Goal: Task Accomplishment & Management: Use online tool/utility

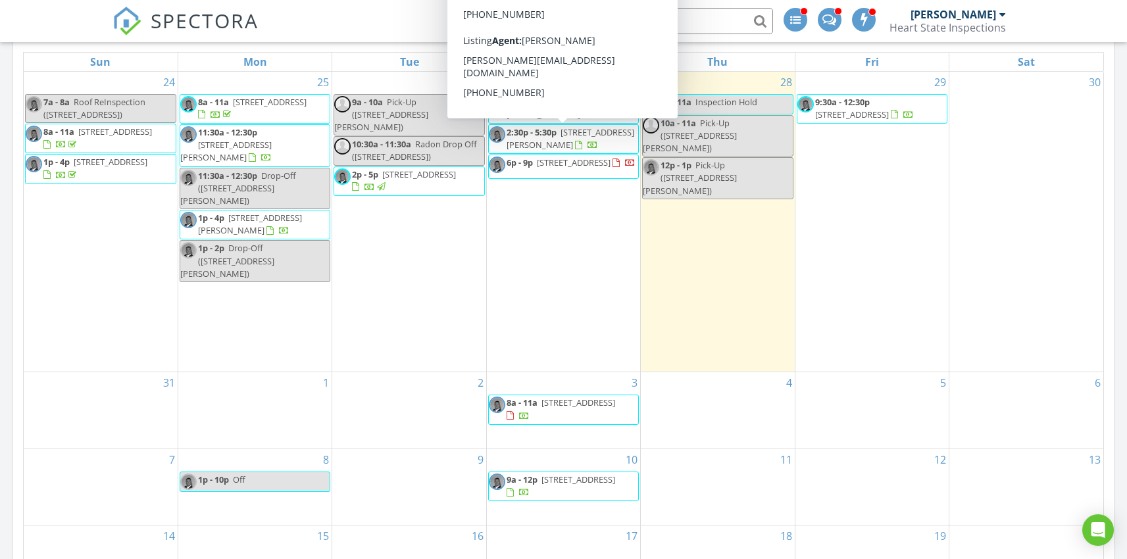
scroll to position [624, 0]
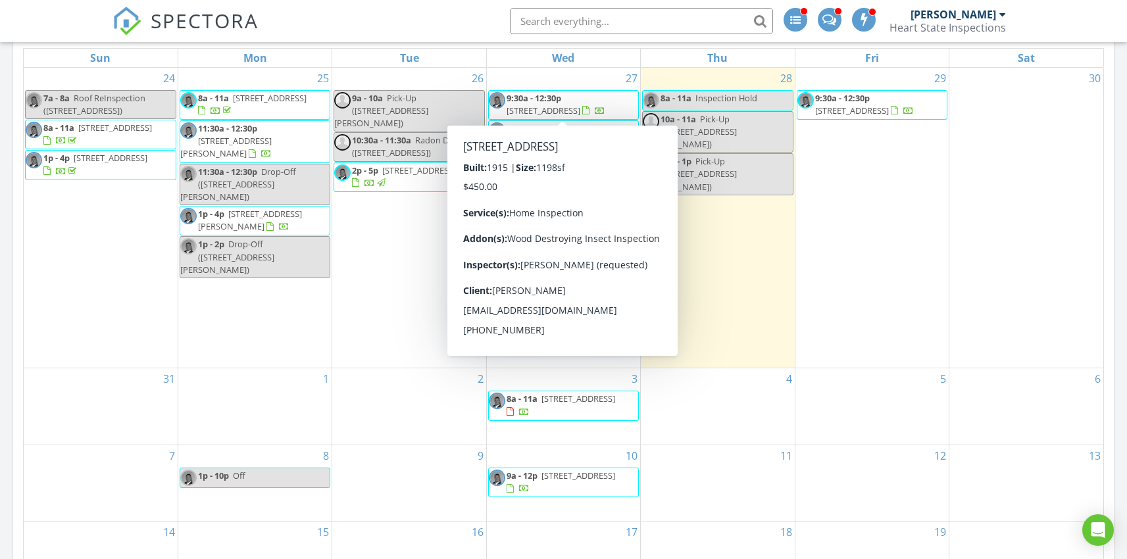
click at [580, 105] on span "2332 Lakeview Ave, Dayton 45417" at bounding box center [544, 111] width 74 height 12
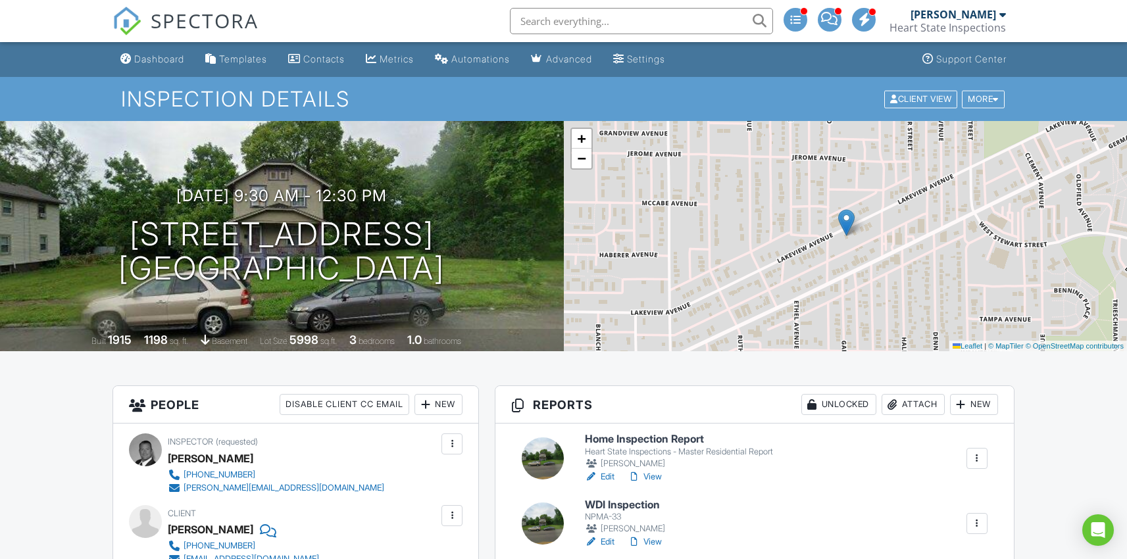
click at [619, 437] on h6 "Home Inspection Report" at bounding box center [679, 440] width 188 height 12
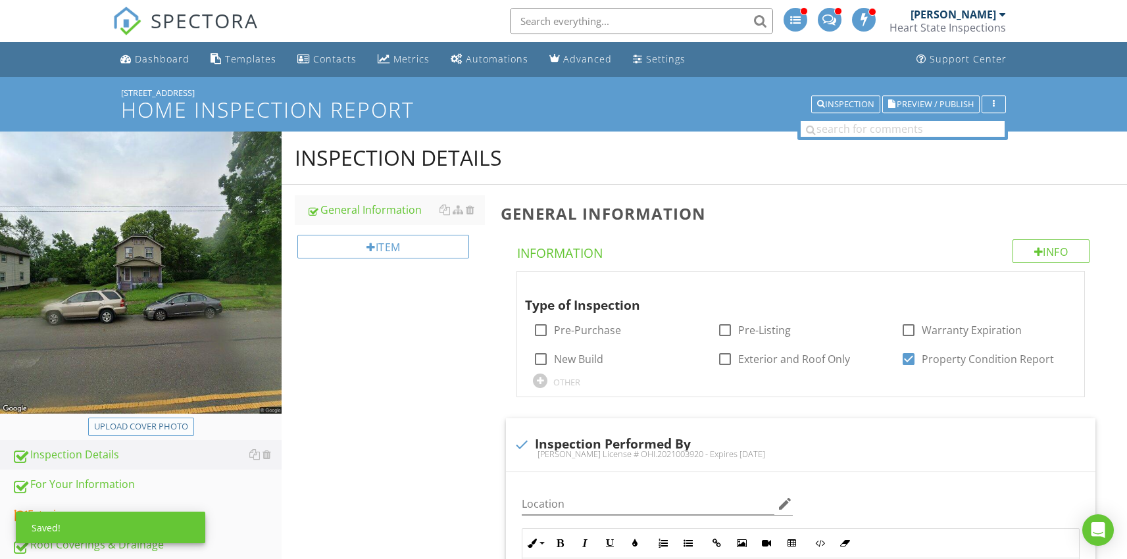
click at [149, 425] on div "Upload cover photo" at bounding box center [141, 426] width 94 height 13
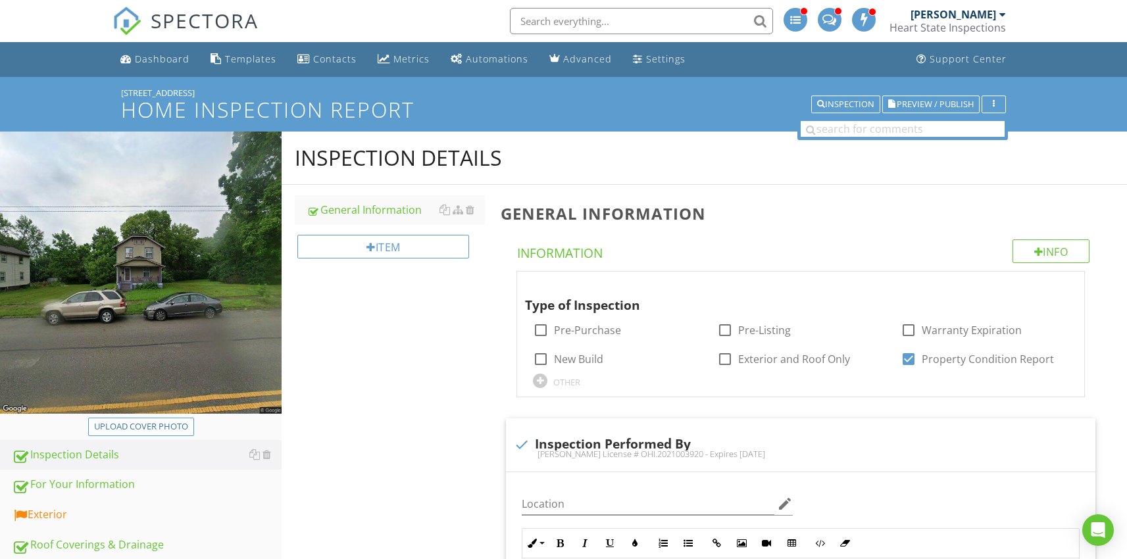
type input "C:\fakepath\2025-08-27 09.31.53.jpg"
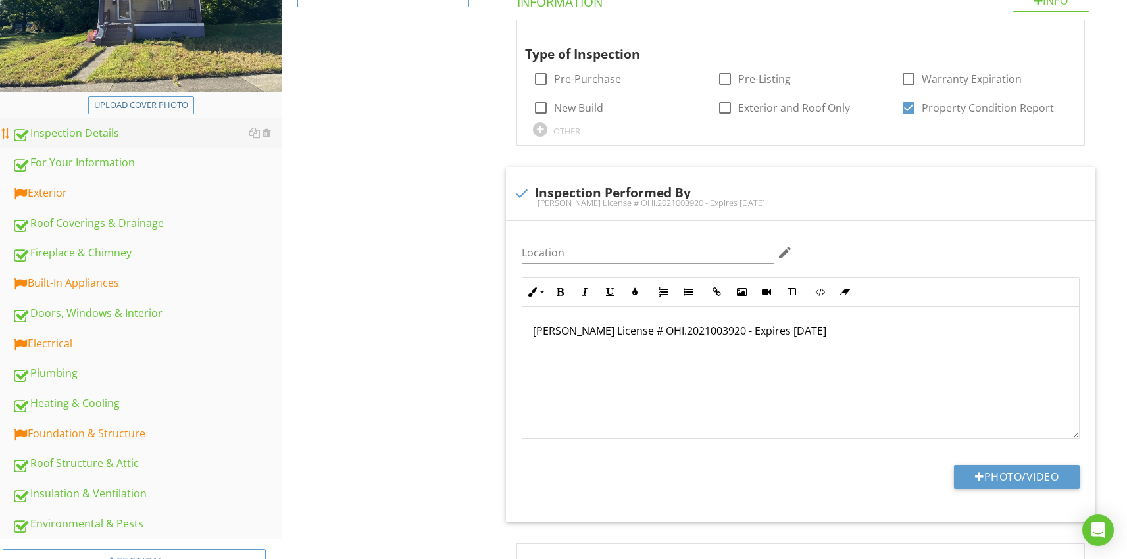
scroll to position [250, 0]
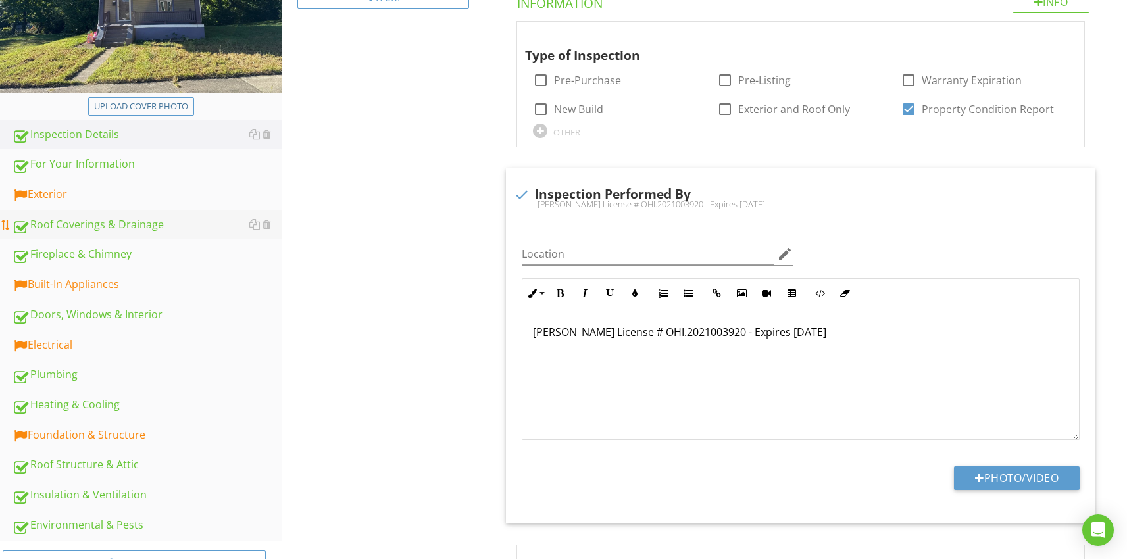
click at [76, 230] on div "Roof Coverings & Drainage" at bounding box center [147, 224] width 270 height 17
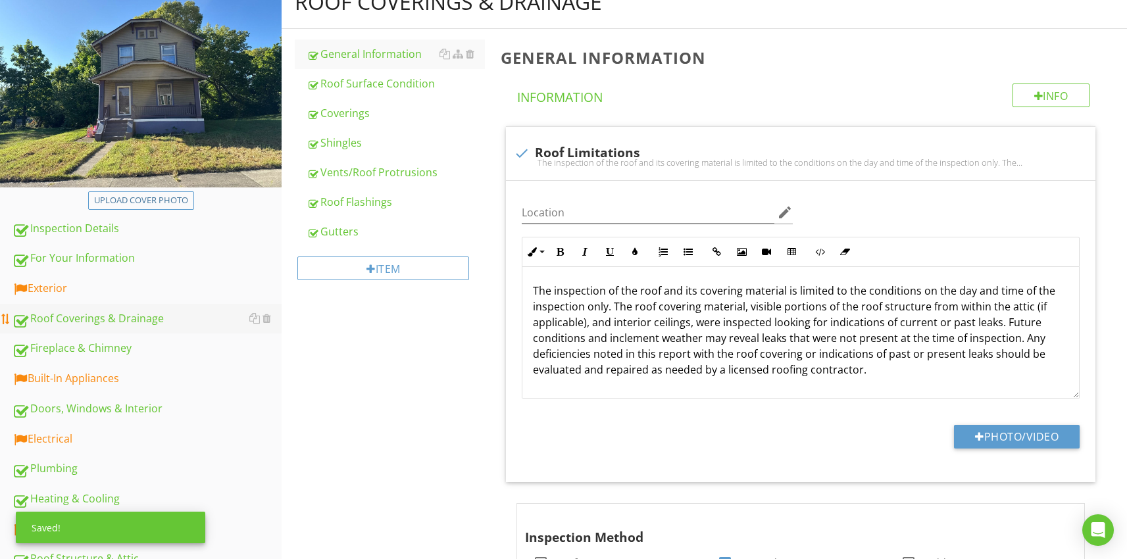
scroll to position [145, 0]
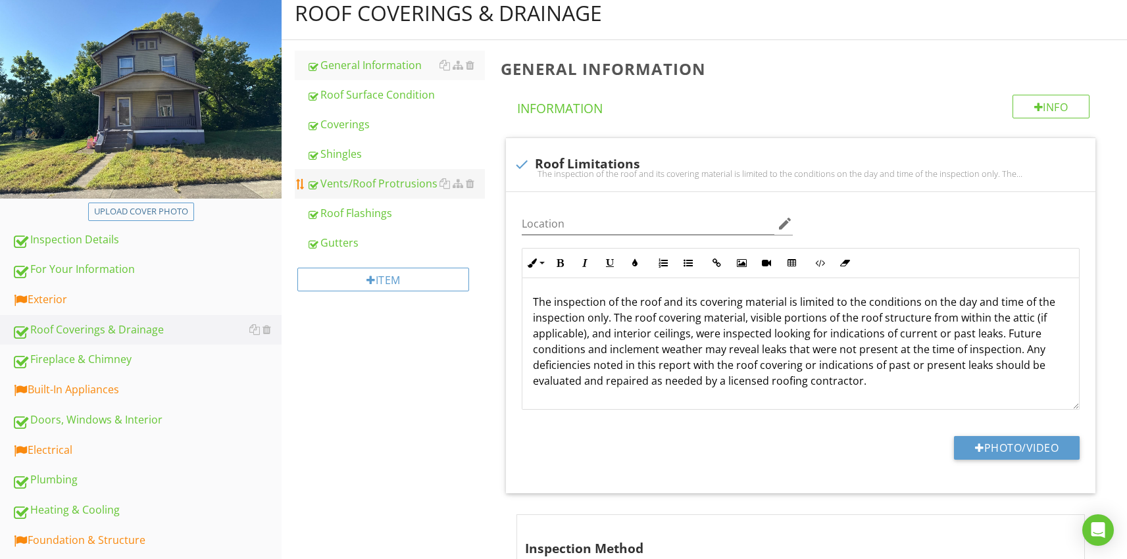
click at [370, 184] on div "Vents/Roof Protrusions" at bounding box center [396, 184] width 178 height 16
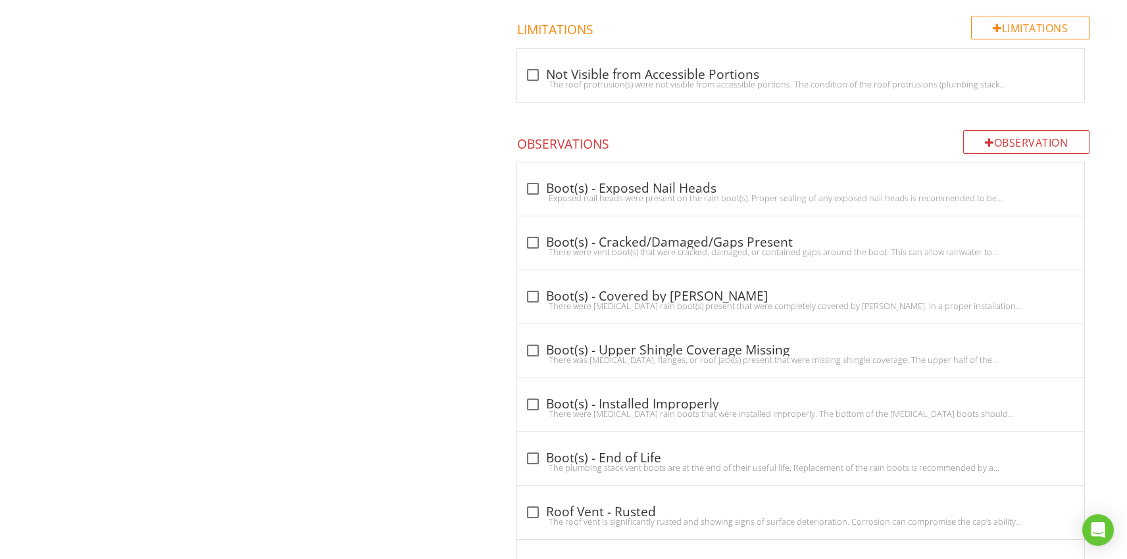
scroll to position [977, 0]
click at [532, 240] on div at bounding box center [533, 241] width 22 height 22
checkbox input "true"
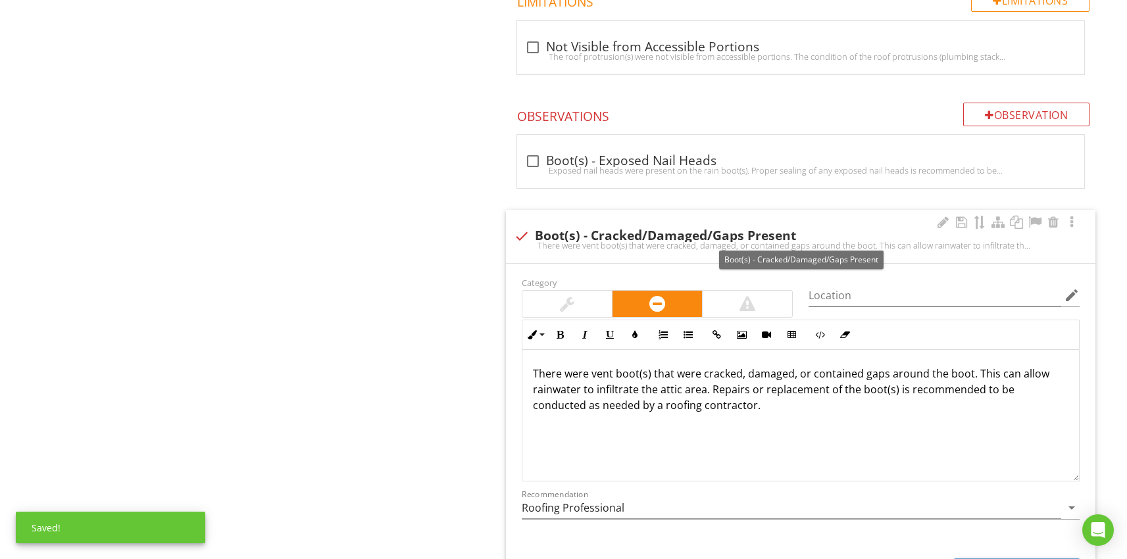
scroll to position [1160, 0]
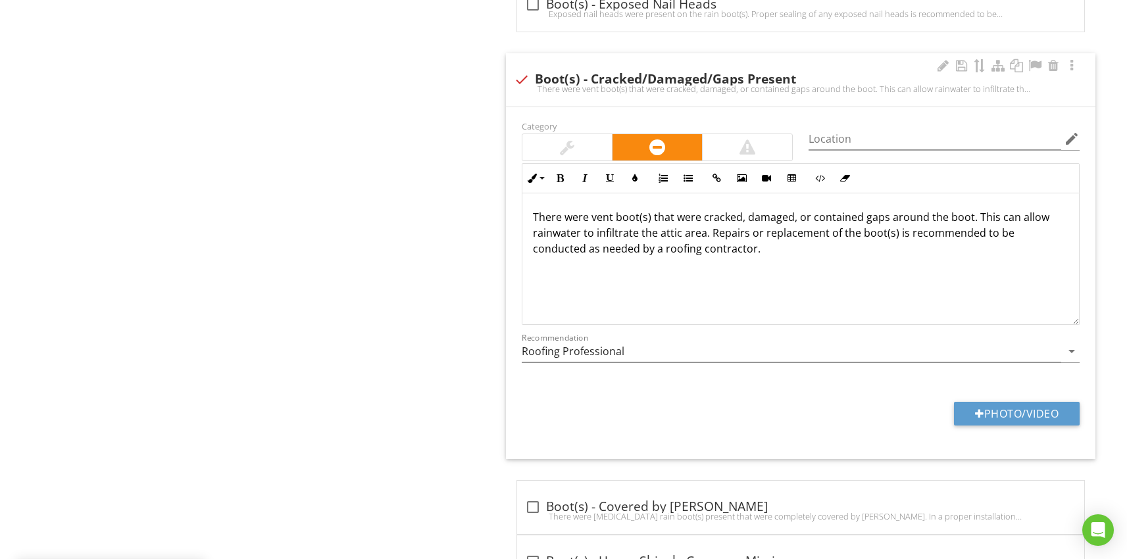
click at [749, 151] on div at bounding box center [748, 147] width 16 height 16
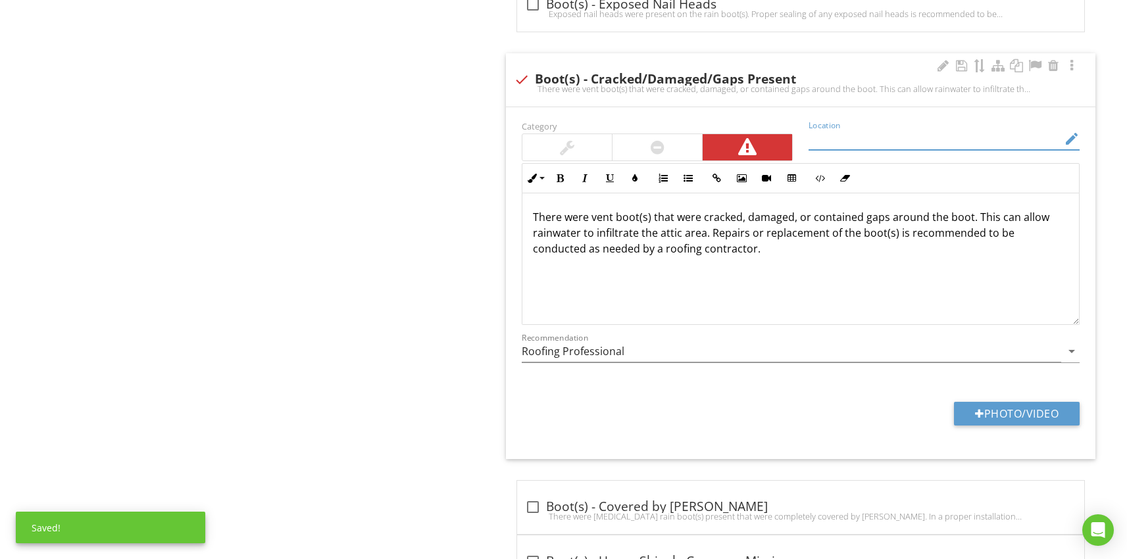
click at [837, 140] on input "Location" at bounding box center [935, 139] width 253 height 22
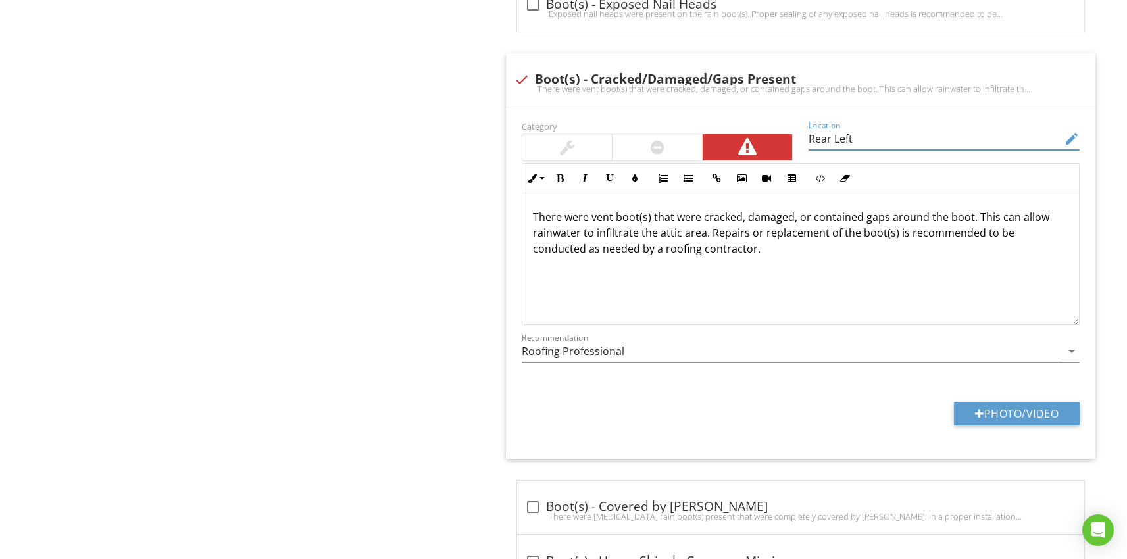
type input "Rear Left"
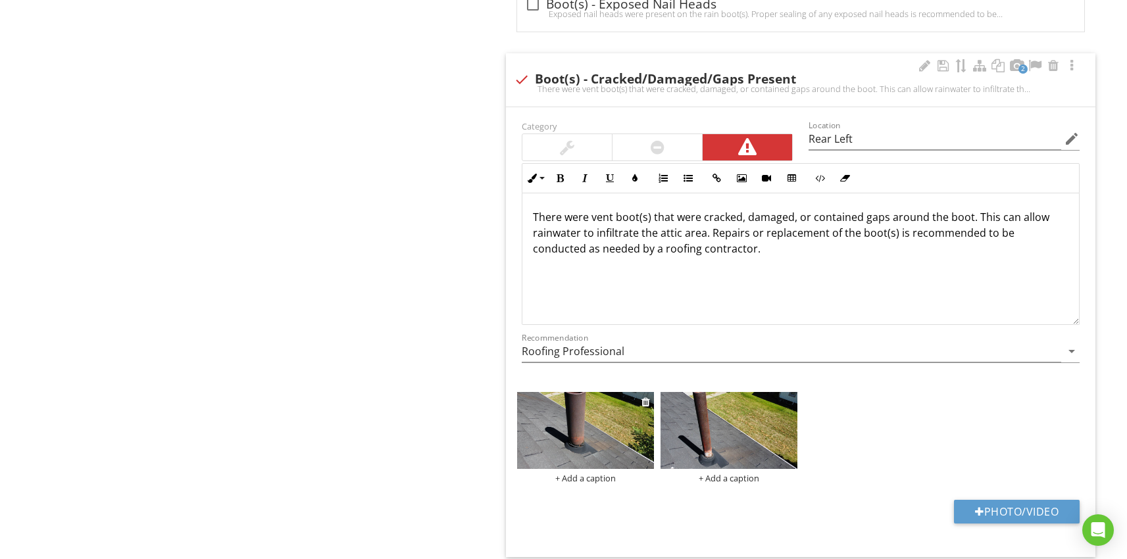
click at [575, 432] on img at bounding box center [585, 430] width 137 height 77
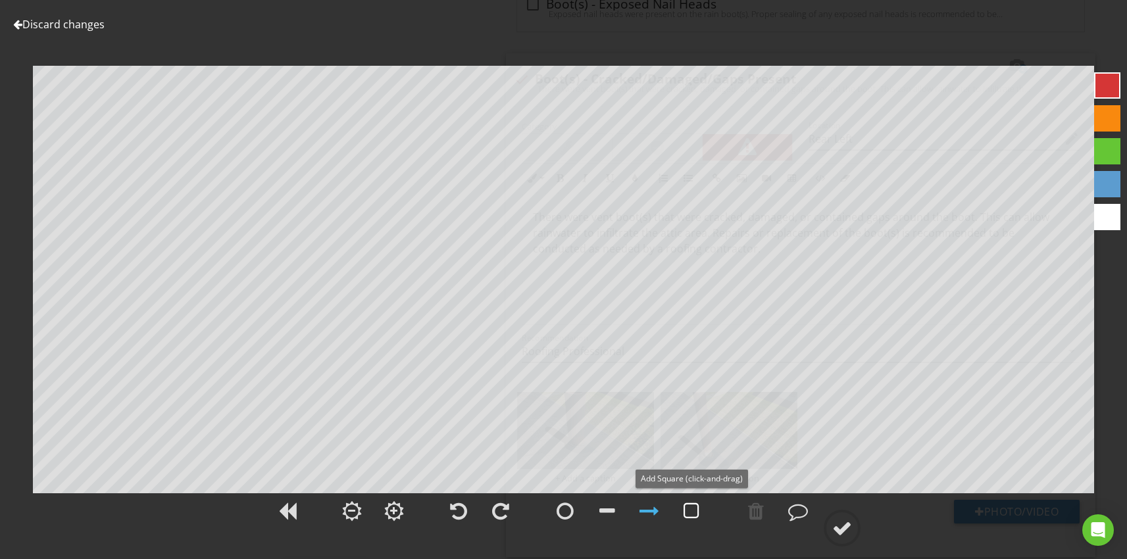
click at [693, 505] on div at bounding box center [692, 511] width 16 height 20
click at [840, 525] on div at bounding box center [842, 529] width 20 height 20
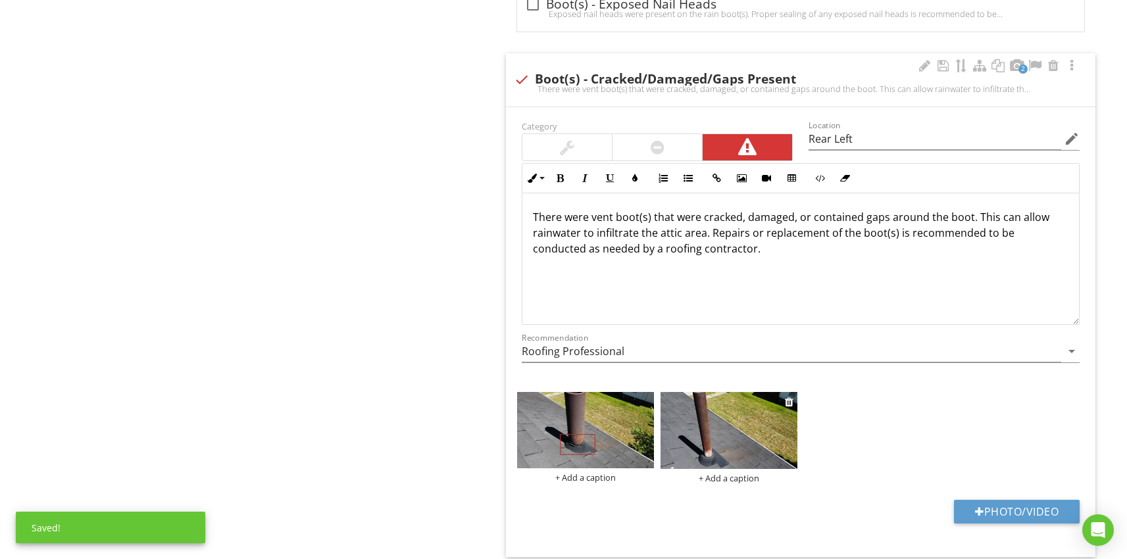
click at [724, 427] on img at bounding box center [729, 430] width 137 height 77
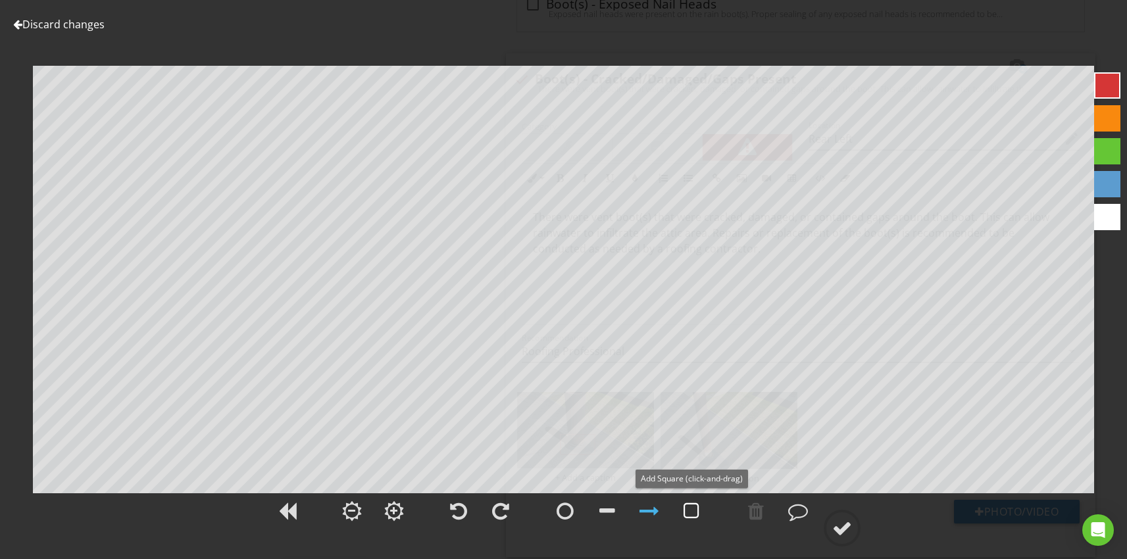
click at [686, 514] on div at bounding box center [692, 511] width 16 height 20
click at [843, 527] on div at bounding box center [842, 529] width 20 height 20
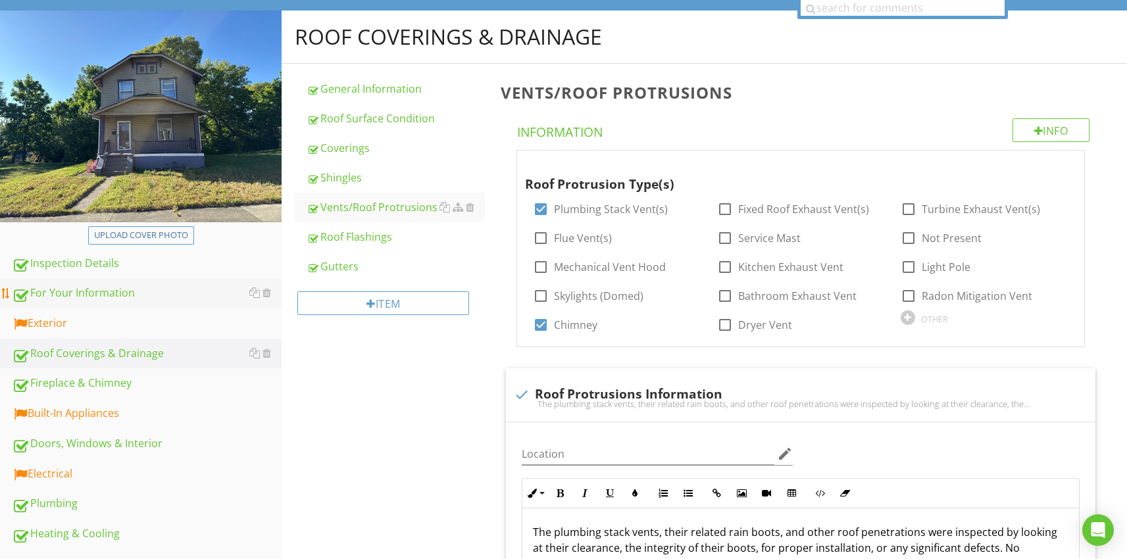
scroll to position [199, 0]
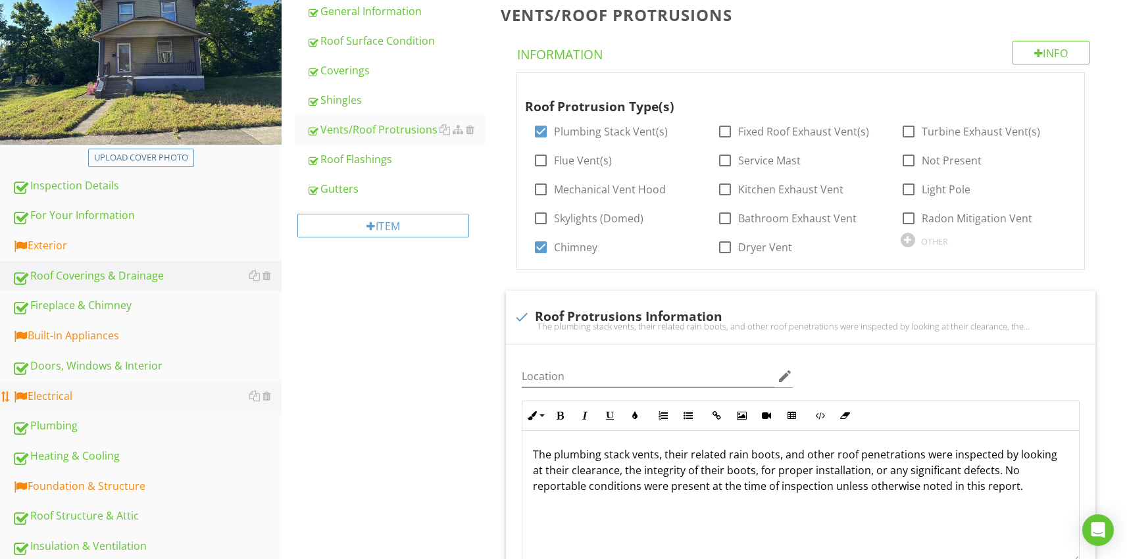
click at [62, 403] on div "Electrical" at bounding box center [147, 396] width 270 height 17
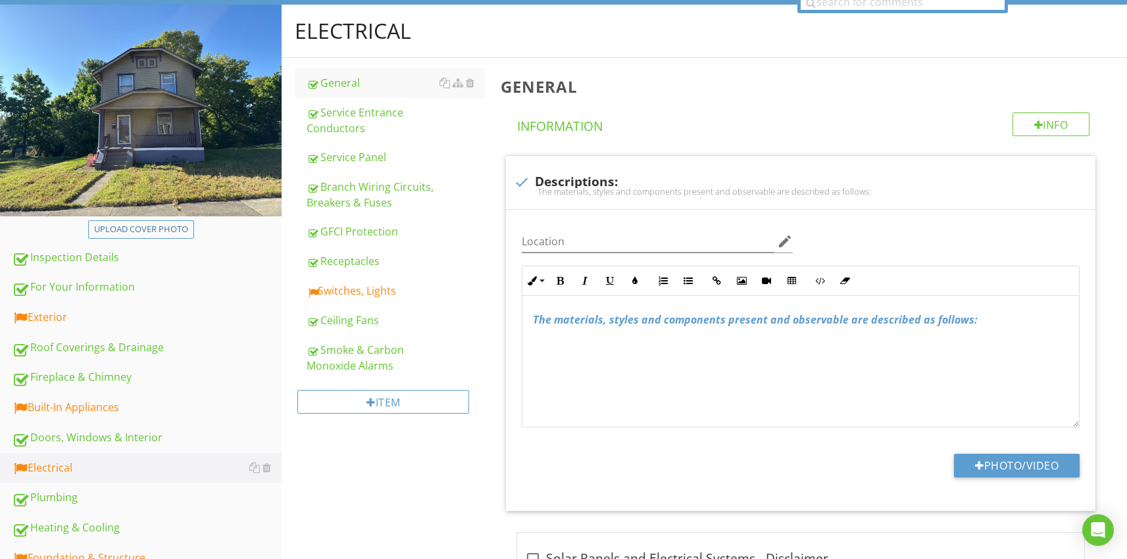
scroll to position [111, 0]
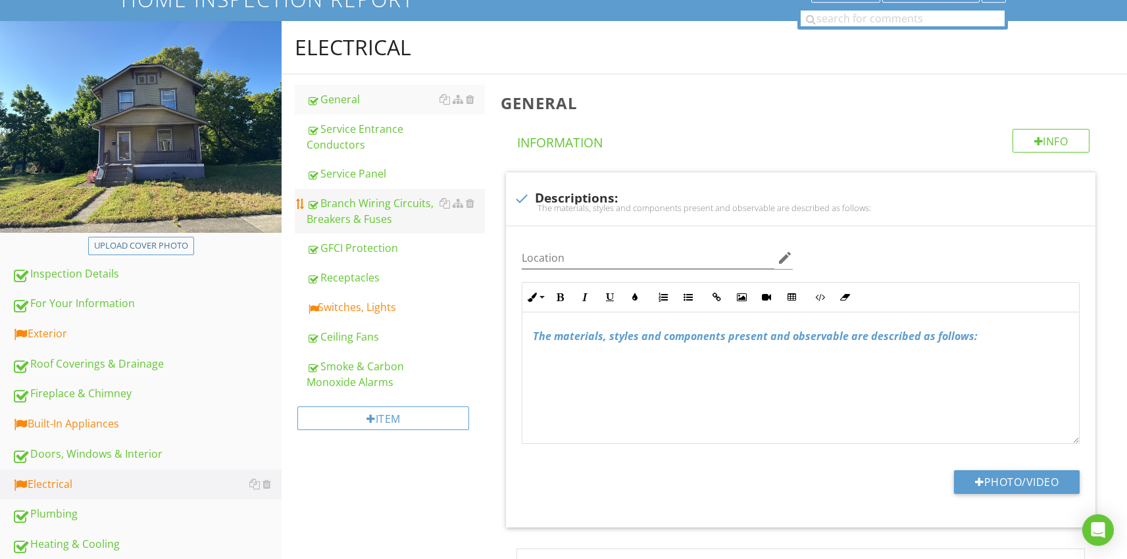
click at [351, 220] on div "Branch Wiring Circuits, Breakers & Fuses" at bounding box center [396, 211] width 178 height 32
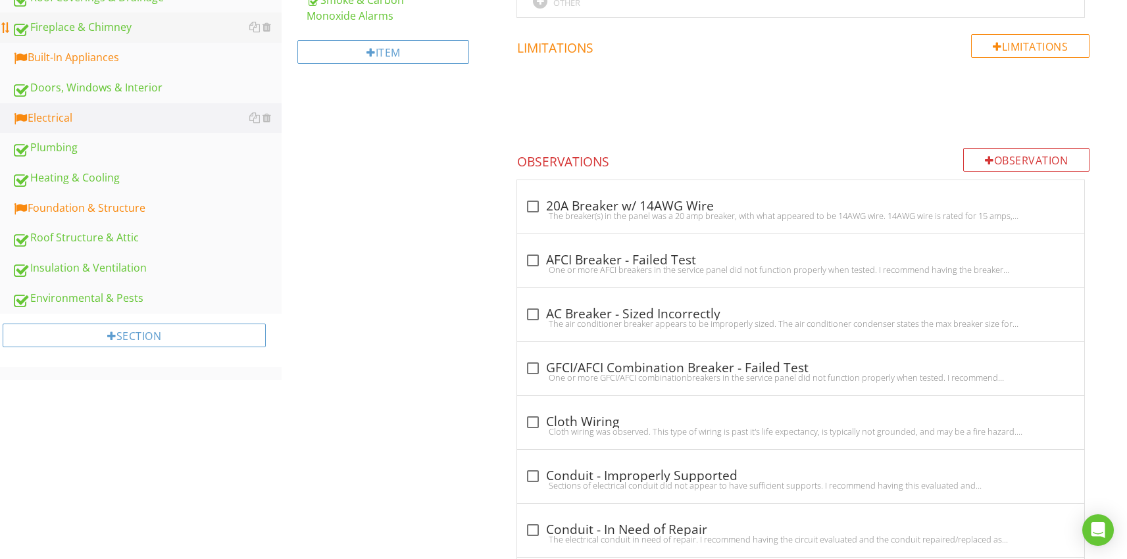
scroll to position [555, 0]
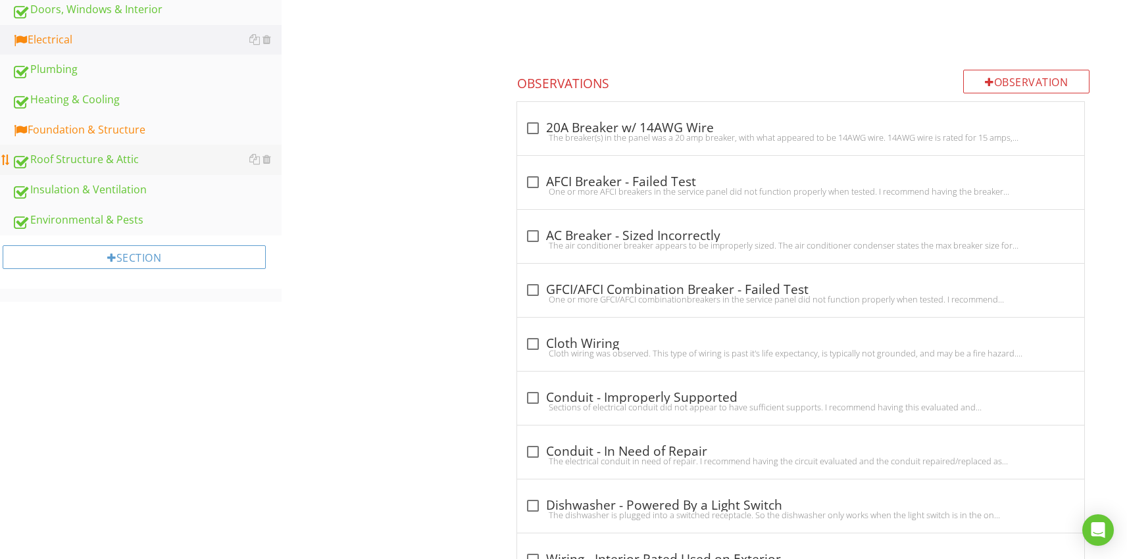
click at [102, 163] on div "Roof Structure & Attic" at bounding box center [147, 159] width 270 height 17
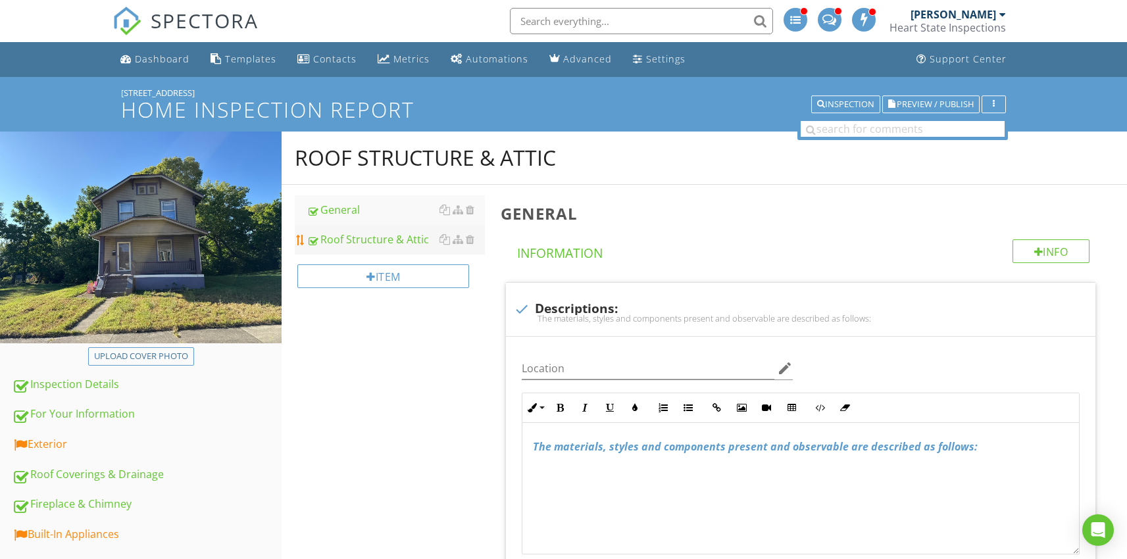
click at [370, 247] on link "Roof Structure & Attic" at bounding box center [396, 239] width 178 height 29
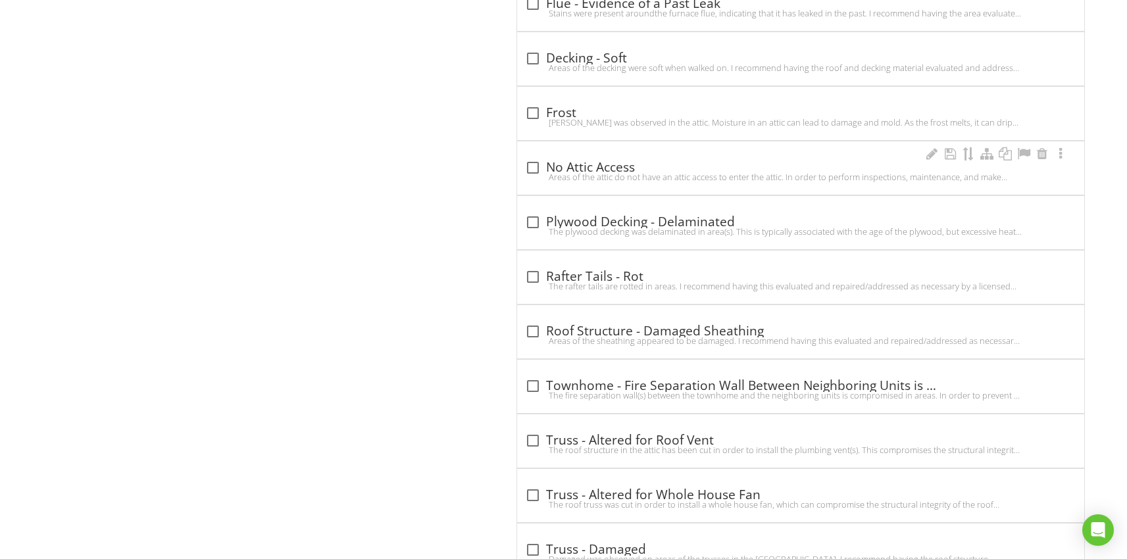
scroll to position [3645, 0]
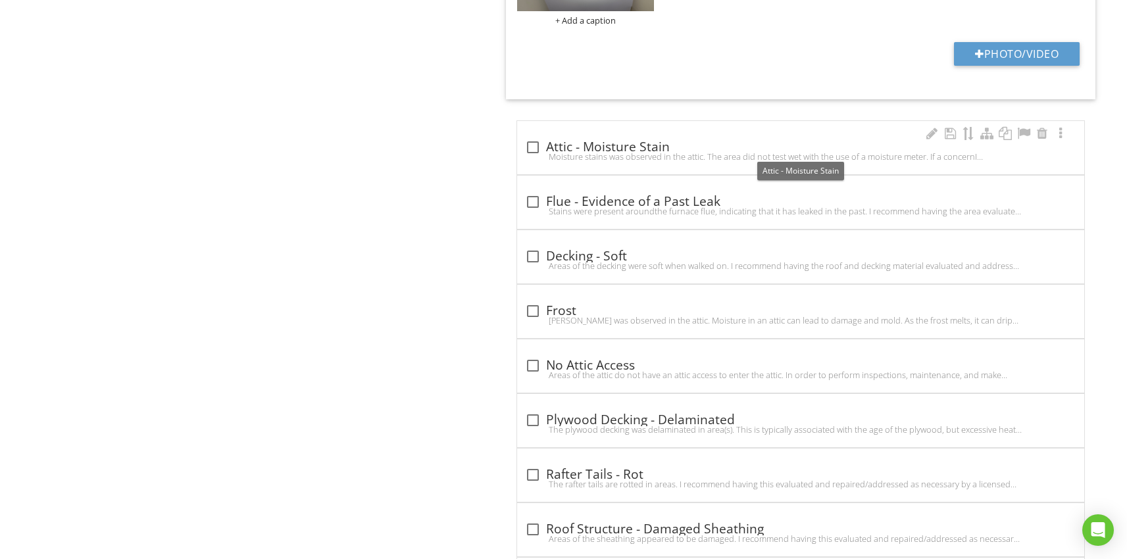
click at [532, 147] on div at bounding box center [533, 147] width 22 height 22
checkbox input "true"
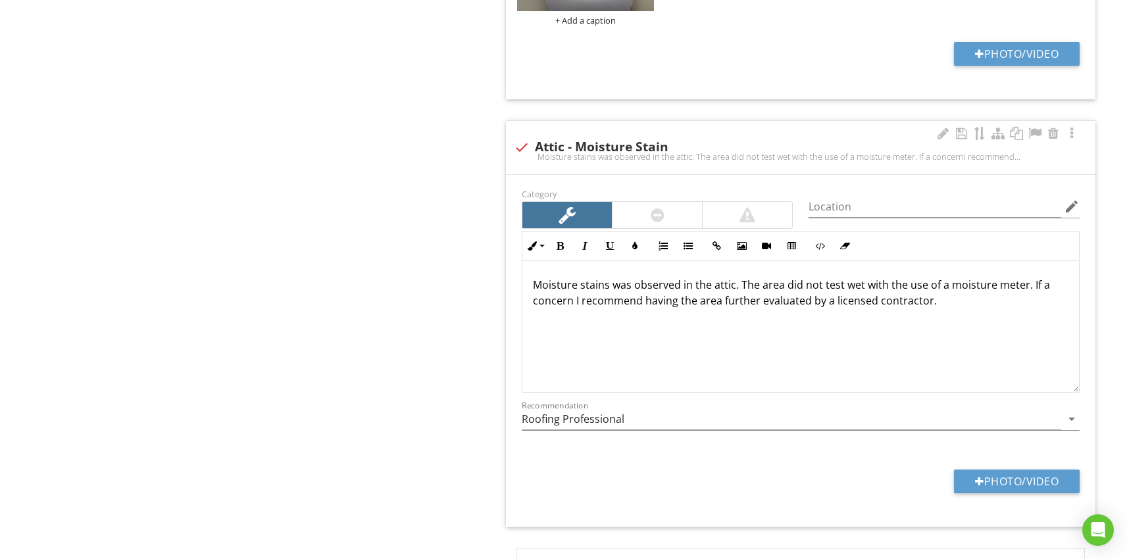
click at [936, 301] on p "Moisture stains was observed in the attic. The area did not test wet with the u…" at bounding box center [801, 293] width 536 height 32
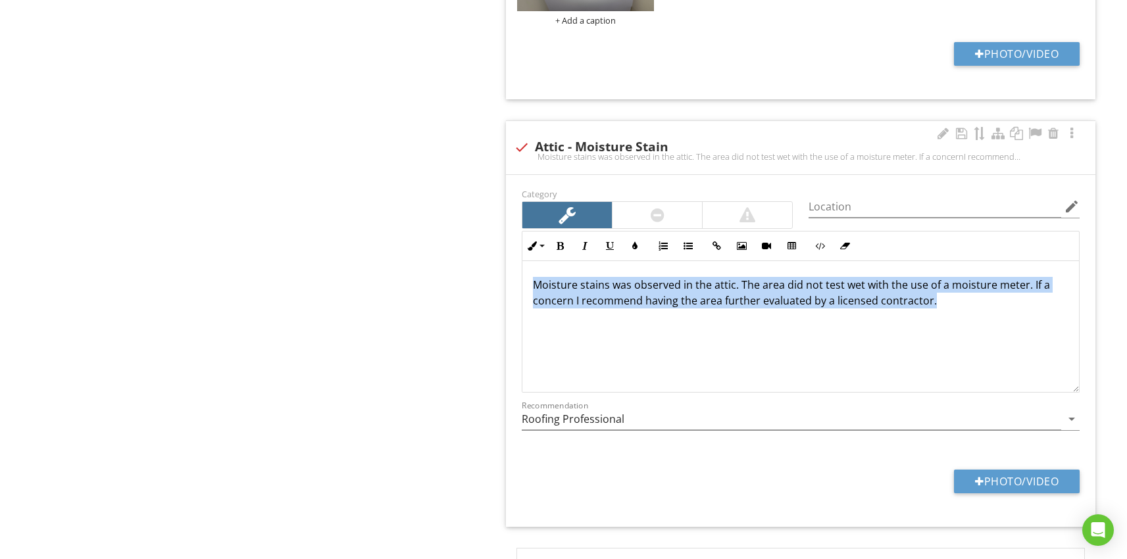
click at [936, 301] on p "Moisture stains was observed in the attic. The area did not test wet with the u…" at bounding box center [801, 293] width 536 height 32
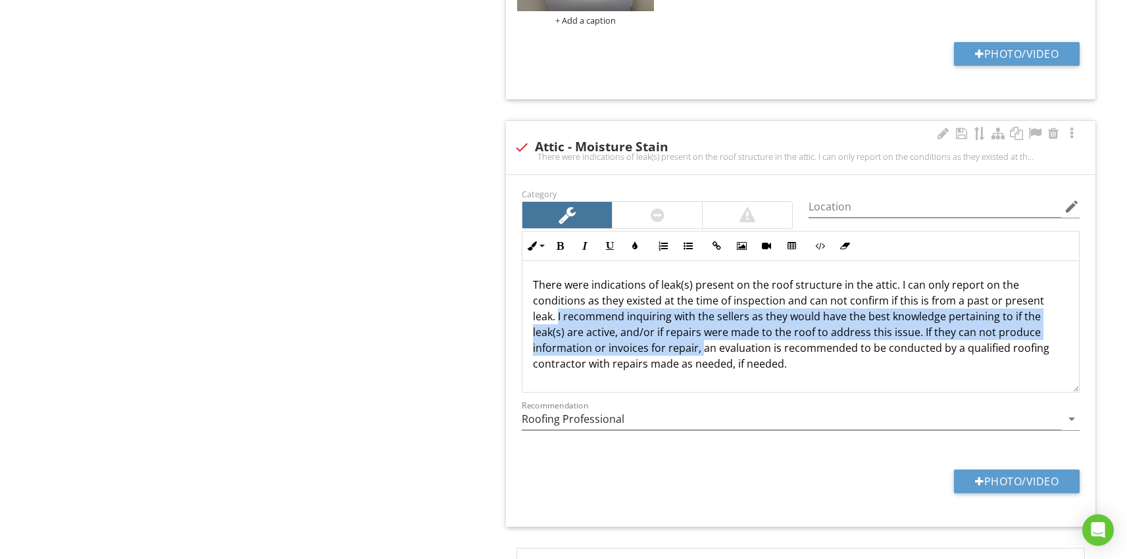
drag, startPoint x: 700, startPoint y: 349, endPoint x: 557, endPoint y: 316, distance: 146.7
click at [557, 316] on p "There were indications of leak(s) present on the roof structure in the attic. I…" at bounding box center [801, 324] width 536 height 95
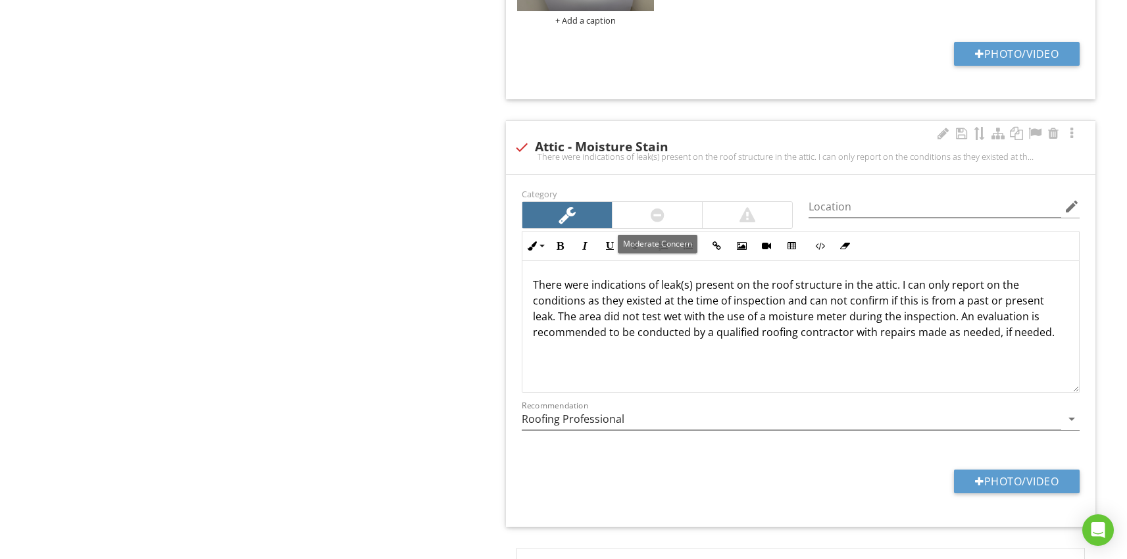
click at [637, 207] on div at bounding box center [657, 215] width 89 height 26
click at [846, 211] on input "Location" at bounding box center [935, 207] width 253 height 22
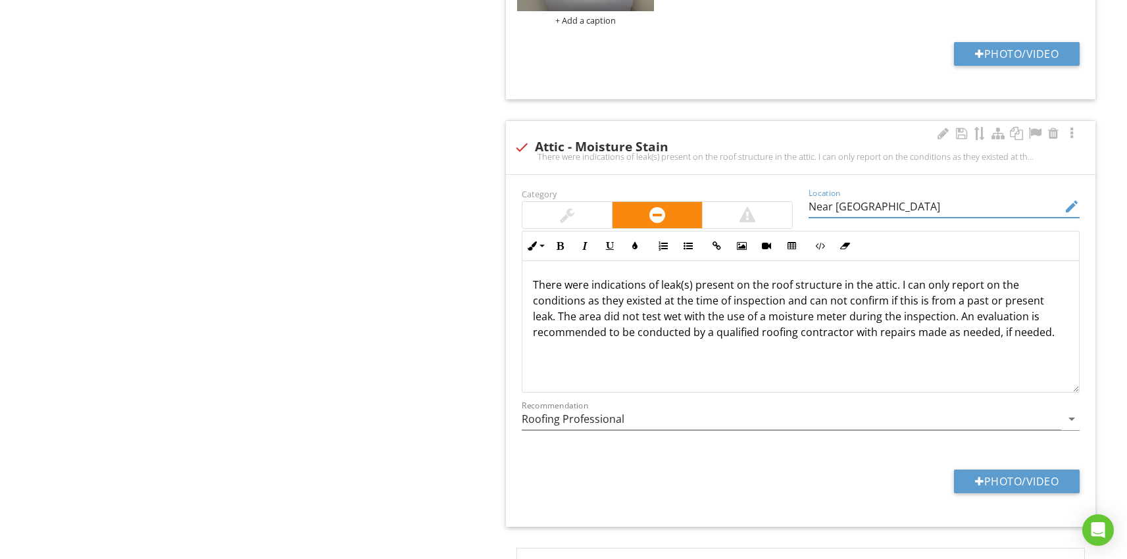
type input "Near Chimney"
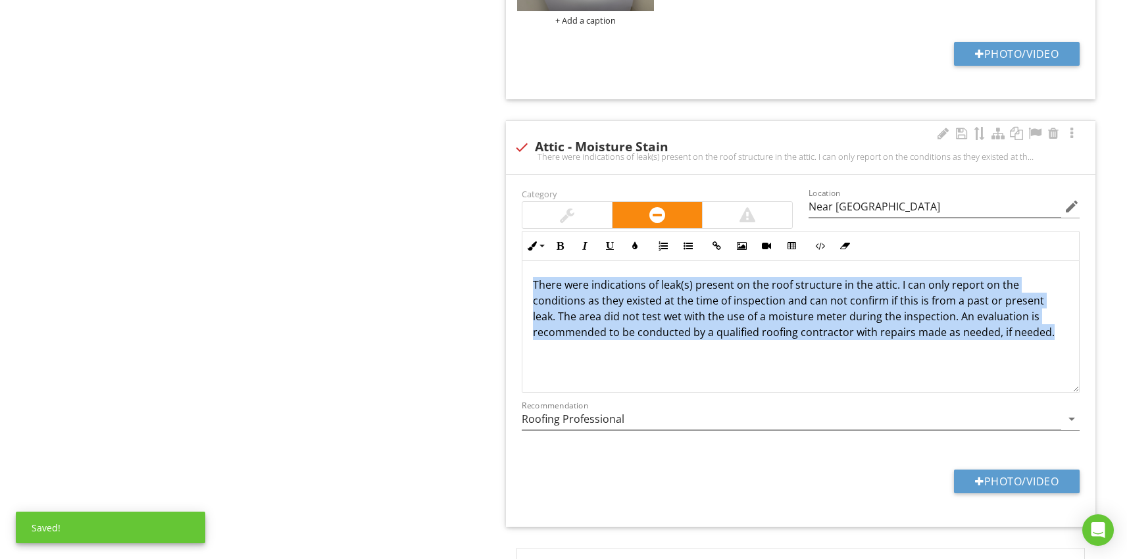
drag, startPoint x: 1048, startPoint y: 335, endPoint x: 527, endPoint y: 279, distance: 524.1
click at [527, 279] on div "There were indications of leak(s) present on the roof structure in the attic. I…" at bounding box center [800, 327] width 557 height 132
copy p "There were indications of leak(s) present on the roof structure in the attic. I…"
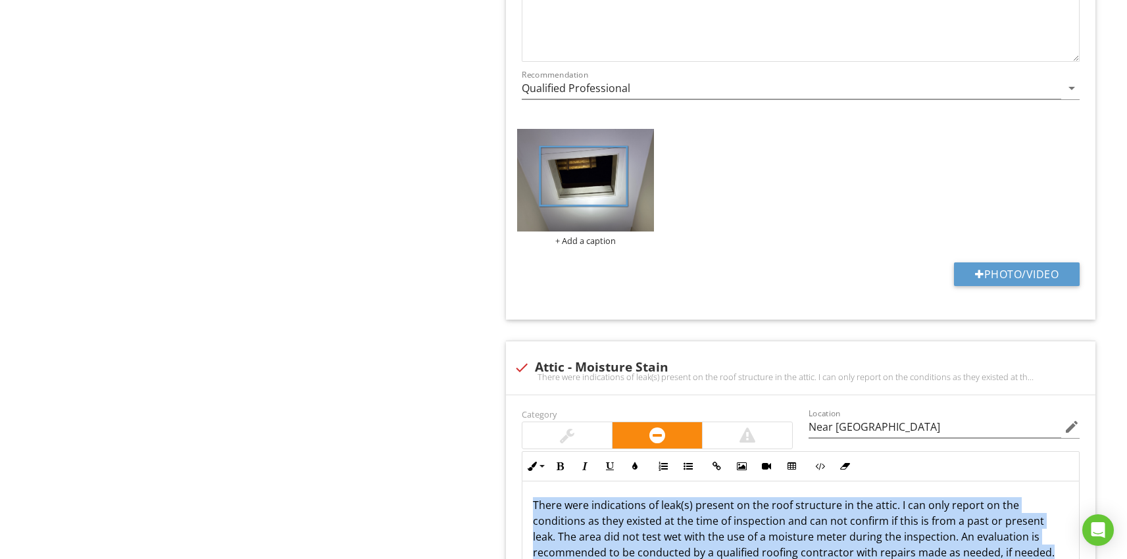
scroll to position [3612, 0]
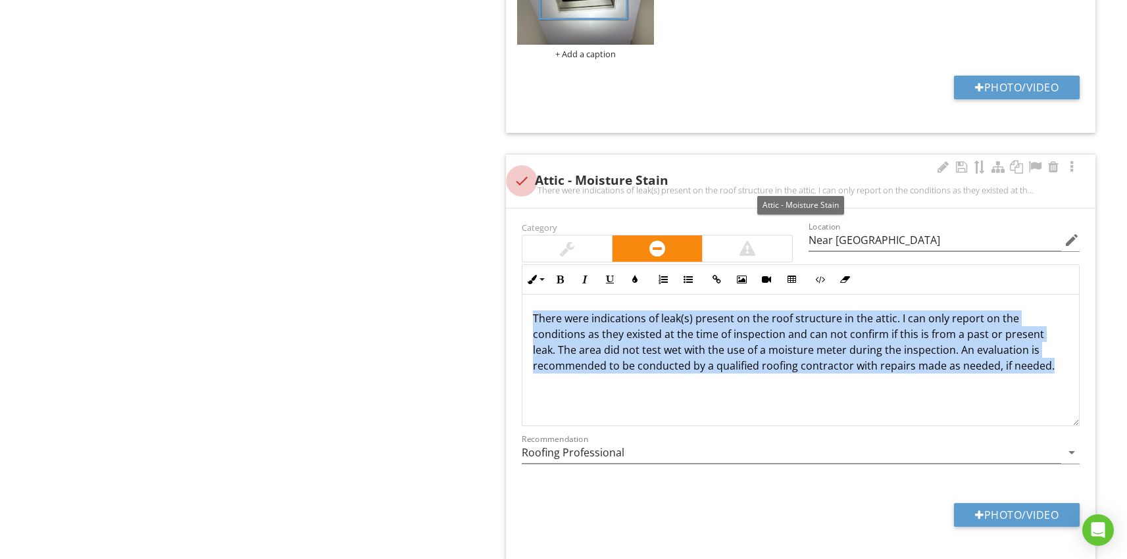
click at [518, 180] on div at bounding box center [522, 181] width 22 height 22
checkbox input "true"
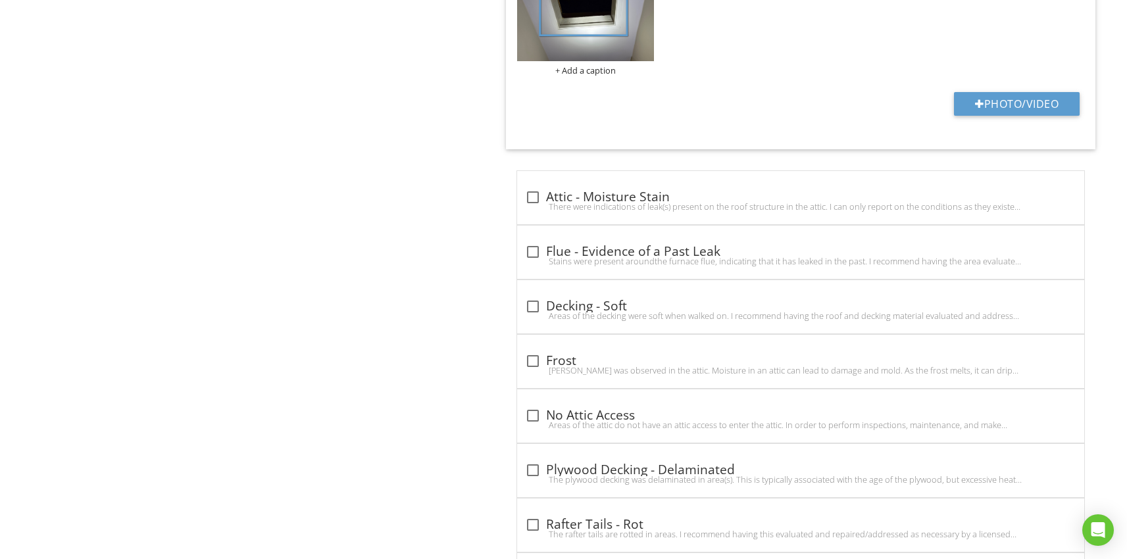
scroll to position [3597, 0]
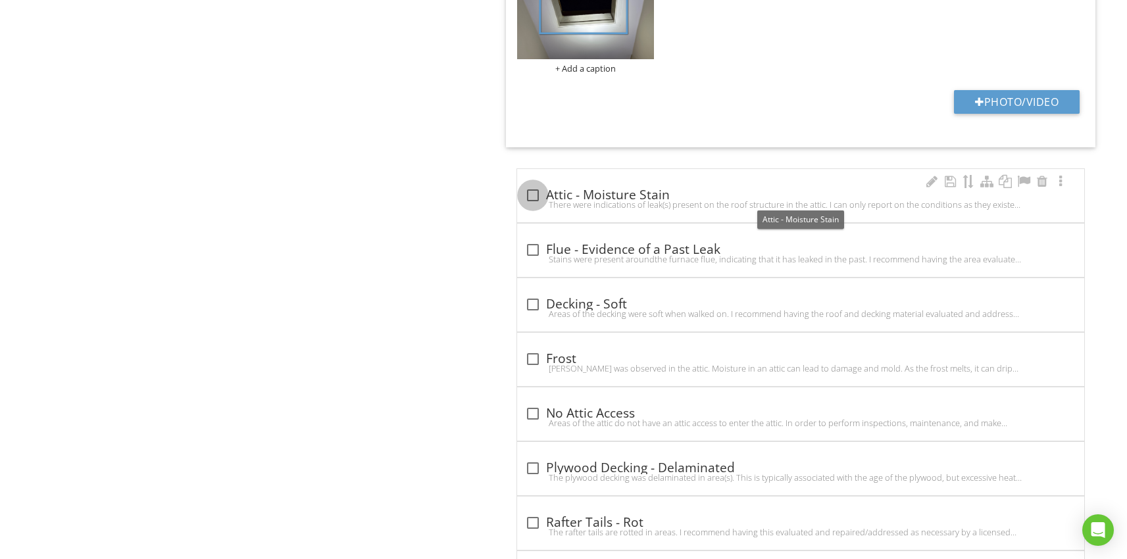
click at [530, 195] on div at bounding box center [533, 195] width 22 height 22
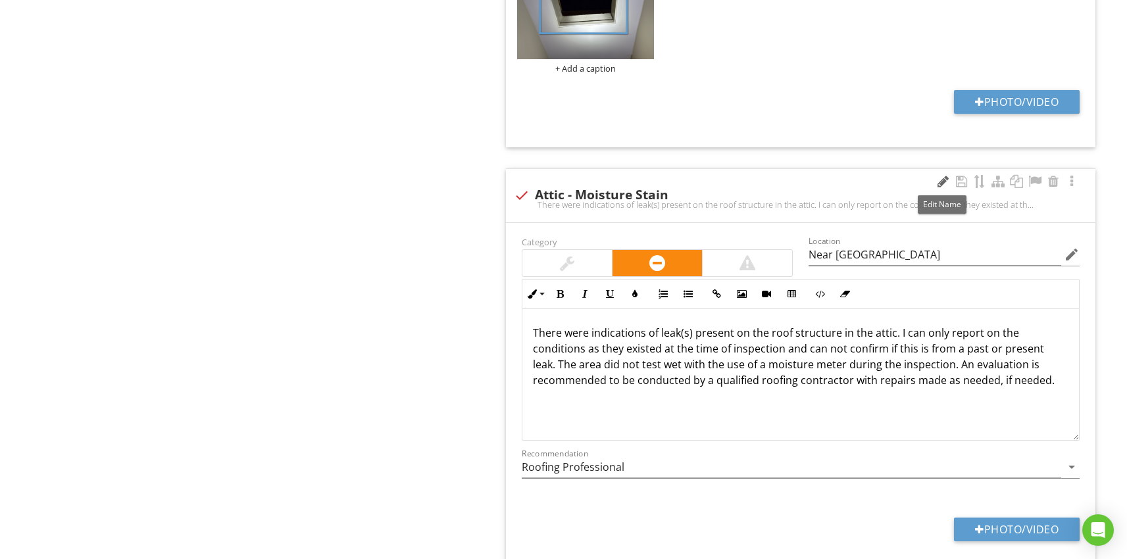
click at [936, 183] on div at bounding box center [943, 181] width 16 height 13
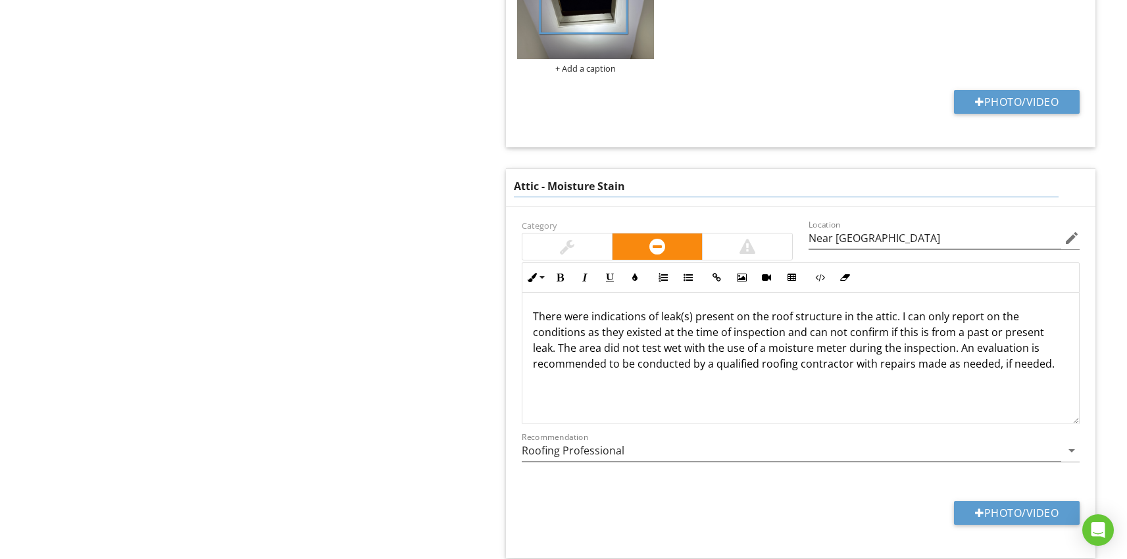
click at [630, 187] on input "Attic - Moisture Stain" at bounding box center [786, 187] width 545 height 22
paste input "Leaking - Indications of Past/Present Leaking Present"
type input "Leaking - Indications of Past/Present Leaking Present"
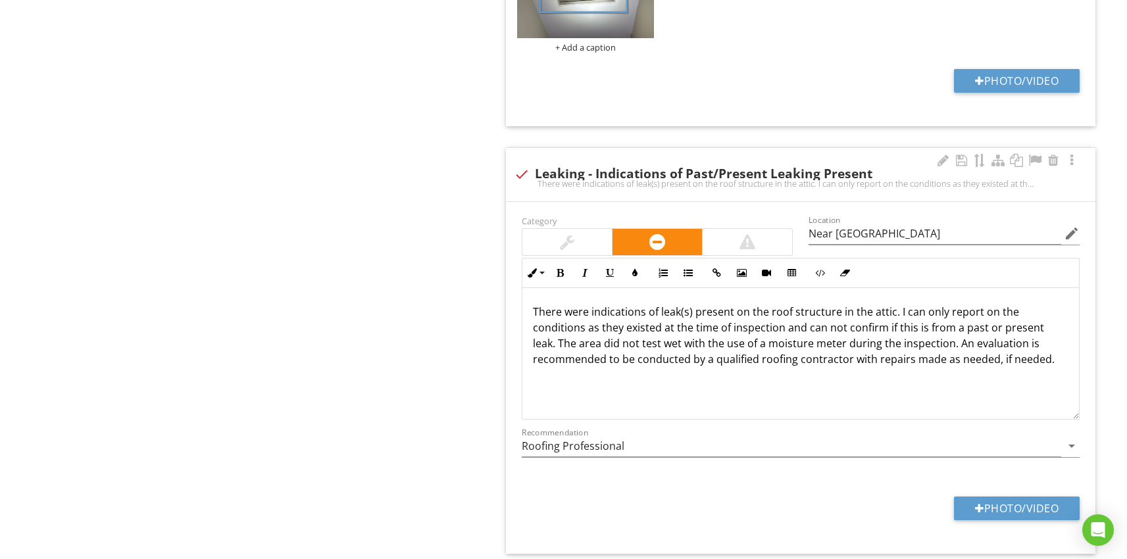
scroll to position [3622, 0]
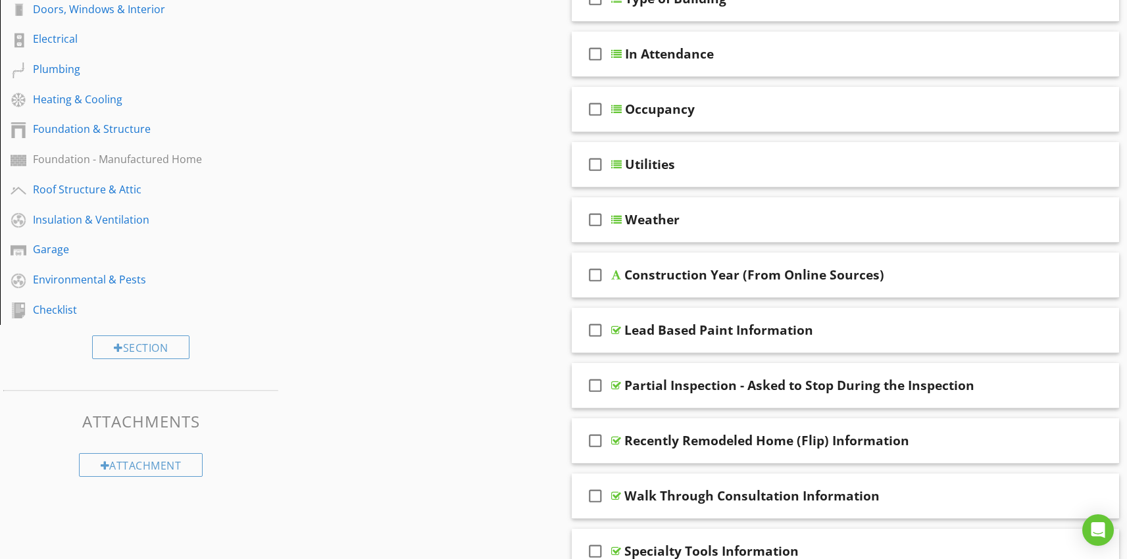
scroll to position [359, 0]
click at [86, 191] on div "Roof Structure & Attic" at bounding box center [126, 188] width 186 height 16
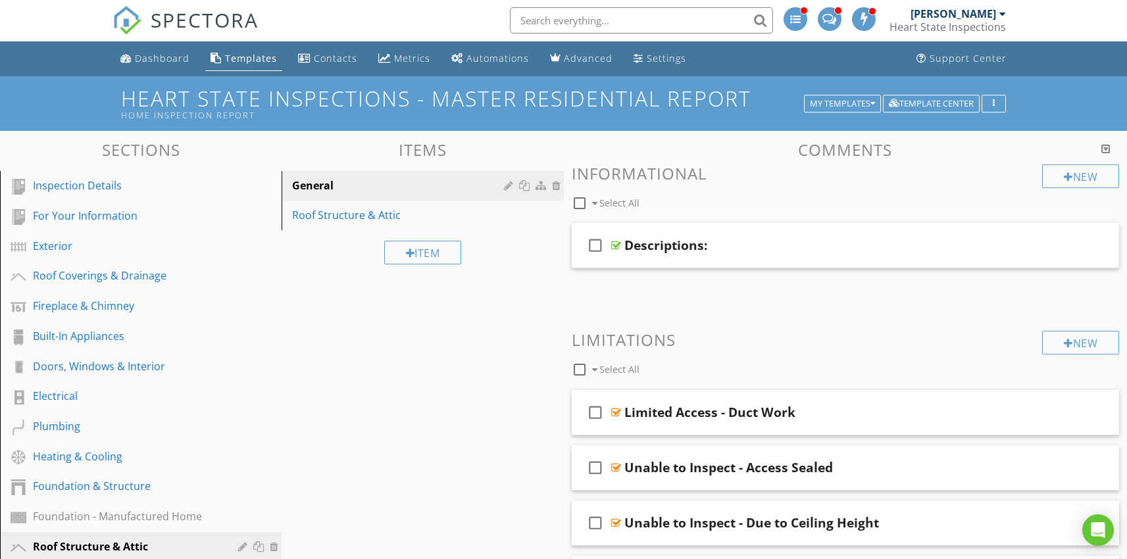
scroll to position [0, 0]
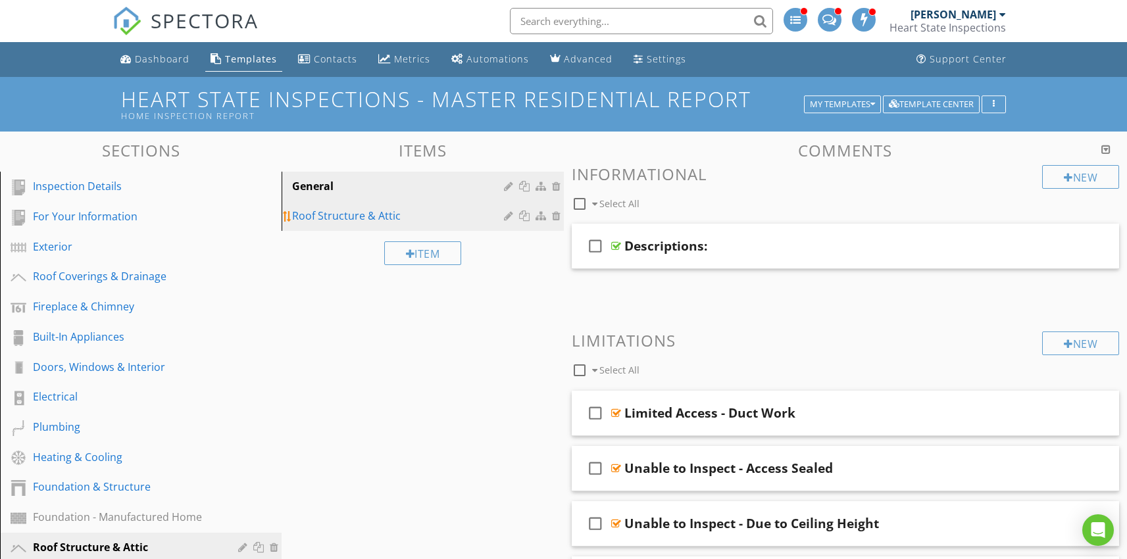
click at [357, 212] on div "Roof Structure & Attic" at bounding box center [399, 216] width 215 height 16
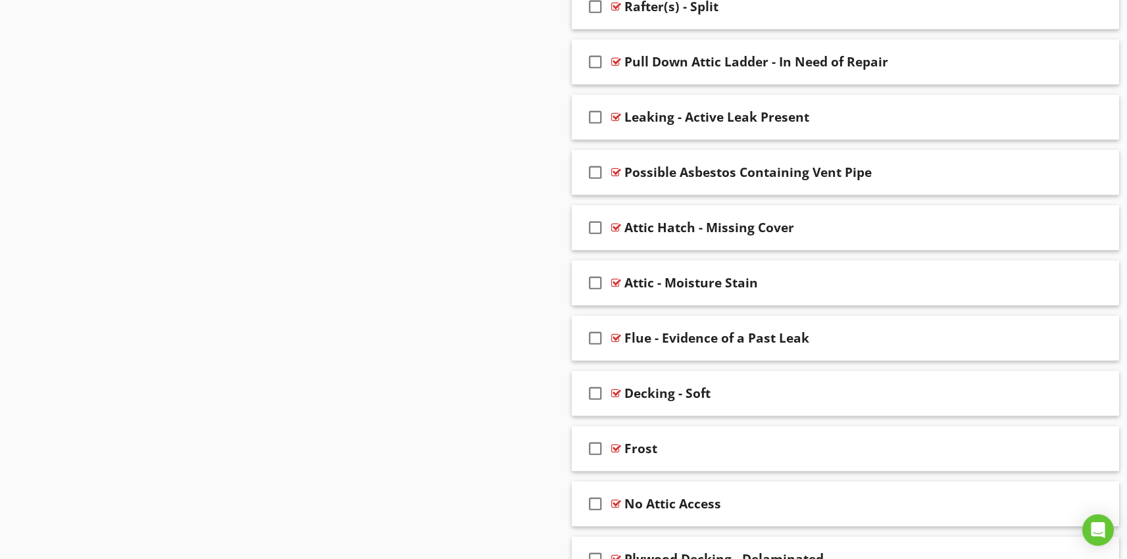
scroll to position [1922, 0]
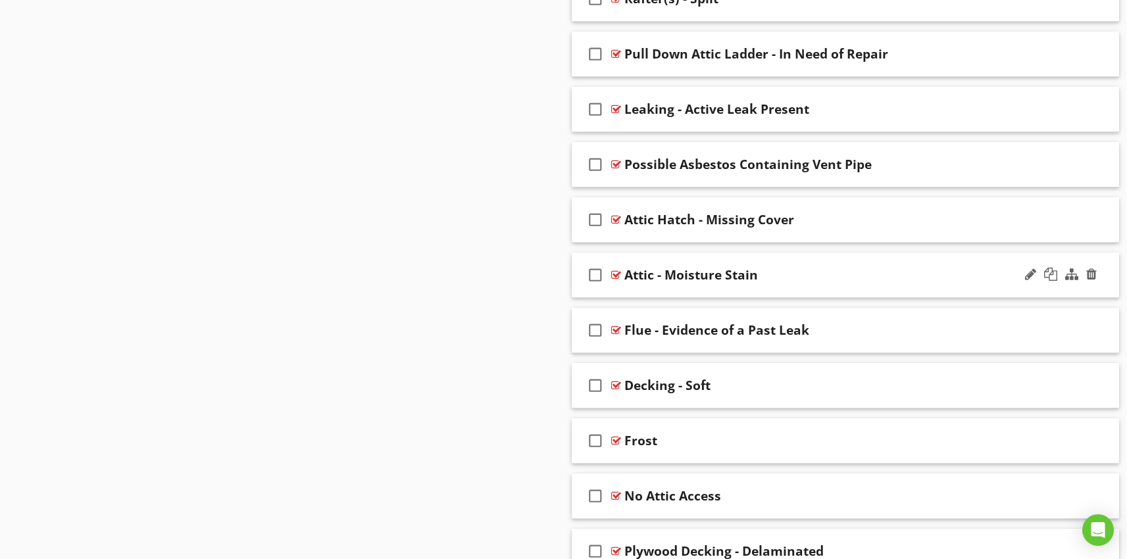
click at [666, 286] on div "check_box_outline_blank Attic - Moisture Stain" at bounding box center [846, 275] width 548 height 45
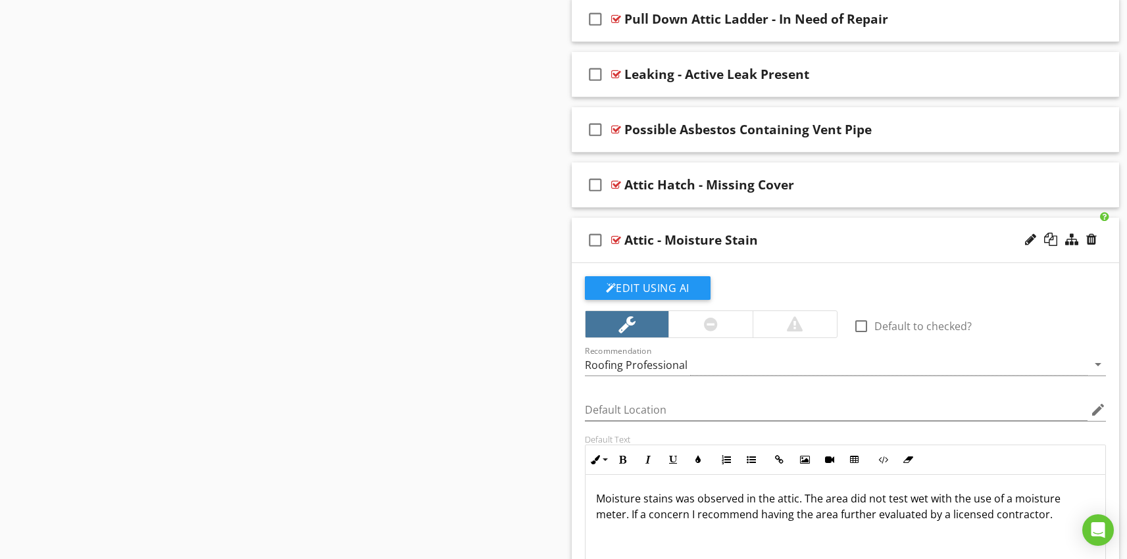
scroll to position [2083, 0]
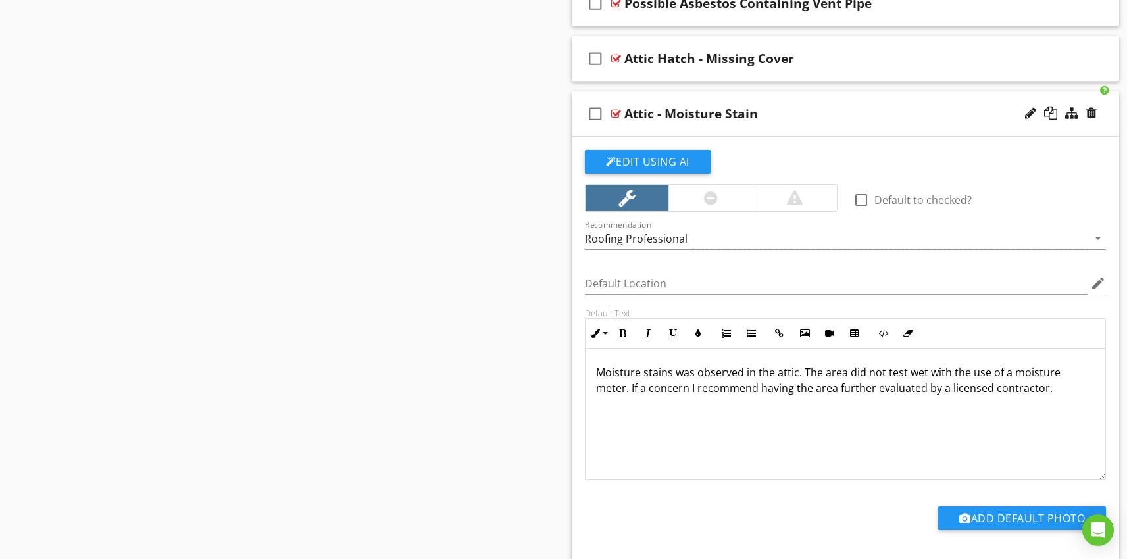
click at [1046, 390] on p "Moisture stains was observed in the attic. The area did not test wet with the u…" at bounding box center [845, 381] width 499 height 32
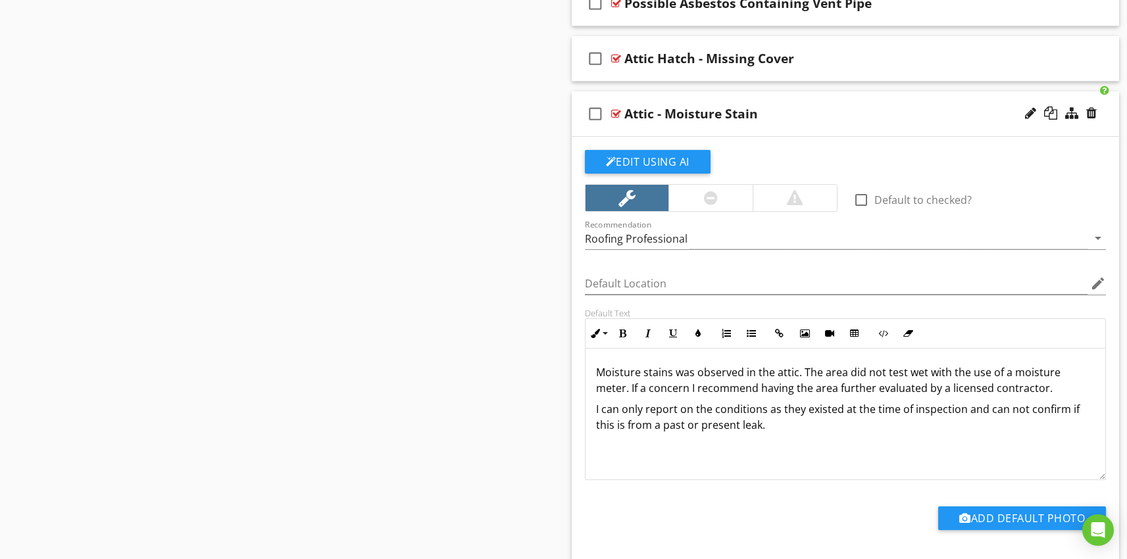
click at [594, 372] on div "Moisture stains was observed in the attic. The area did not test wet with the u…" at bounding box center [846, 415] width 520 height 132
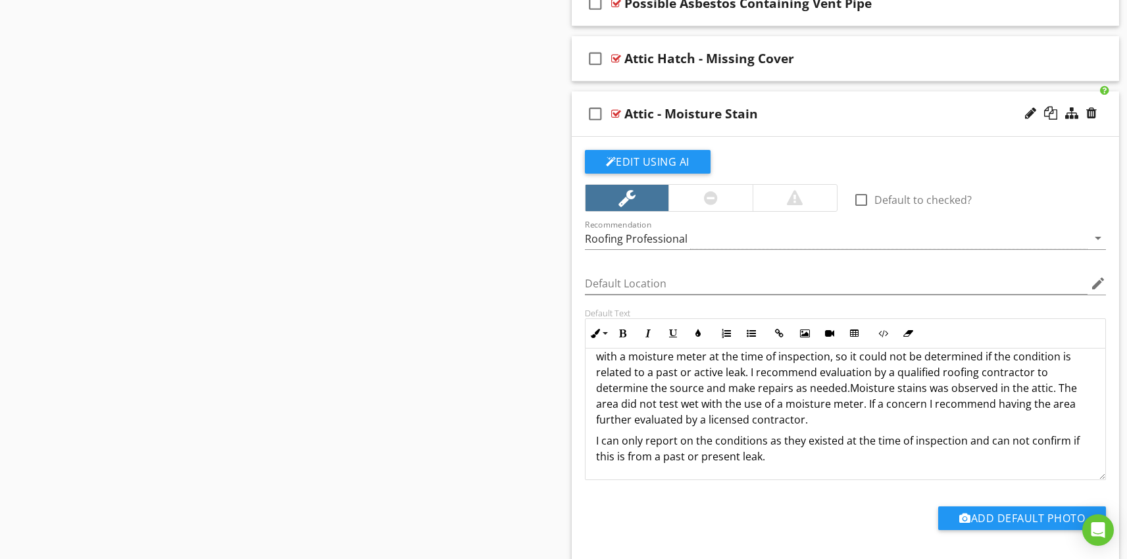
scroll to position [32, 0]
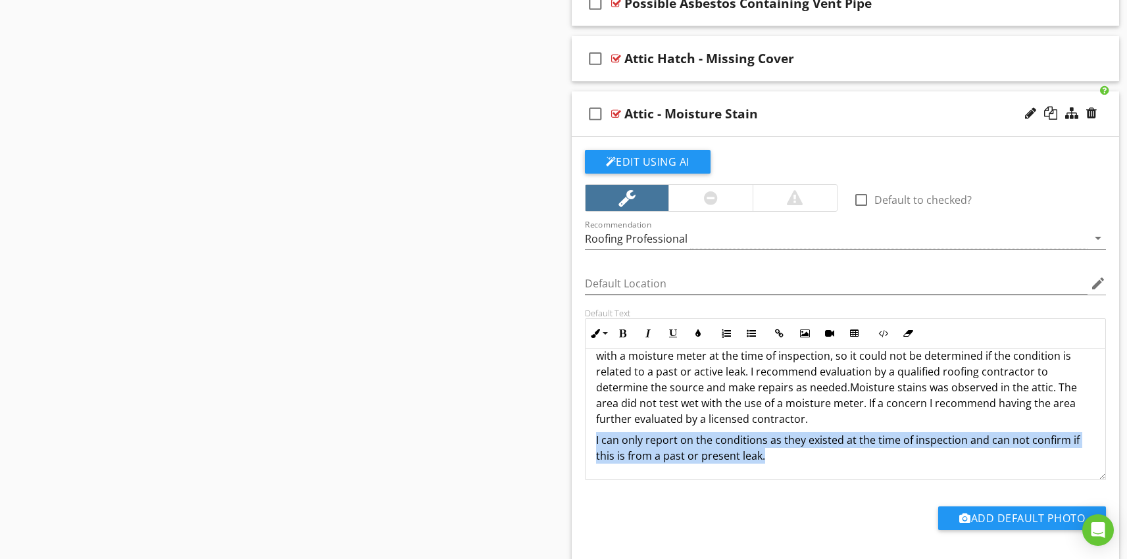
drag, startPoint x: 765, startPoint y: 458, endPoint x: 583, endPoint y: 443, distance: 182.2
click at [583, 443] on div "Default Text Inline Style XLarge Large Normal Small Light Small/Light Bold Ital…" at bounding box center [846, 394] width 538 height 172
copy p "I can only report on the conditions as they existed at the time of inspection a…"
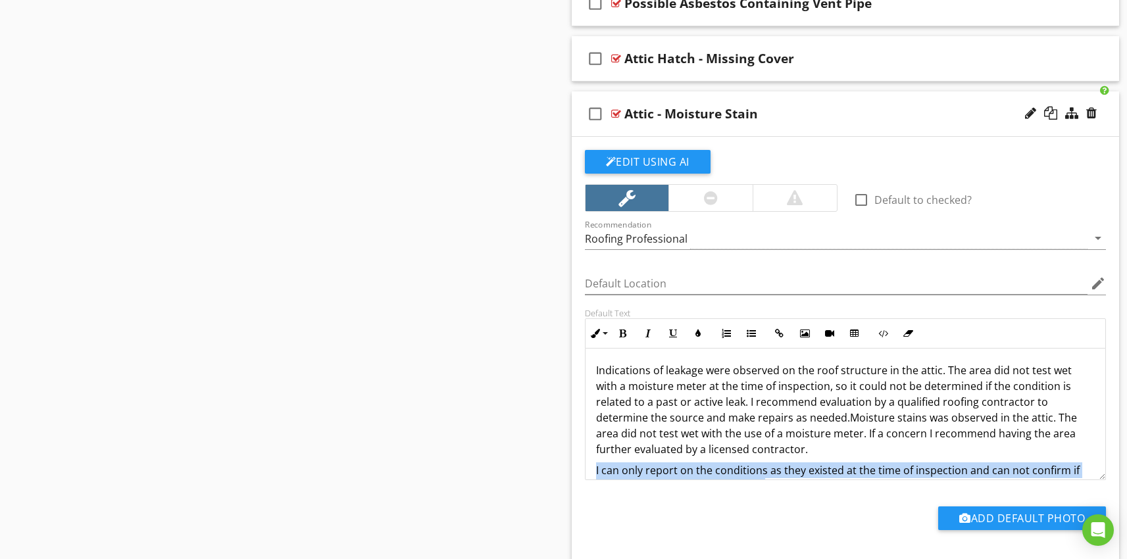
scroll to position [0, 0]
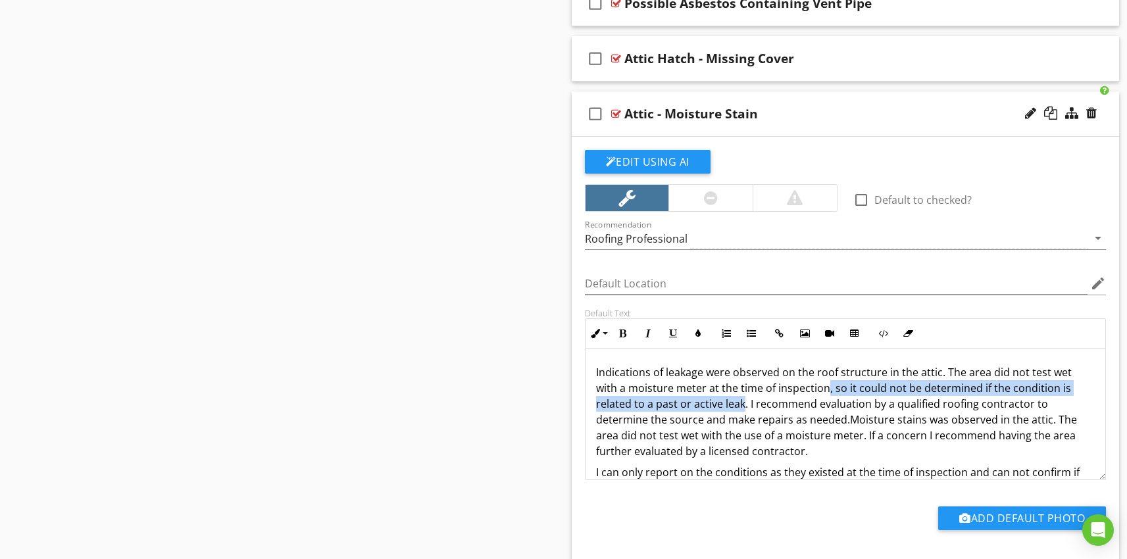
drag, startPoint x: 743, startPoint y: 408, endPoint x: 826, endPoint y: 391, distance: 85.3
click at [826, 391] on p "Indications of leakage were observed on the roof structure in the attic. The ar…" at bounding box center [845, 412] width 499 height 95
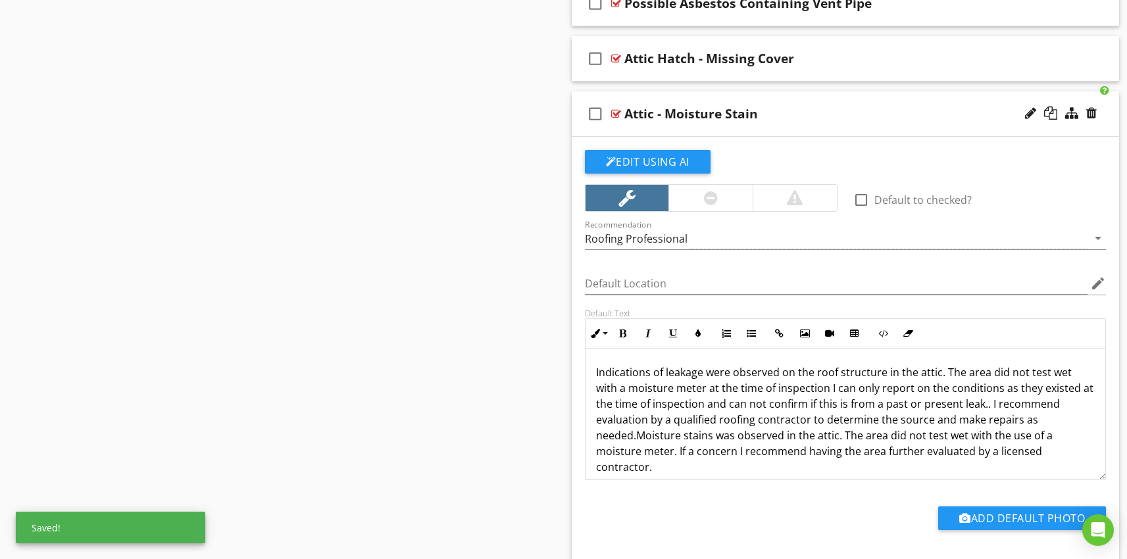
click at [826, 388] on p "Indications of leakage were observed on the roof structure in the attic. The ar…" at bounding box center [845, 420] width 499 height 111
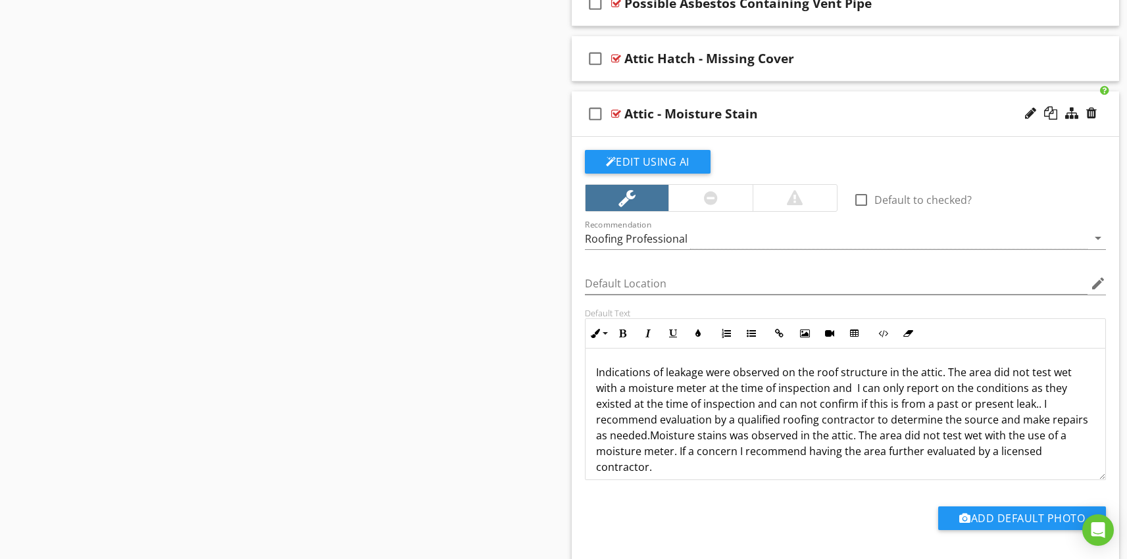
click at [854, 389] on p "Indications of leakage were observed on the roof structure in the attic. The ar…" at bounding box center [845, 420] width 499 height 111
click at [940, 374] on p "Indications of leakage were observed on the roof structure in the attic. The ar…" at bounding box center [845, 420] width 499 height 111
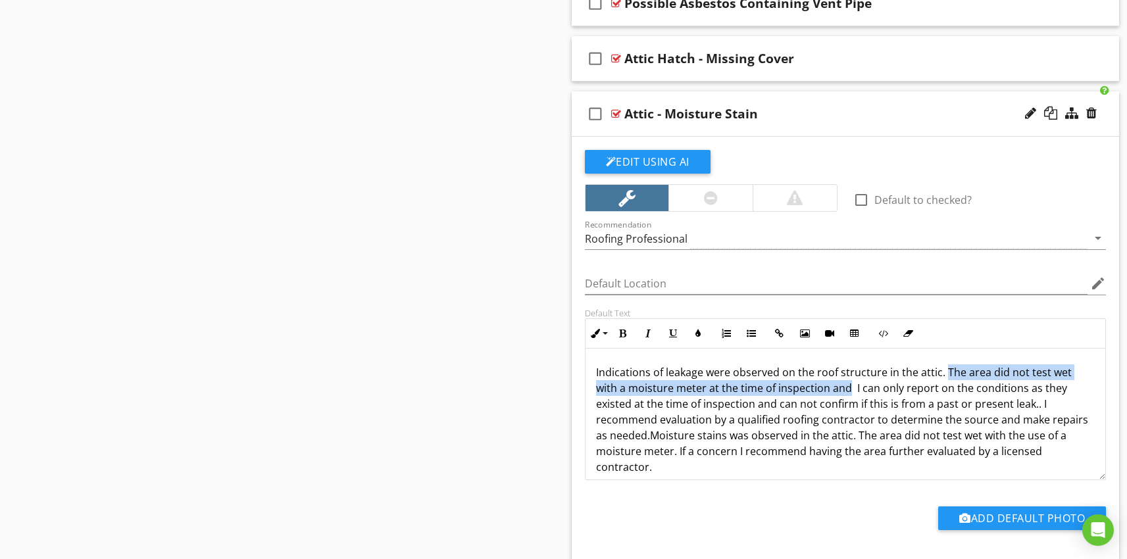
drag, startPoint x: 842, startPoint y: 392, endPoint x: 943, endPoint y: 370, distance: 103.0
click at [943, 370] on p "Indications of leakage were observed on the roof structure in the attic. The ar…" at bounding box center [845, 420] width 499 height 111
copy p "The area did not test wet with a moisture meter at the time of inspection and"
click at [943, 370] on p "Indications of leakage were observed on the roof structure in the attic. The ar…" at bounding box center [845, 420] width 499 height 111
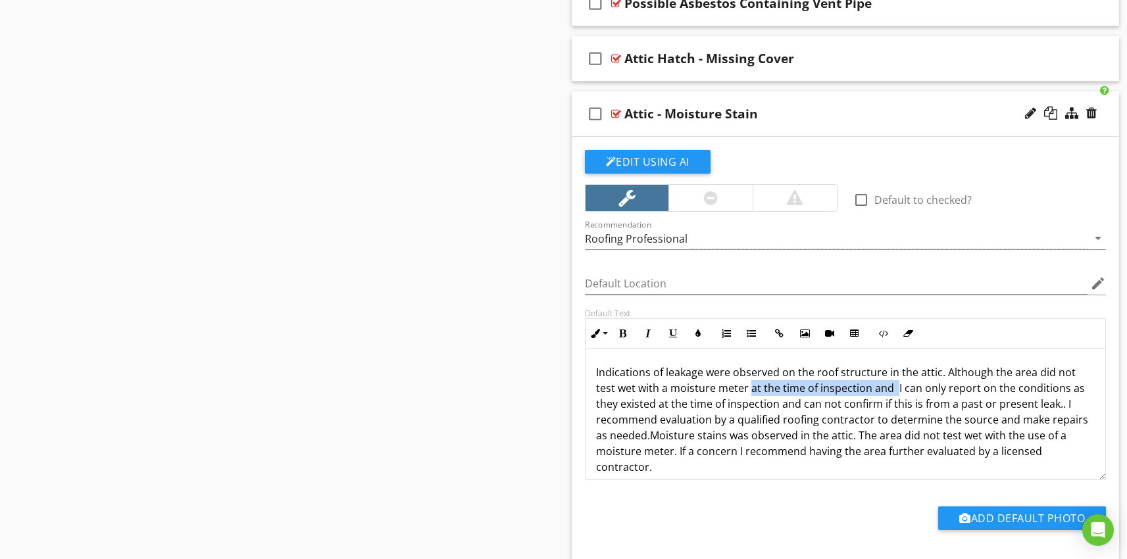
drag, startPoint x: 895, startPoint y: 388, endPoint x: 749, endPoint y: 392, distance: 146.1
click at [749, 392] on p "Indications of leakage were observed on the roof structure in the attic. Althou…" at bounding box center [845, 420] width 499 height 111
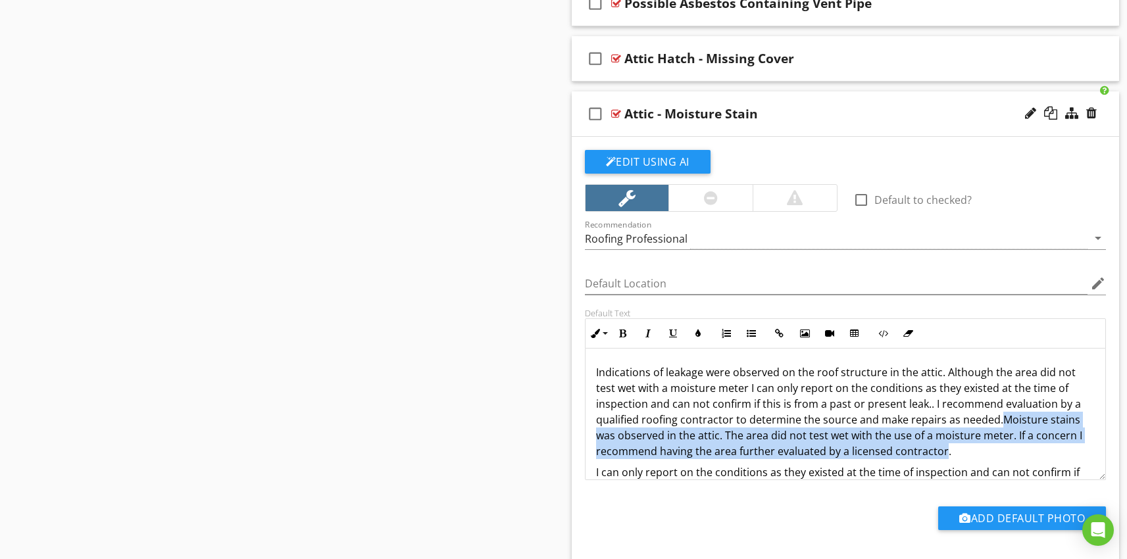
drag, startPoint x: 942, startPoint y: 454, endPoint x: 996, endPoint y: 422, distance: 62.5
click at [996, 422] on p "Indications of leakage were observed on the roof structure in the attic. Althou…" at bounding box center [845, 412] width 499 height 95
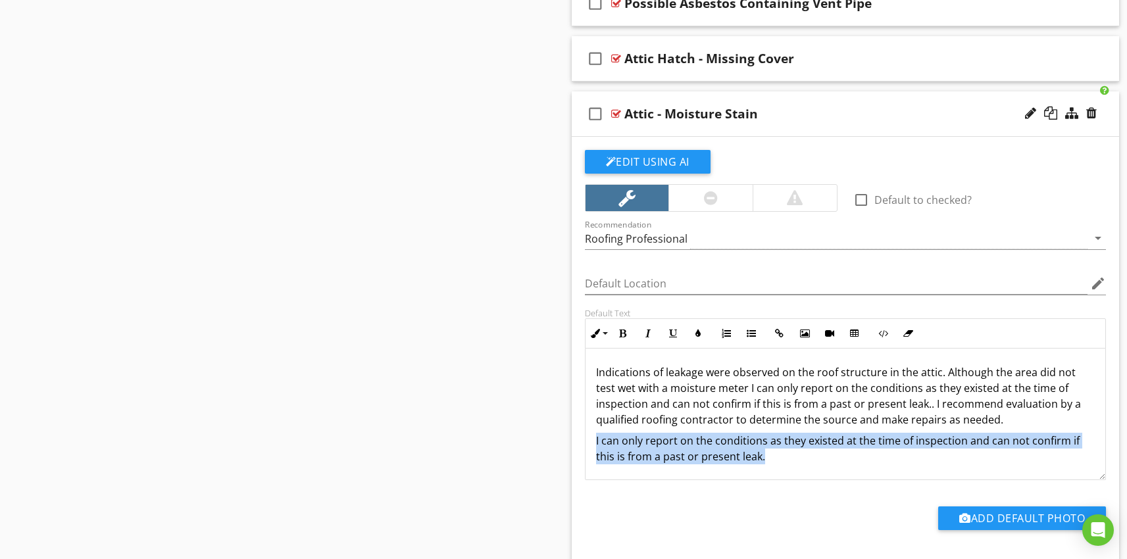
drag, startPoint x: 765, startPoint y: 460, endPoint x: 591, endPoint y: 438, distance: 175.1
click at [591, 438] on div "Indications of leakage were observed on the roof structure in the attic. Althou…" at bounding box center [846, 415] width 520 height 132
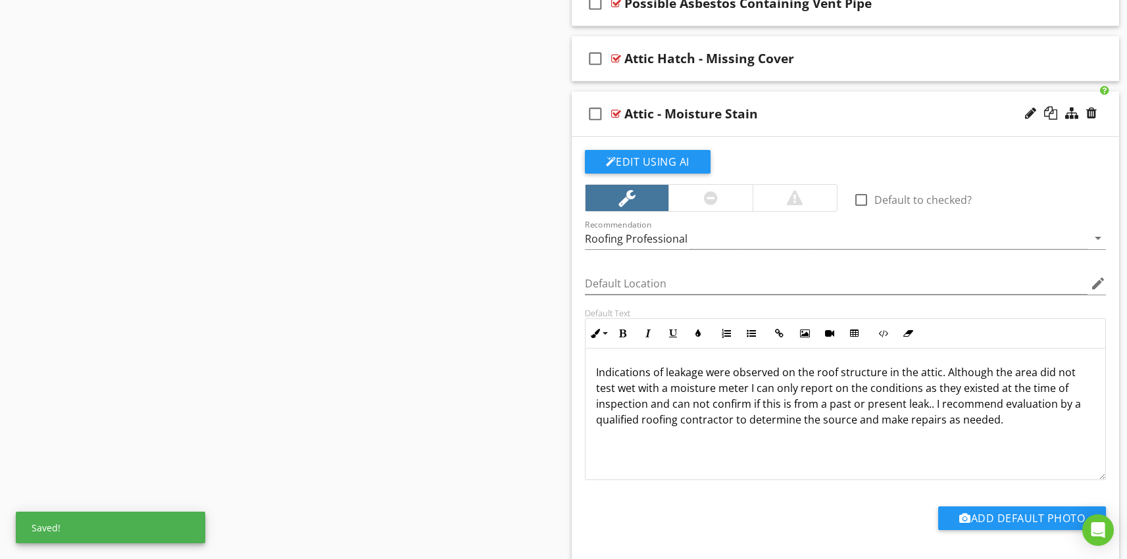
click at [719, 197] on div at bounding box center [711, 198] width 84 height 26
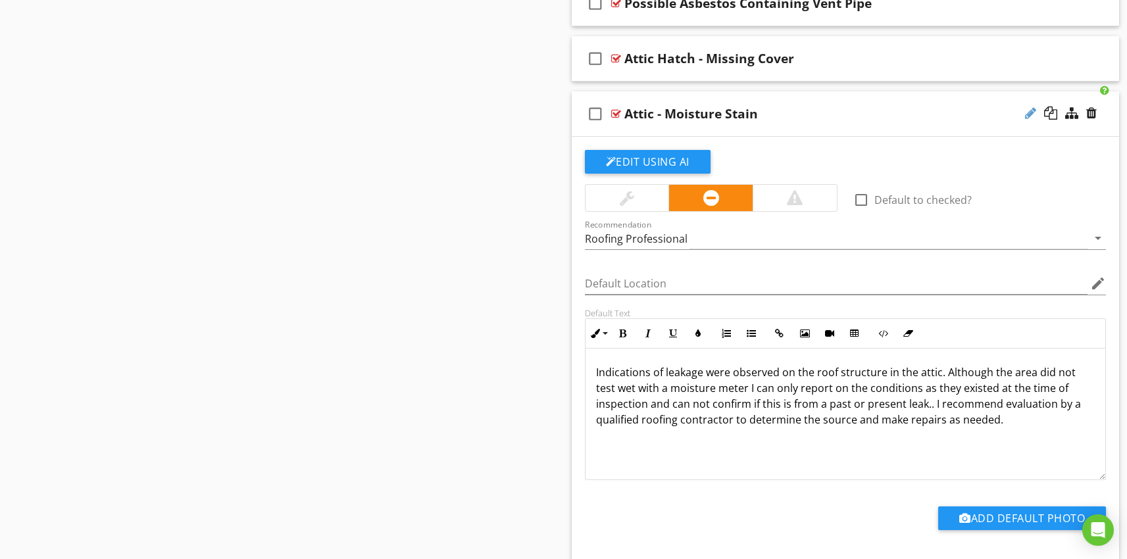
click at [1028, 114] on div at bounding box center [1030, 113] width 11 height 13
click at [748, 114] on input "Attic - Moisture Stain" at bounding box center [819, 116] width 391 height 22
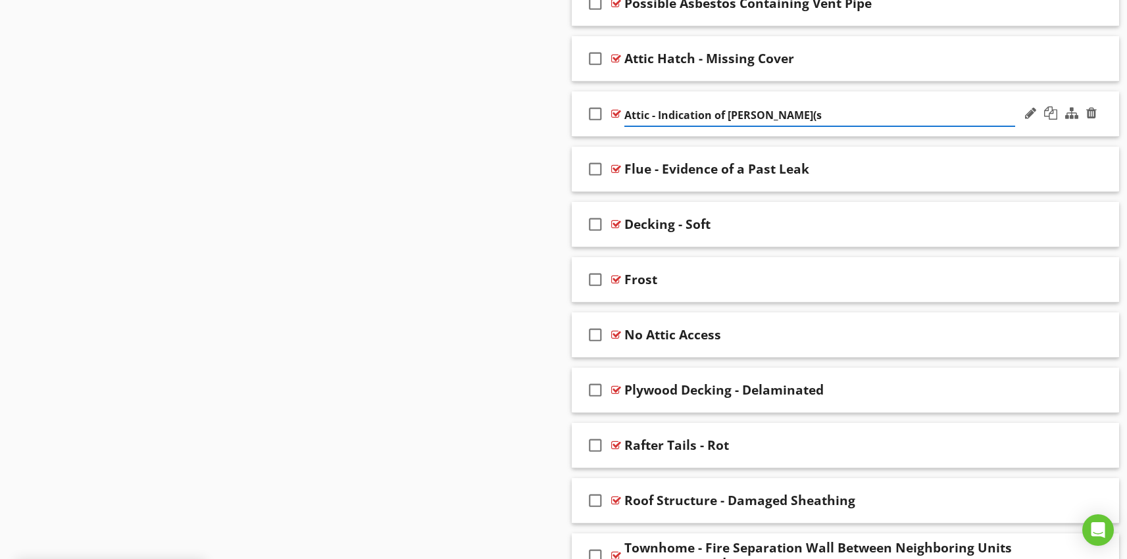
type input "Attic - Indication of Leak(s)"
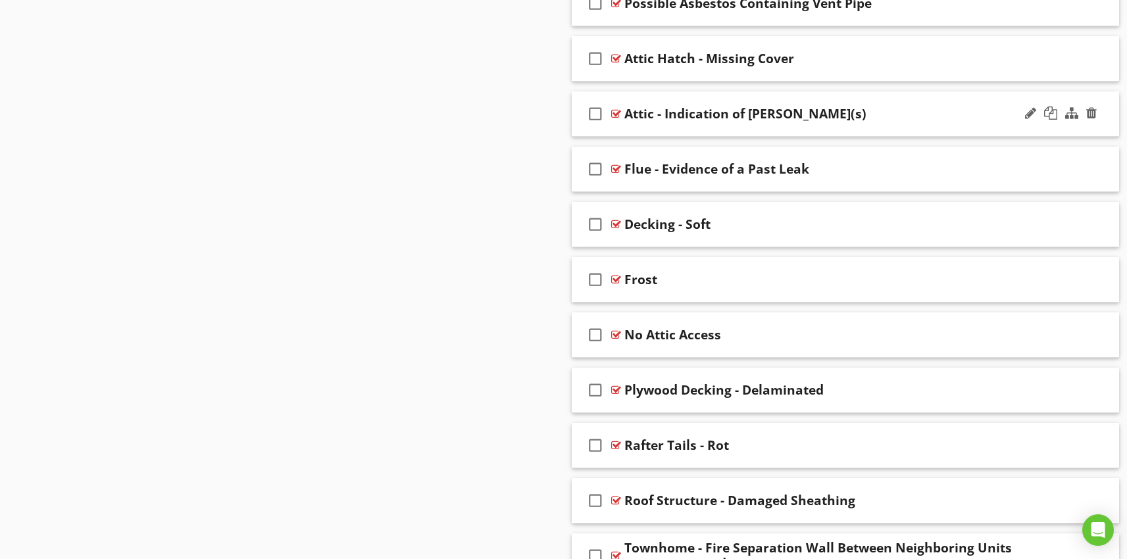
click at [717, 126] on div "check_box_outline_blank Attic - Indication of Leak(s)" at bounding box center [846, 113] width 548 height 45
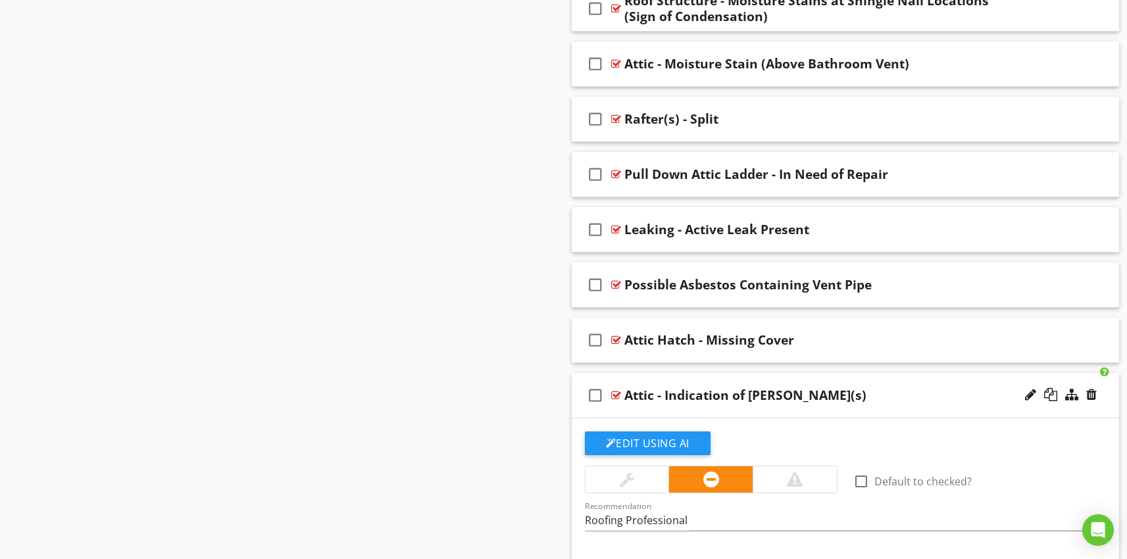
scroll to position [1796, 0]
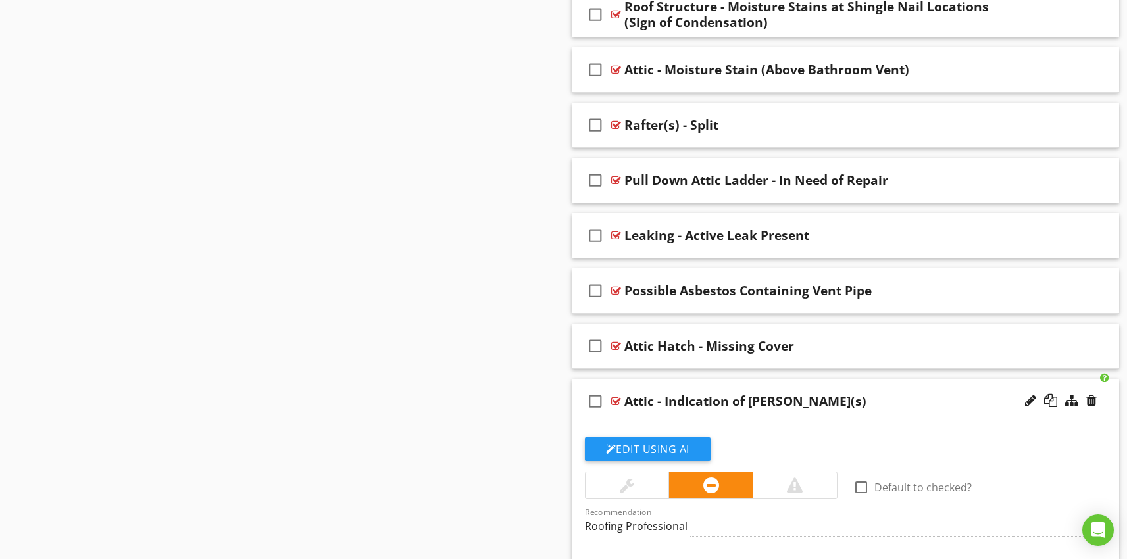
click at [730, 413] on div "check_box_outline_blank Attic - Indication of Leak(s)" at bounding box center [846, 401] width 548 height 45
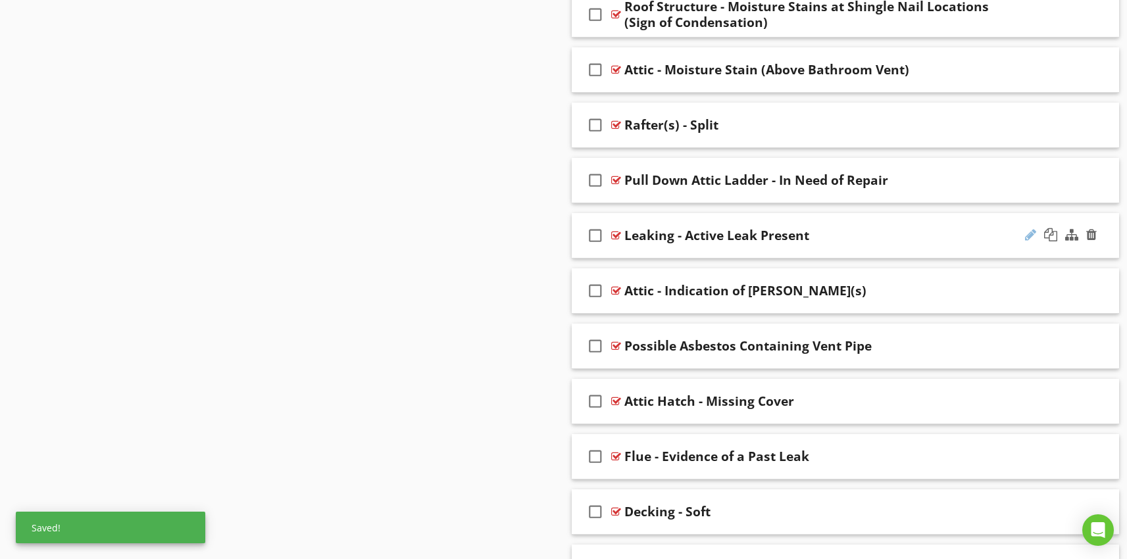
click at [1028, 233] on div at bounding box center [1030, 234] width 11 height 13
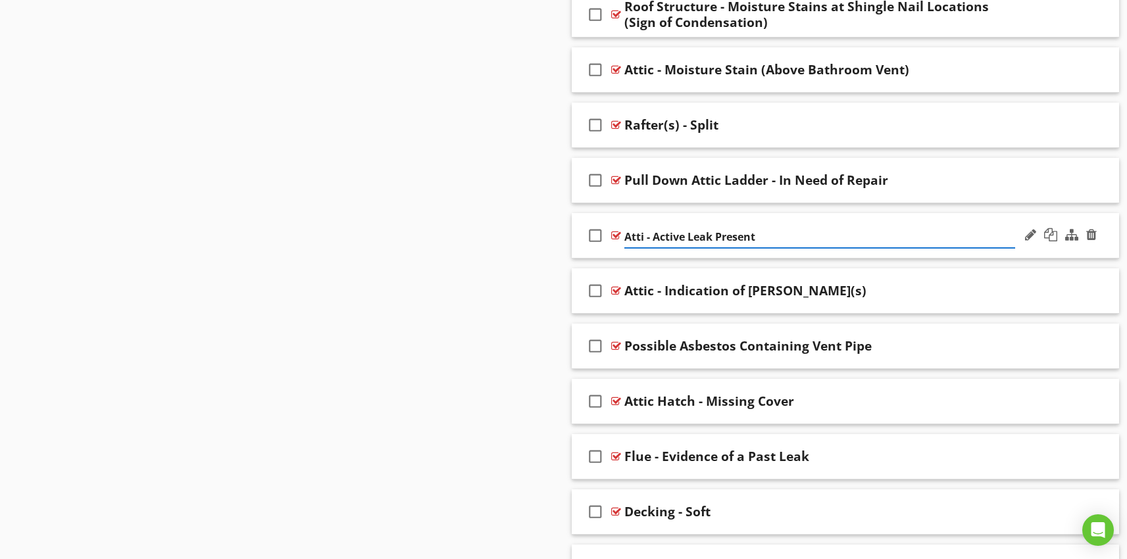
type input "Attic - Active Leak Present"
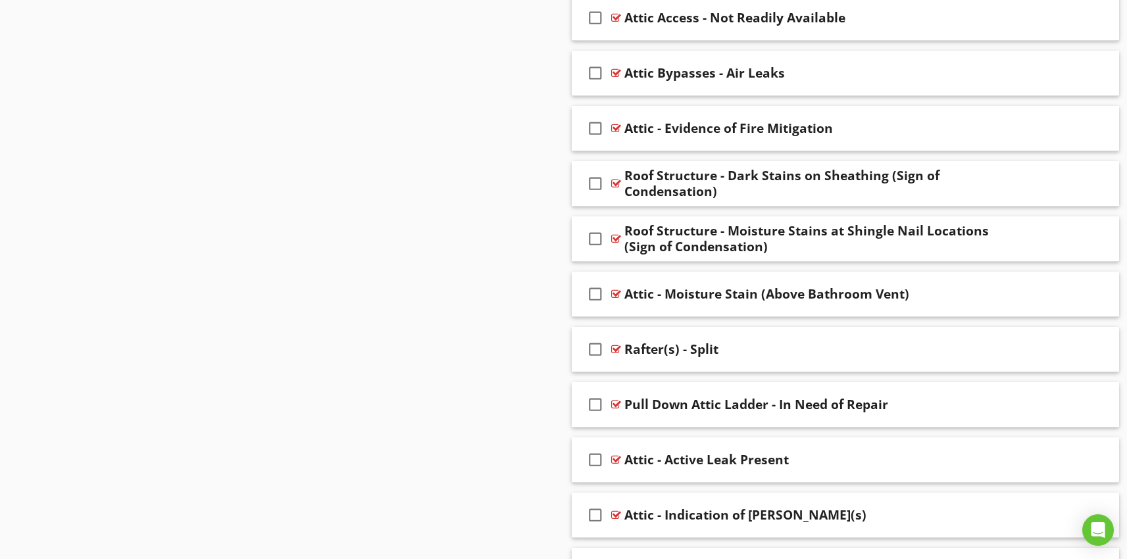
scroll to position [1729, 0]
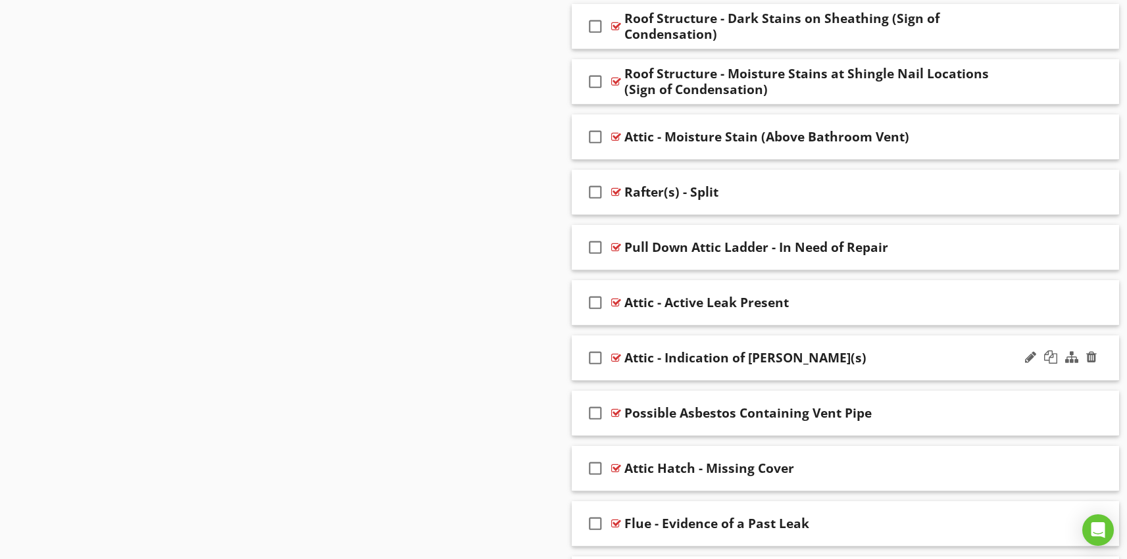
click at [752, 370] on div "check_box_outline_blank Attic - Indication of Leak(s)" at bounding box center [846, 358] width 548 height 45
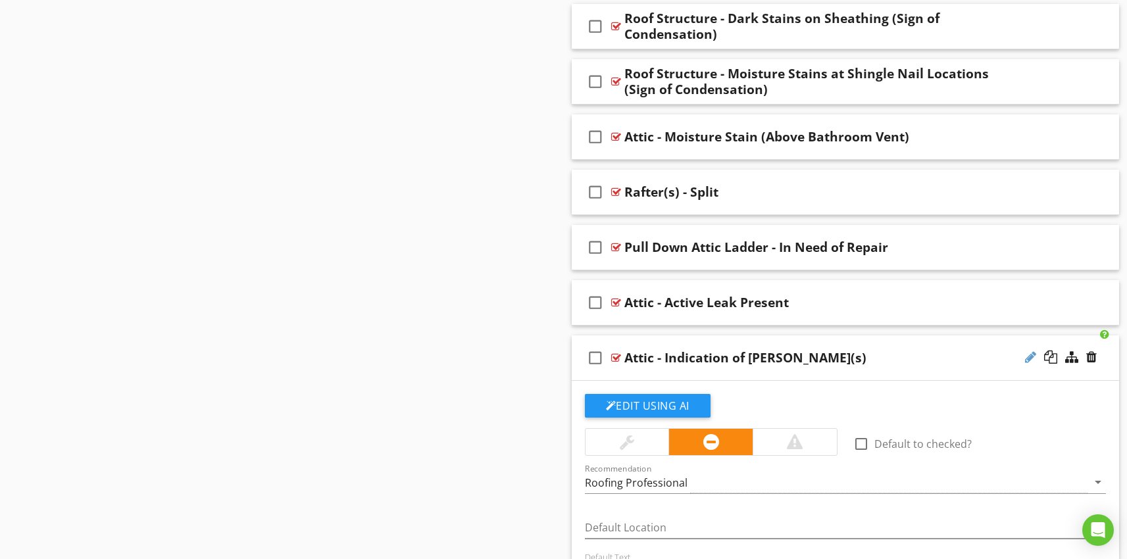
click at [1030, 359] on div at bounding box center [1030, 357] width 11 height 13
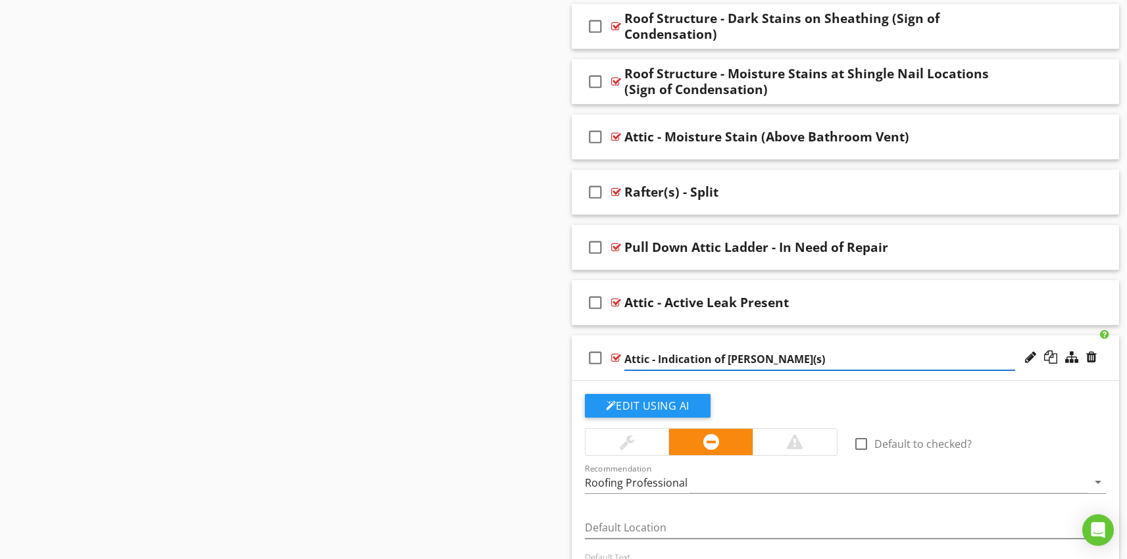
click at [792, 361] on input "Attic - Indication of Leak(s)" at bounding box center [819, 360] width 391 height 22
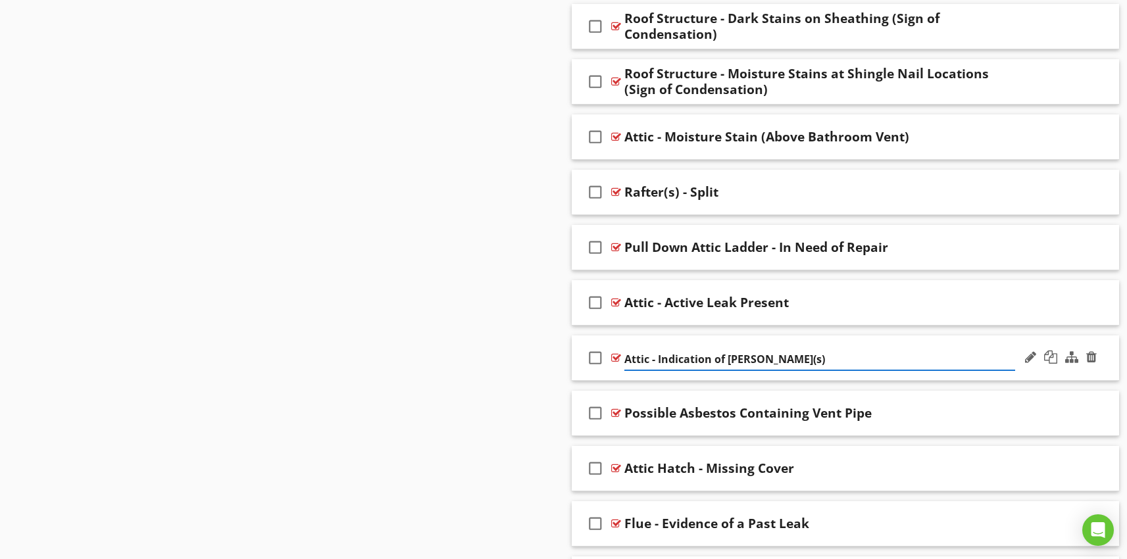
paste input "Leaking - Indications of Past/Present Leaking Present"
type input "Leaking - Indications of Past/Present Leaking Present"
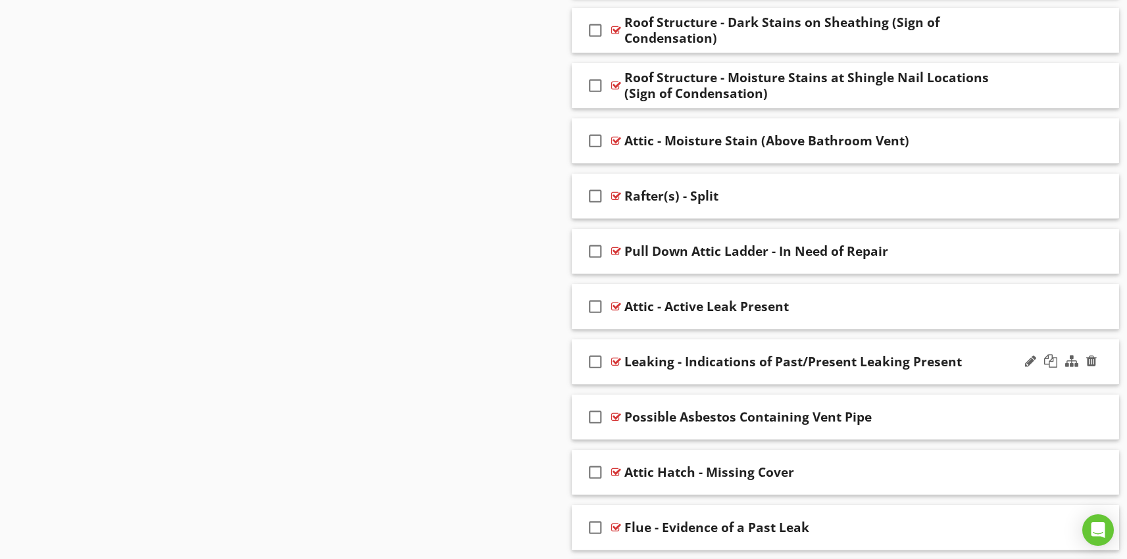
scroll to position [1754, 0]
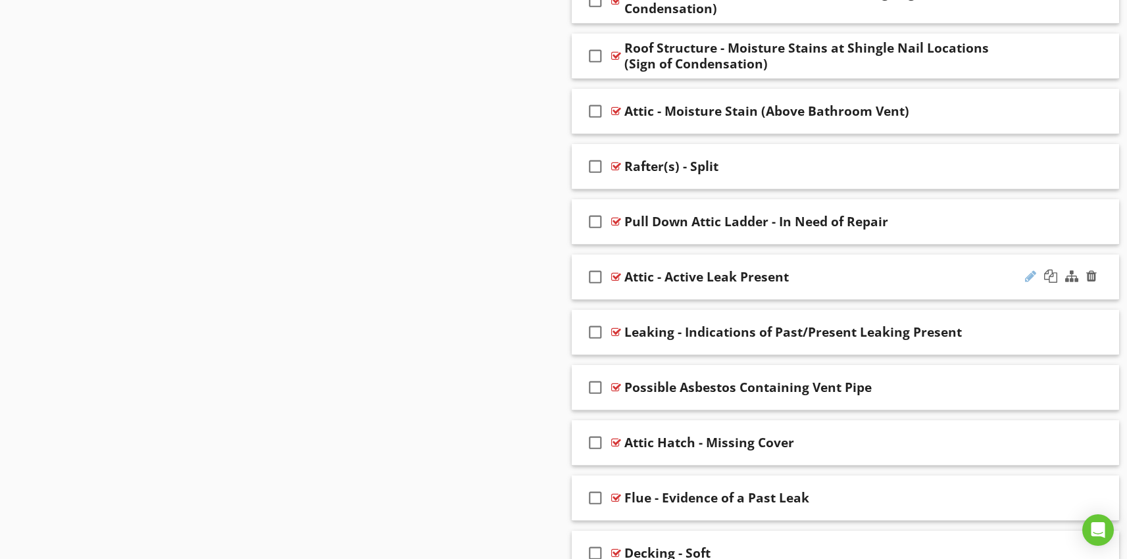
click at [1026, 278] on div at bounding box center [1030, 276] width 11 height 13
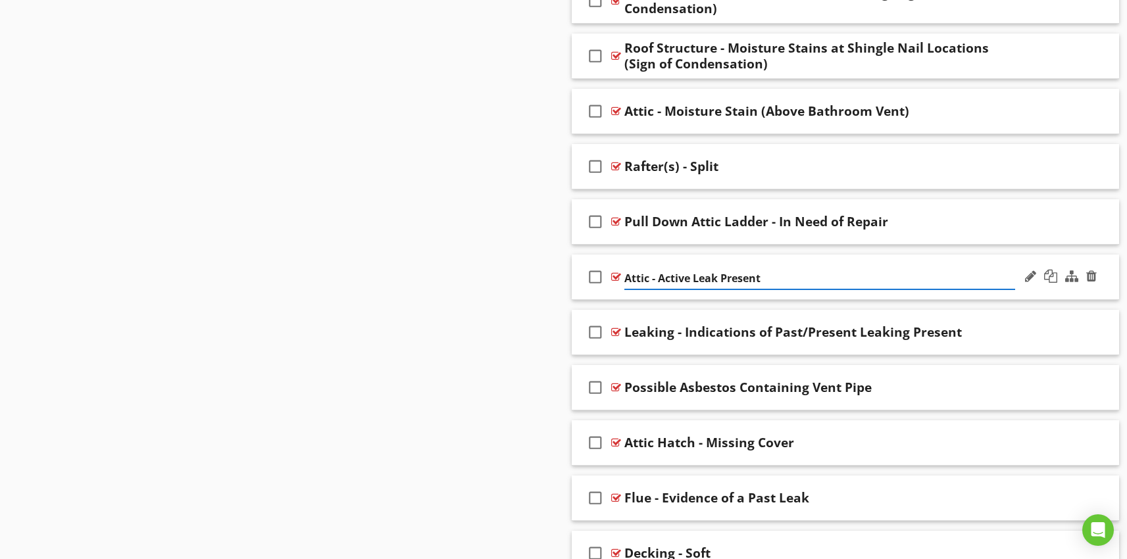
click at [647, 278] on input "Attic - Active Leak Present" at bounding box center [819, 279] width 391 height 22
type input "Leaking - Active Leak Present"
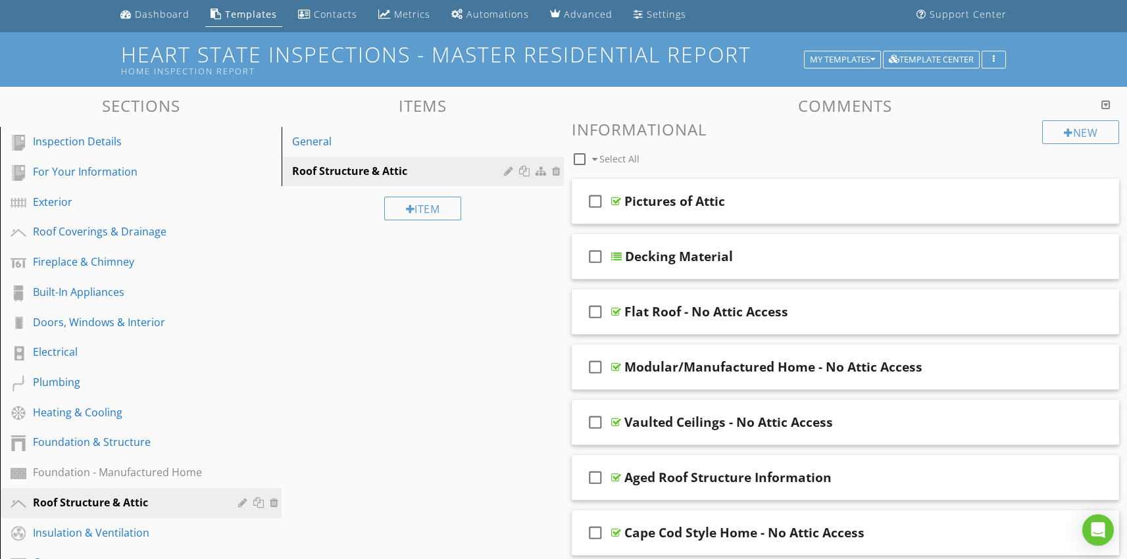
scroll to position [178, 0]
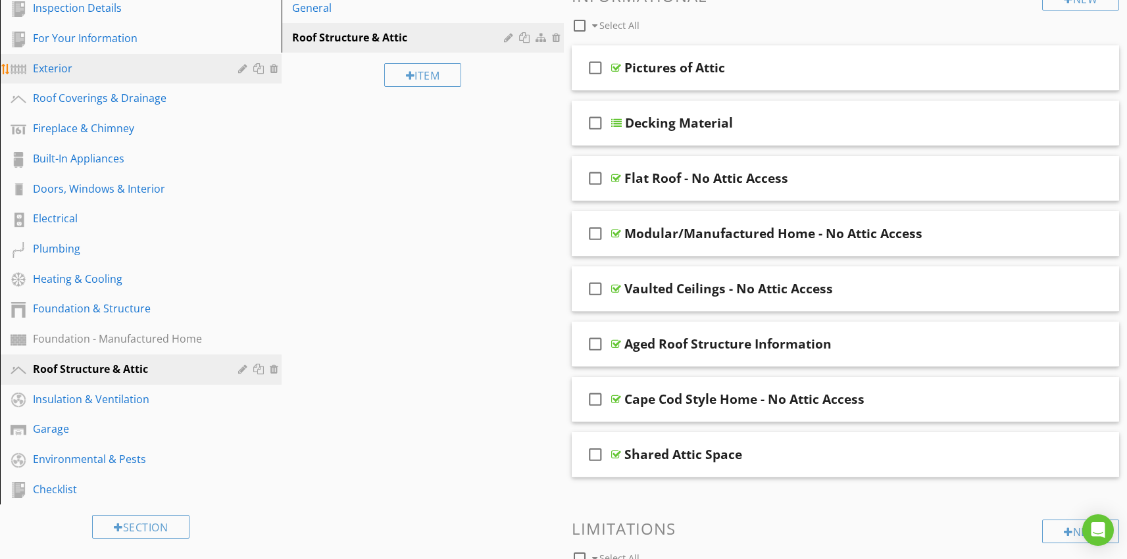
click at [61, 65] on div "Exterior" at bounding box center [126, 69] width 186 height 16
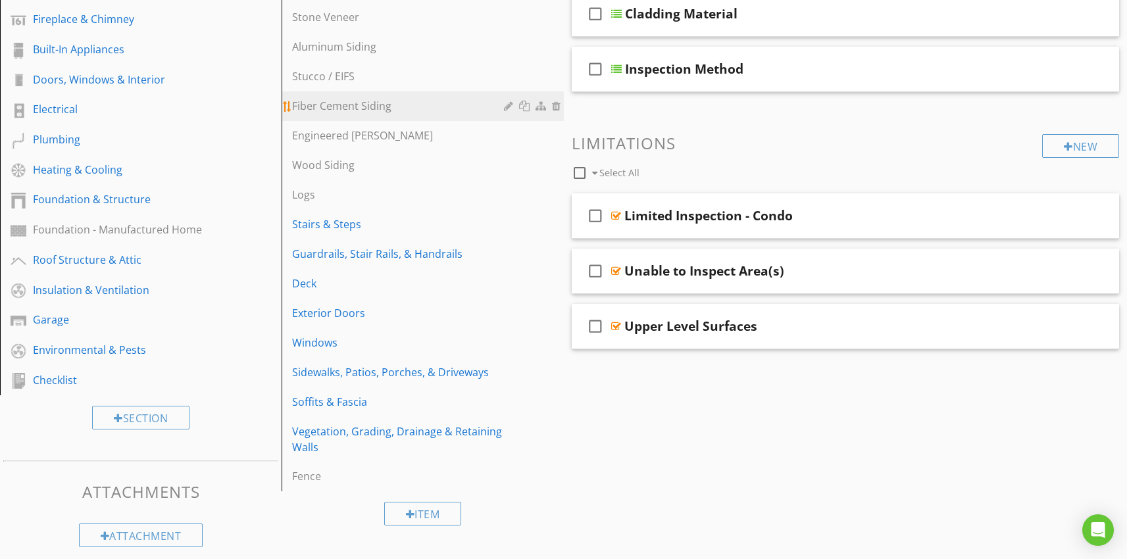
scroll to position [299, 0]
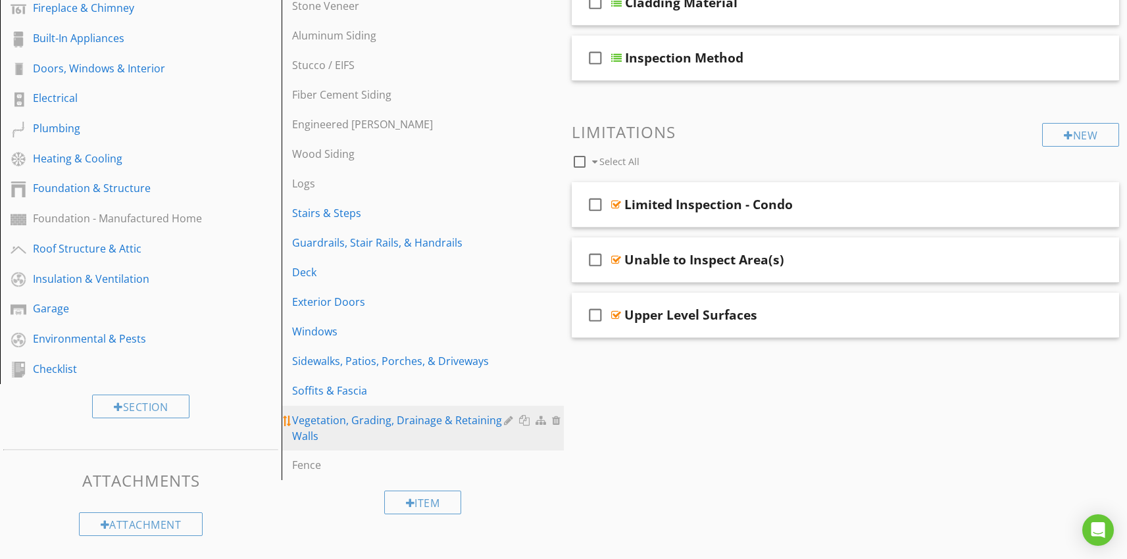
click at [370, 427] on div "Vegetation, Grading, Drainage & Retaining Walls" at bounding box center [399, 429] width 215 height 32
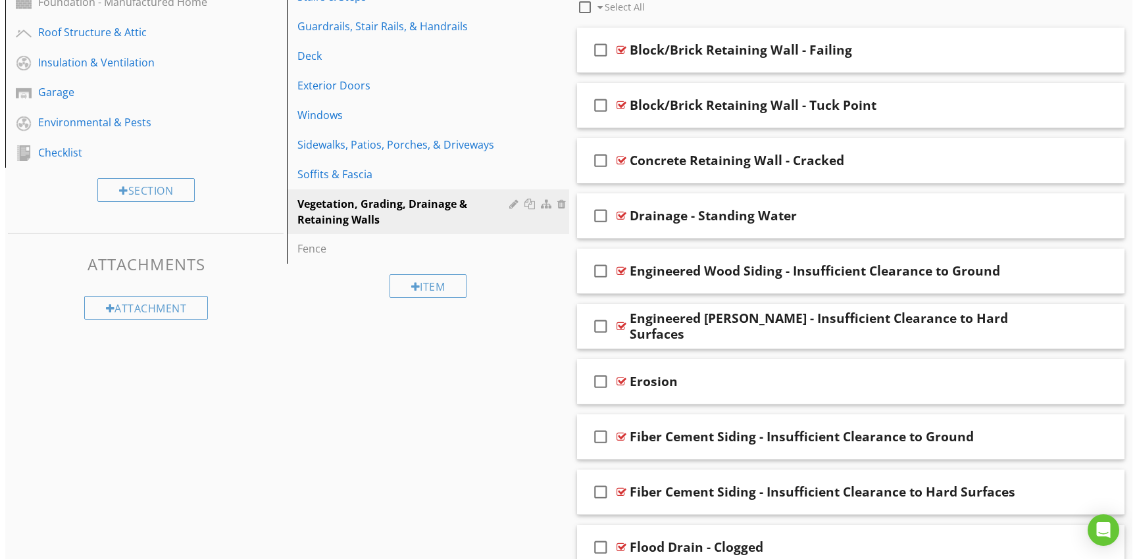
scroll to position [453, 0]
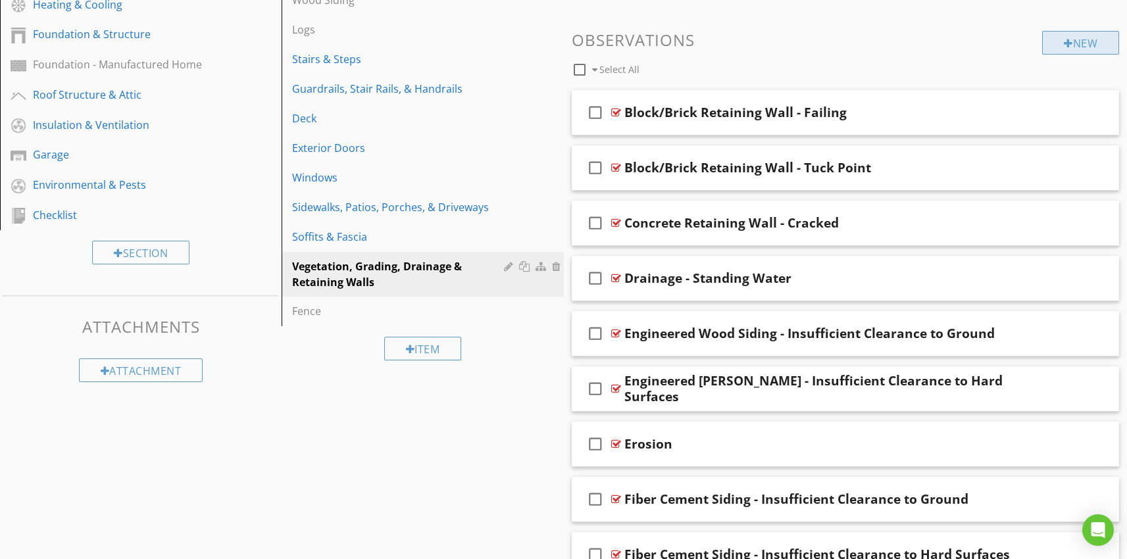
click at [1064, 45] on div at bounding box center [1068, 43] width 9 height 11
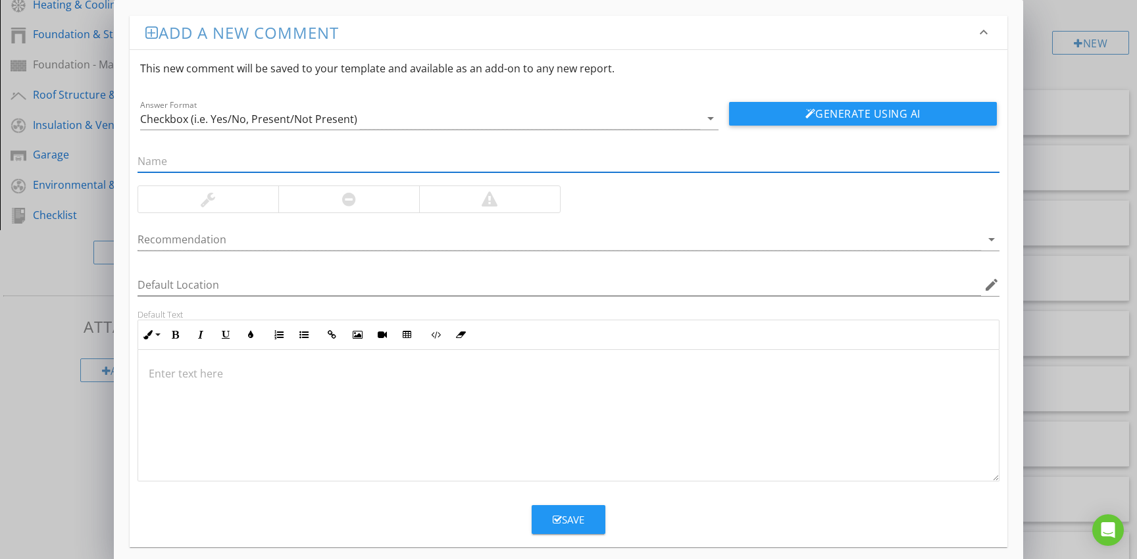
click at [190, 163] on input "text" at bounding box center [569, 162] width 862 height 22
type input "Cistern Cover - Damaged"
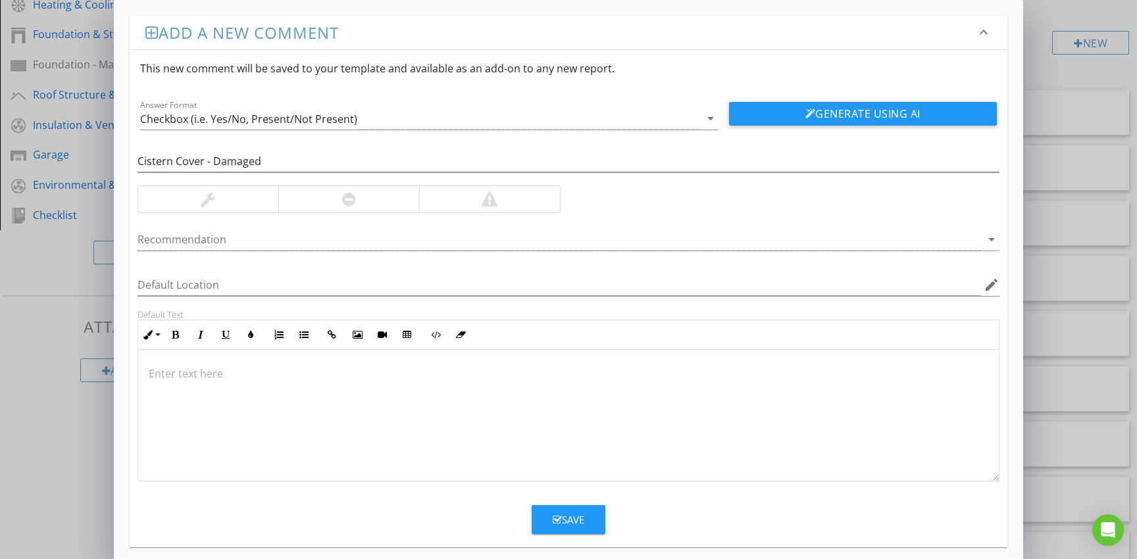
click at [180, 383] on div at bounding box center [568, 416] width 861 height 132
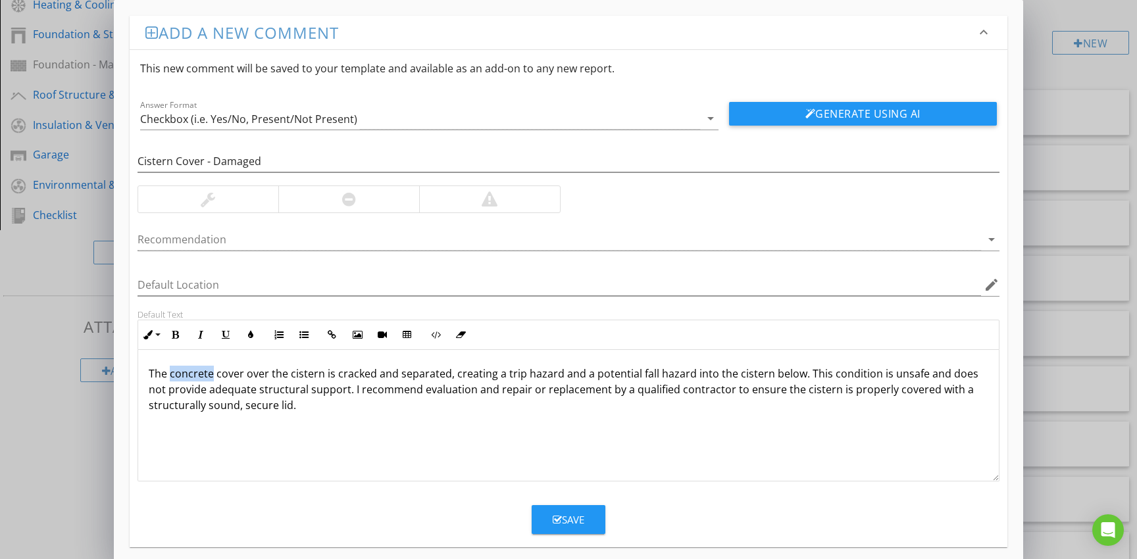
drag, startPoint x: 211, startPoint y: 374, endPoint x: 169, endPoint y: 376, distance: 41.5
click at [169, 376] on p "The concrete cover over the cistern is cracked and separated, creating a trip h…" at bounding box center [569, 389] width 840 height 47
click at [240, 374] on p "The cover over the cistern is cracked and separated, creating a trip hazard and…" at bounding box center [569, 389] width 840 height 47
drag, startPoint x: 436, startPoint y: 376, endPoint x: 326, endPoint y: 374, distance: 109.2
click at [326, 374] on p "The cover over a potential cistern is cracked and separated, creating a trip ha…" at bounding box center [569, 389] width 840 height 47
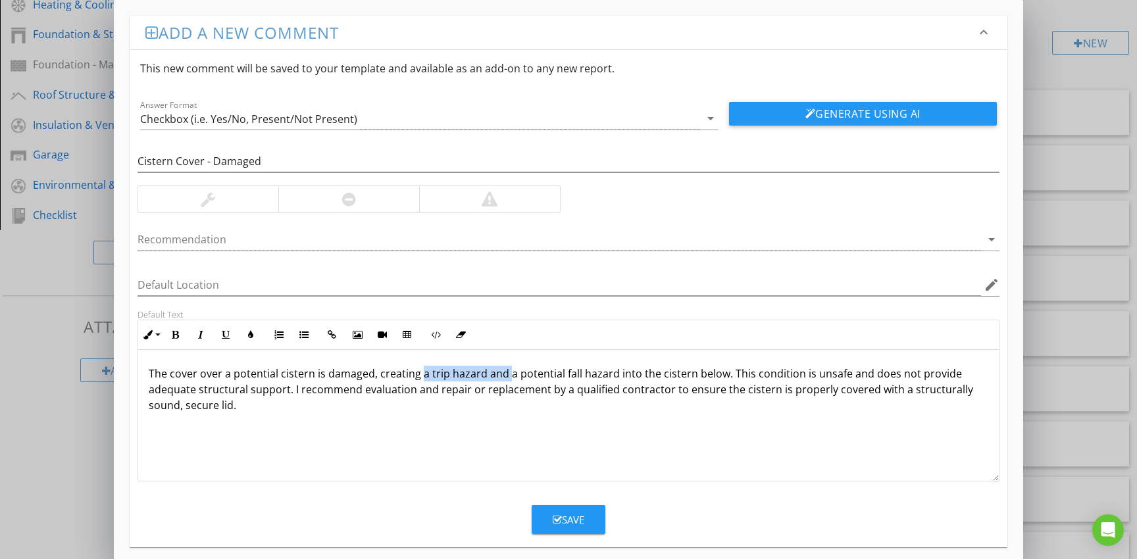
drag, startPoint x: 504, startPoint y: 376, endPoint x: 417, endPoint y: 380, distance: 87.0
click at [417, 380] on p "The cover over a potential cistern is damaged, creating a trip hazard and a pot…" at bounding box center [569, 389] width 840 height 47
drag, startPoint x: 633, startPoint y: 376, endPoint x: 427, endPoint y: 372, distance: 206.0
click at [427, 372] on p "The cover over a potential cistern is damaged, creating a potential fall hazard…" at bounding box center [569, 382] width 840 height 32
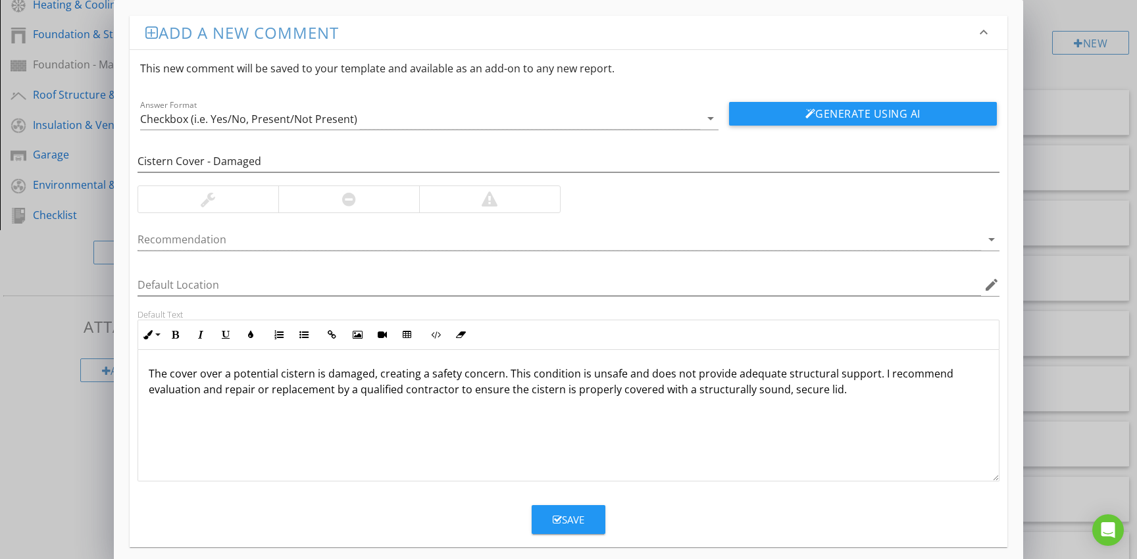
click at [559, 391] on p "The cover over a potential cistern is damaged, creating a safety concern. This …" at bounding box center [569, 382] width 840 height 32
drag, startPoint x: 649, startPoint y: 391, endPoint x: 567, endPoint y: 393, distance: 81.6
click at [567, 393] on p "The cover over a potential cistern is damaged, creating a safety concern. This …" at bounding box center [569, 382] width 840 height 32
drag, startPoint x: 222, startPoint y: 391, endPoint x: 141, endPoint y: 392, distance: 80.9
click at [141, 392] on div "The cover over a potential cistern is damaged, creating a safety concern. This …" at bounding box center [568, 416] width 861 height 132
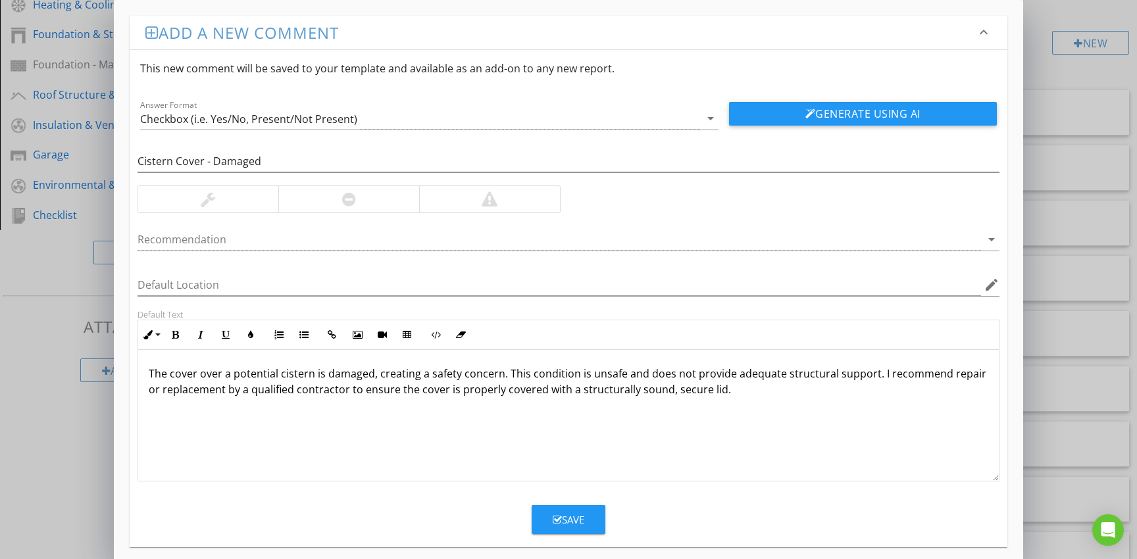
click at [161, 390] on p "The cover over a potential cistern is damaged, creating a safety concern. This …" at bounding box center [569, 382] width 840 height 32
drag, startPoint x: 562, startPoint y: 390, endPoint x: 438, endPoint y: 391, distance: 124.4
click at [438, 391] on p "The cover over a potential cistern is damaged, creating a safety concern. This …" at bounding box center [569, 382] width 840 height 32
click at [342, 191] on div at bounding box center [349, 199] width 14 height 16
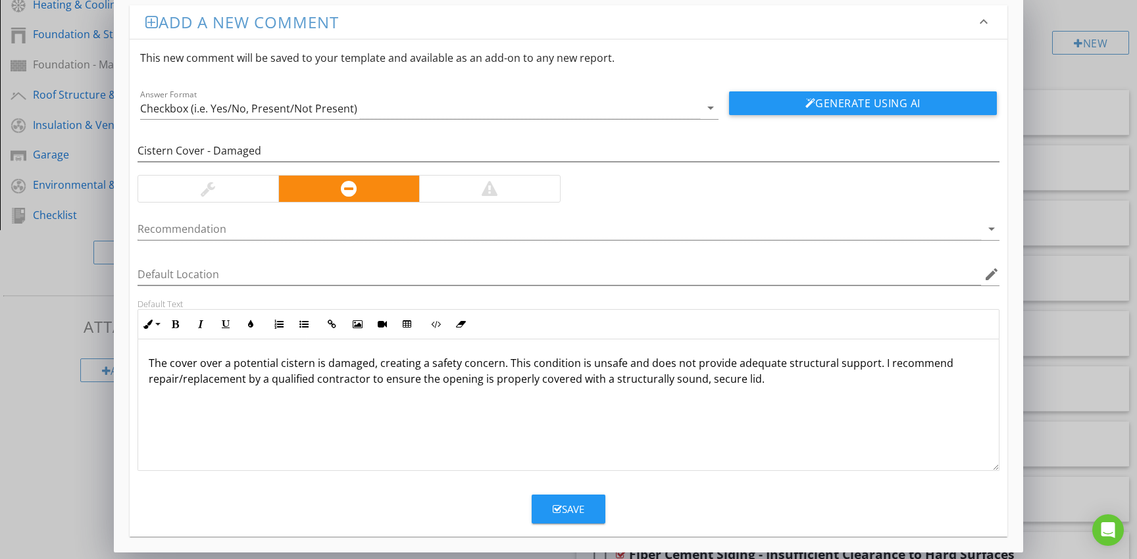
scroll to position [12, 0]
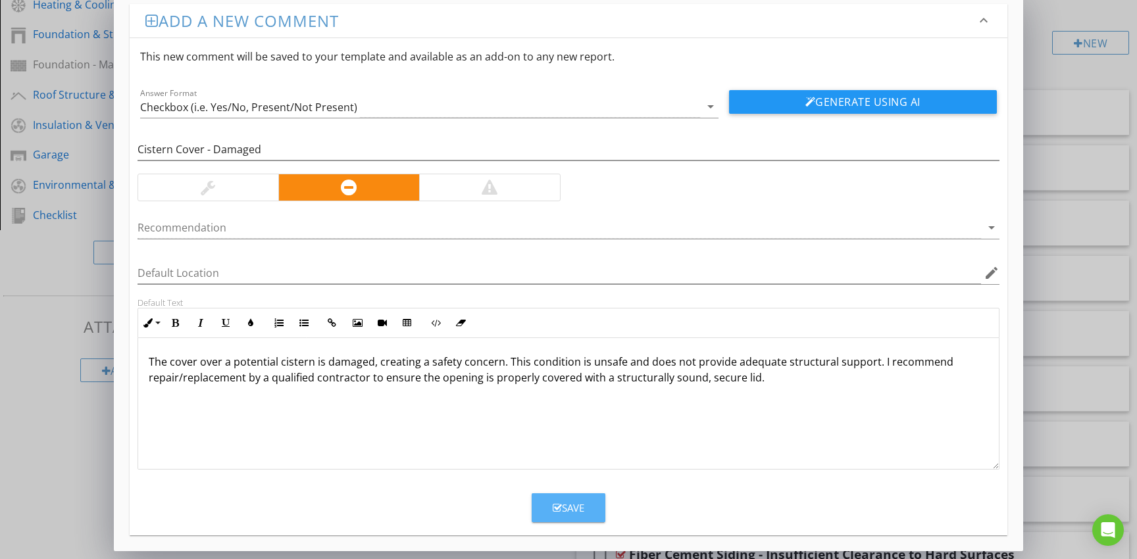
click at [587, 517] on button "Save" at bounding box center [569, 508] width 74 height 29
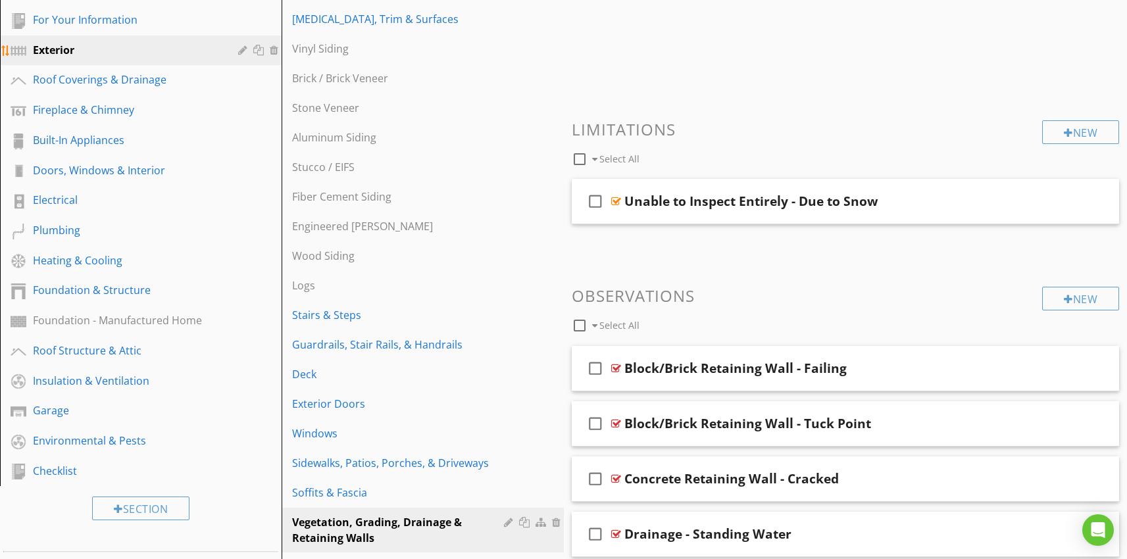
scroll to position [233, 0]
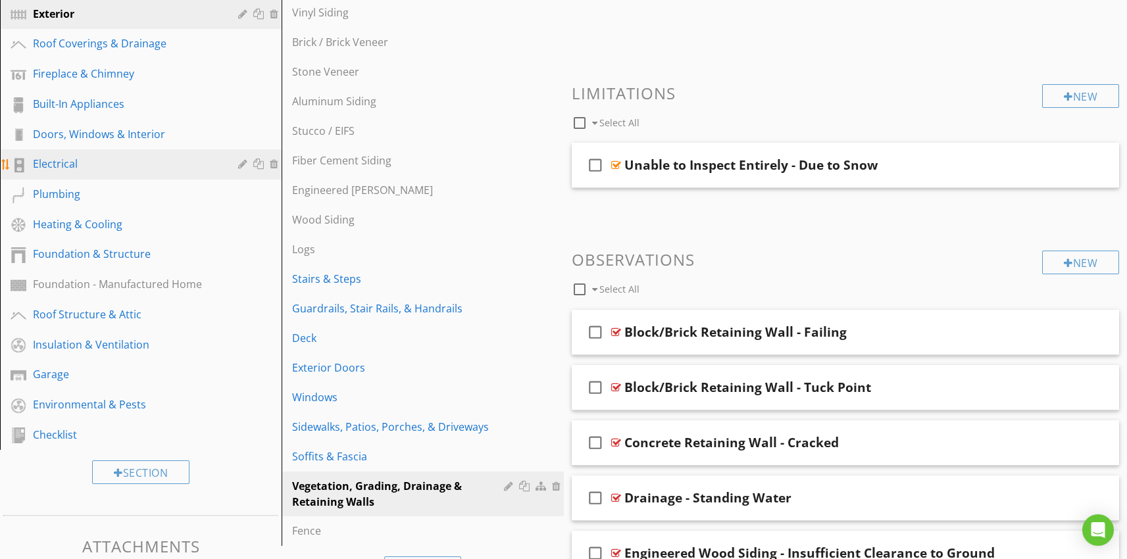
click at [36, 168] on div "Electrical" at bounding box center [126, 164] width 186 height 16
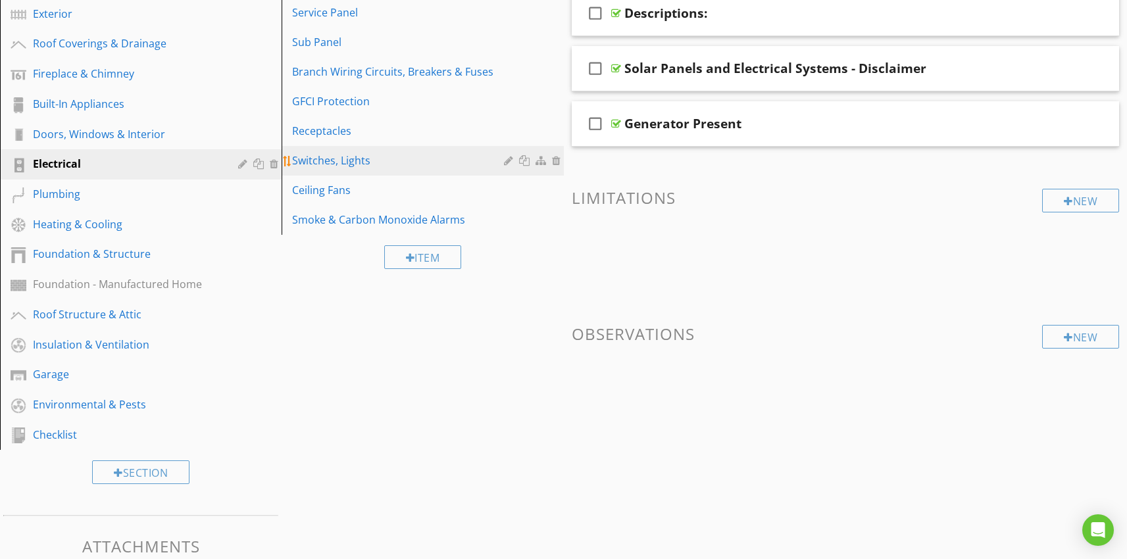
click at [330, 169] on link "Switches, Lights" at bounding box center [425, 160] width 278 height 29
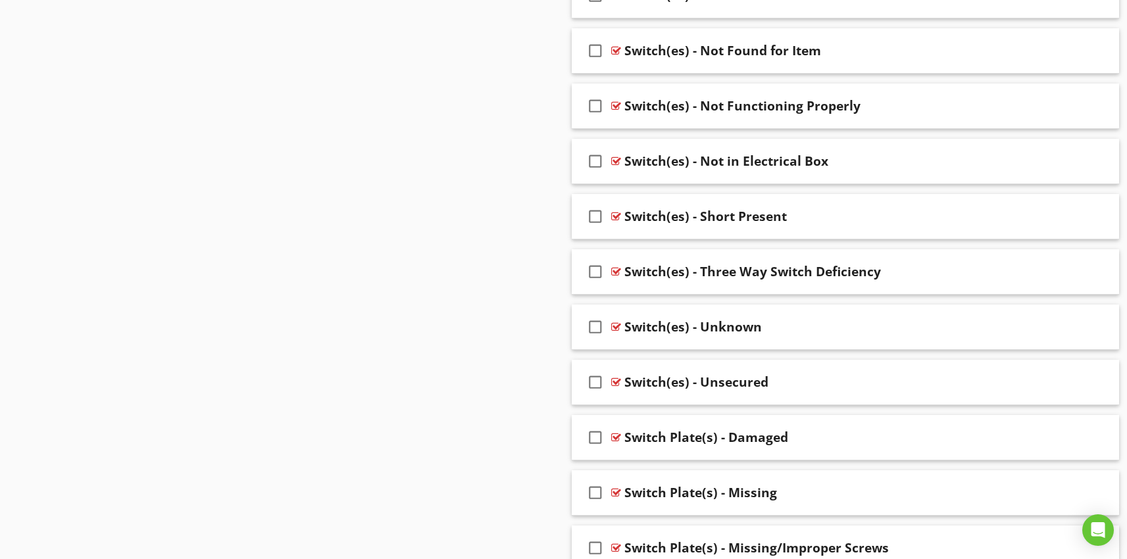
scroll to position [3998, 0]
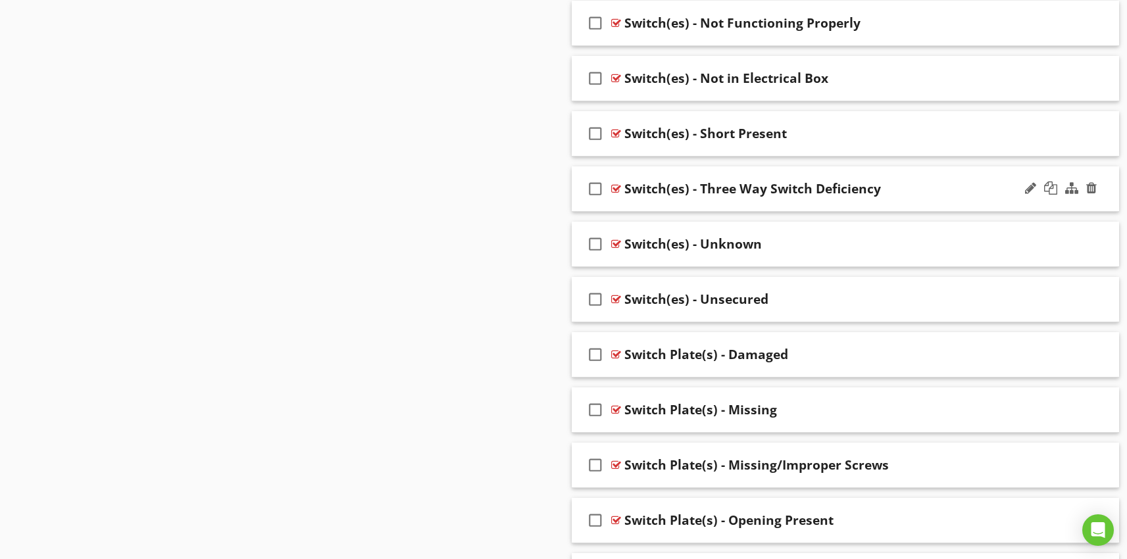
click at [807, 206] on div "check_box_outline_blank Switch(es) - Three Way Switch Deficiency" at bounding box center [846, 188] width 548 height 45
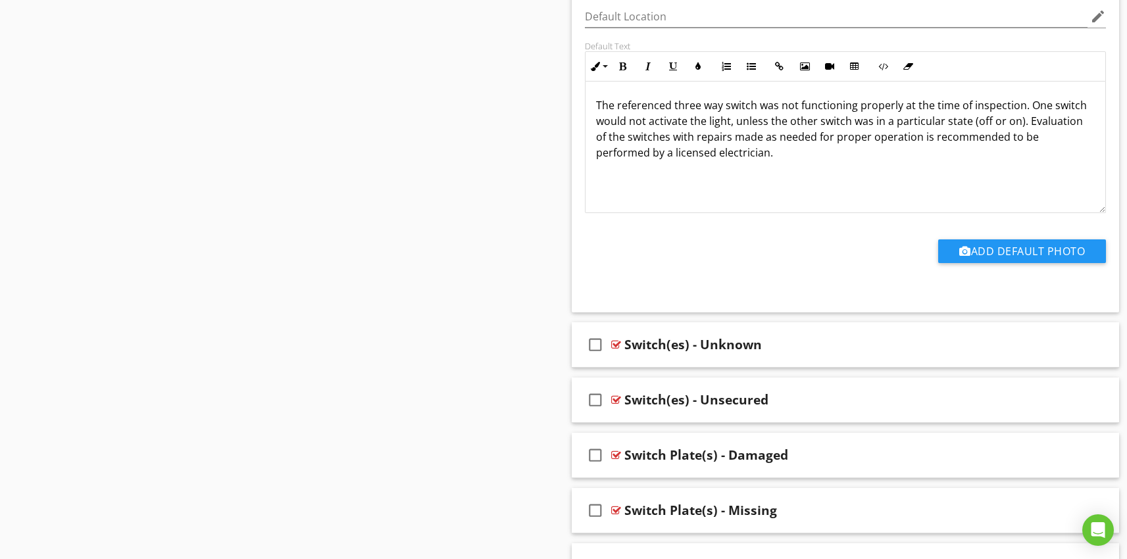
scroll to position [4359, 0]
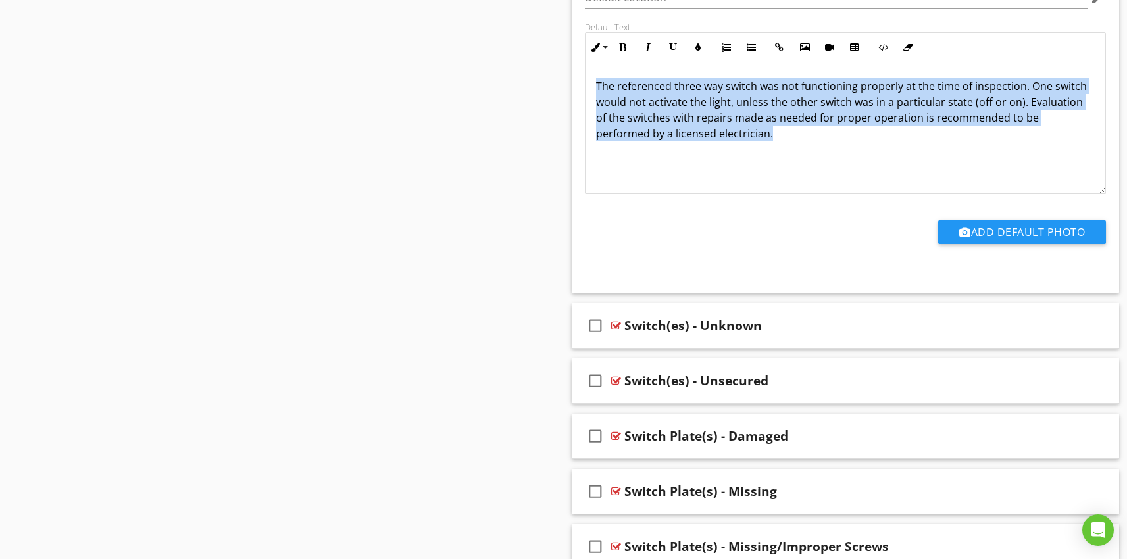
drag, startPoint x: 771, startPoint y: 135, endPoint x: 595, endPoint y: 88, distance: 181.8
click at [596, 88] on p "The referenced three way switch was not functioning properly at the time of ins…" at bounding box center [845, 109] width 499 height 63
copy p "The referenced three way switch was not functioning properly at the time of ins…"
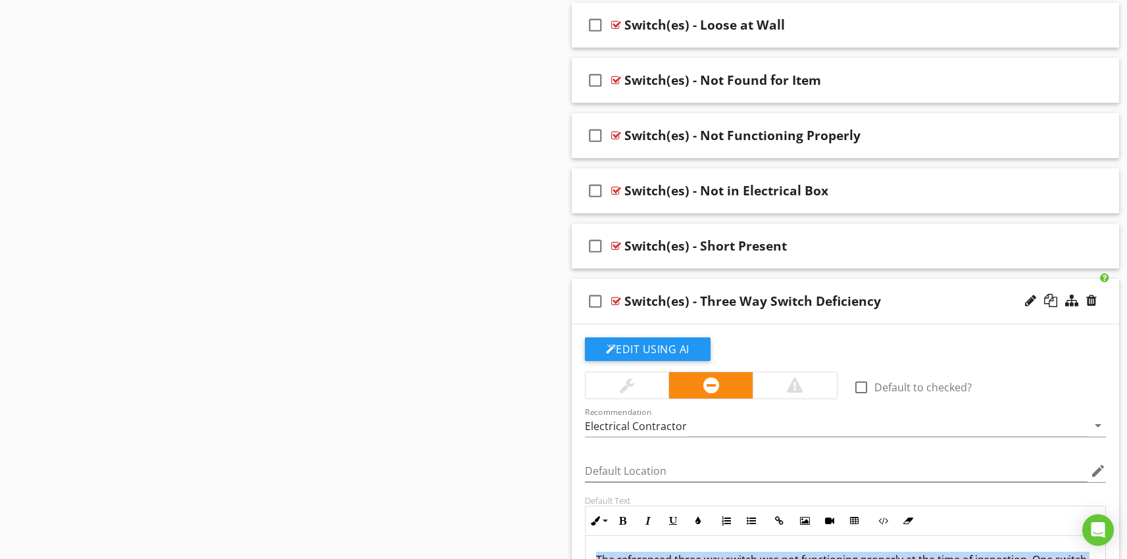
scroll to position [3847, 0]
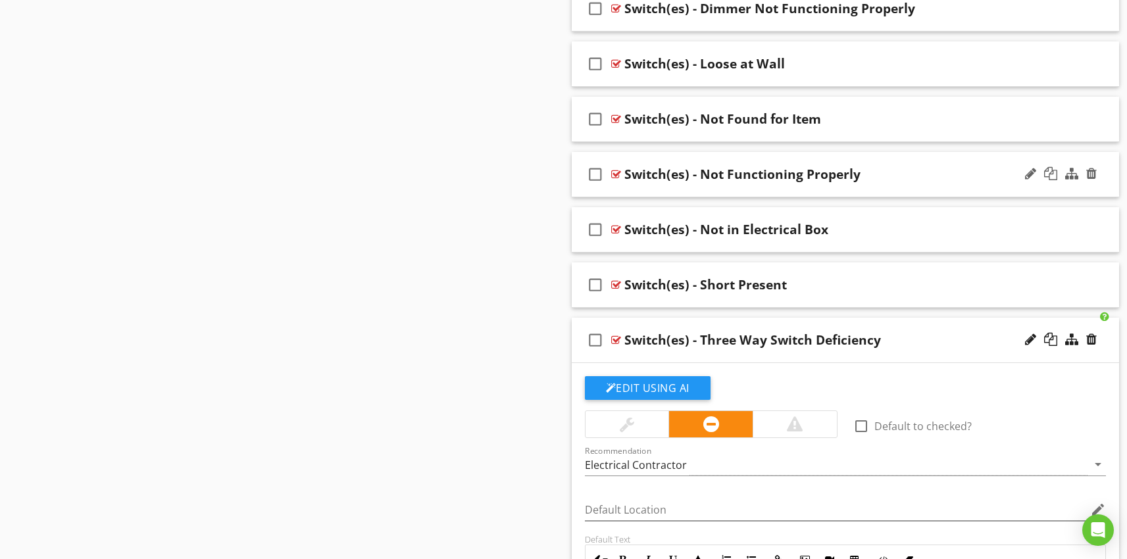
click at [777, 188] on div "check_box_outline_blank Switch(es) - Not Functioning Properly" at bounding box center [846, 174] width 548 height 45
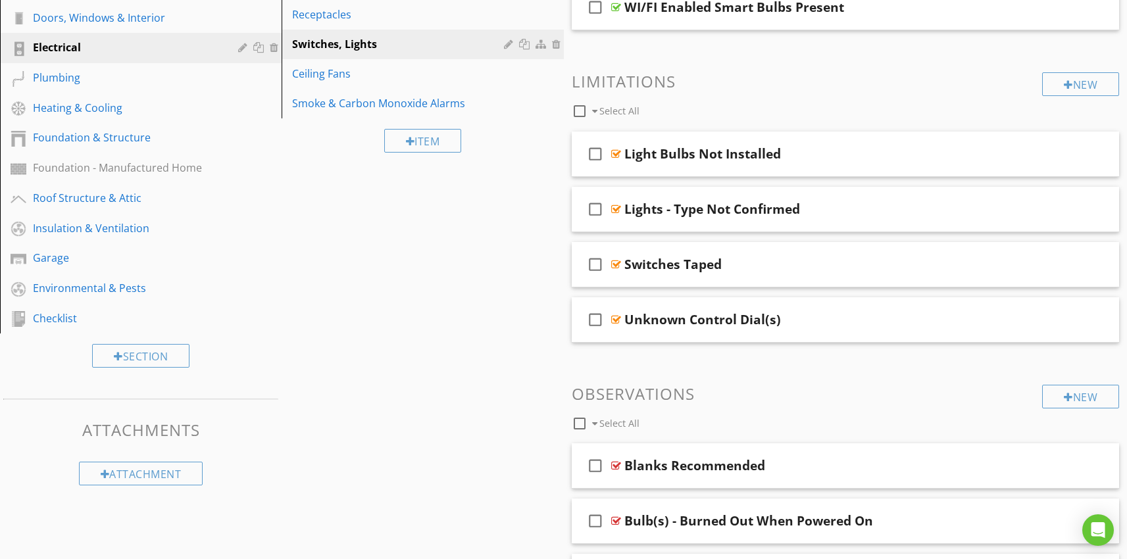
scroll to position [315, 0]
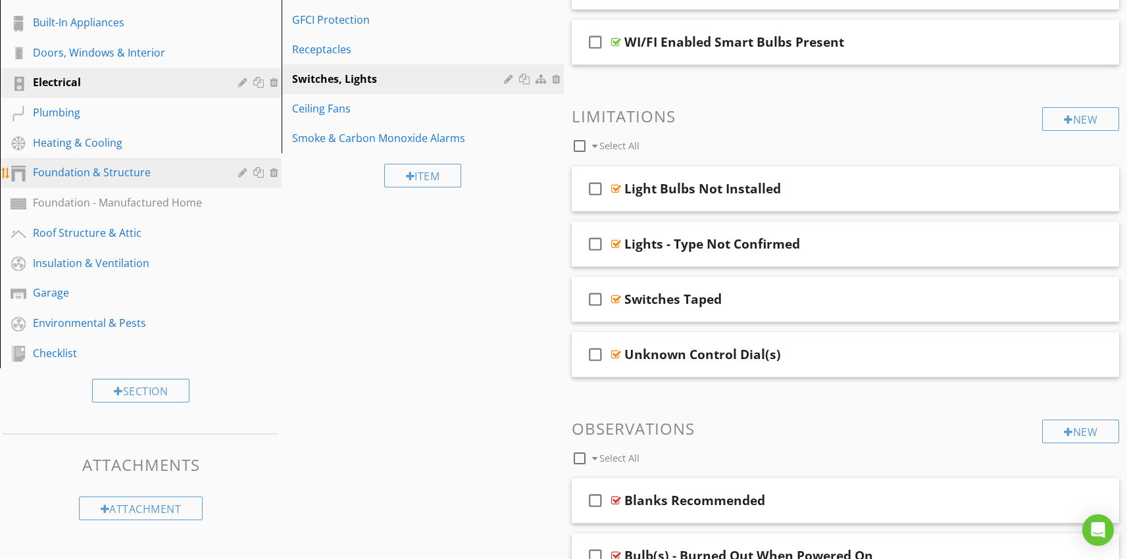
click at [105, 176] on div "Foundation & Structure" at bounding box center [126, 173] width 186 height 16
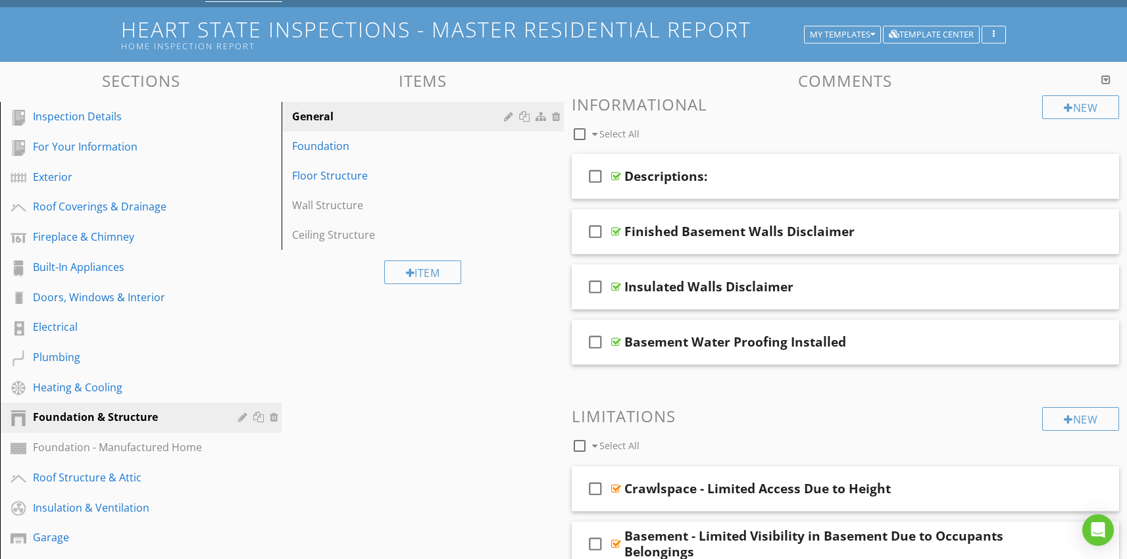
scroll to position [0, 0]
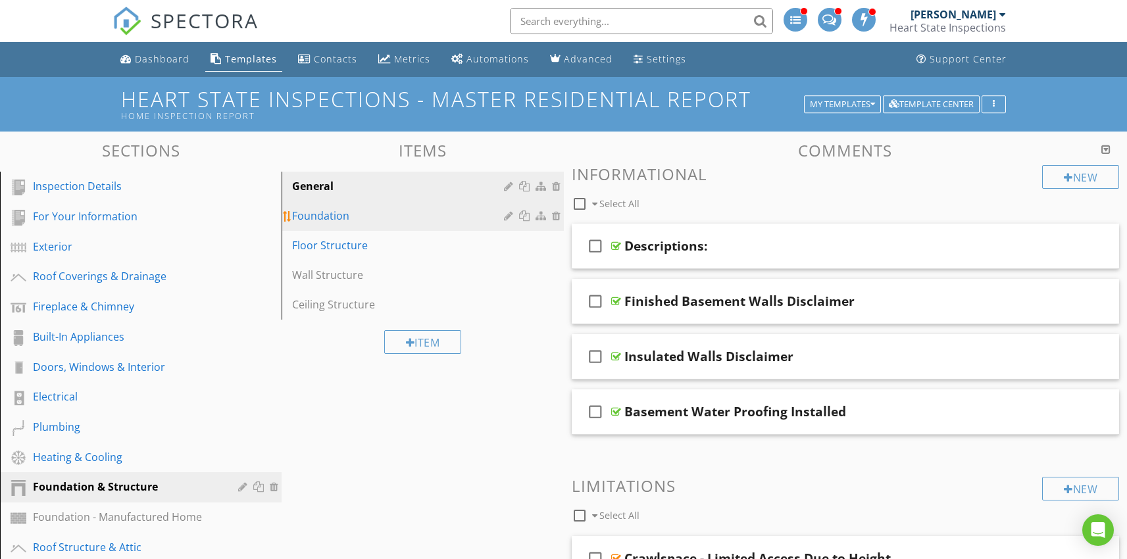
click at [336, 223] on div "Foundation" at bounding box center [399, 216] width 215 height 16
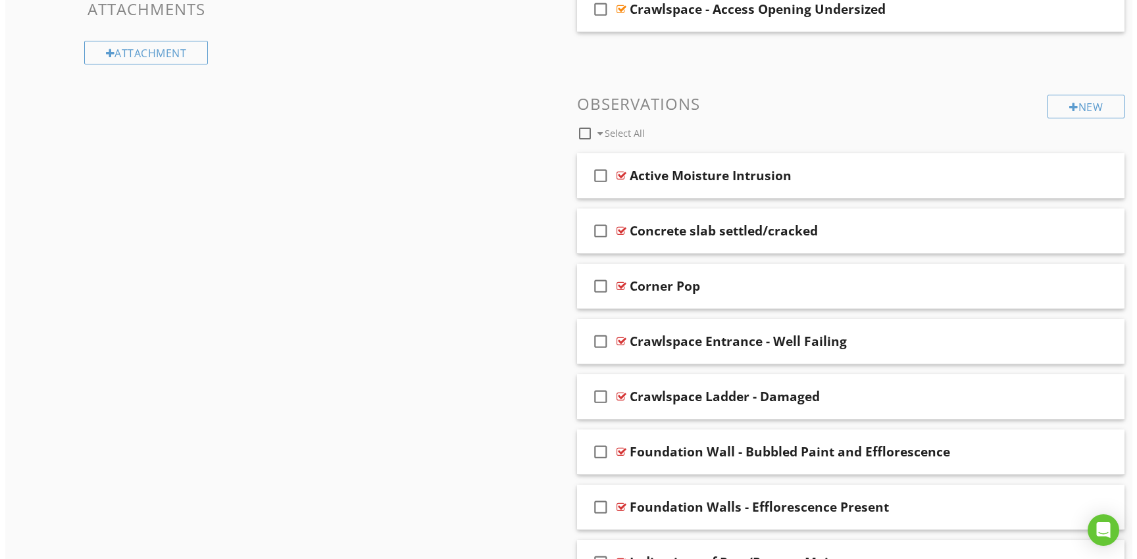
scroll to position [763, 0]
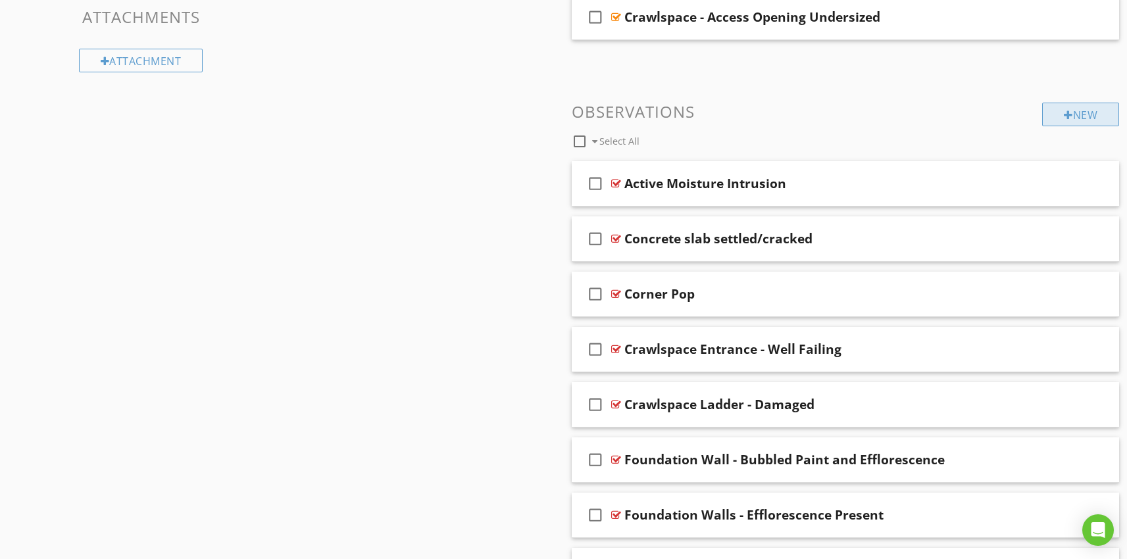
click at [1071, 112] on div "New" at bounding box center [1080, 115] width 77 height 24
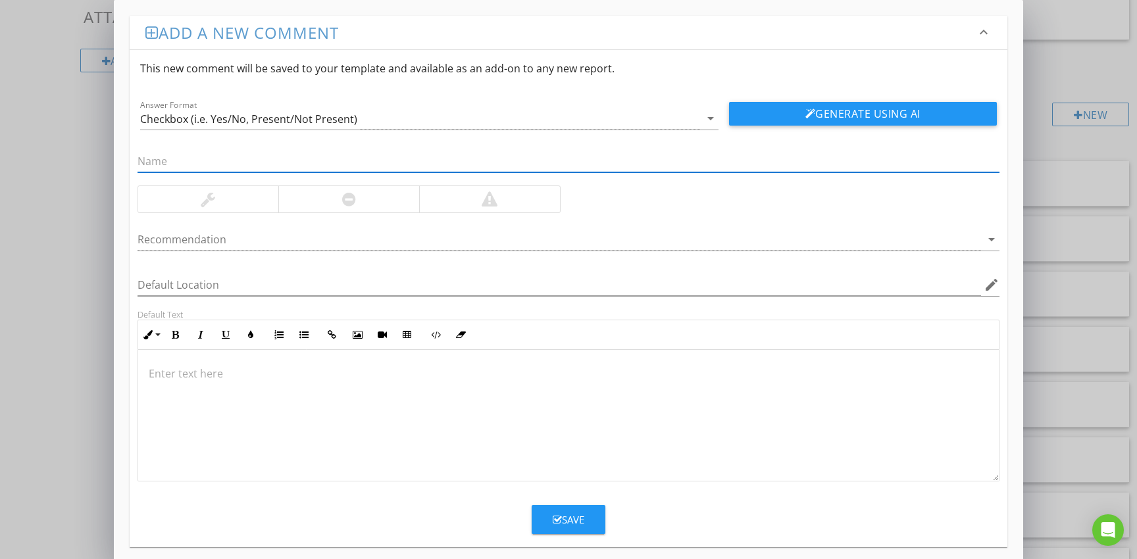
click at [369, 381] on p at bounding box center [569, 374] width 840 height 16
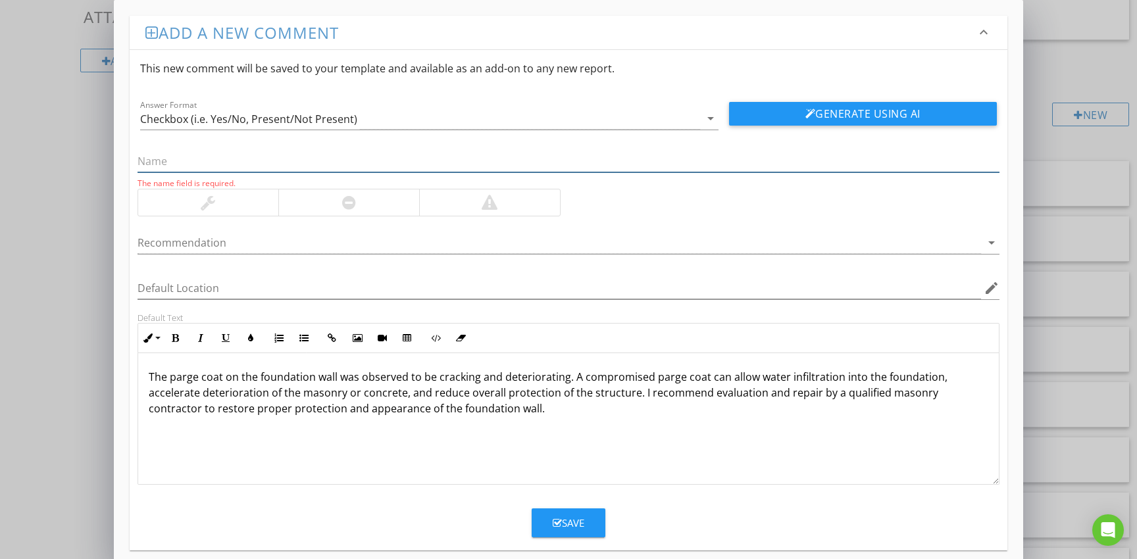
click at [199, 163] on input "text" at bounding box center [569, 162] width 862 height 22
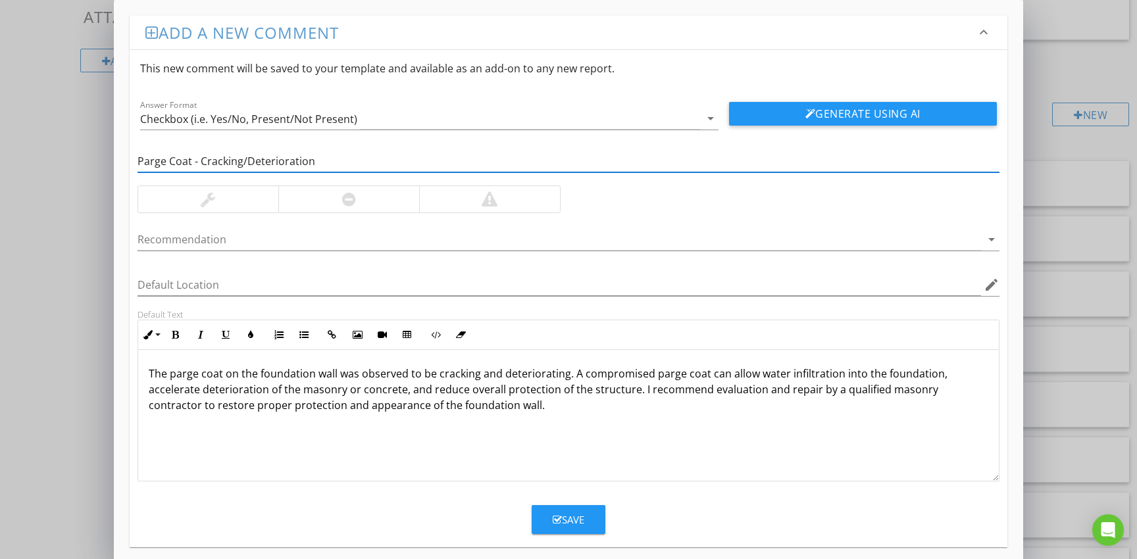
type input "Parge Coat - Cracking/Deterioration"
click at [362, 199] on div at bounding box center [348, 199] width 141 height 26
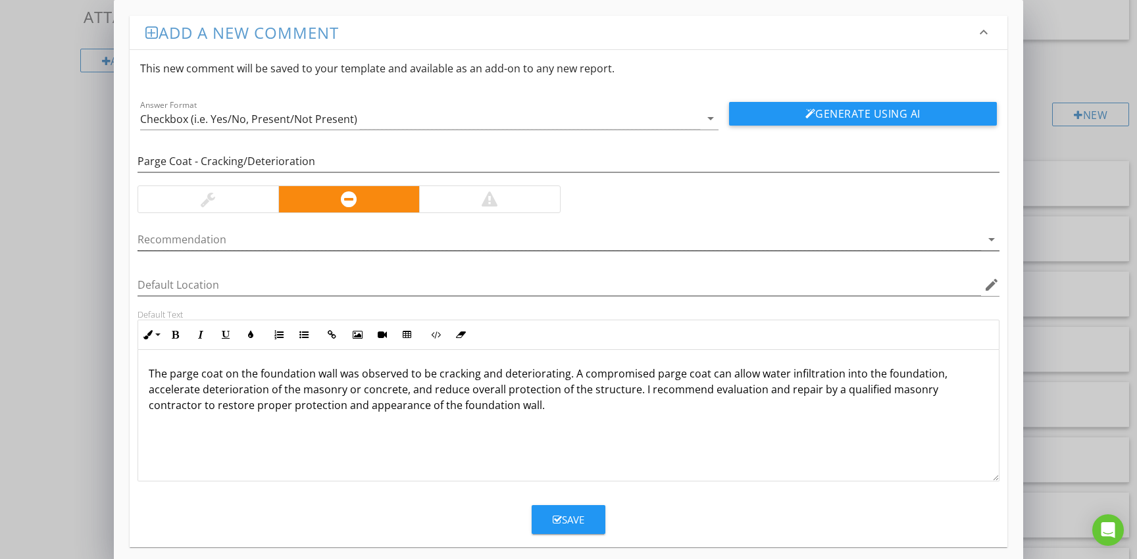
click at [616, 238] on div at bounding box center [560, 240] width 844 height 22
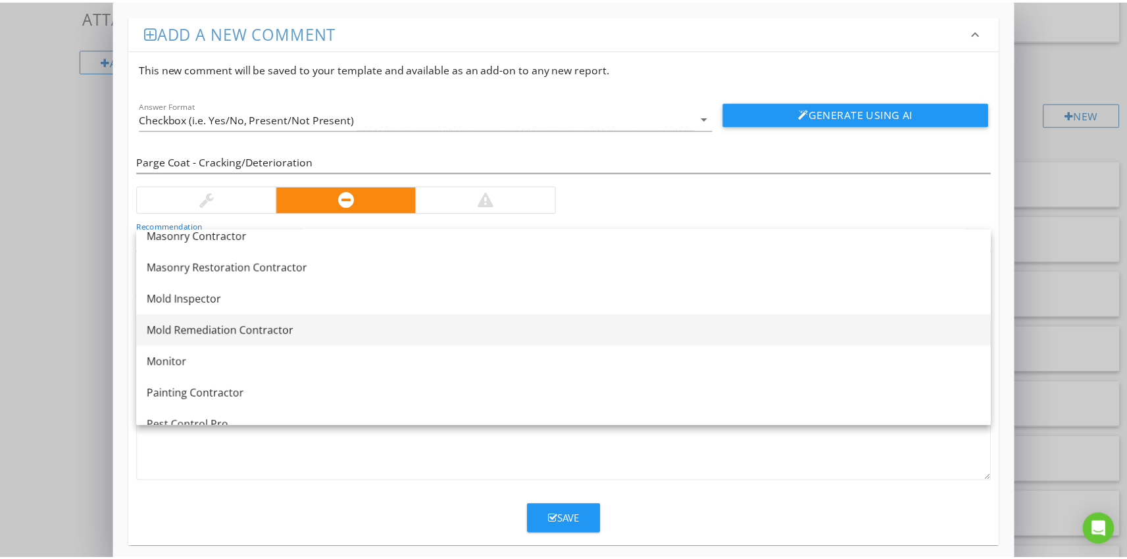
scroll to position [1205, 0]
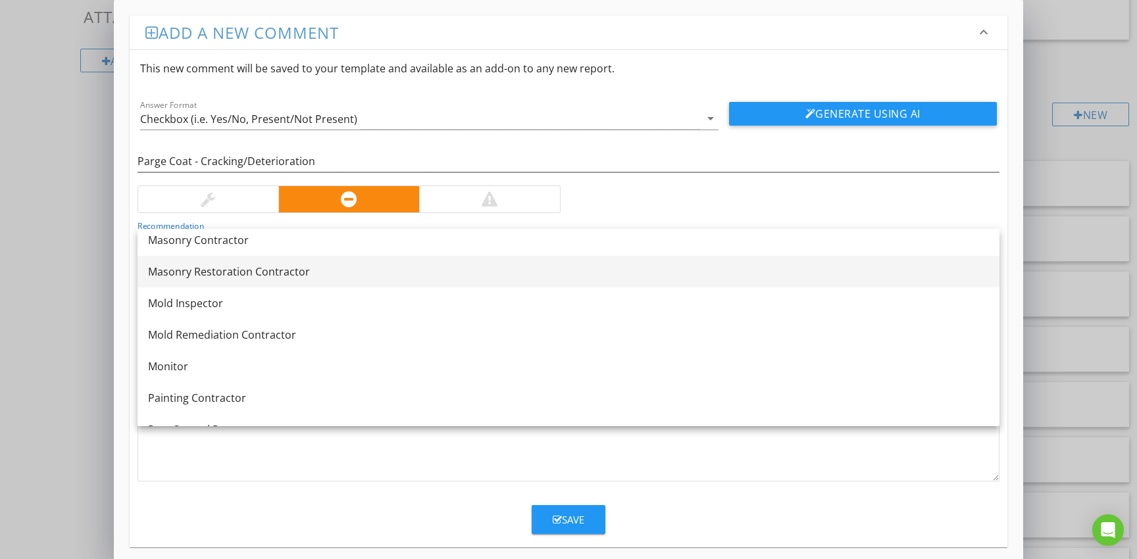
click at [238, 269] on div "Masonry Restoration Contractor" at bounding box center [568, 272] width 841 height 16
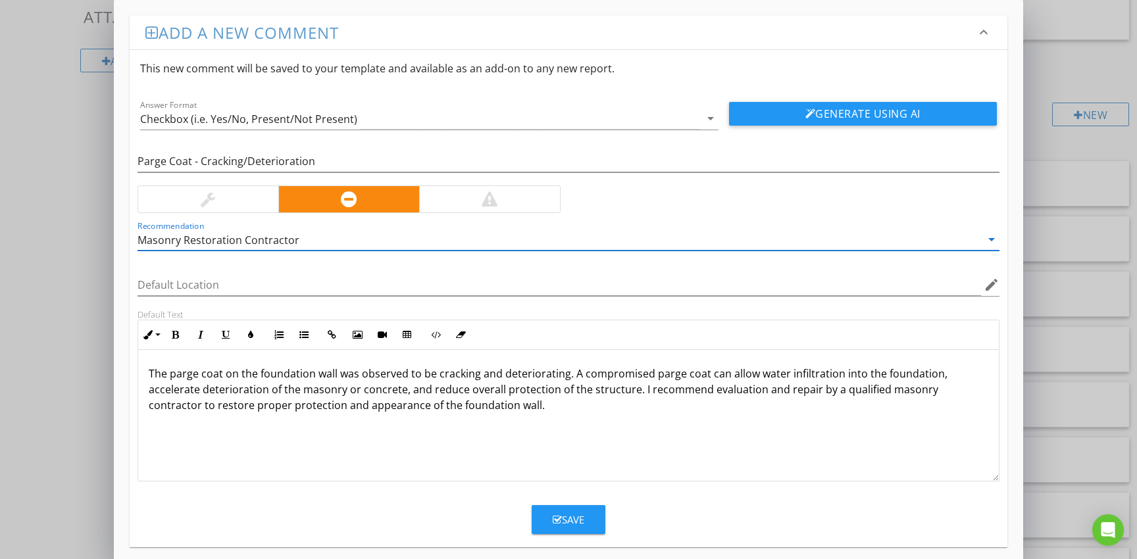
click at [572, 513] on div "Save" at bounding box center [569, 520] width 32 height 15
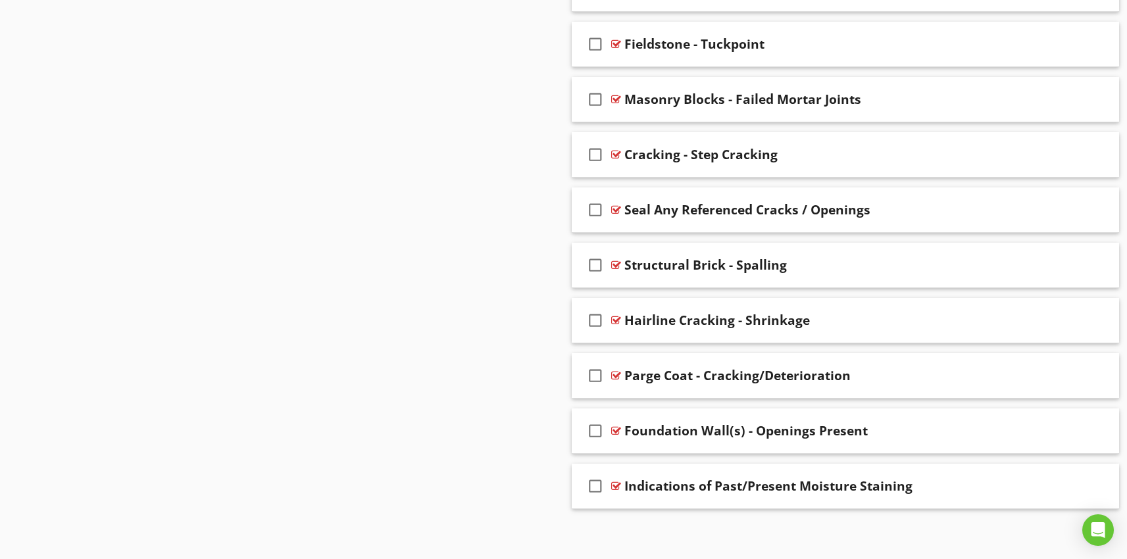
scroll to position [2621, 0]
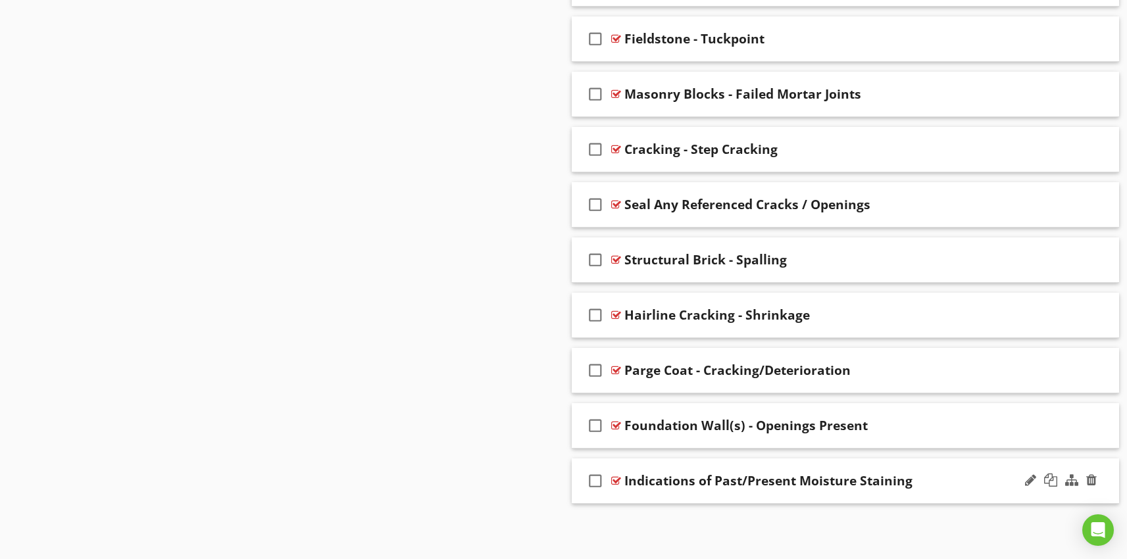
click at [740, 495] on div "check_box_outline_blank Indications of Past/Present Moisture Staining" at bounding box center [846, 481] width 548 height 45
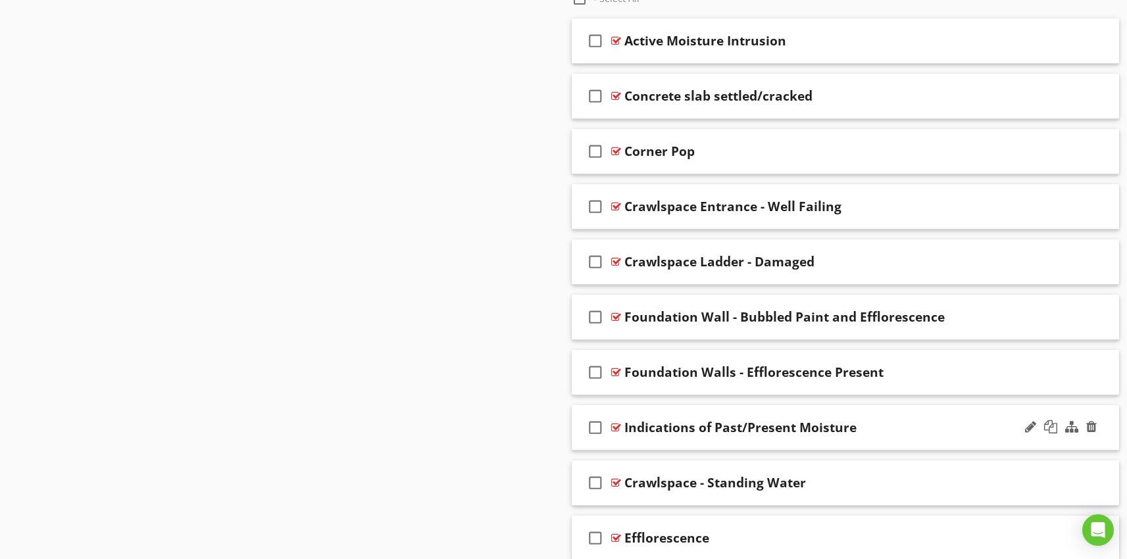
scroll to position [901, 0]
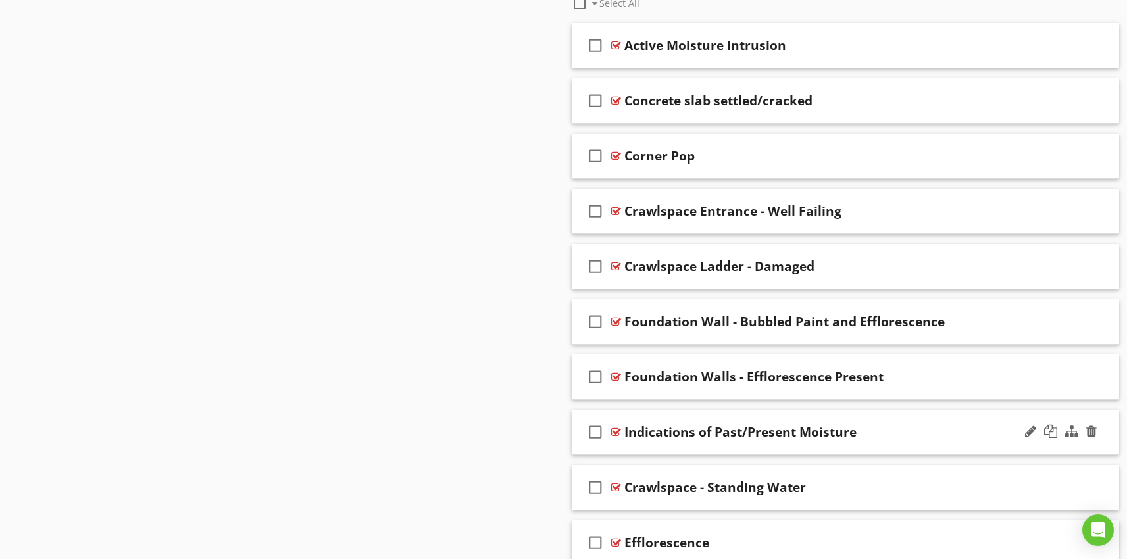
click at [740, 447] on div "check_box_outline_blank Indications of Past/Present Moisture" at bounding box center [846, 432] width 548 height 45
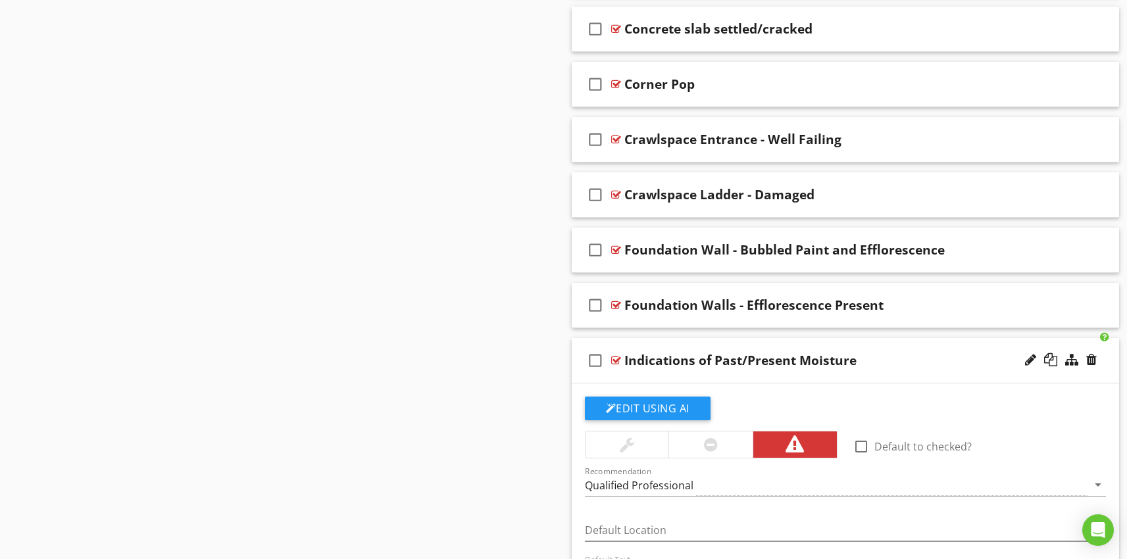
scroll to position [949, 0]
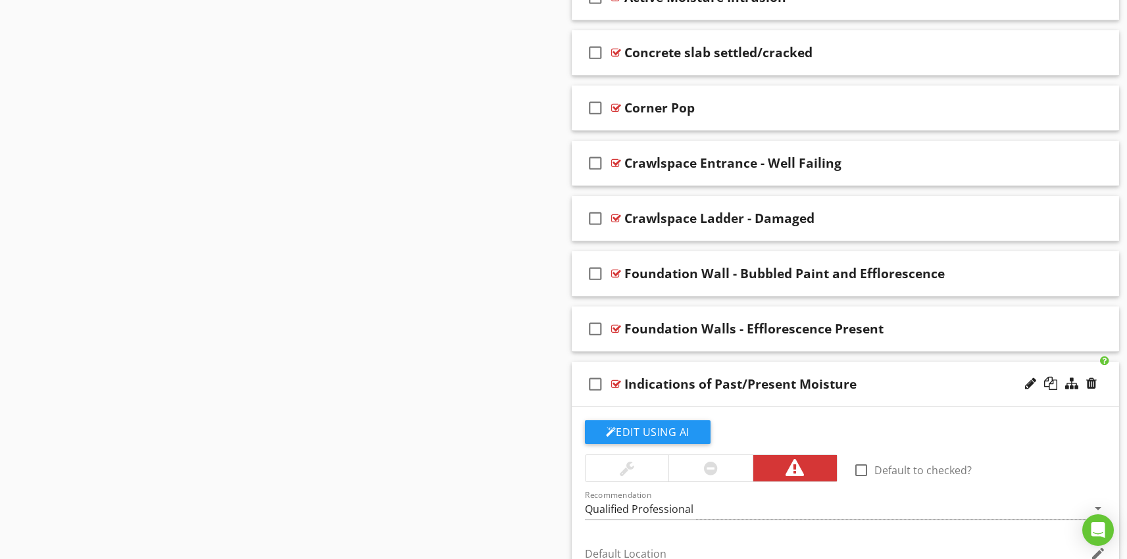
click at [711, 404] on div "check_box_outline_blank Indications of Past/Present Moisture" at bounding box center [846, 384] width 548 height 45
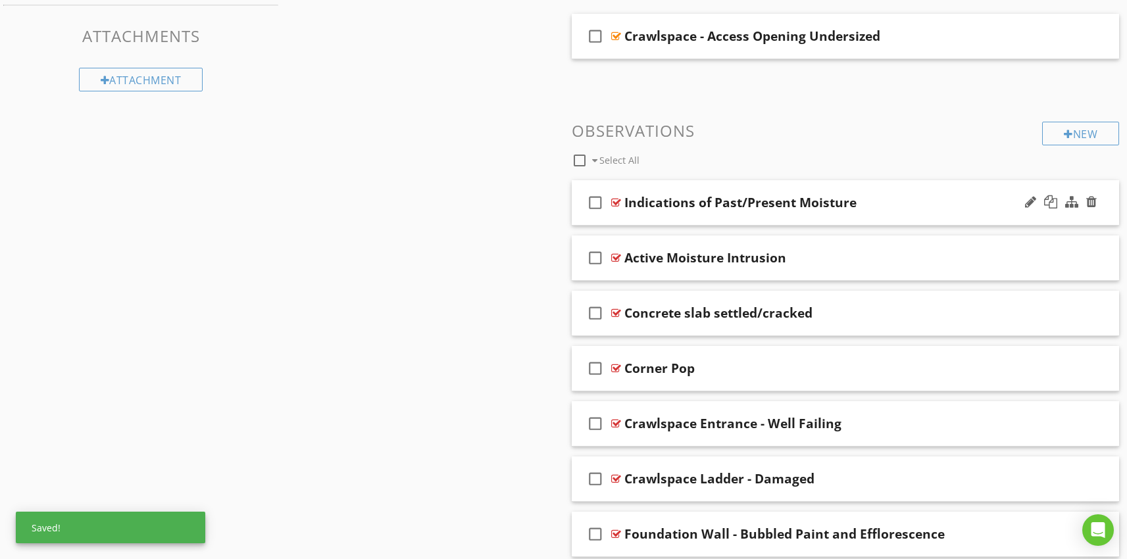
scroll to position [747, 0]
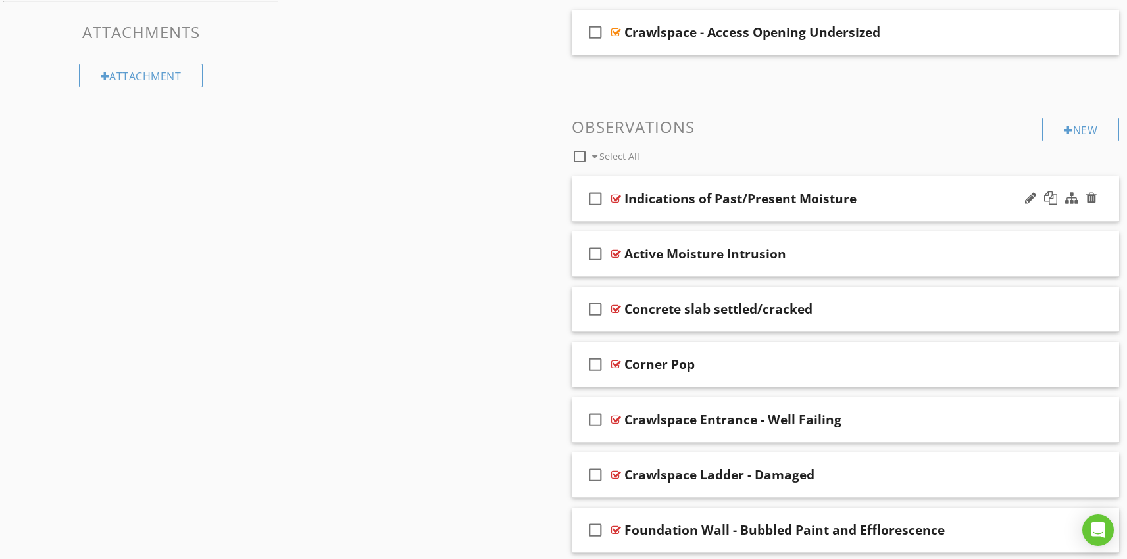
click at [730, 215] on div "check_box_outline_blank Indications of Past/Present Moisture" at bounding box center [846, 198] width 548 height 45
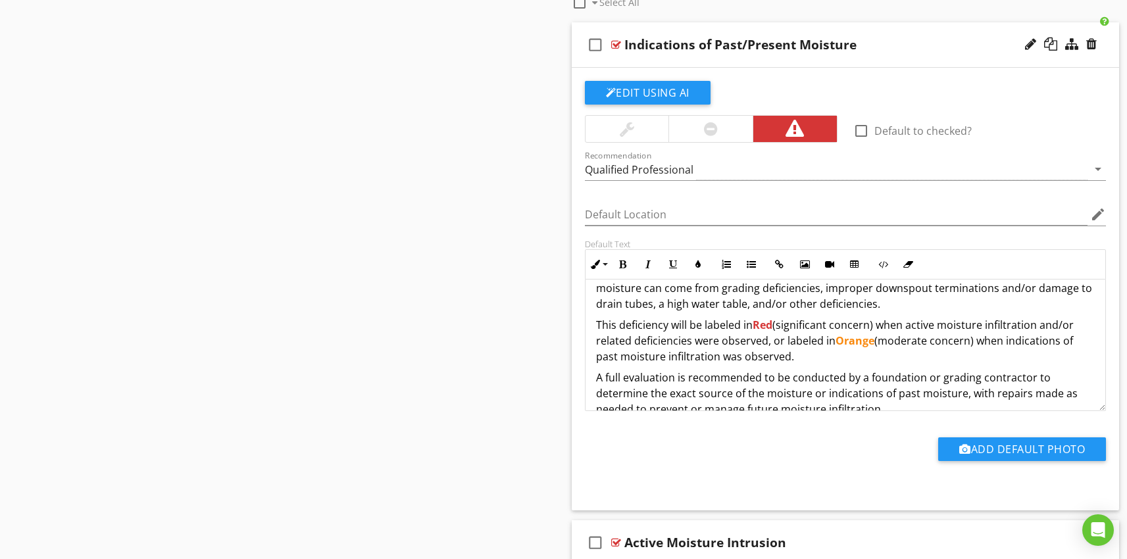
scroll to position [53, 0]
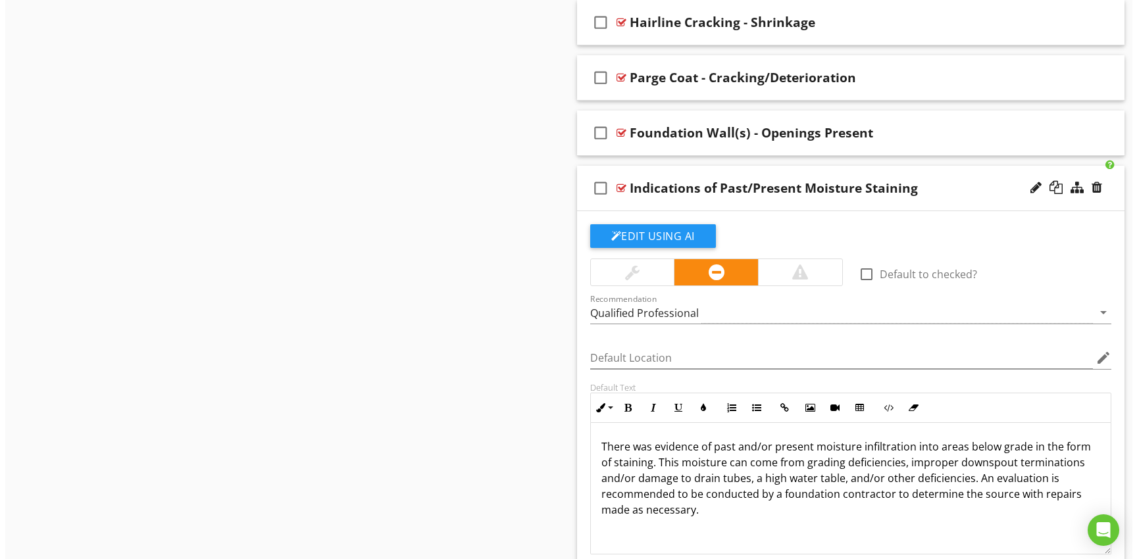
scroll to position [3281, 0]
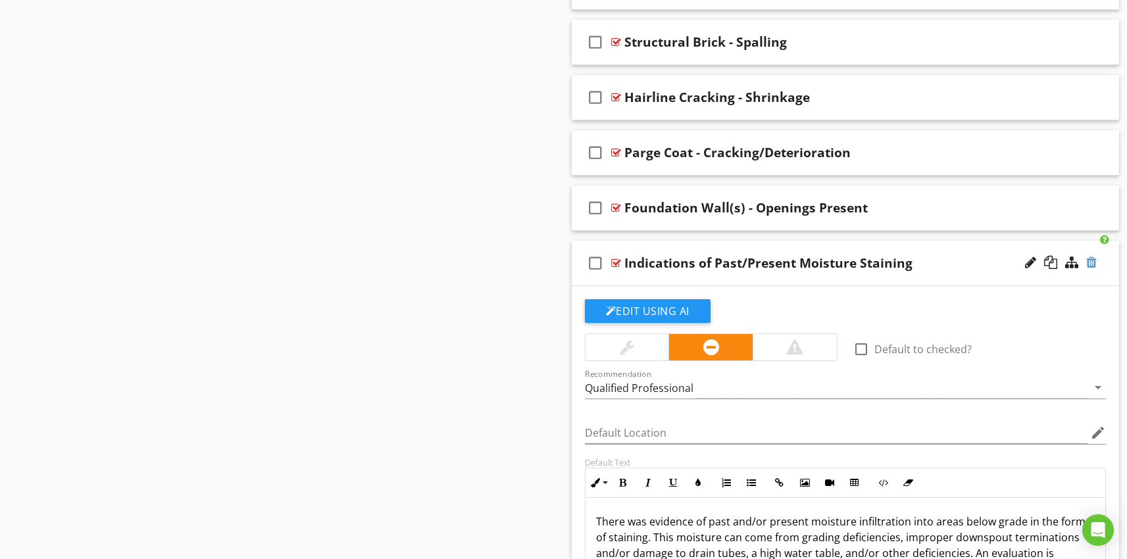
click at [1089, 262] on div at bounding box center [1091, 262] width 11 height 13
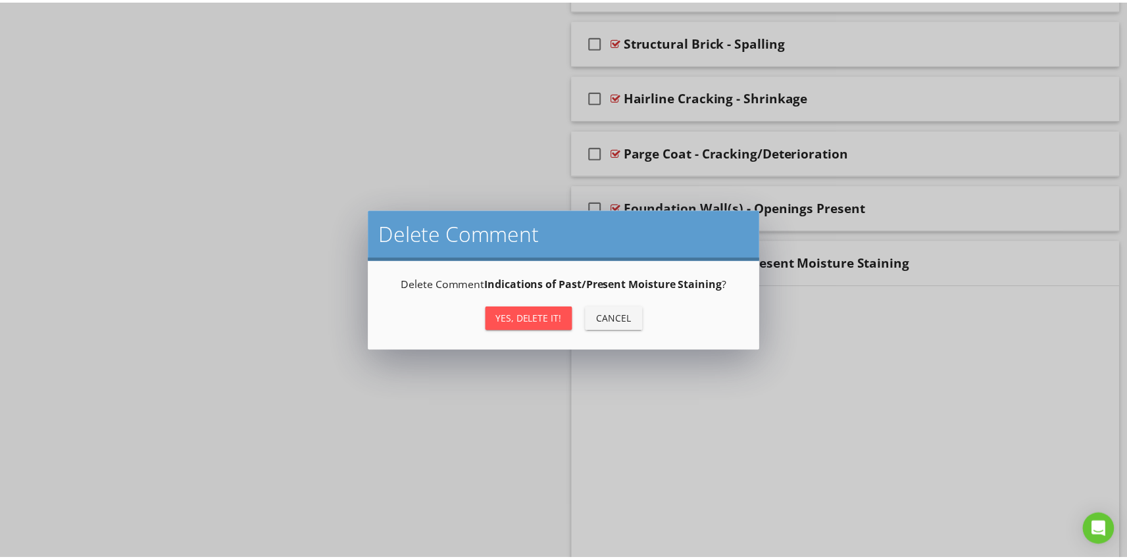
scroll to position [3064, 0]
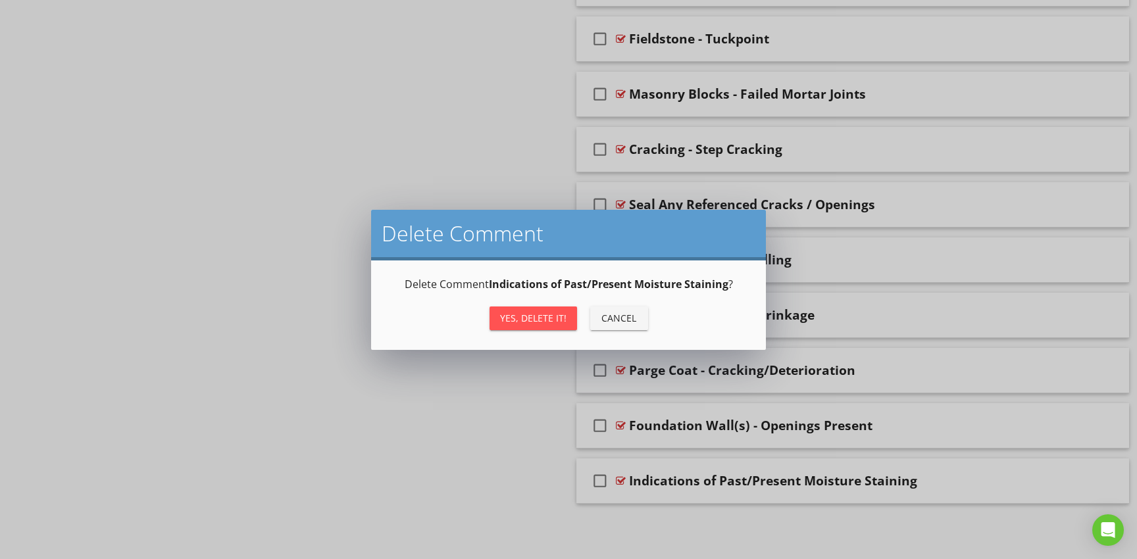
click at [535, 317] on div "Yes, Delete it!" at bounding box center [533, 318] width 66 height 14
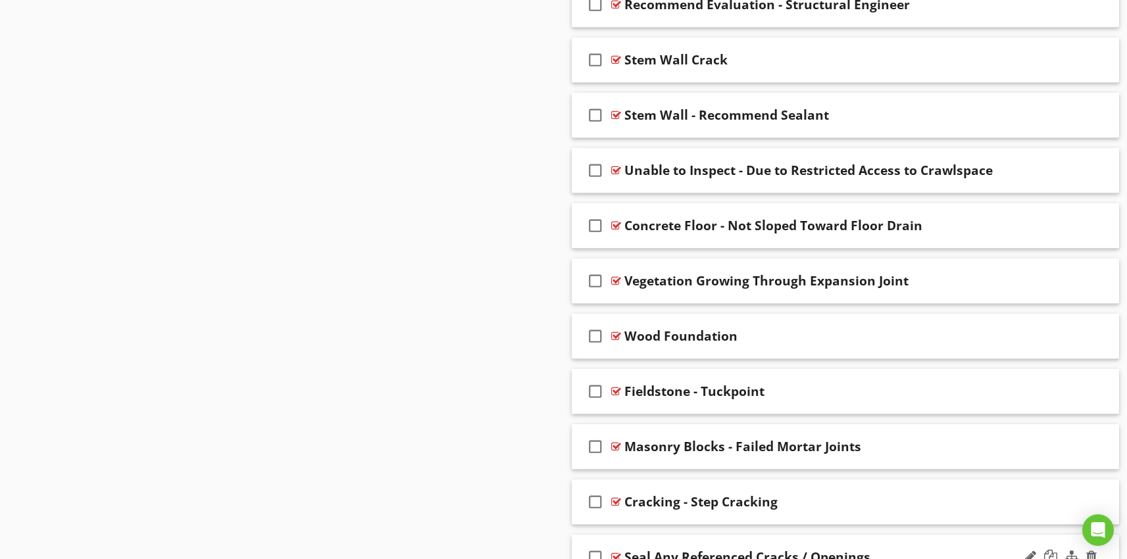
scroll to position [2698, 0]
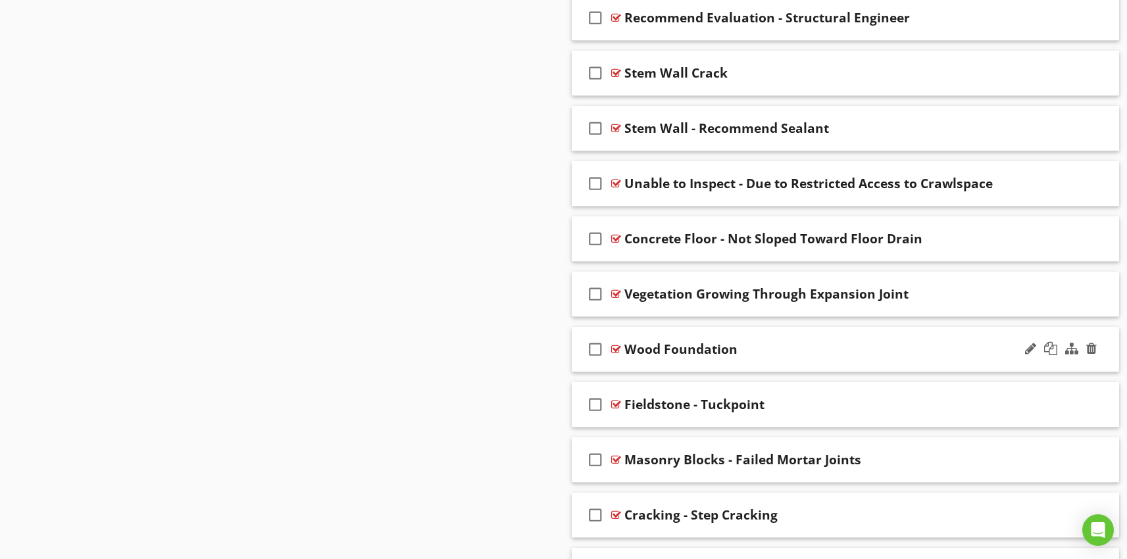
click at [694, 367] on div "check_box_outline_blank Wood Foundation" at bounding box center [846, 349] width 548 height 45
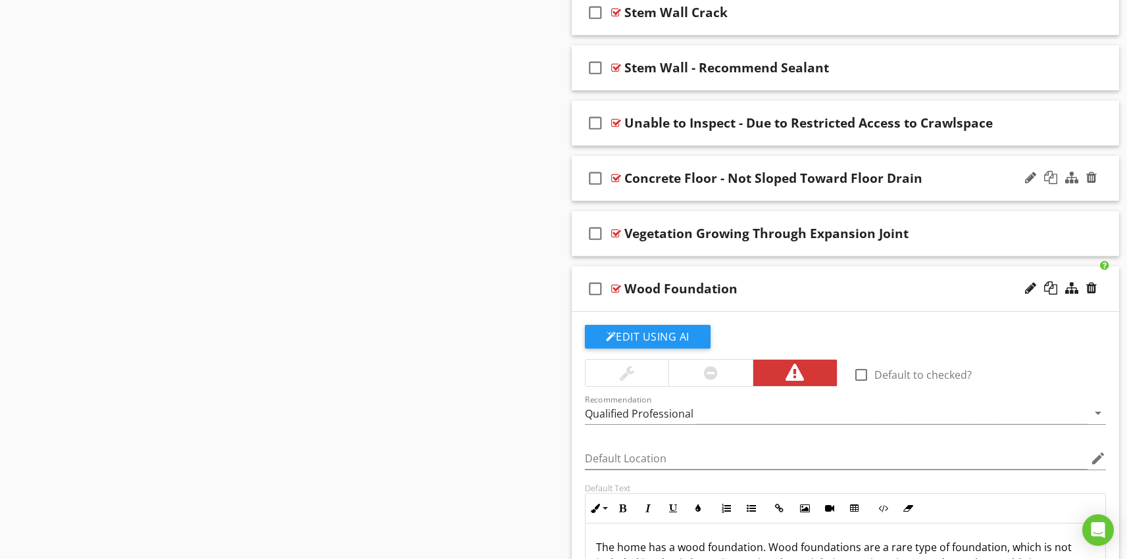
scroll to position [2810, 0]
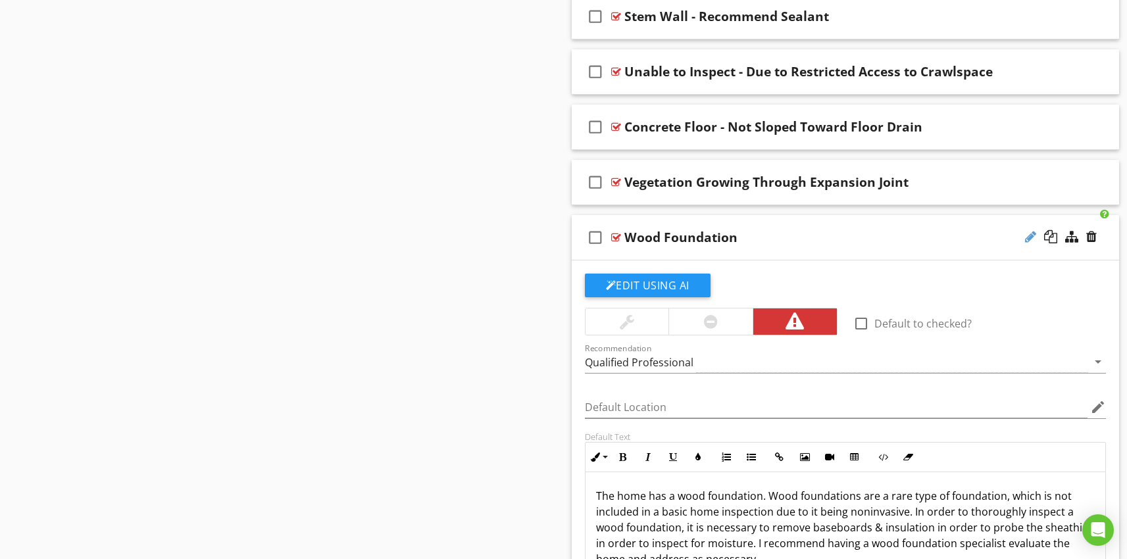
click at [1027, 238] on div at bounding box center [1030, 236] width 11 height 13
type input "Wood Foundation Present"
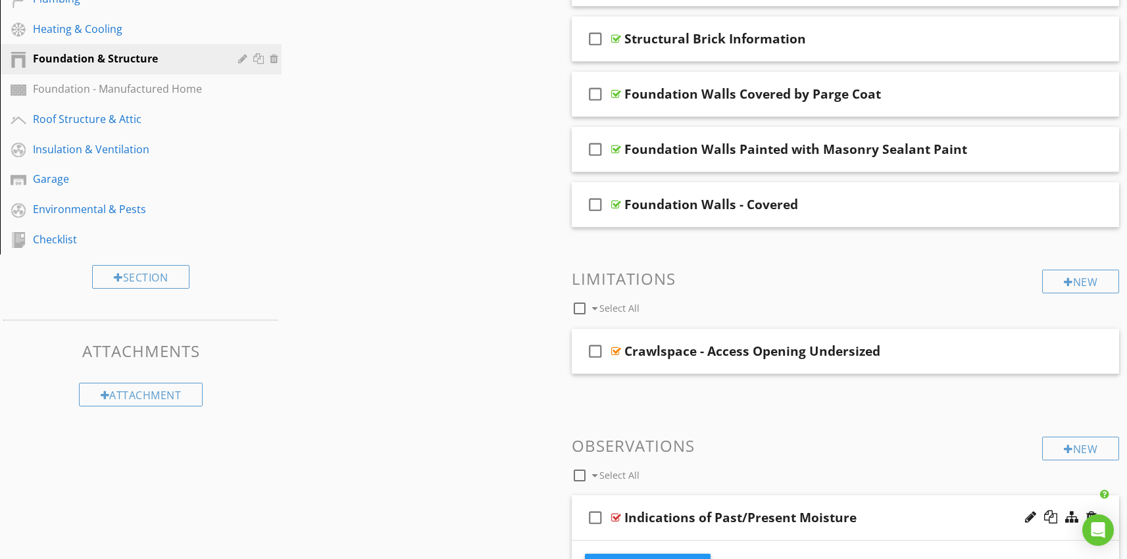
scroll to position [0, 0]
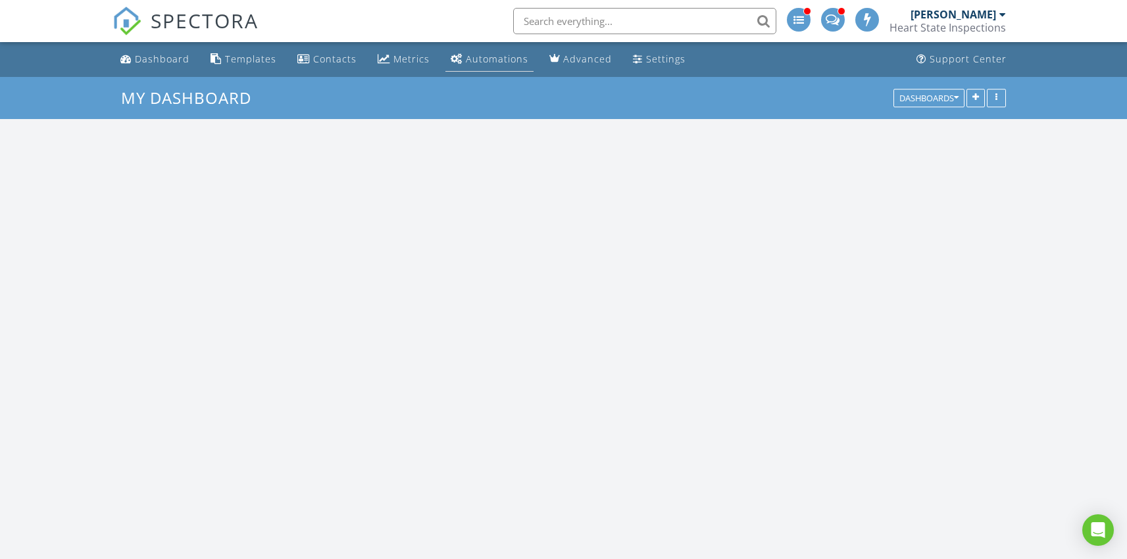
scroll to position [1218, 1148]
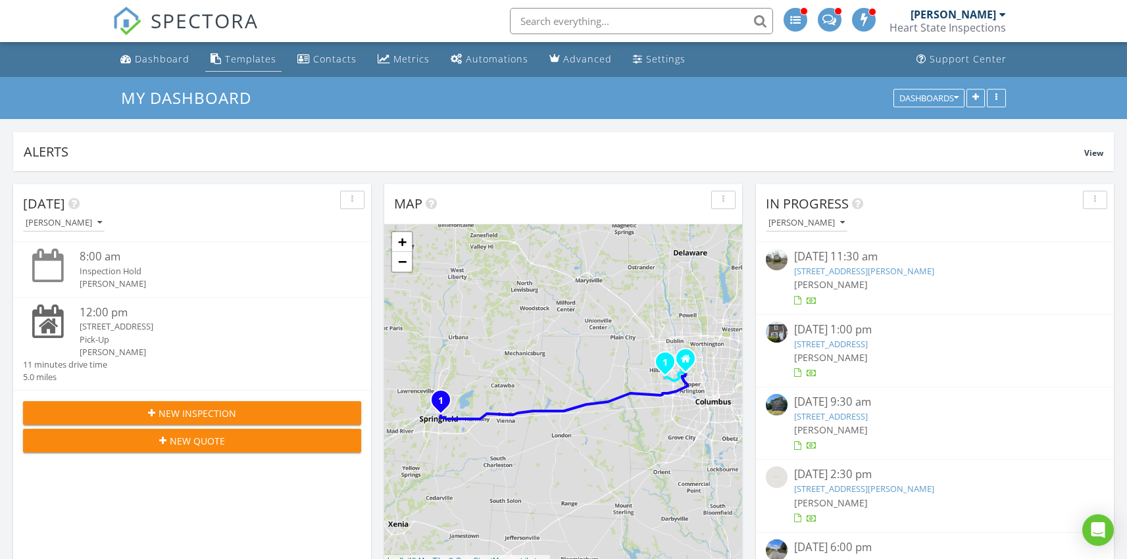
click at [246, 59] on div "Templates" at bounding box center [250, 59] width 51 height 13
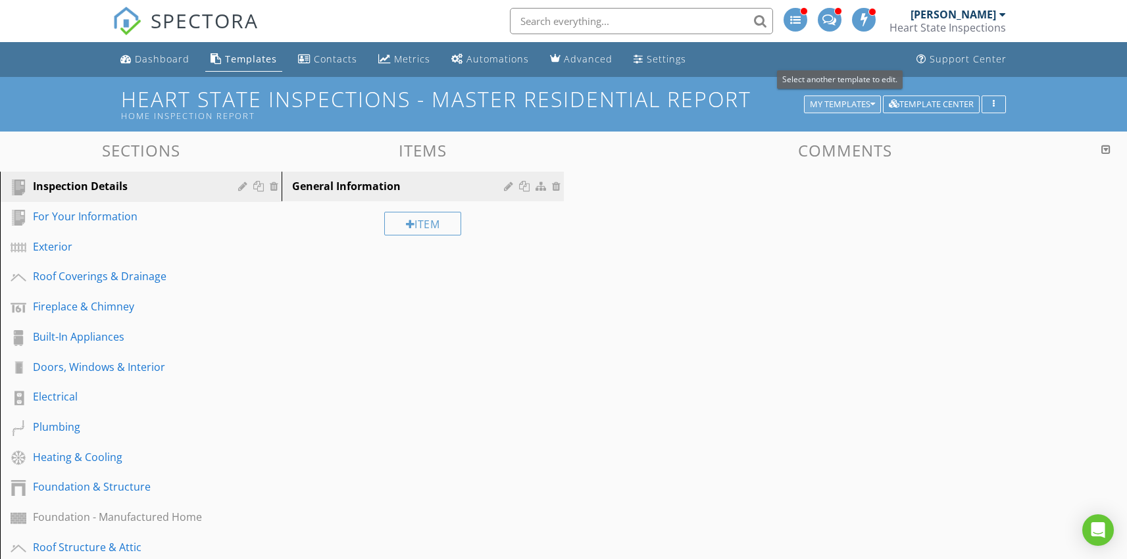
click at [847, 98] on button "My Templates" at bounding box center [842, 104] width 77 height 18
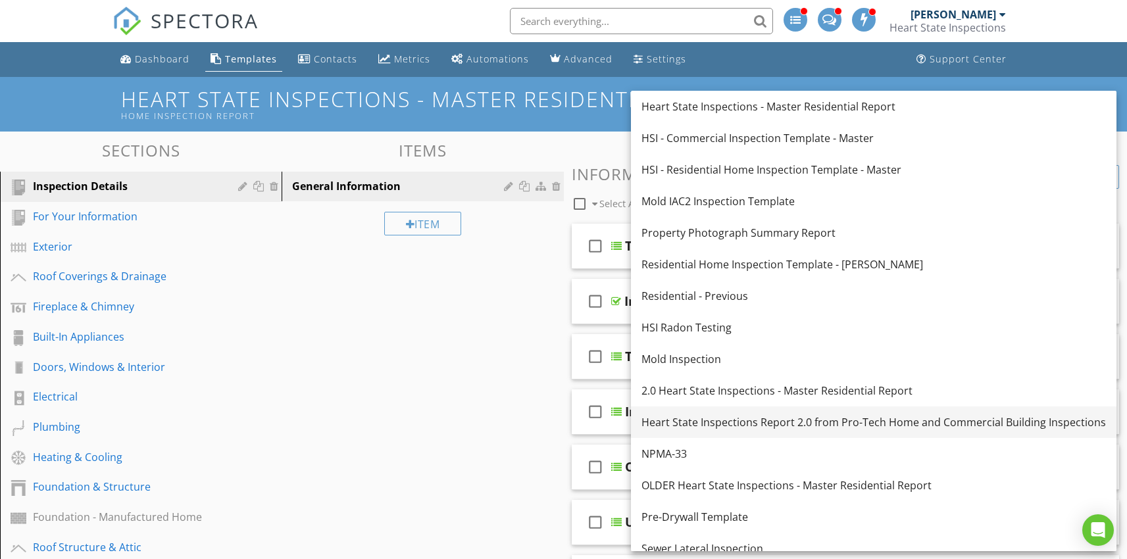
click at [805, 422] on div "Heart State Inspections Report 2.0 from Pro-Tech Home and Commercial Building I…" at bounding box center [874, 423] width 465 height 16
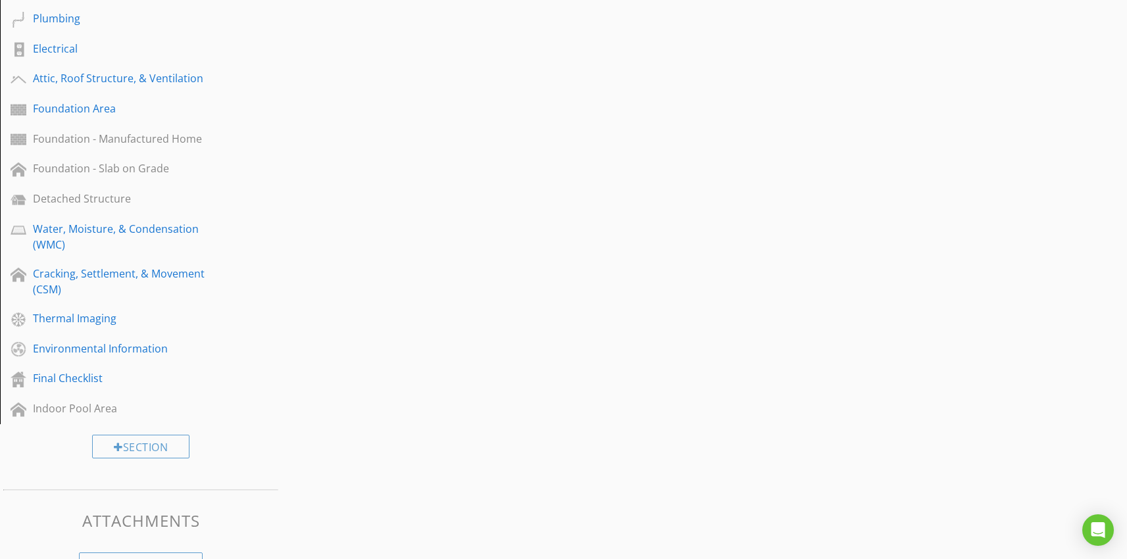
scroll to position [569, 0]
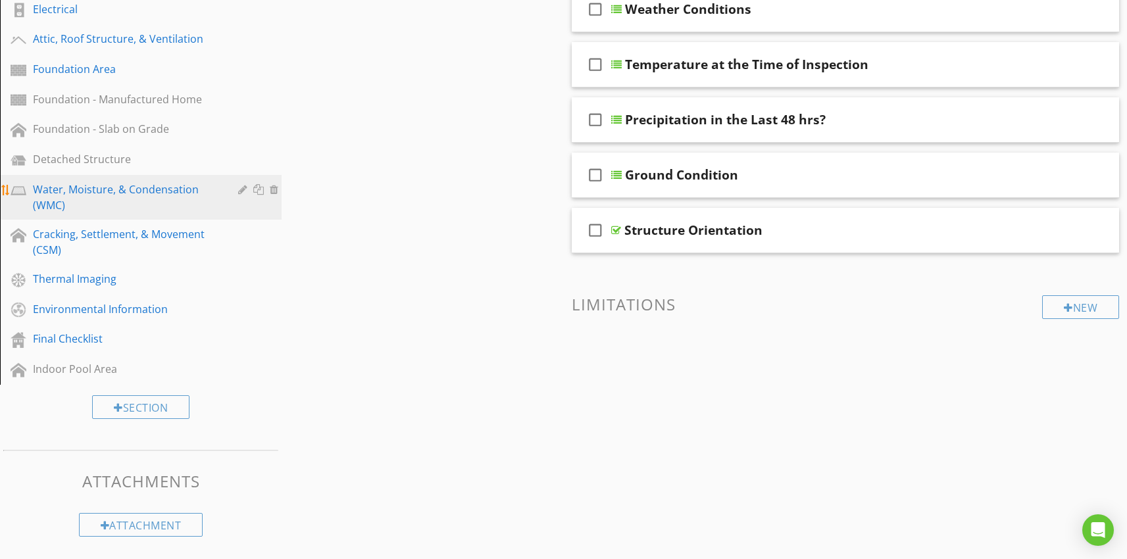
click at [88, 182] on div "Water, Moisture, & Condensation (WMC)" at bounding box center [126, 198] width 186 height 32
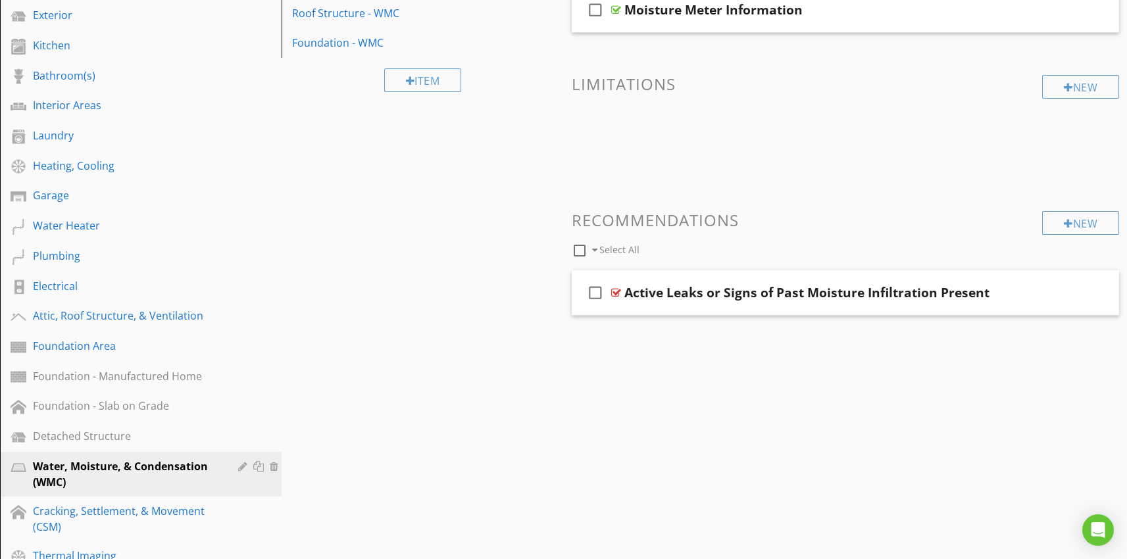
scroll to position [88, 0]
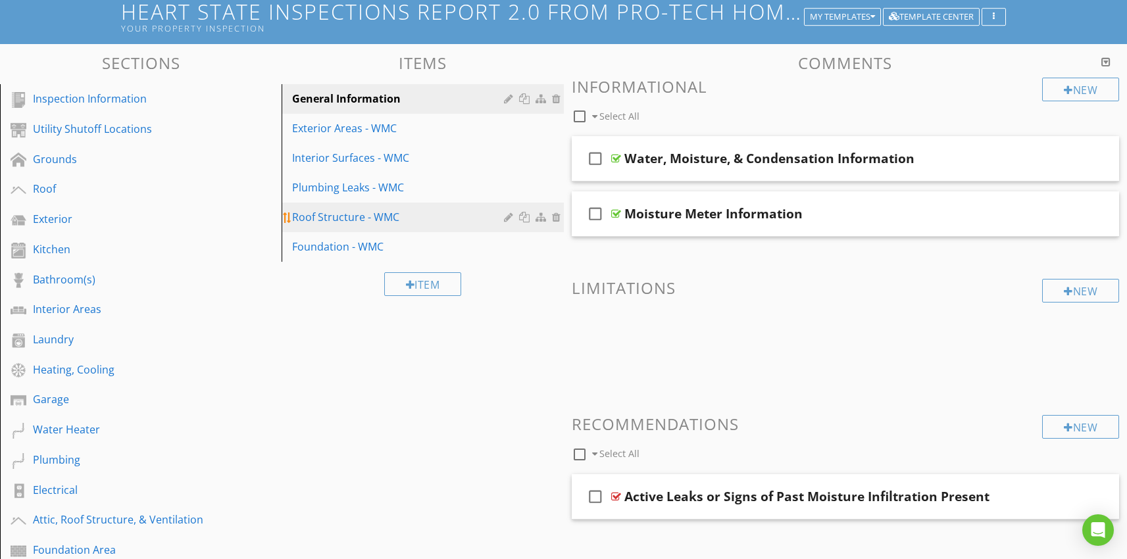
click at [343, 216] on div "Roof Structure - WMC" at bounding box center [399, 217] width 215 height 16
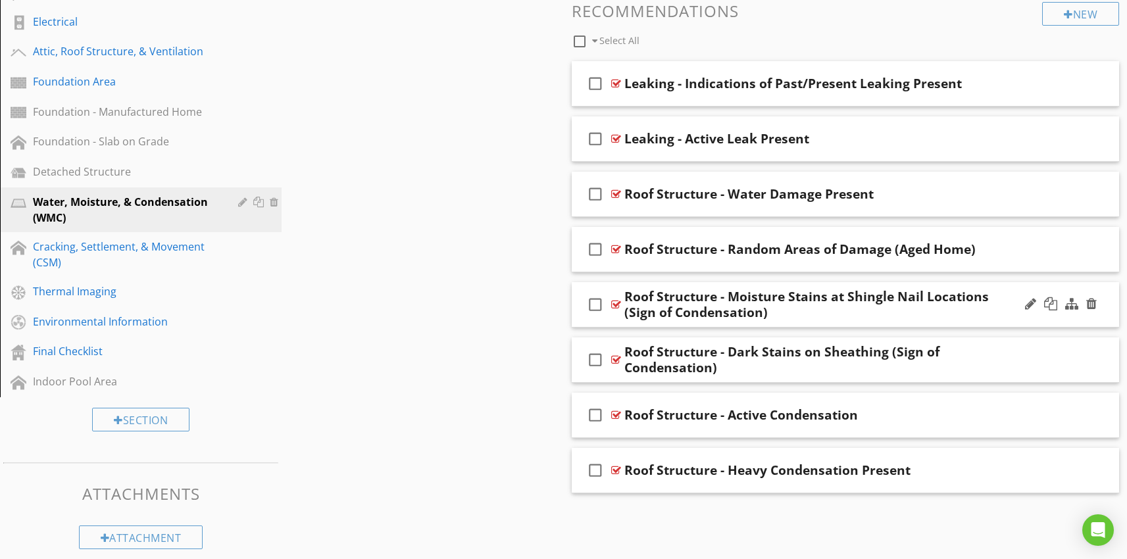
scroll to position [569, 0]
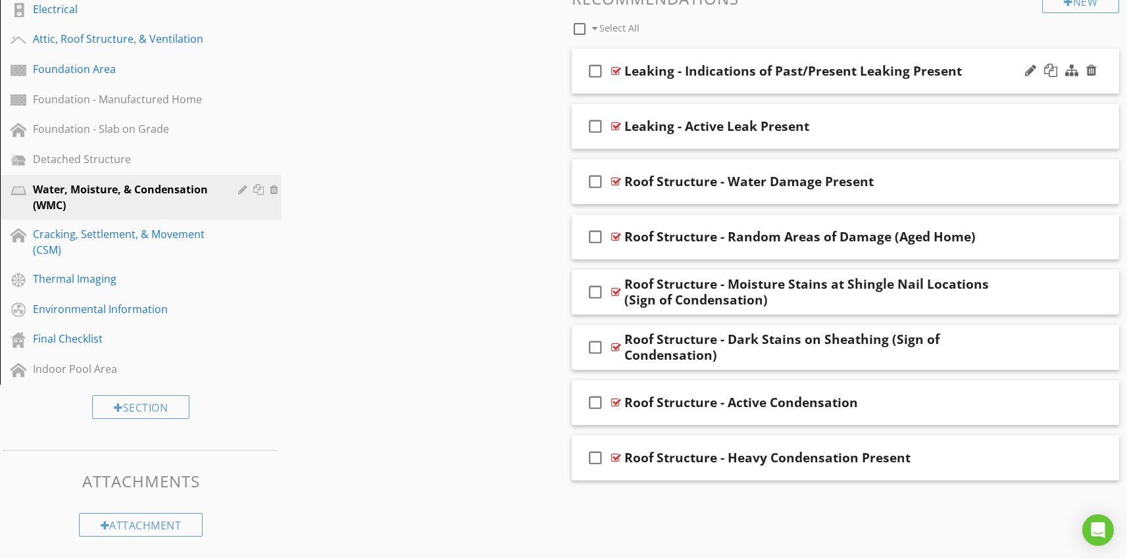
click at [763, 82] on div "check_box_outline_blank Leaking - Indications of Past/Present Leaking Present" at bounding box center [846, 71] width 548 height 45
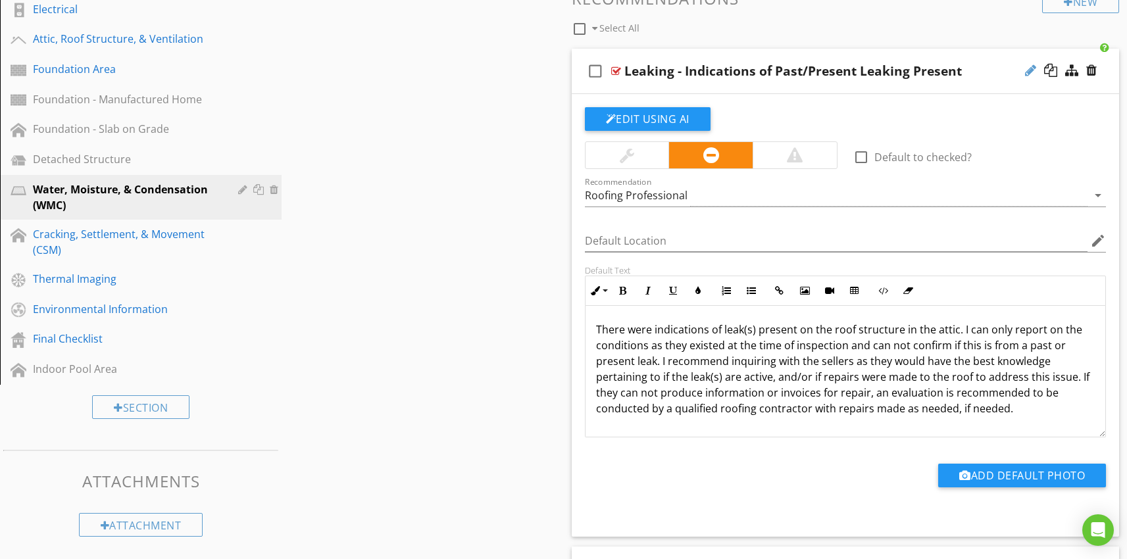
click at [1028, 75] on div at bounding box center [1030, 70] width 11 height 13
click at [870, 66] on input "Leaking - Indications of Past/Present Leaking Present" at bounding box center [819, 72] width 391 height 22
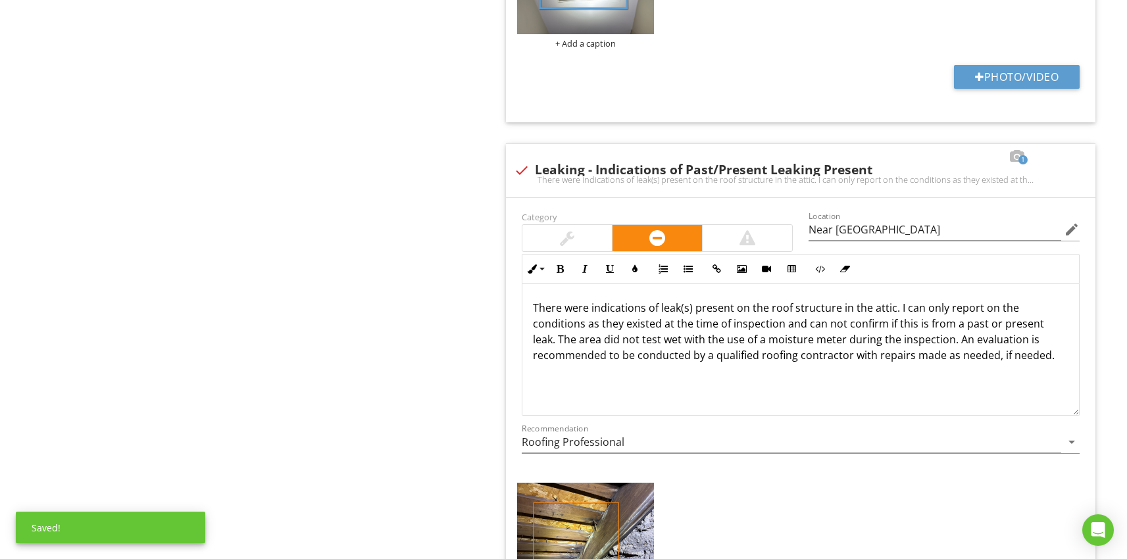
scroll to position [1, 0]
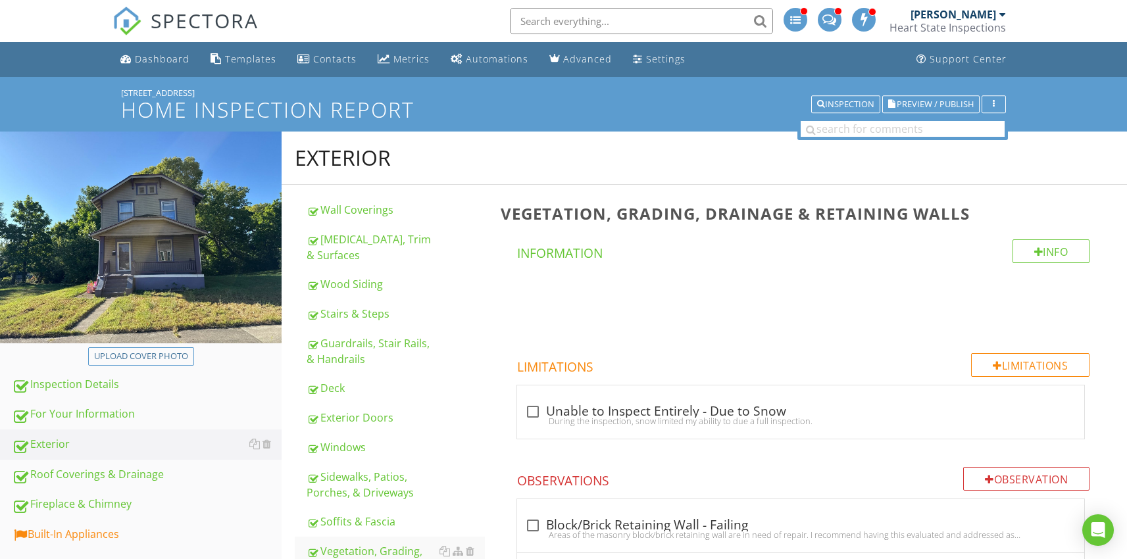
scroll to position [2805, 0]
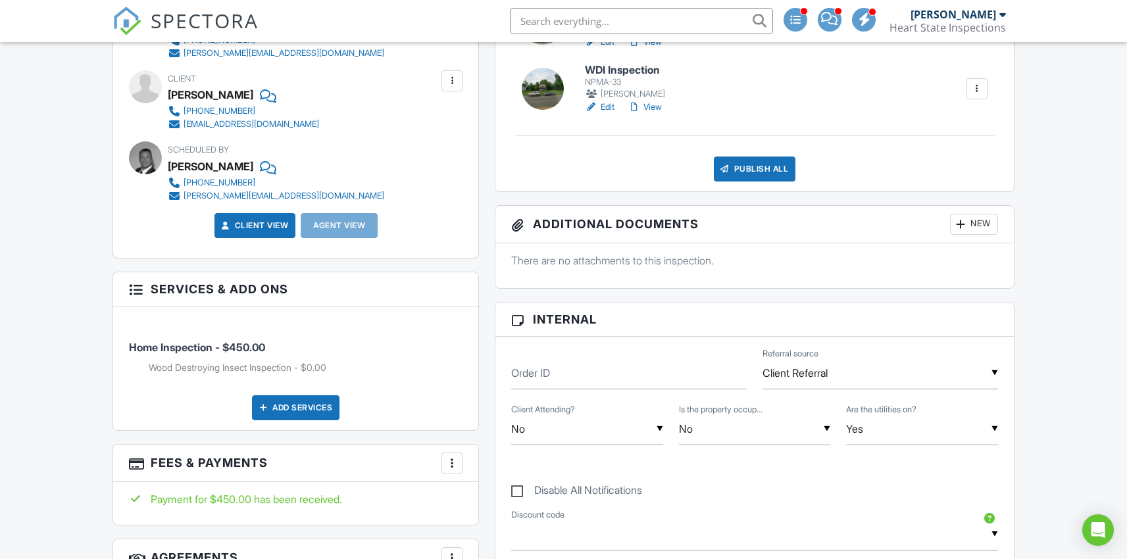
scroll to position [359, 0]
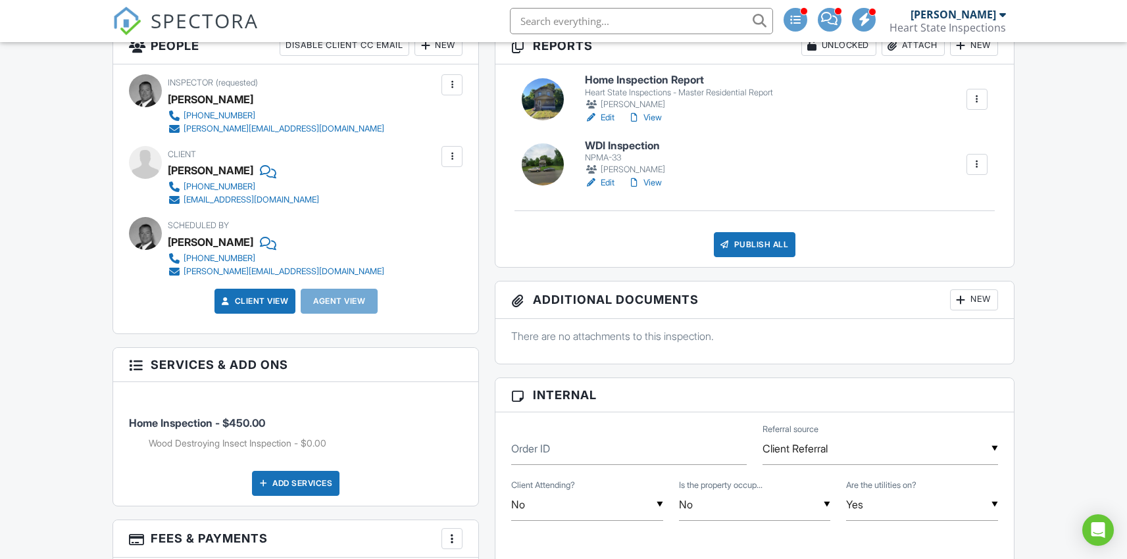
click at [618, 143] on h6 "WDI Inspection" at bounding box center [626, 146] width 82 height 12
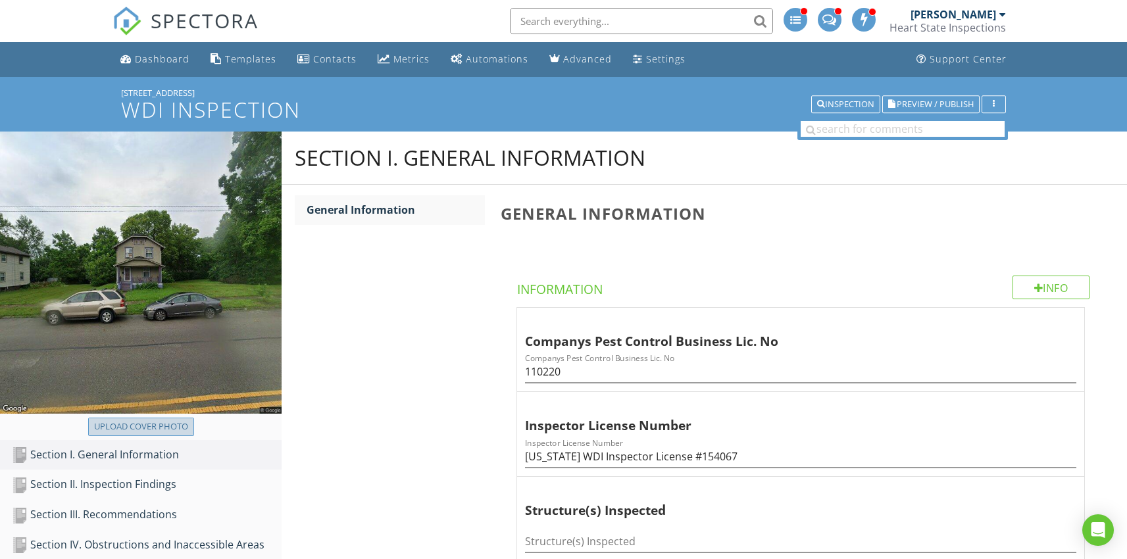
click at [141, 426] on div "Upload cover photo" at bounding box center [141, 426] width 94 height 13
type input "C:\fakepath\[DATE] 09.31.53.jpg"
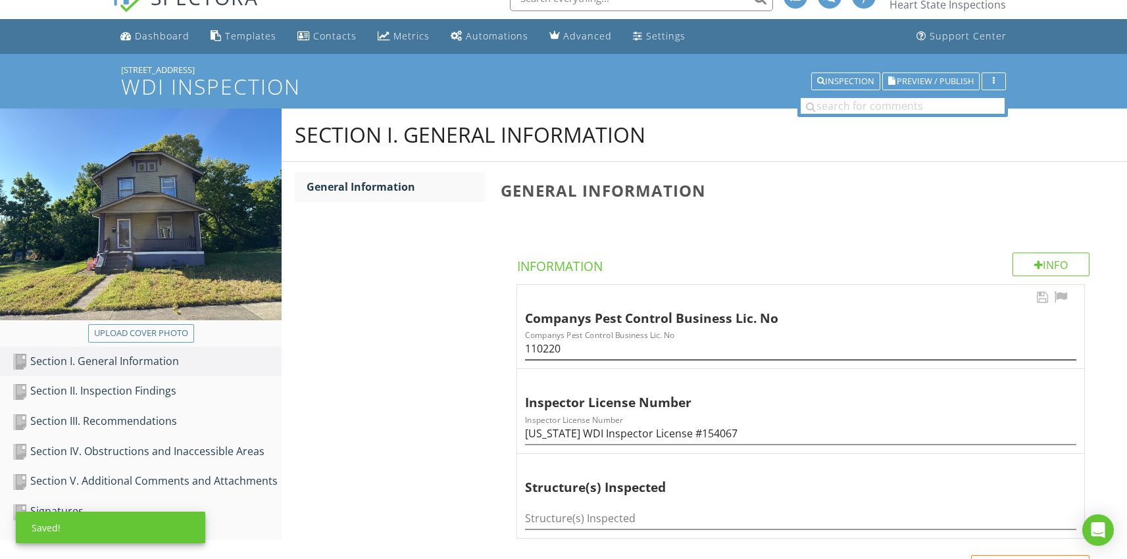
scroll to position [51, 0]
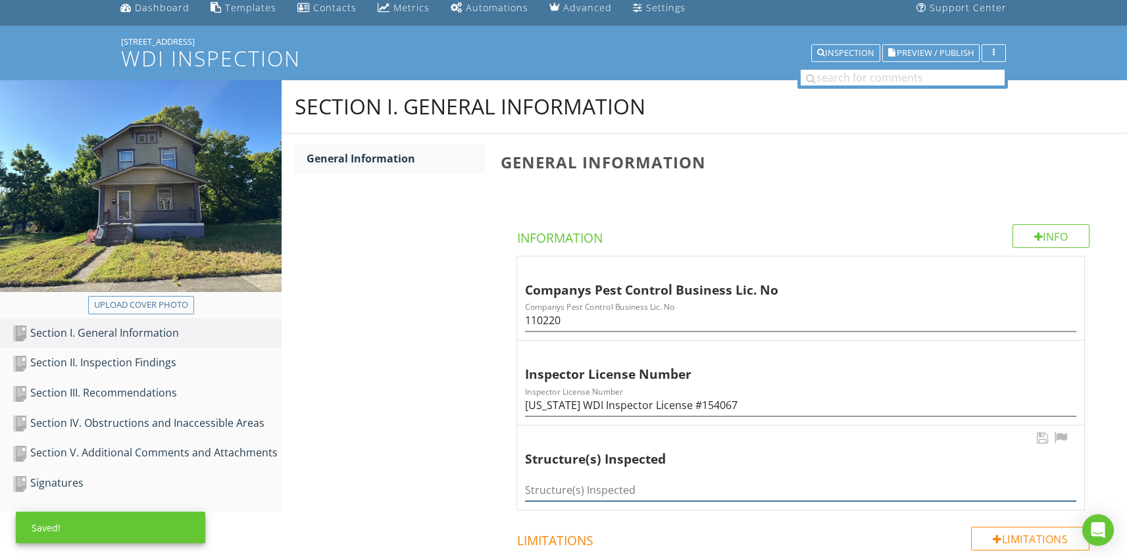
click at [563, 489] on input "Structure(s) Inspected" at bounding box center [800, 491] width 551 height 22
type input "Home"
click at [145, 400] on div "Section III. Recommendations" at bounding box center [147, 393] width 270 height 17
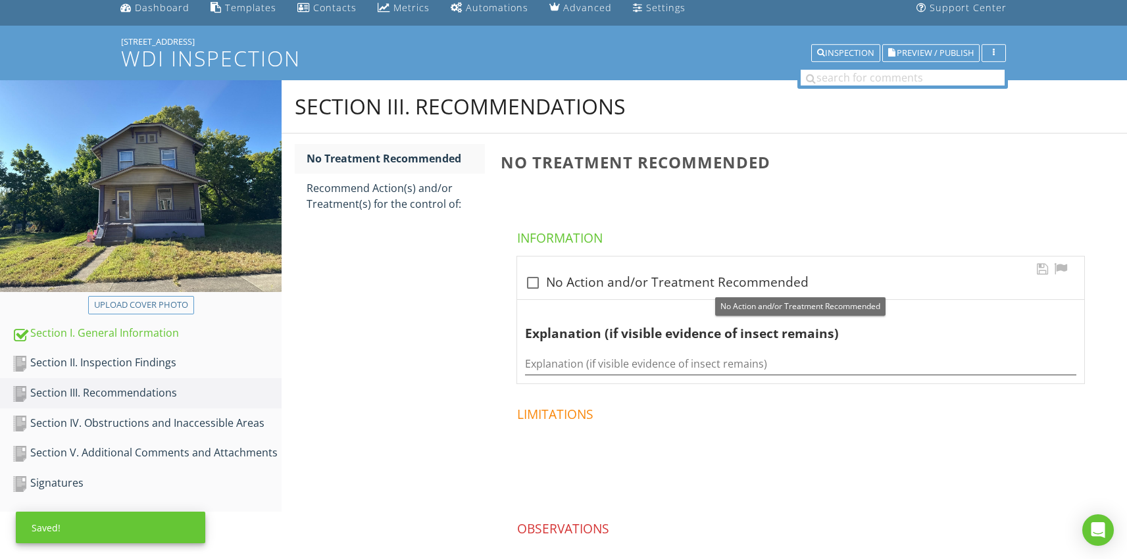
click at [531, 280] on div at bounding box center [533, 283] width 22 height 22
checkbox input "true"
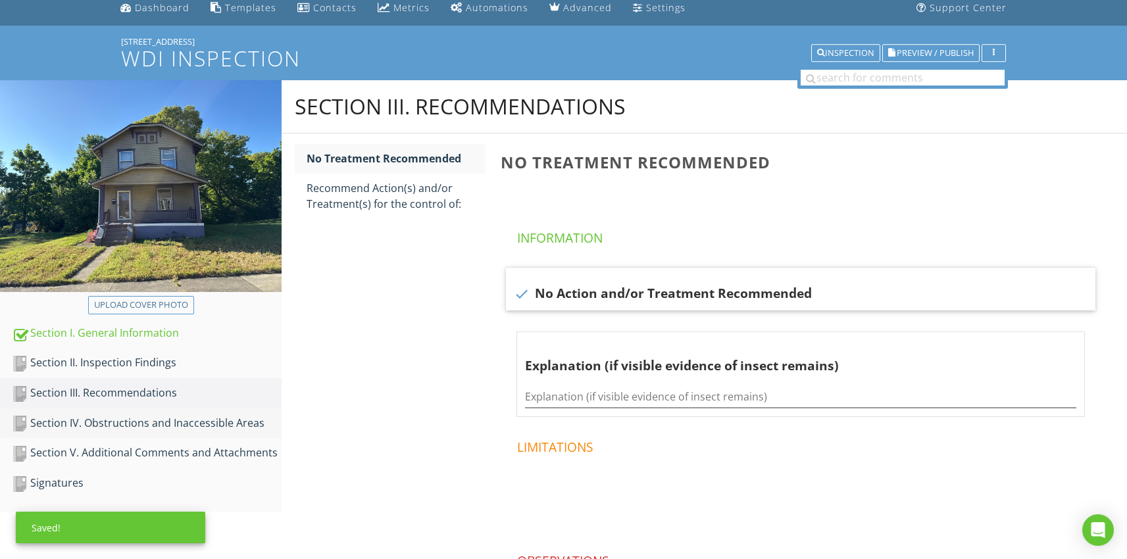
click at [174, 427] on div "Section IV. Obstructions and Inaccessible Areas" at bounding box center [147, 423] width 270 height 17
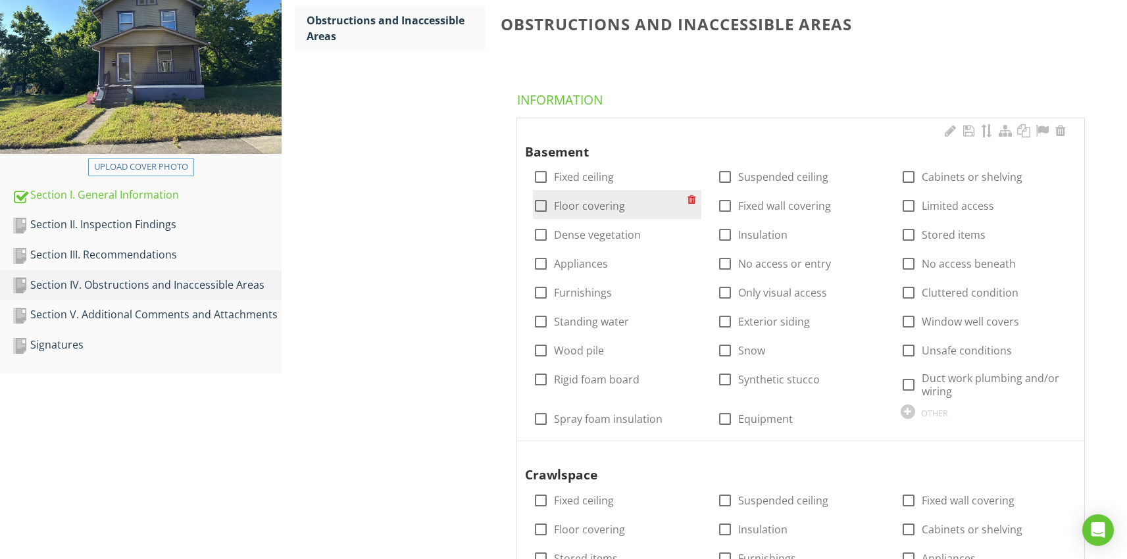
scroll to position [195, 0]
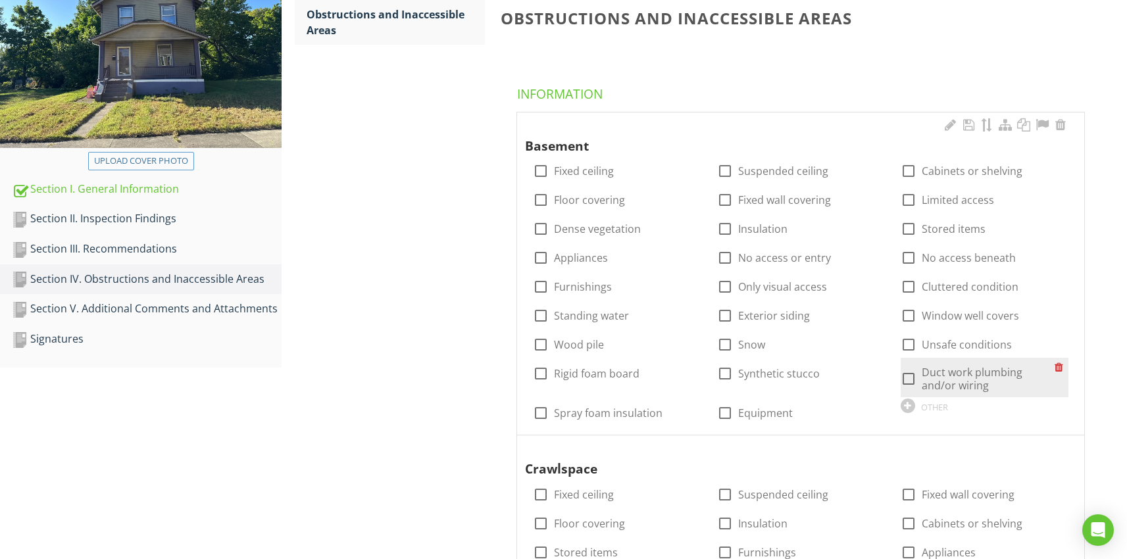
click at [910, 377] on div at bounding box center [909, 379] width 22 height 22
checkbox input "true"
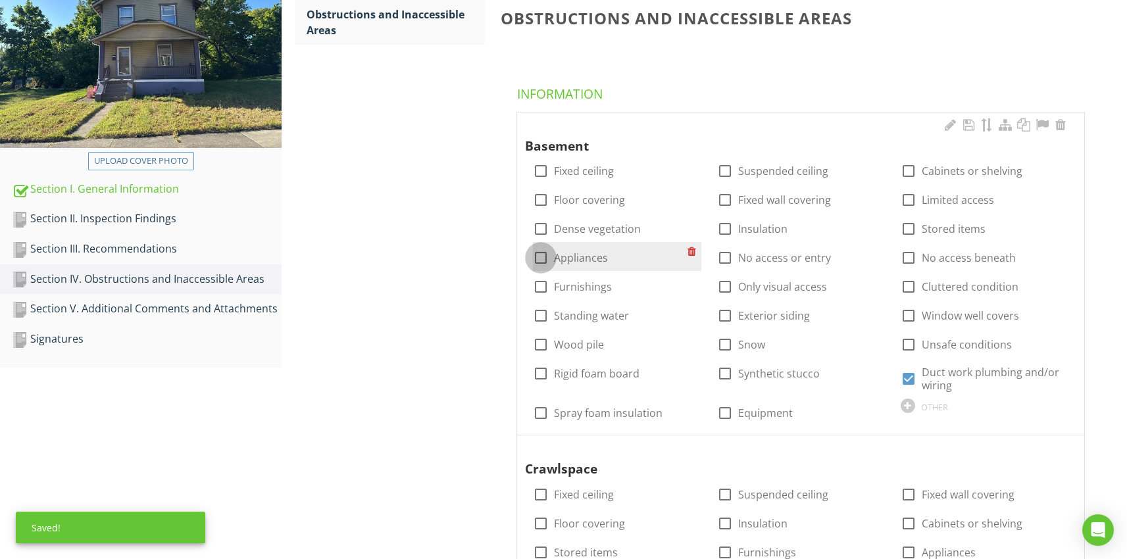
click at [545, 259] on div at bounding box center [541, 258] width 22 height 22
checkbox input "true"
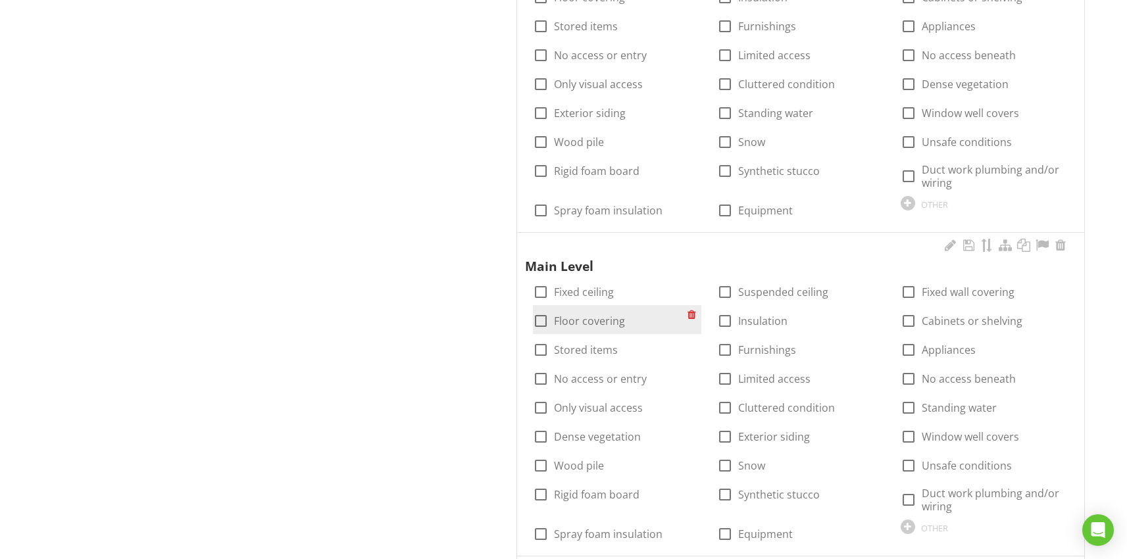
scroll to position [731, 0]
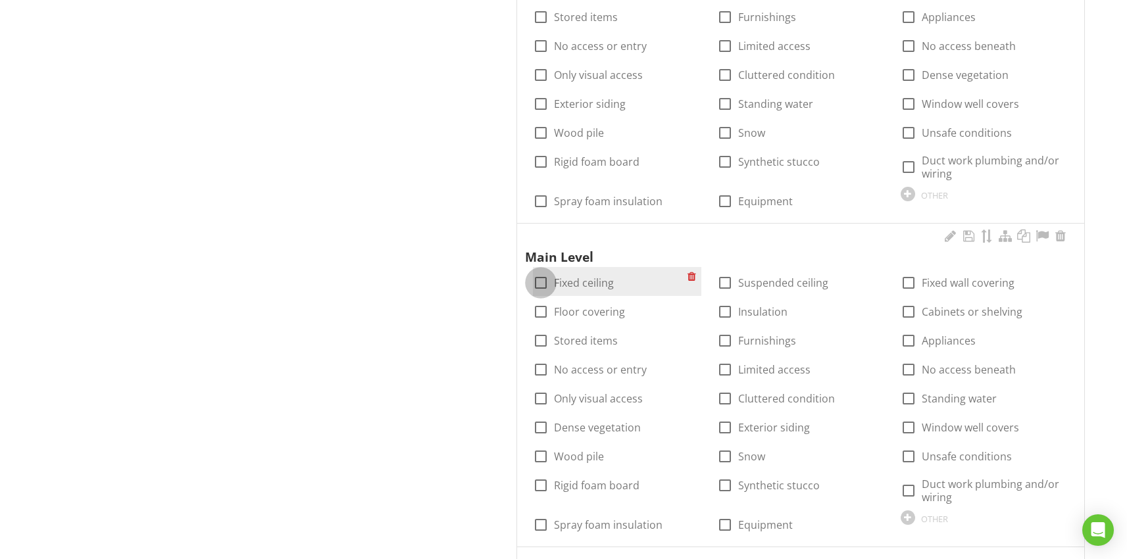
click at [544, 286] on div at bounding box center [541, 283] width 22 height 22
checkbox input "true"
click at [544, 305] on div at bounding box center [541, 312] width 22 height 22
checkbox input "true"
click at [905, 282] on div at bounding box center [909, 283] width 22 height 22
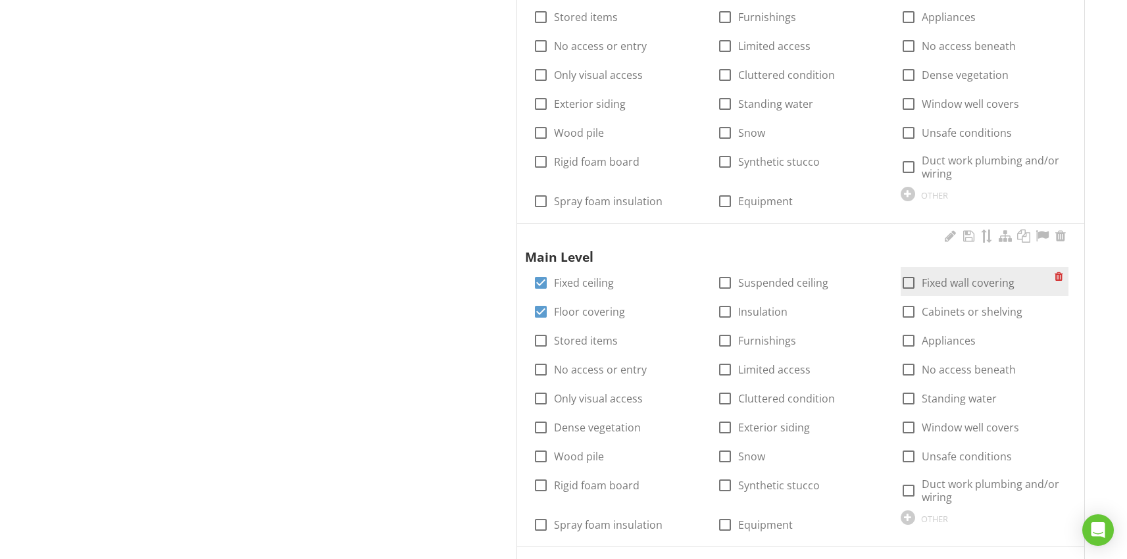
checkbox input "true"
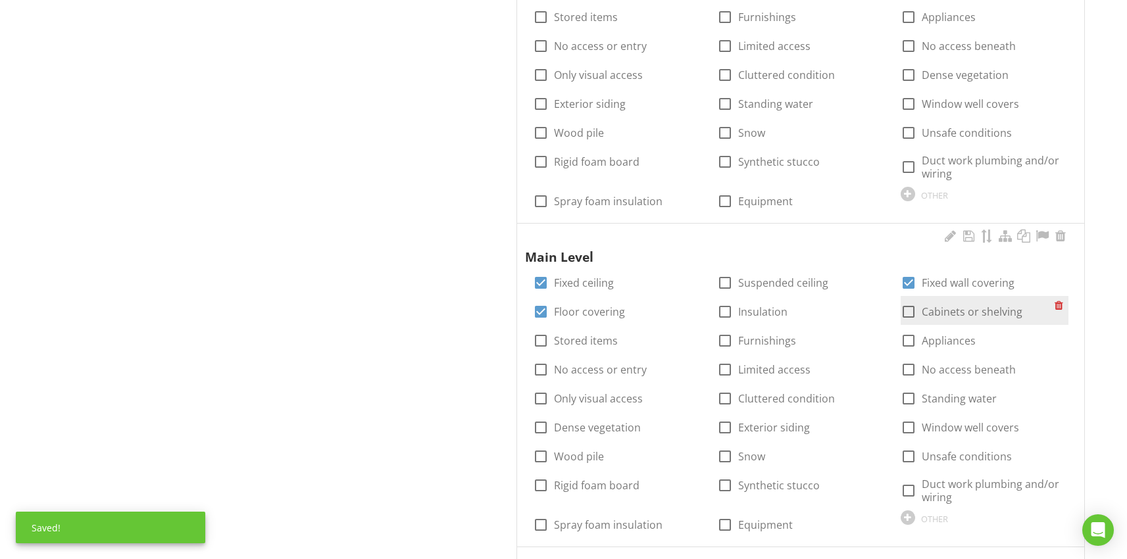
click at [908, 311] on div at bounding box center [909, 312] width 22 height 22
checkbox input "true"
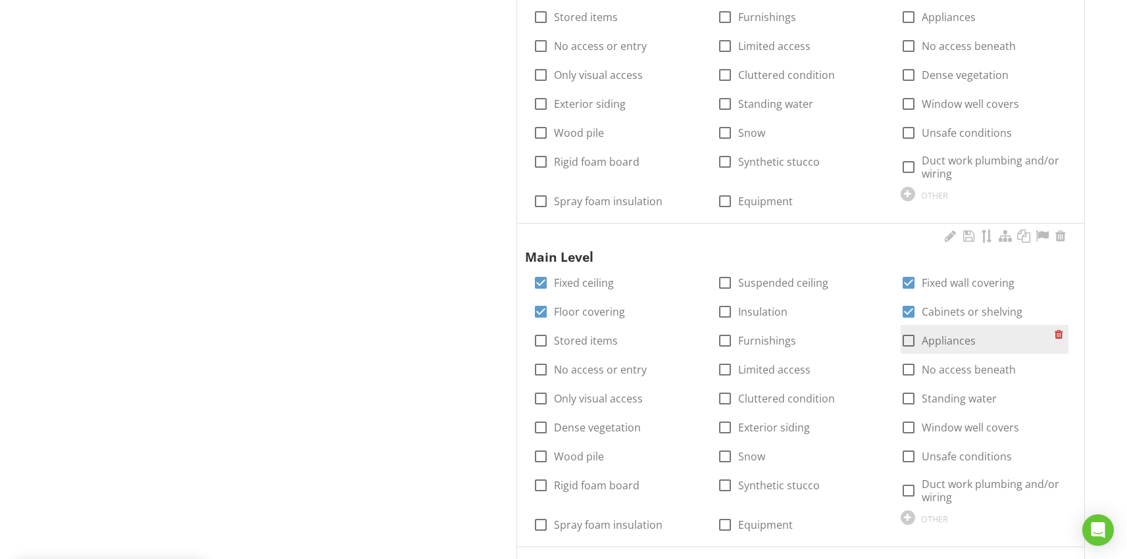
click at [911, 343] on div at bounding box center [909, 341] width 22 height 22
checkbox input "true"
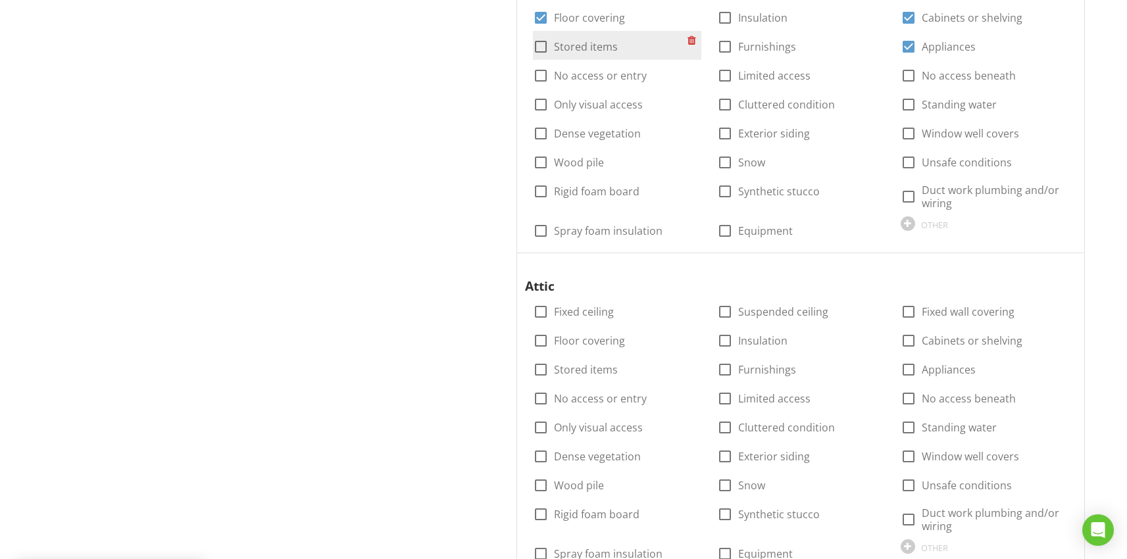
scroll to position [1036, 0]
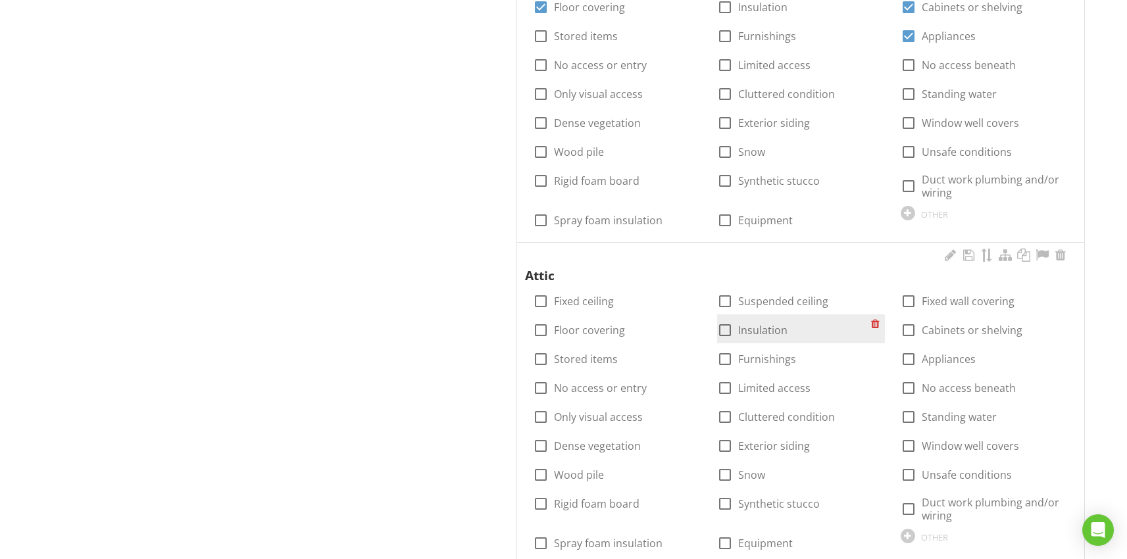
click at [726, 333] on div at bounding box center [725, 330] width 22 height 22
checkbox input "true"
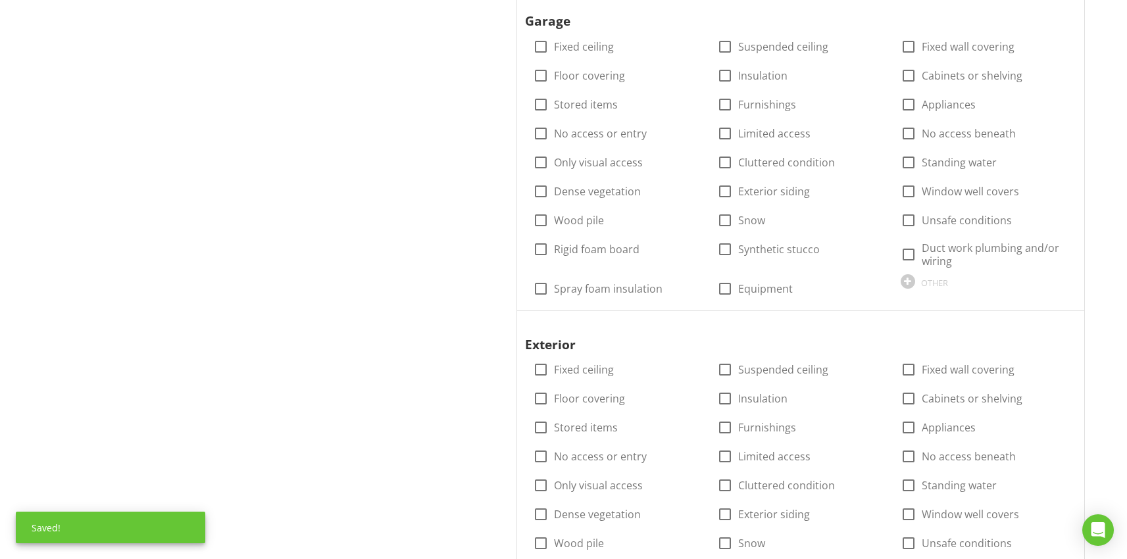
scroll to position [1710, 0]
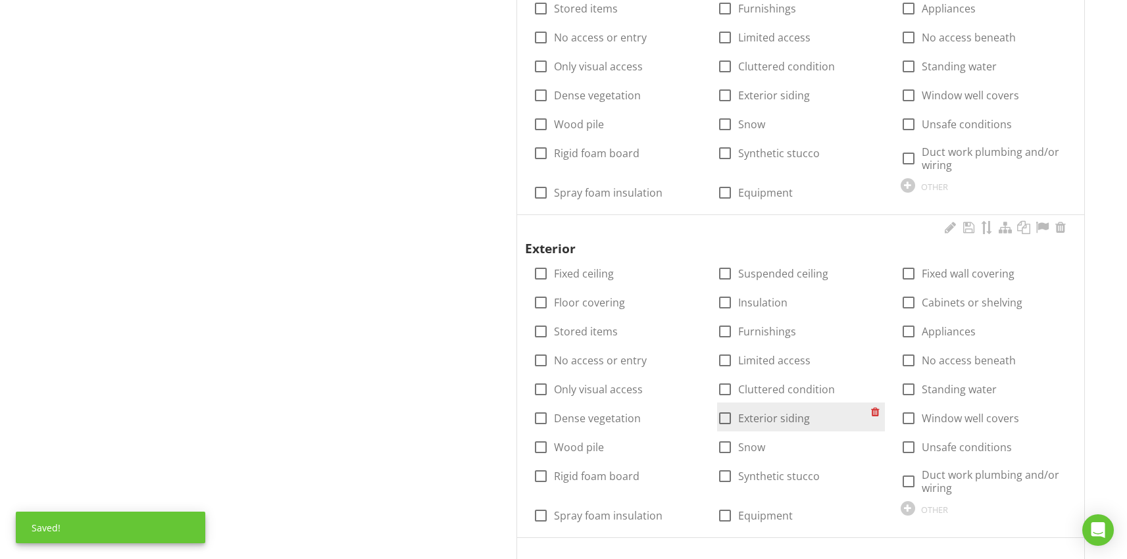
click at [726, 417] on div at bounding box center [725, 418] width 22 height 22
checkbox input "true"
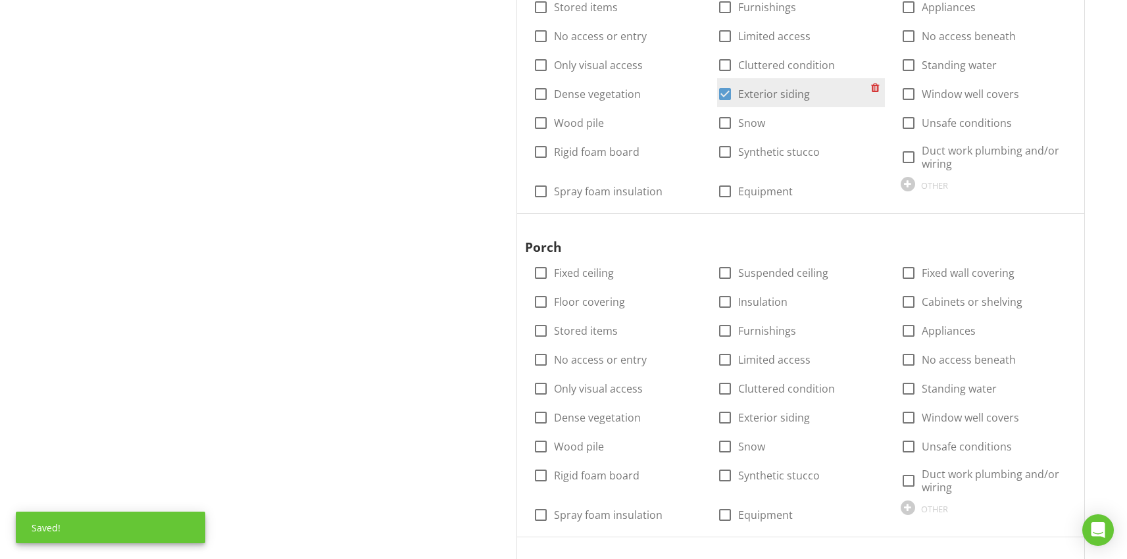
scroll to position [2045, 0]
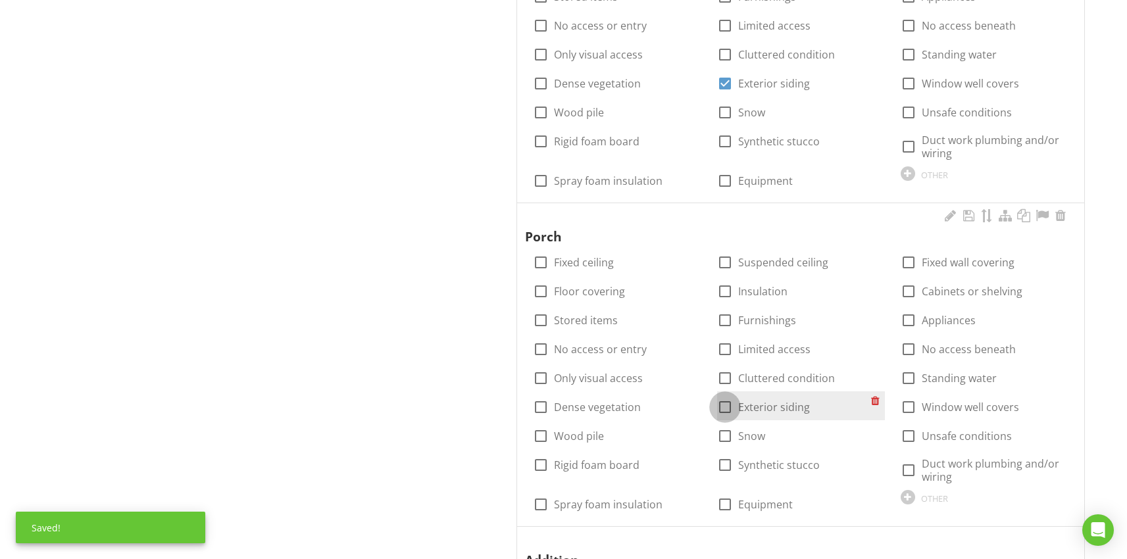
click at [722, 406] on div at bounding box center [725, 407] width 22 height 22
checkbox input "true"
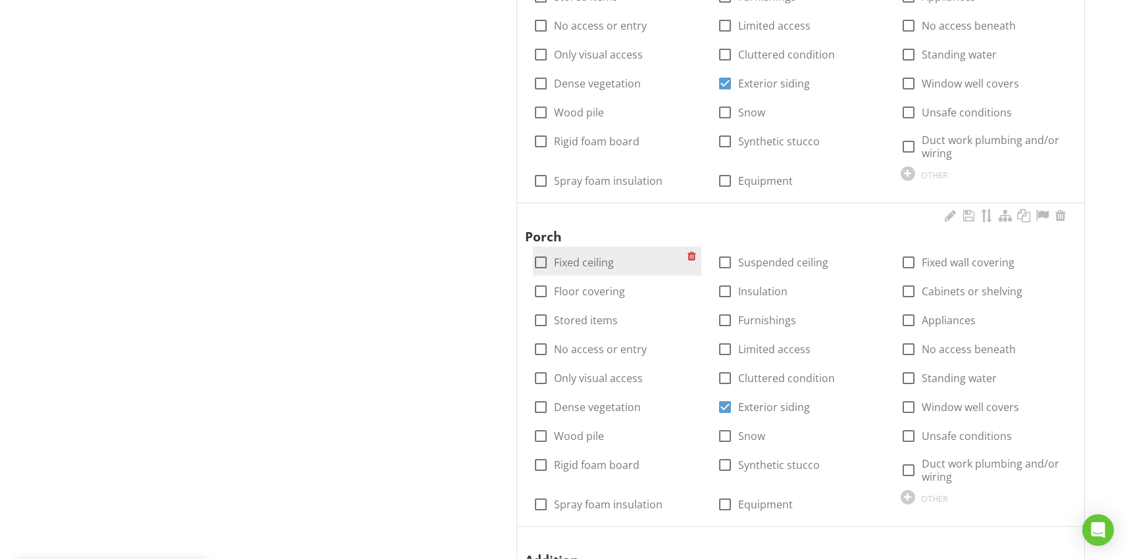
click at [540, 263] on div at bounding box center [541, 262] width 22 height 22
checkbox input "true"
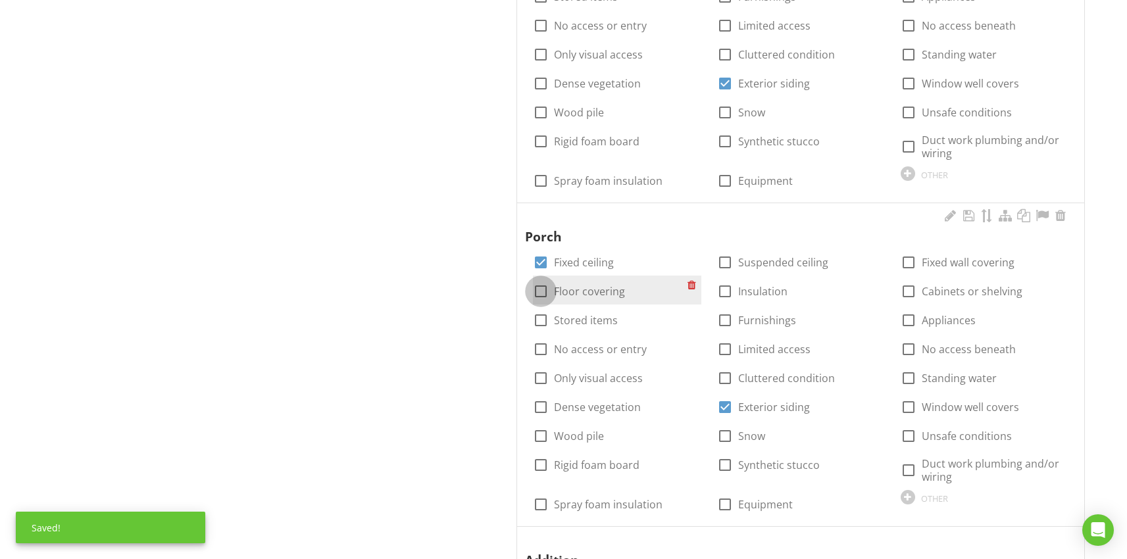
click at [543, 291] on div at bounding box center [541, 291] width 22 height 22
checkbox input "true"
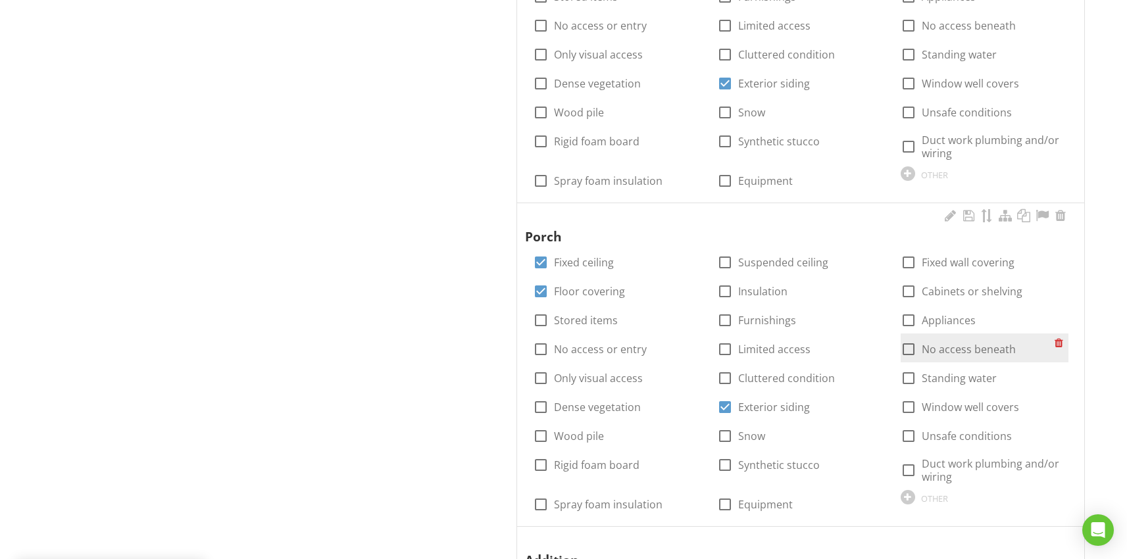
click at [908, 349] on div at bounding box center [909, 349] width 22 height 22
checkbox input "true"
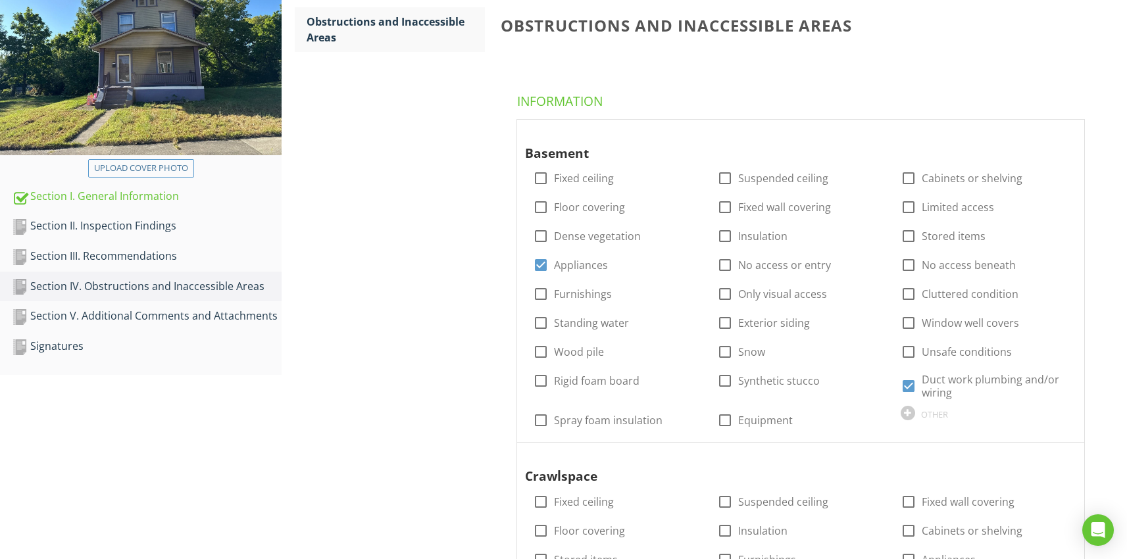
scroll to position [180, 0]
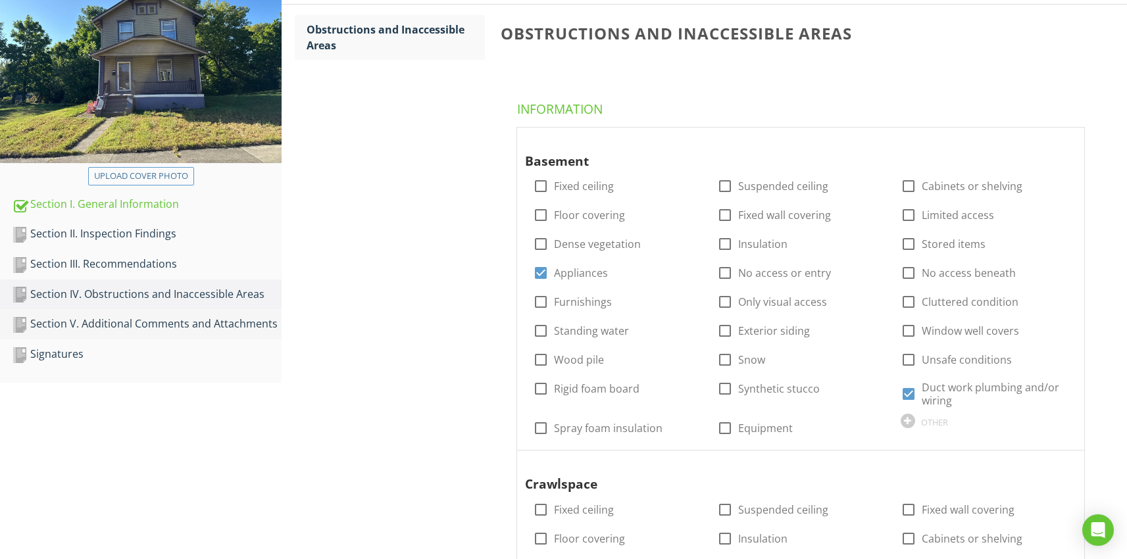
click at [142, 327] on div "Section V. Additional Comments and Attachments" at bounding box center [147, 324] width 270 height 17
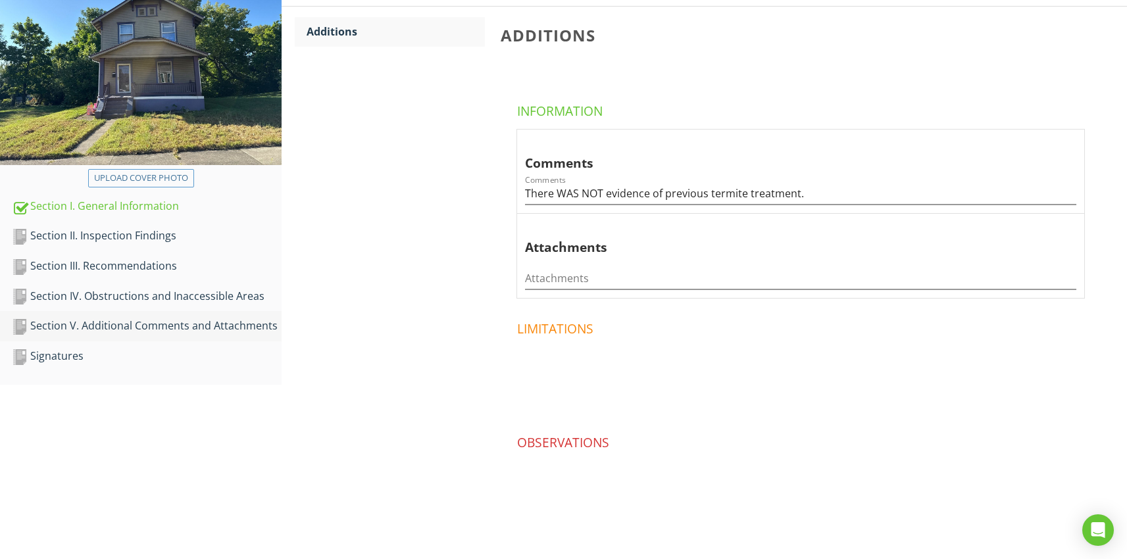
scroll to position [178, 0]
click at [602, 194] on input "There WAS NOT evidence of previous termite treatment." at bounding box center [800, 194] width 551 height 22
type input "There was not evidence of previous termite treatment."
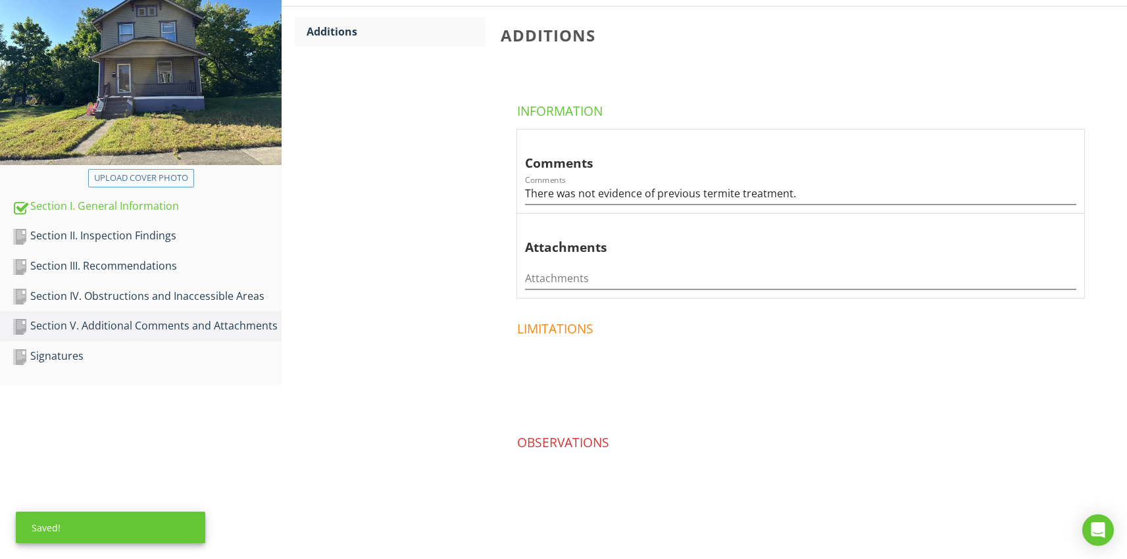
click at [372, 297] on div "Section V. Additional Comments and Attachments Additions Additions Information …" at bounding box center [705, 256] width 846 height 606
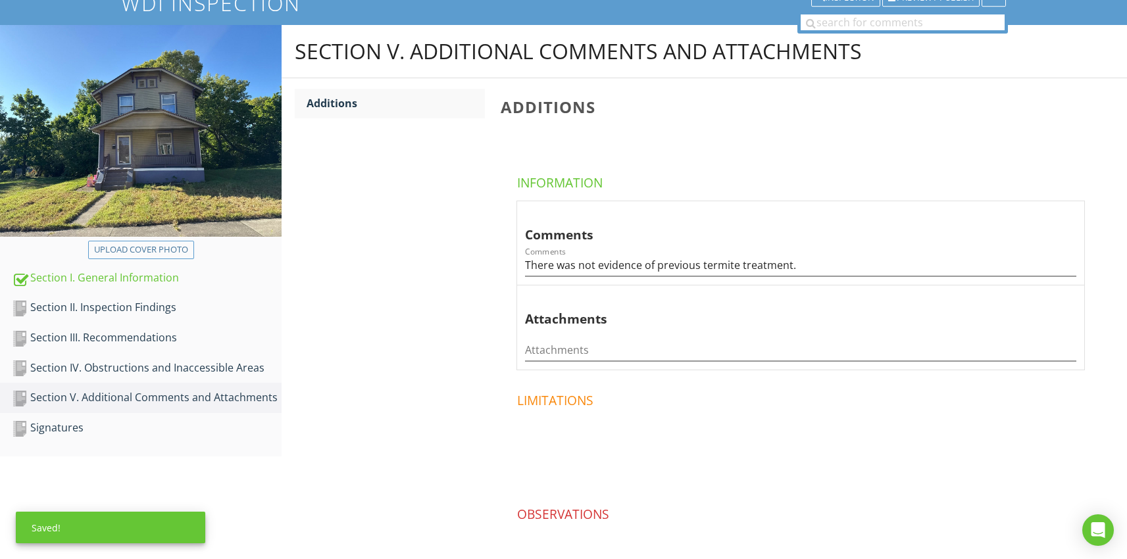
scroll to position [0, 0]
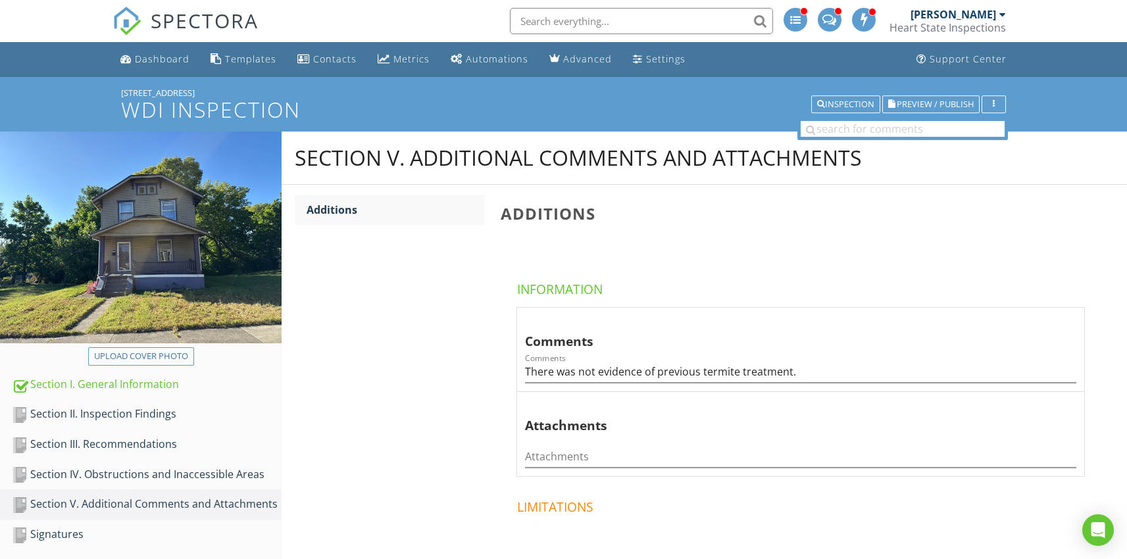
click at [540, 92] on div "2332 Lakeview Ave" at bounding box center [563, 93] width 885 height 11
click at [864, 106] on div "Inspection" at bounding box center [845, 104] width 57 height 9
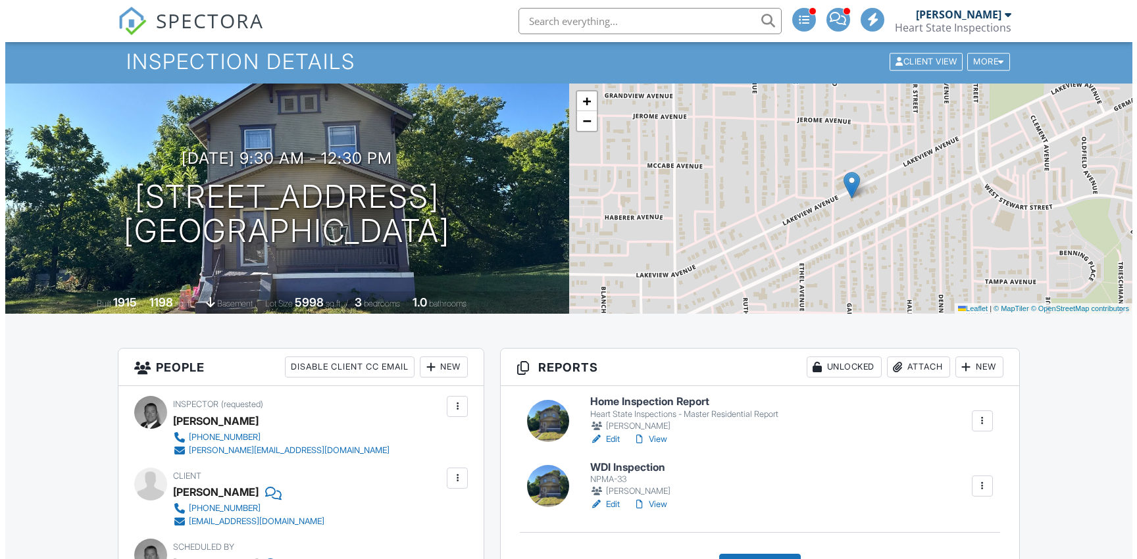
scroll to position [226, 0]
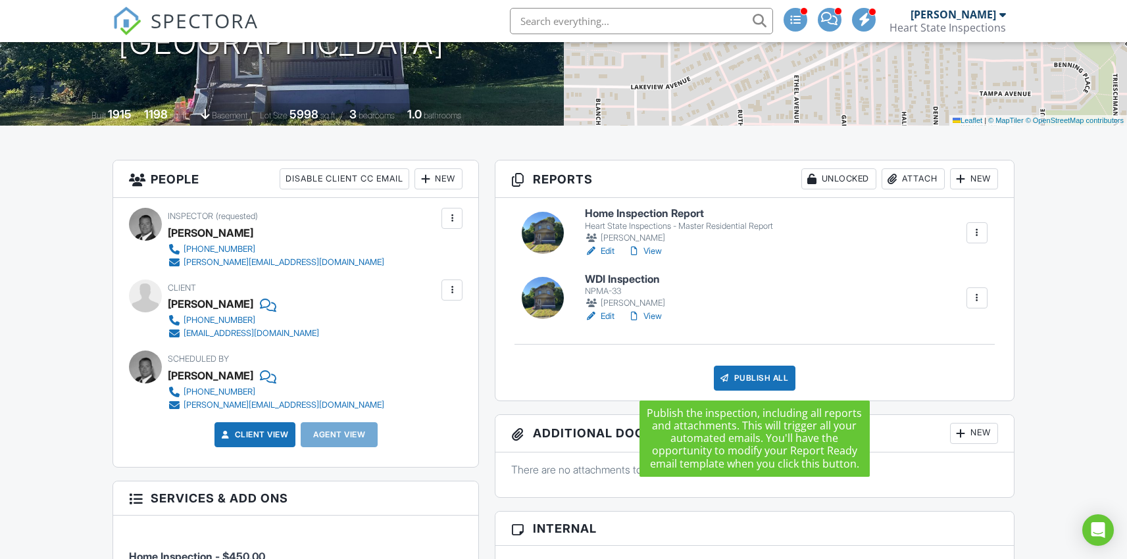
click at [740, 372] on div "Publish All" at bounding box center [755, 378] width 82 height 25
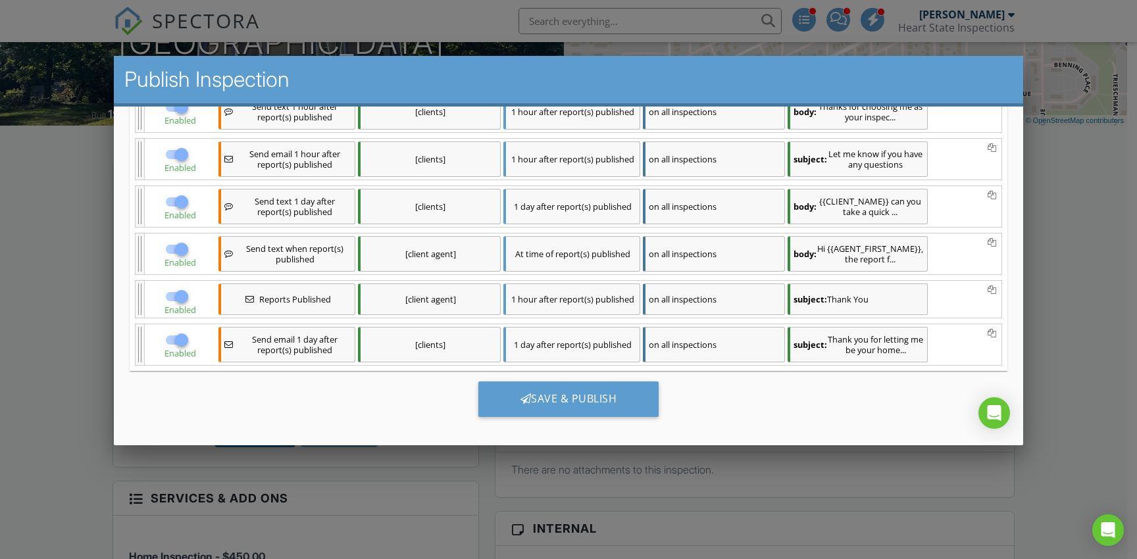
scroll to position [487, 0]
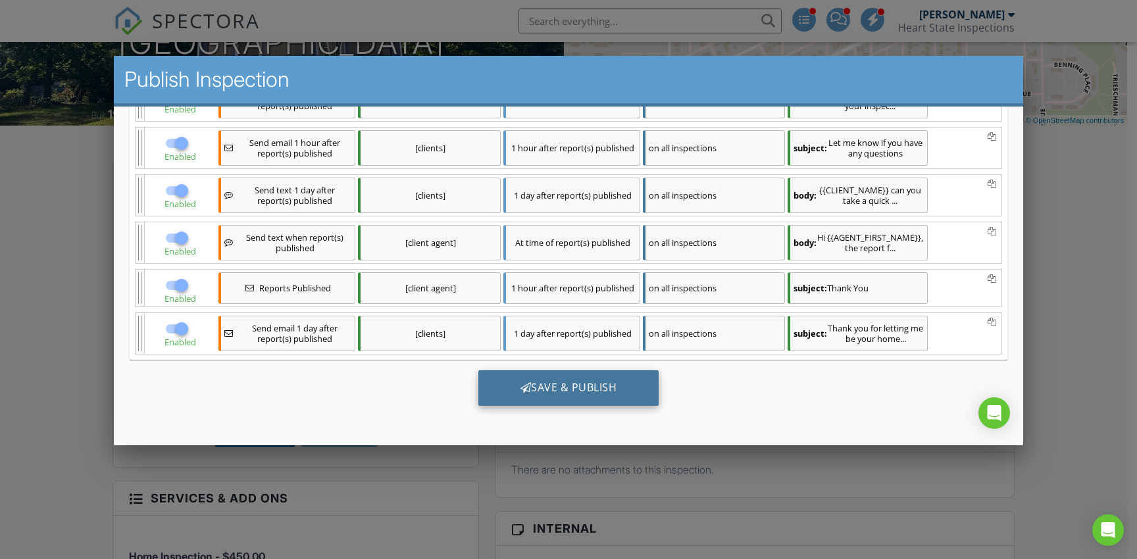
click at [575, 382] on div "Save & Publish" at bounding box center [568, 388] width 181 height 36
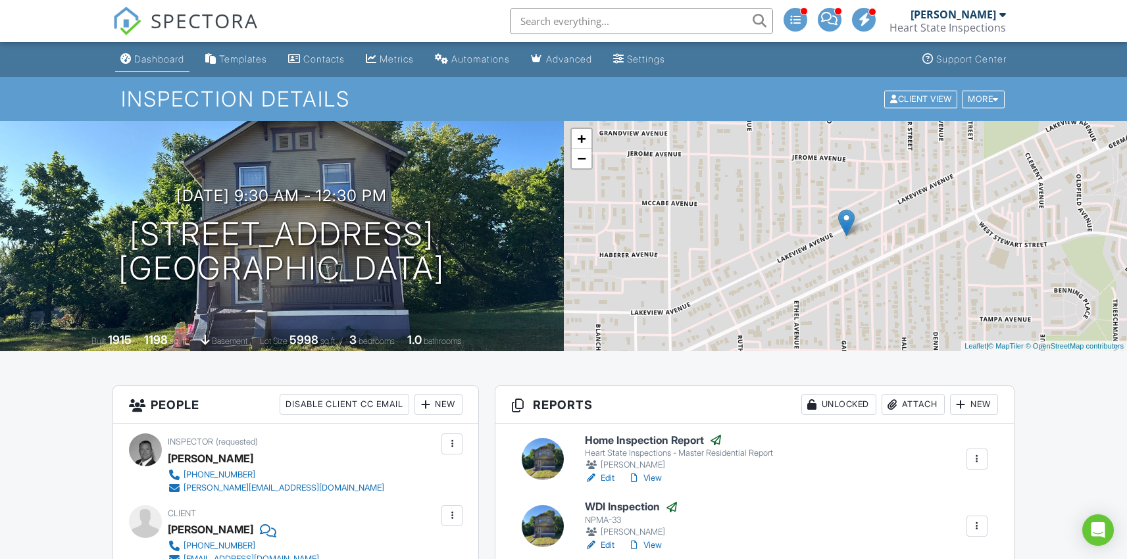
click at [170, 59] on div "Dashboard" at bounding box center [159, 58] width 50 height 11
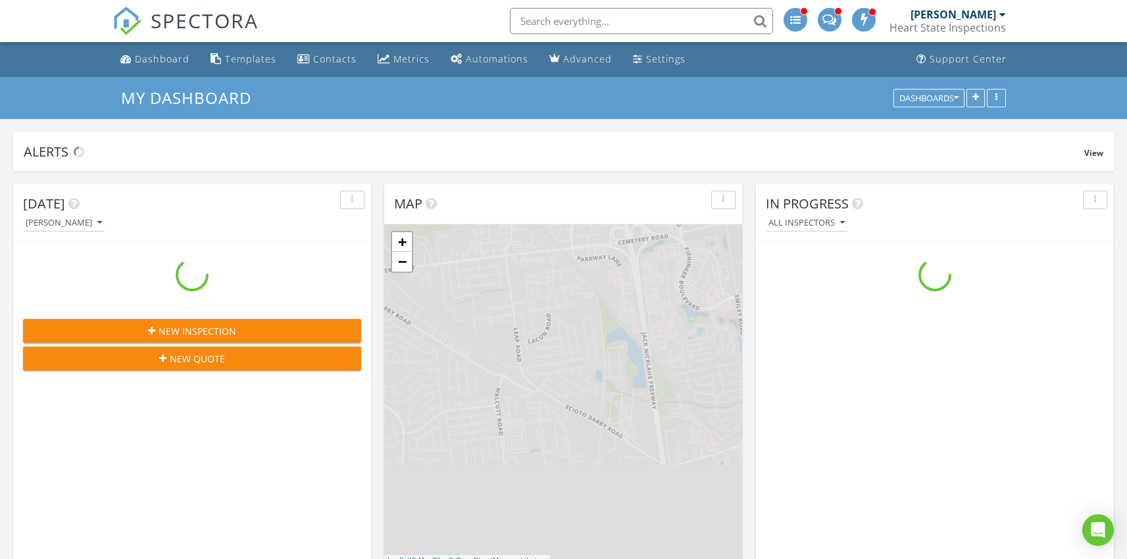
scroll to position [1218, 1148]
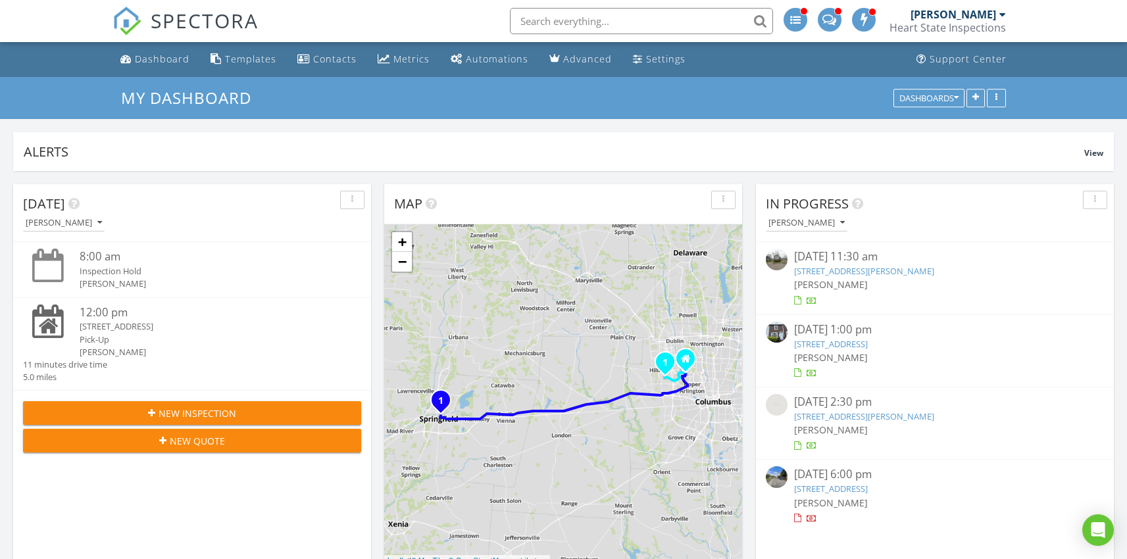
click at [895, 417] on link "[STREET_ADDRESS][PERSON_NAME]" at bounding box center [864, 417] width 140 height 12
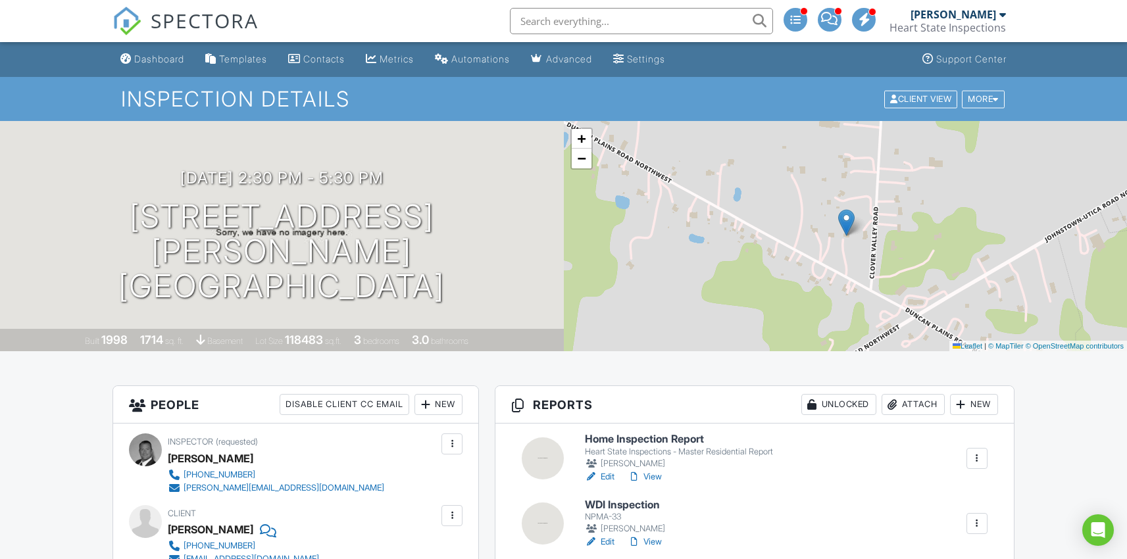
click at [622, 439] on h6 "Home Inspection Report" at bounding box center [679, 440] width 188 height 12
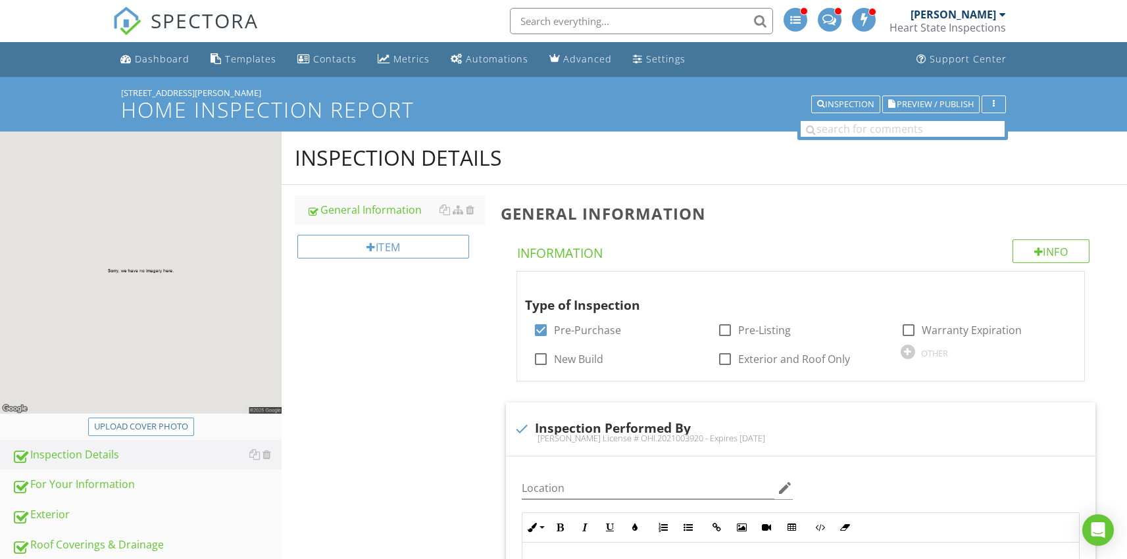
click at [180, 429] on div "Upload cover photo" at bounding box center [141, 426] width 94 height 13
type input "C:\fakepath\[DATE] 14.16.42.jpg"
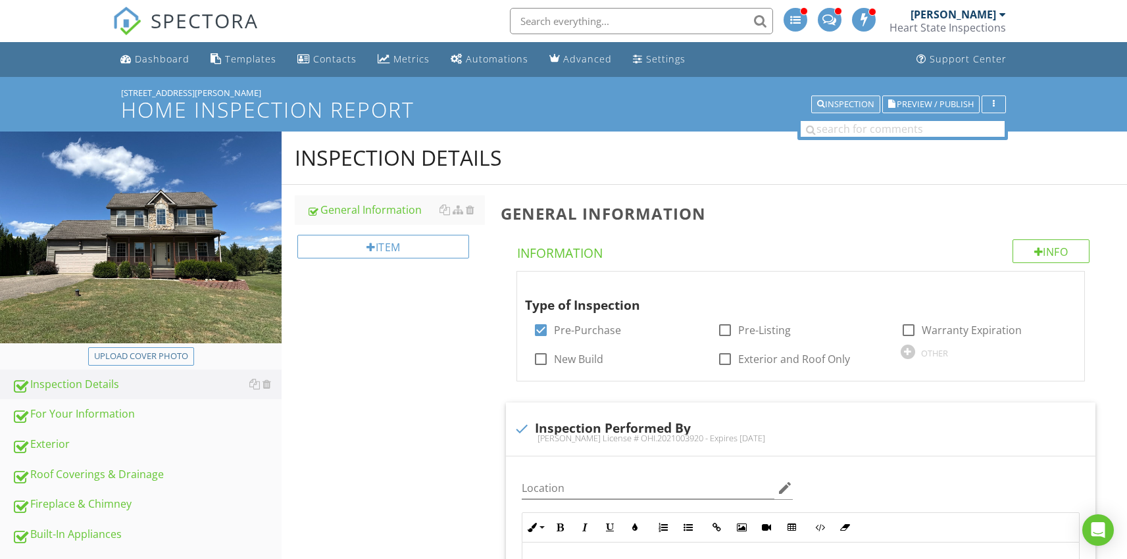
click at [822, 105] on icon "button" at bounding box center [821, 104] width 8 height 9
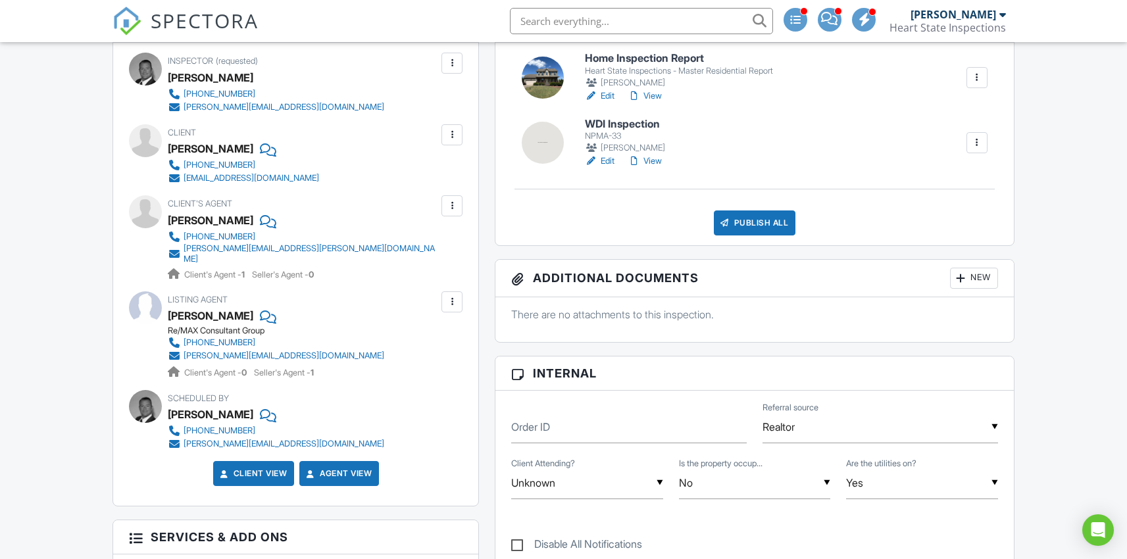
click at [599, 121] on h6 "WDI Inspection" at bounding box center [626, 124] width 82 height 12
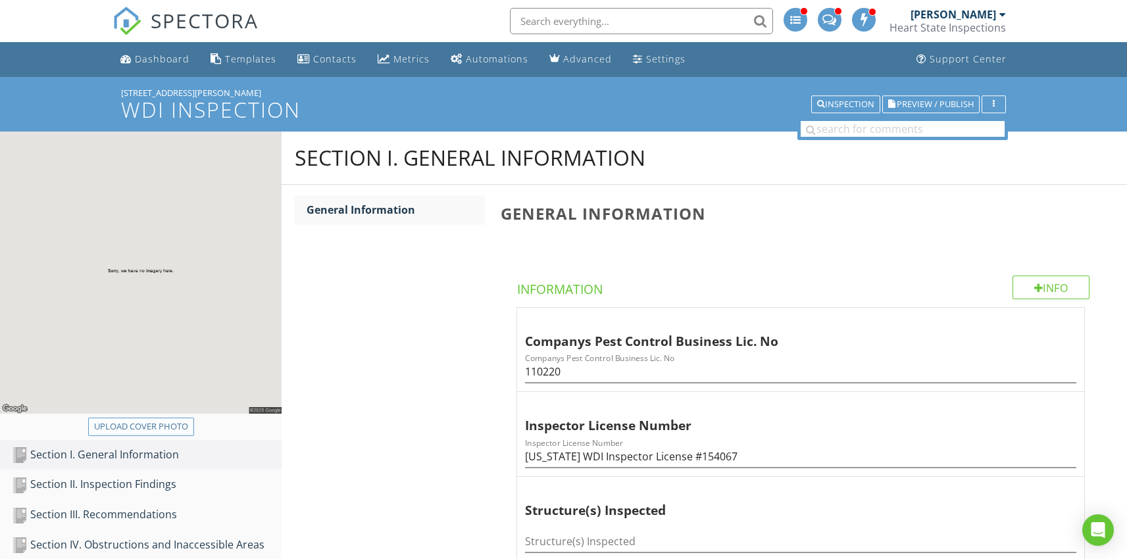
click at [127, 424] on div "Upload cover photo" at bounding box center [141, 426] width 94 height 13
type input "C:\fakepath\[DATE] 14.16.42.jpg"
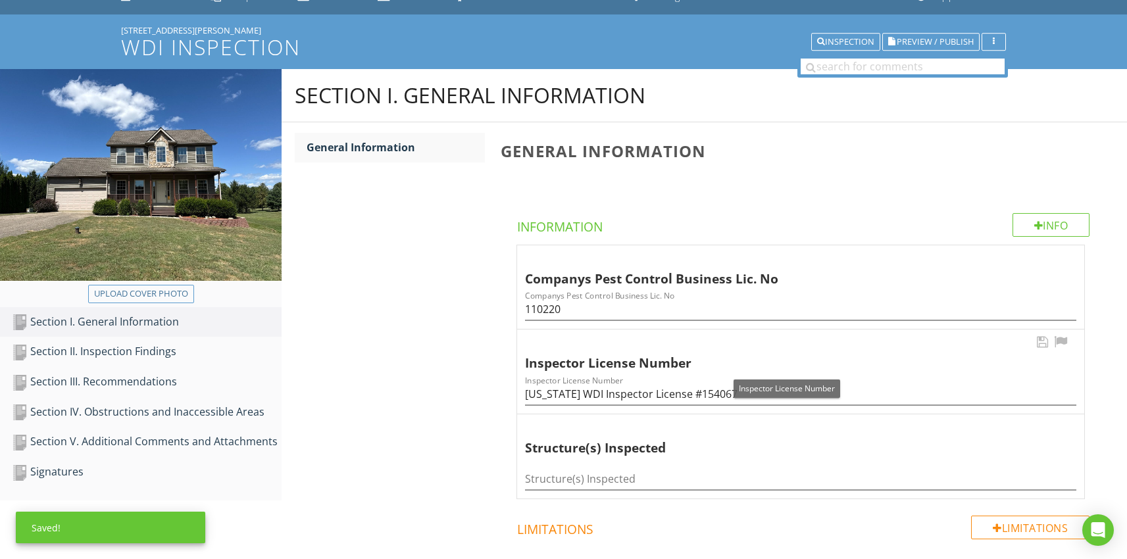
scroll to position [157, 0]
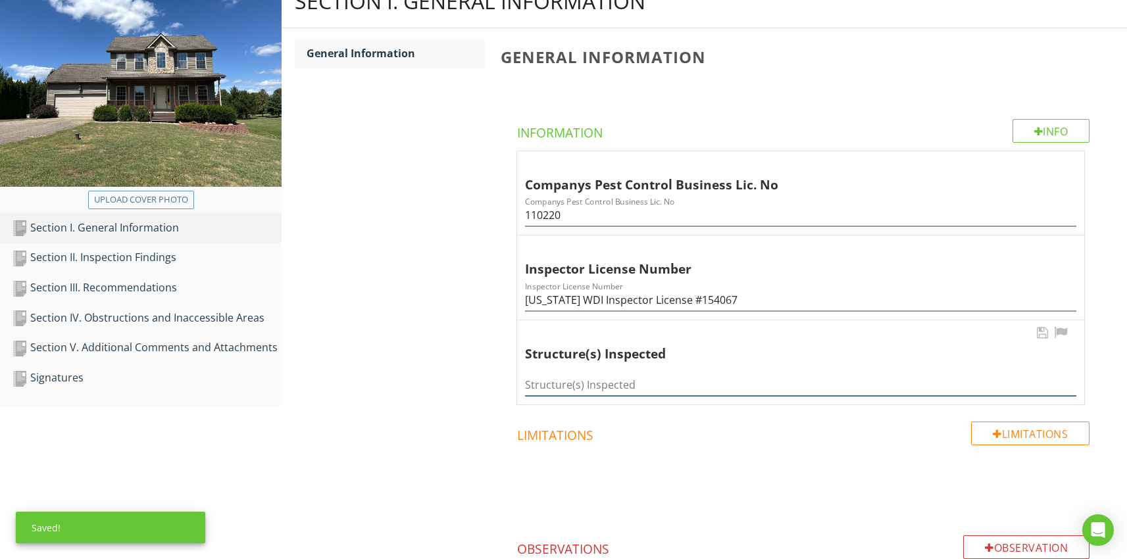
click at [601, 388] on input "Structure(s) Inspected" at bounding box center [800, 385] width 551 height 22
type input "Home"
click at [143, 256] on div "Section II. Inspection Findings" at bounding box center [147, 257] width 270 height 17
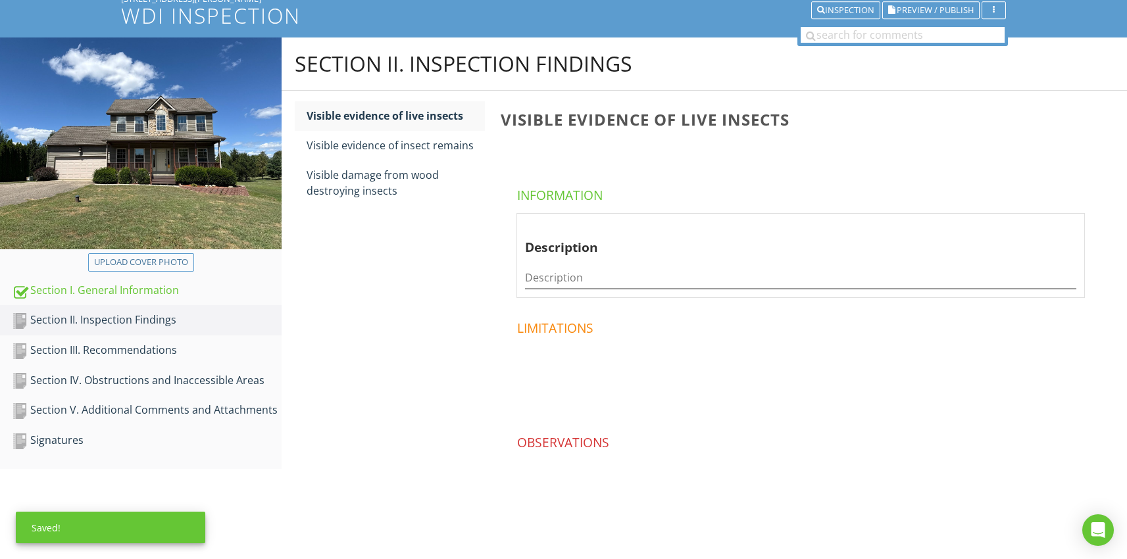
scroll to position [93, 0]
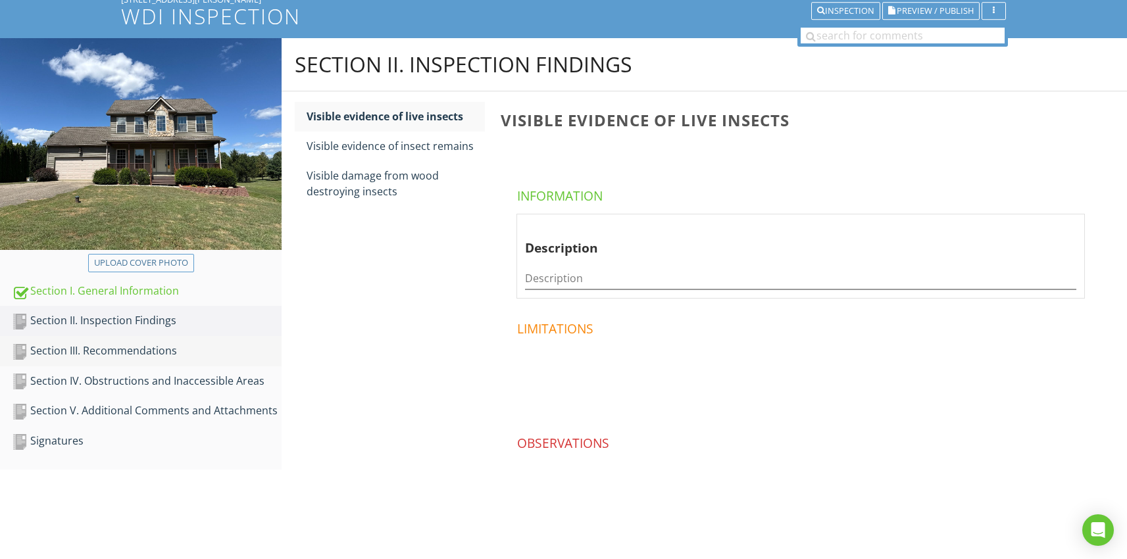
click at [139, 353] on div "Section III. Recommendations" at bounding box center [147, 351] width 270 height 17
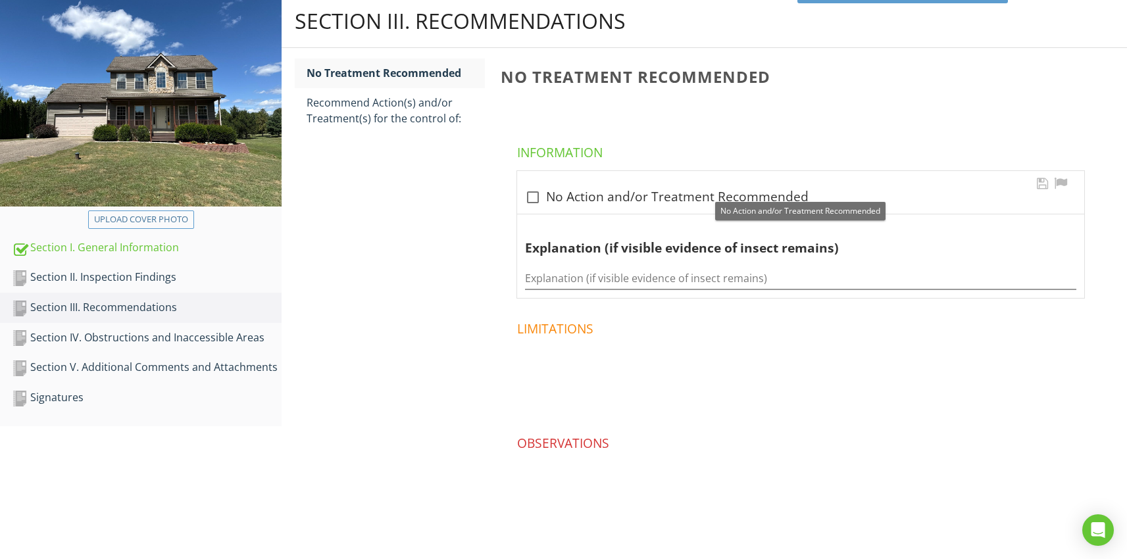
click at [538, 199] on div at bounding box center [533, 197] width 22 height 22
checkbox input "true"
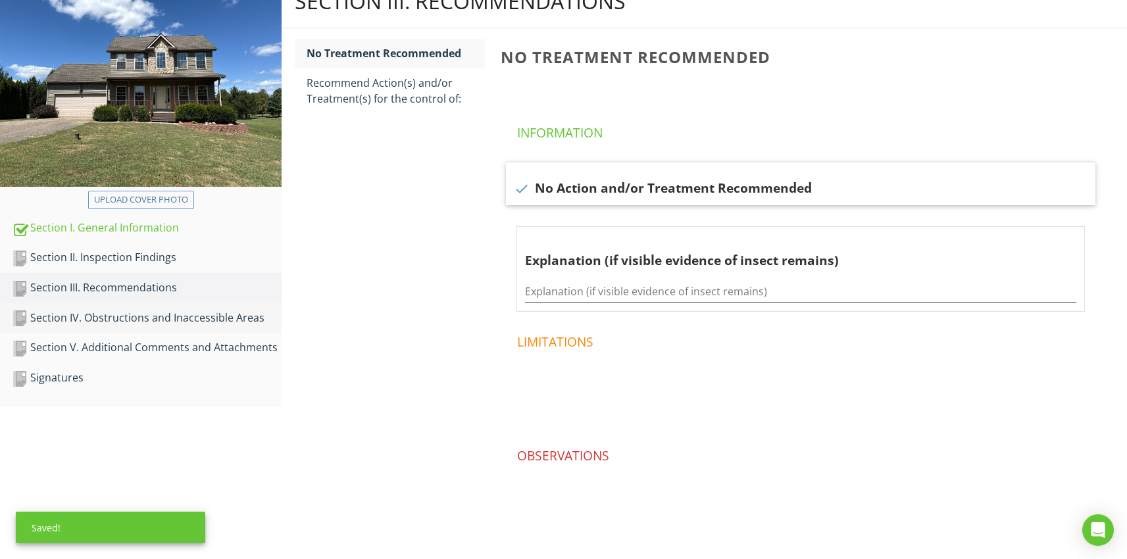
click at [95, 318] on div "Section IV. Obstructions and Inaccessible Areas" at bounding box center [147, 318] width 270 height 17
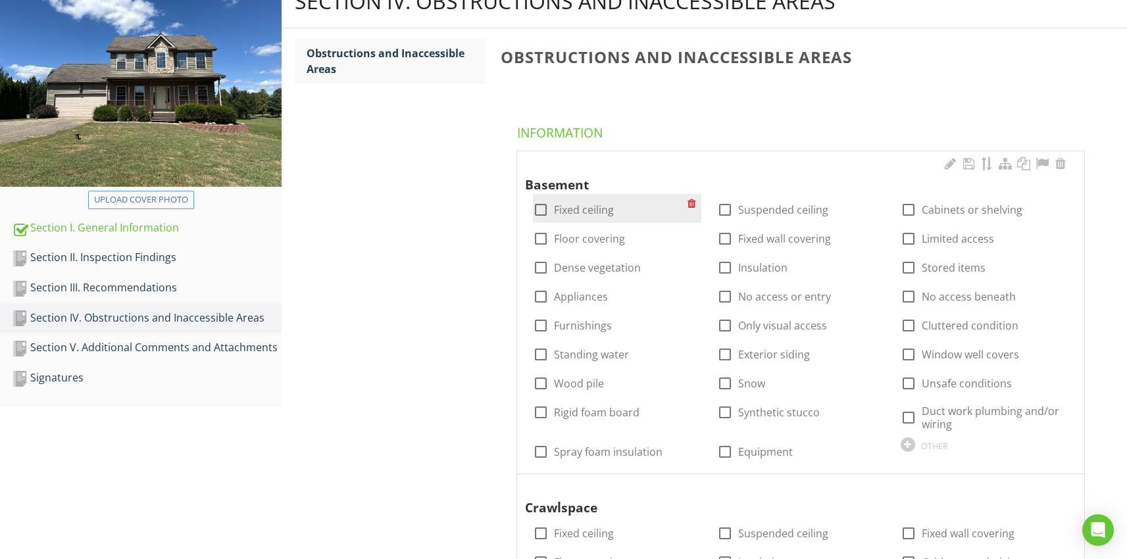
click at [545, 213] on div at bounding box center [541, 210] width 22 height 22
click at [546, 210] on div at bounding box center [541, 210] width 22 height 22
checkbox input "false"
click at [725, 209] on div at bounding box center [725, 210] width 22 height 22
checkbox input "true"
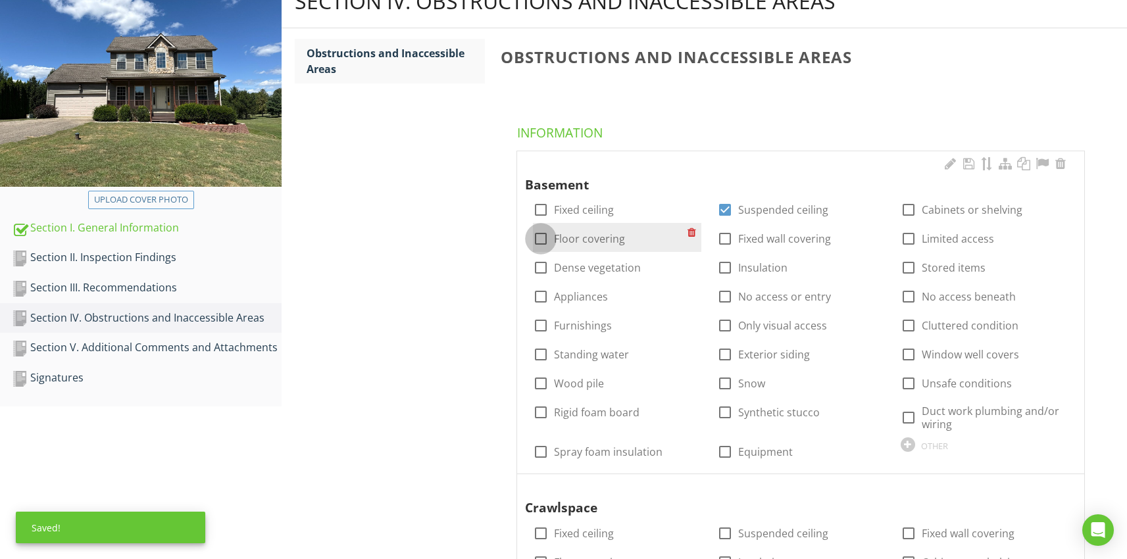
click at [536, 236] on div at bounding box center [541, 239] width 22 height 22
checkbox input "true"
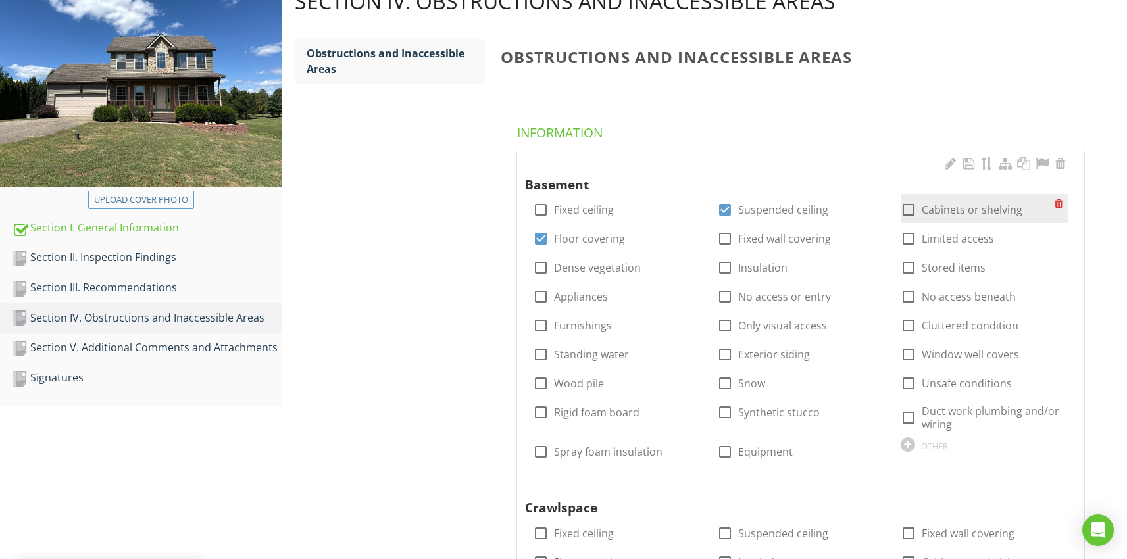
click at [912, 213] on div at bounding box center [909, 210] width 22 height 22
checkbox input "true"
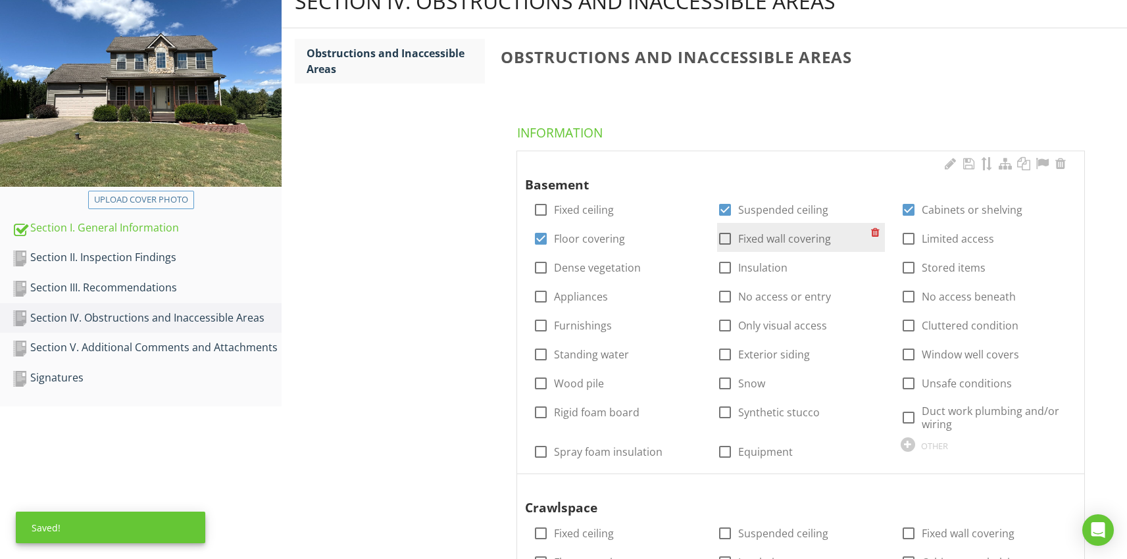
click at [724, 243] on div at bounding box center [725, 239] width 22 height 22
checkbox input "true"
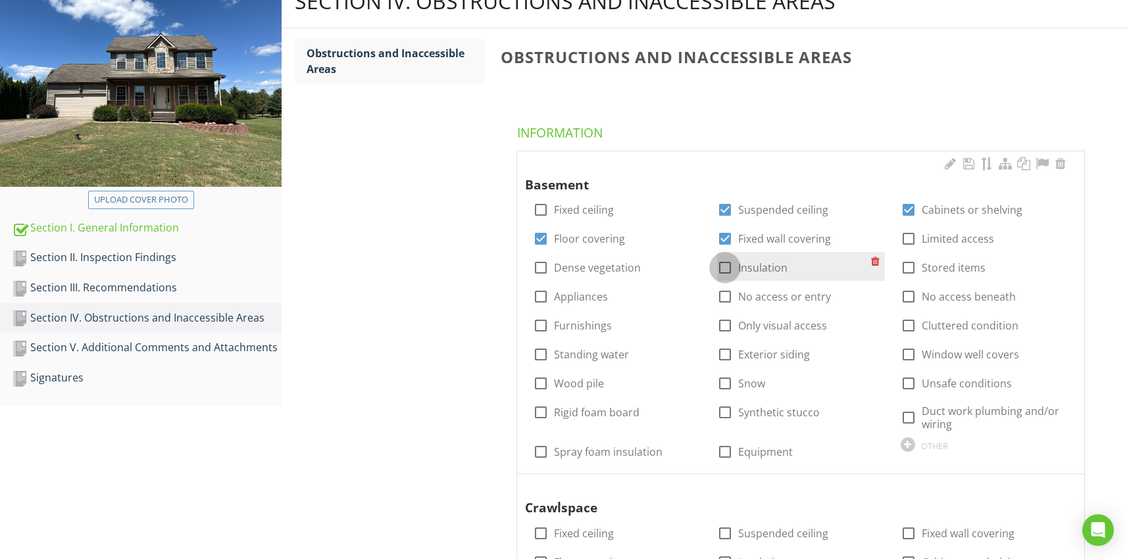
click at [723, 269] on div at bounding box center [725, 268] width 22 height 22
checkbox input "true"
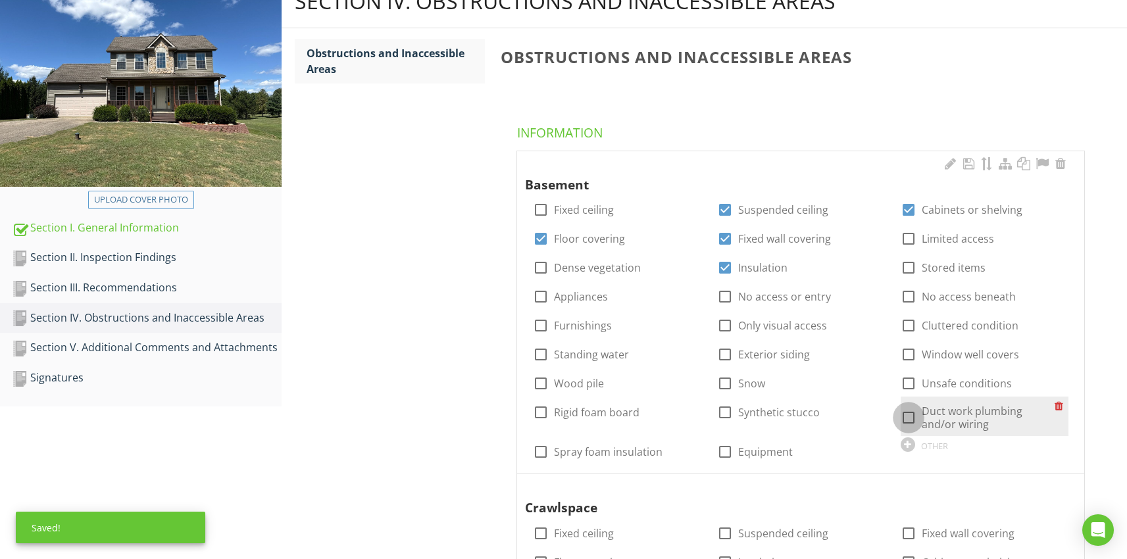
click at [906, 417] on div at bounding box center [909, 418] width 22 height 22
checkbox input "true"
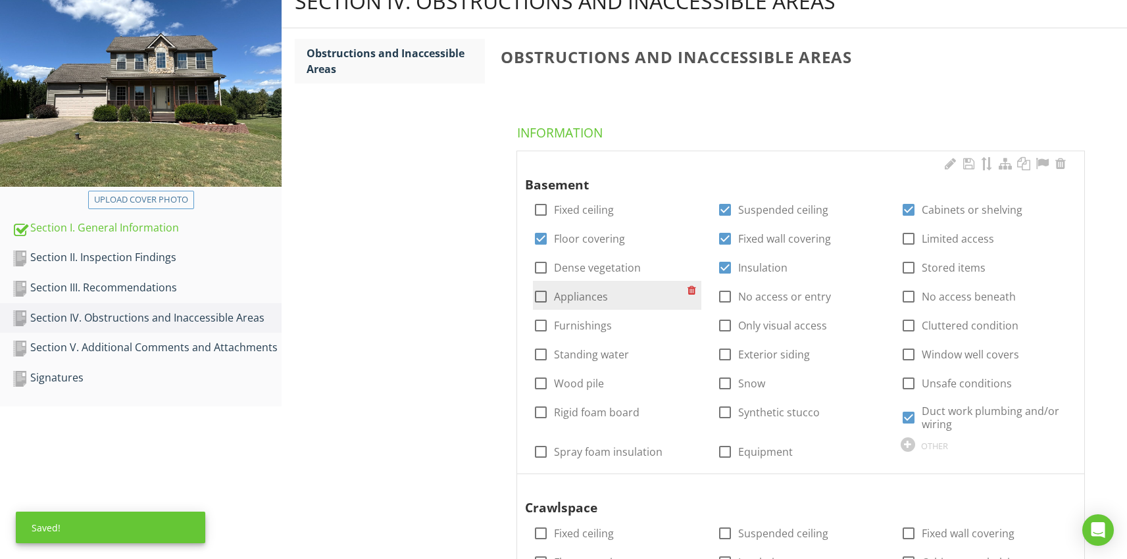
click at [536, 296] on div at bounding box center [541, 297] width 22 height 22
checkbox input "true"
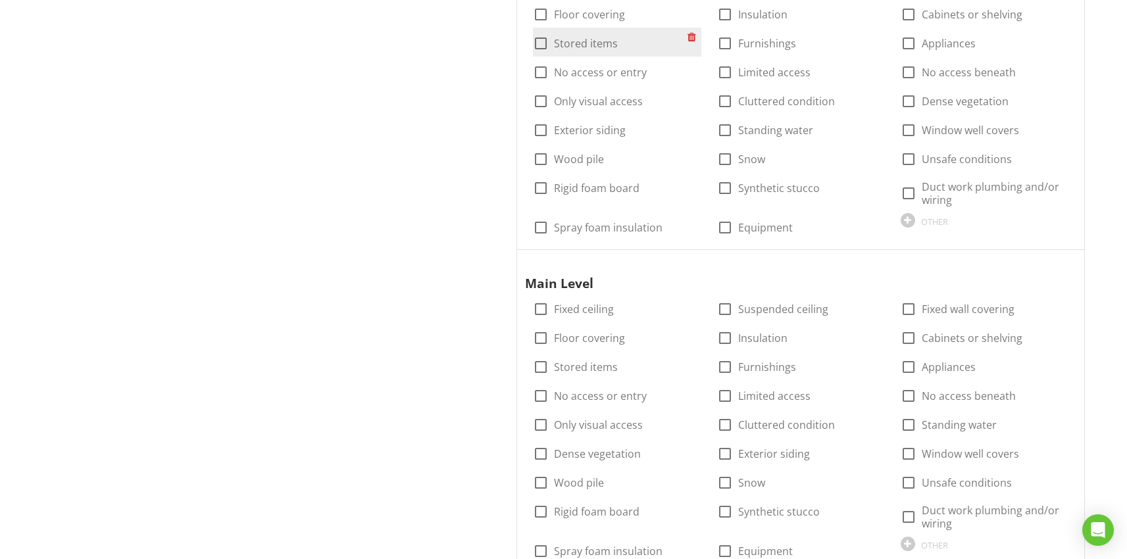
scroll to position [713, 0]
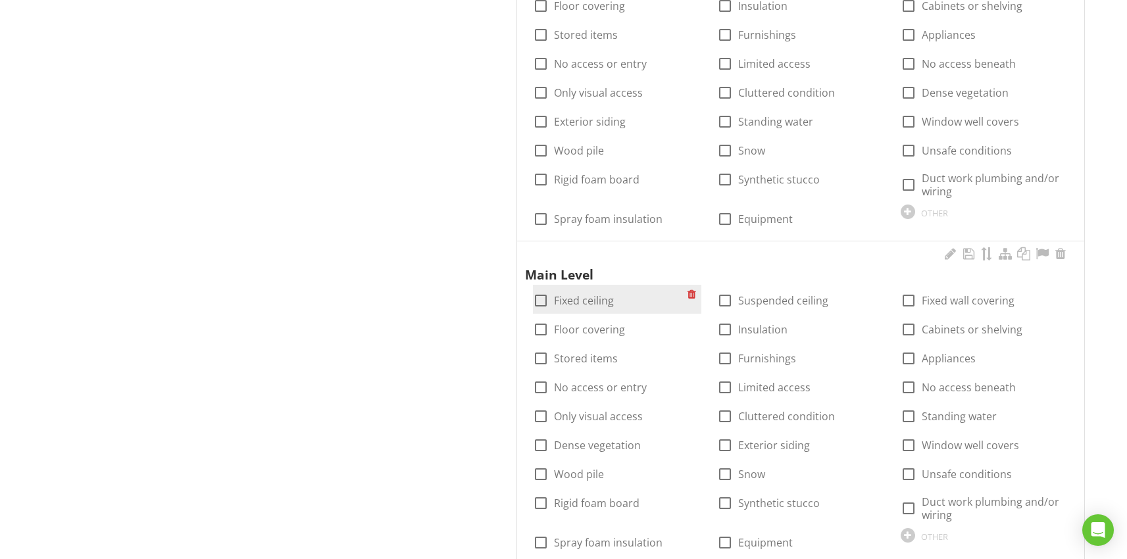
click at [545, 297] on div at bounding box center [541, 301] width 22 height 22
checkbox input "true"
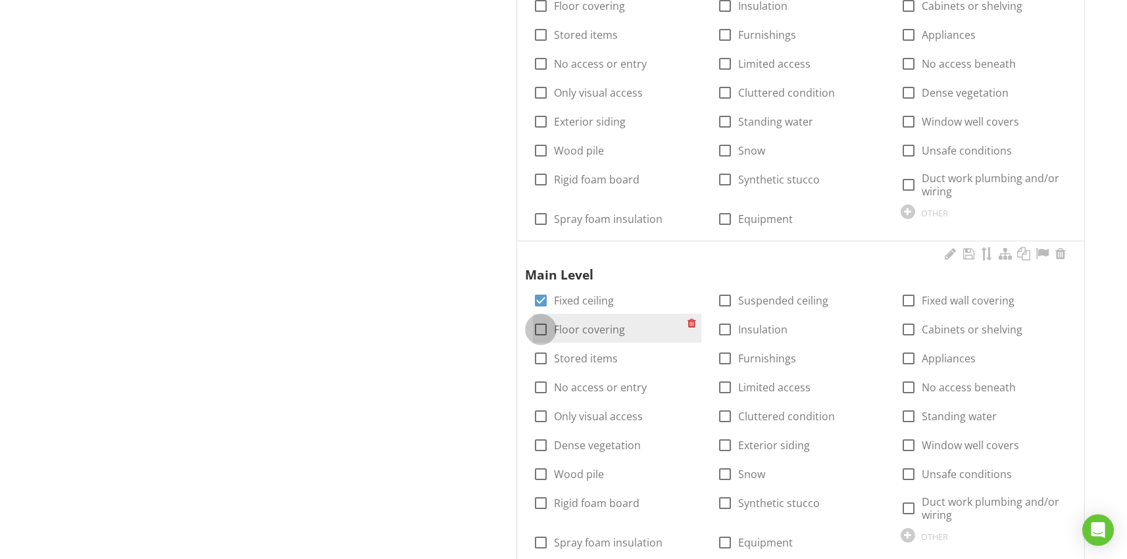
click at [545, 324] on div at bounding box center [541, 329] width 22 height 22
checkbox input "true"
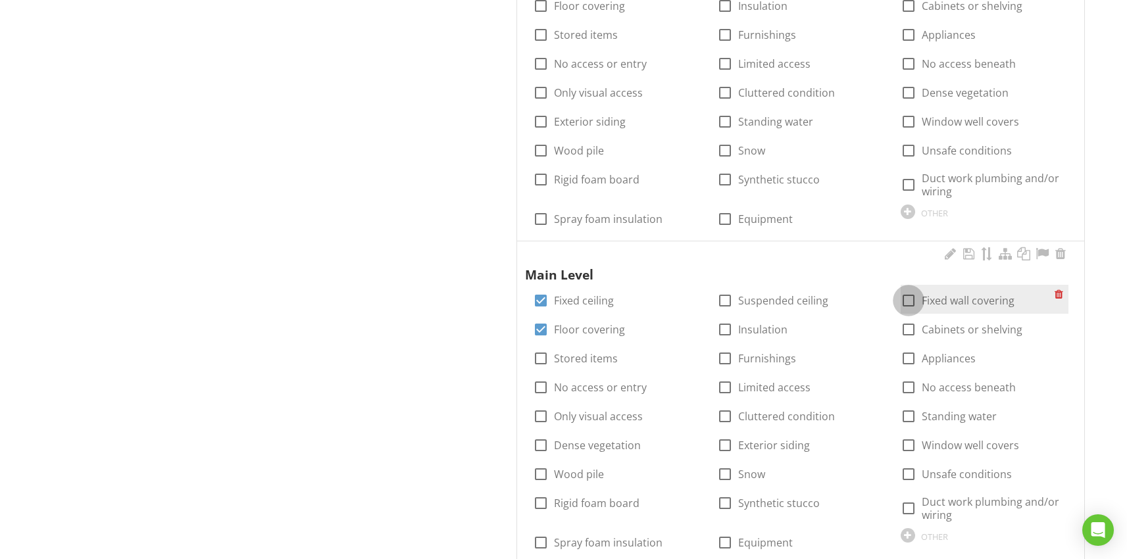
click at [903, 296] on div at bounding box center [909, 301] width 22 height 22
checkbox input "true"
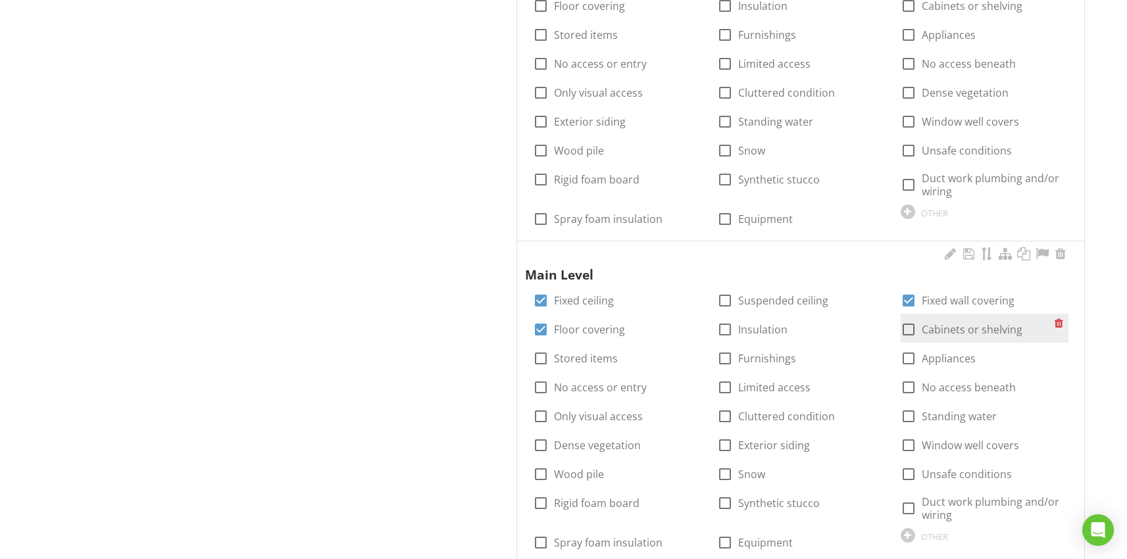
click at [907, 324] on div at bounding box center [909, 329] width 22 height 22
checkbox input "true"
click at [908, 356] on div at bounding box center [909, 358] width 22 height 22
checkbox input "true"
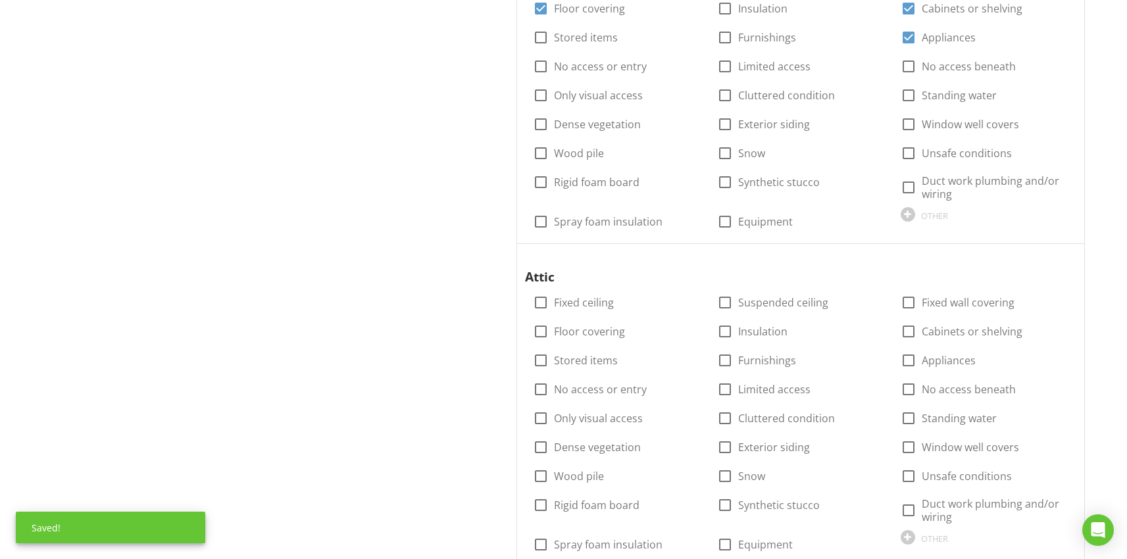
scroll to position [1094, 0]
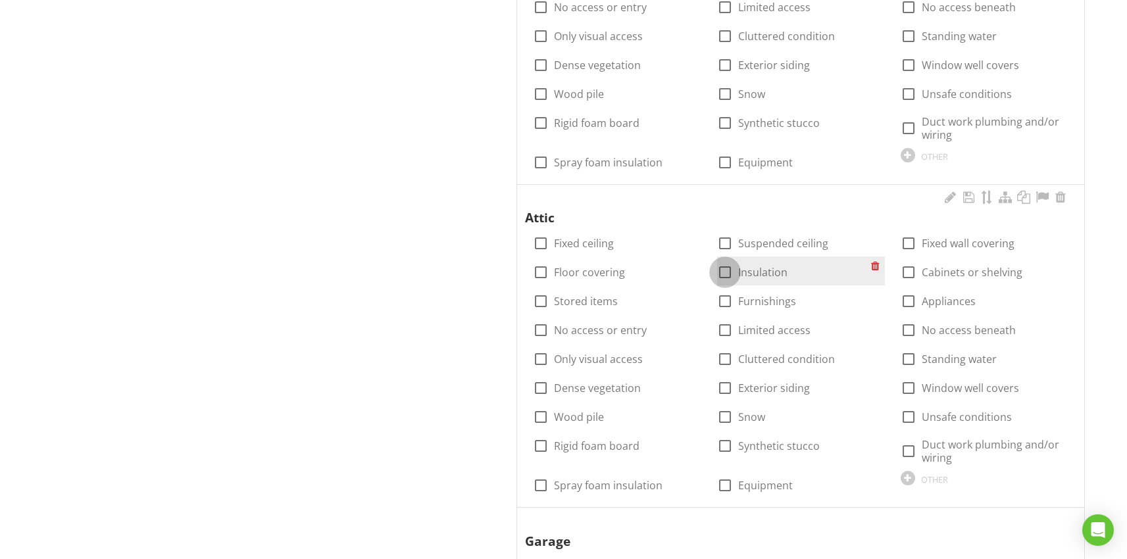
click at [726, 274] on div at bounding box center [725, 272] width 22 height 22
checkbox input "true"
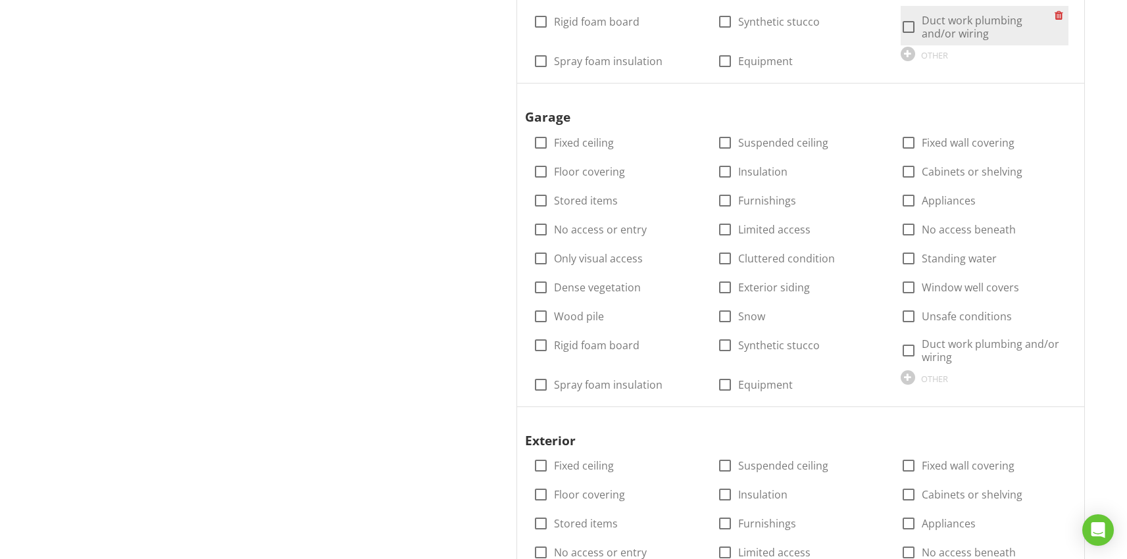
scroll to position [1540, 0]
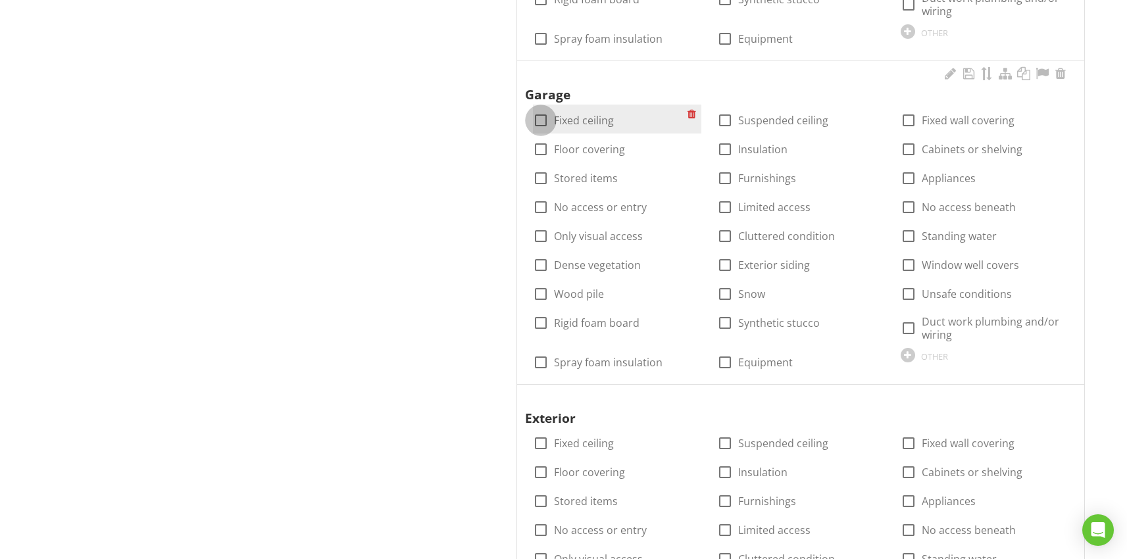
click at [541, 125] on div at bounding box center [541, 120] width 22 height 22
checkbox input "true"
click at [541, 148] on div at bounding box center [541, 149] width 22 height 22
checkbox input "true"
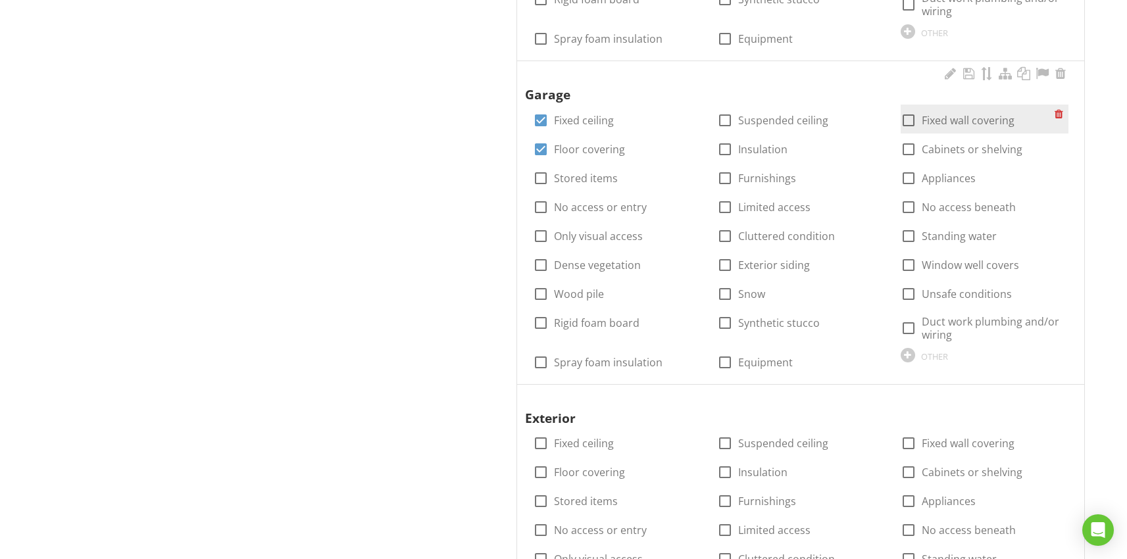
click at [907, 120] on div at bounding box center [909, 120] width 22 height 22
checkbox input "true"
click at [910, 175] on div at bounding box center [909, 178] width 22 height 22
checkbox input "true"
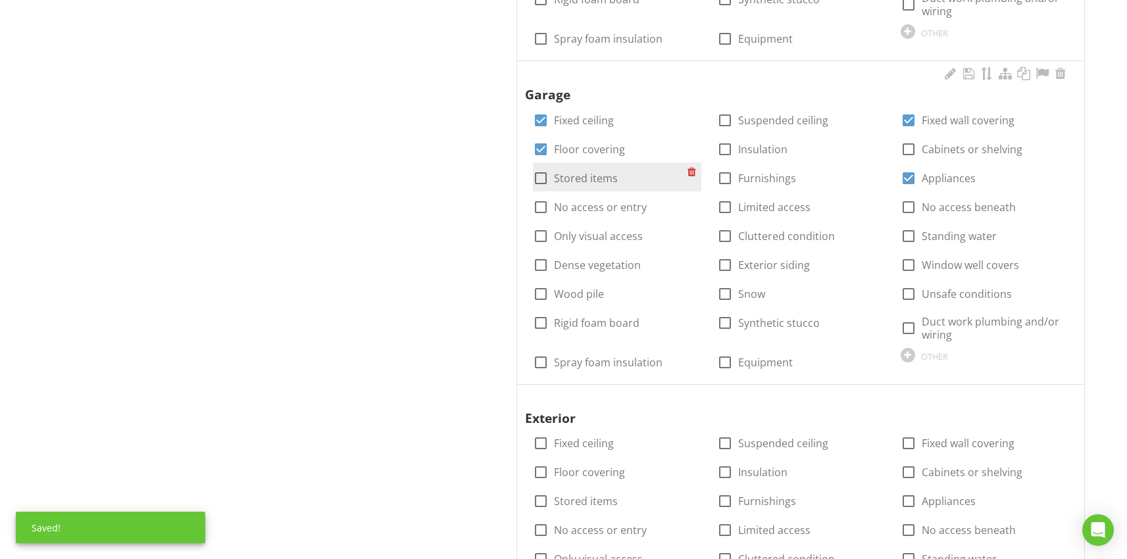
click at [536, 178] on div at bounding box center [541, 178] width 22 height 22
checkbox input "true"
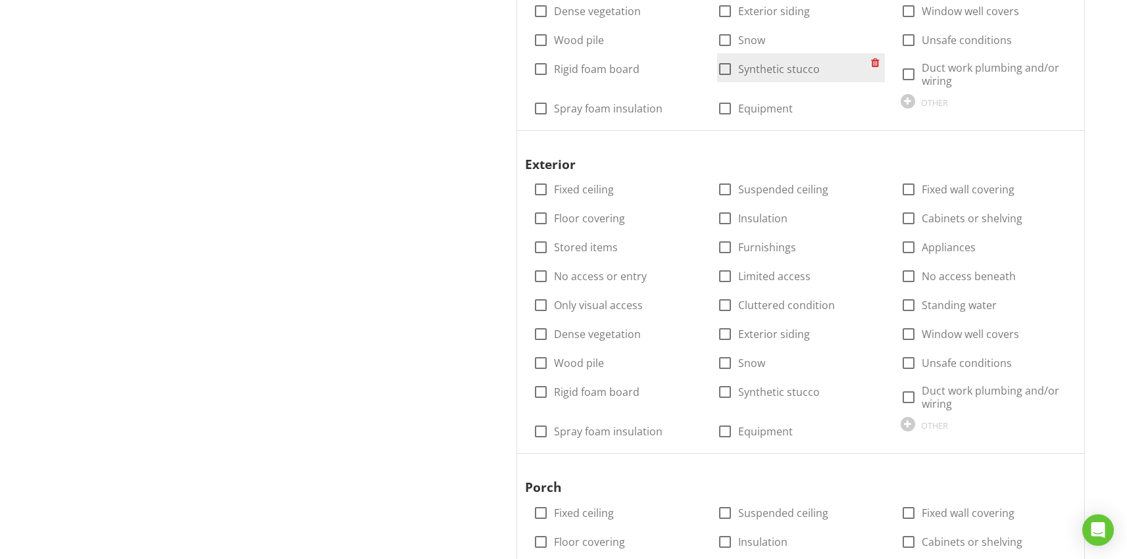
scroll to position [1911, 0]
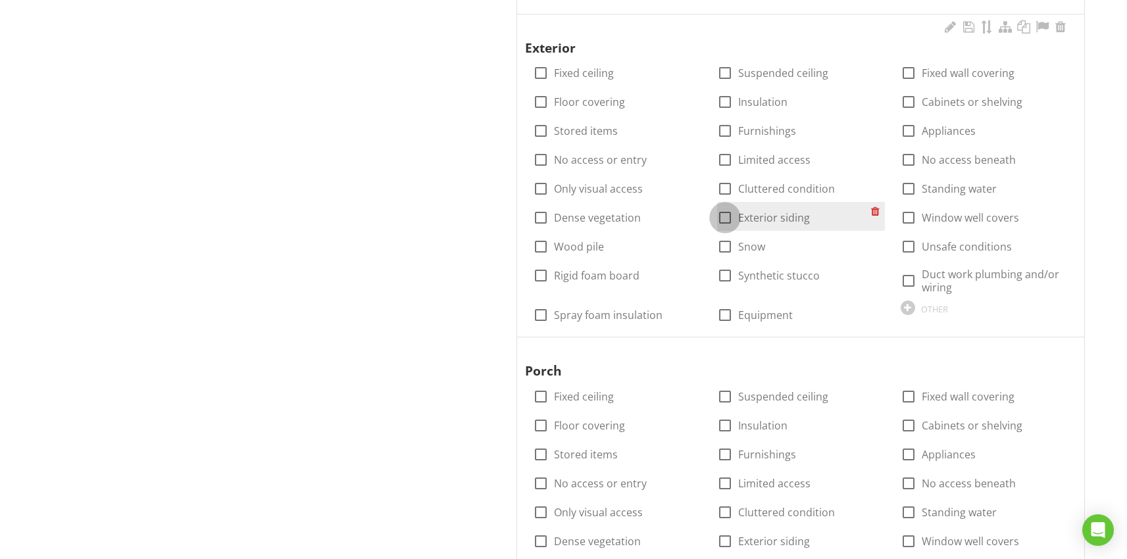
click at [722, 212] on div at bounding box center [725, 218] width 22 height 22
checkbox input "true"
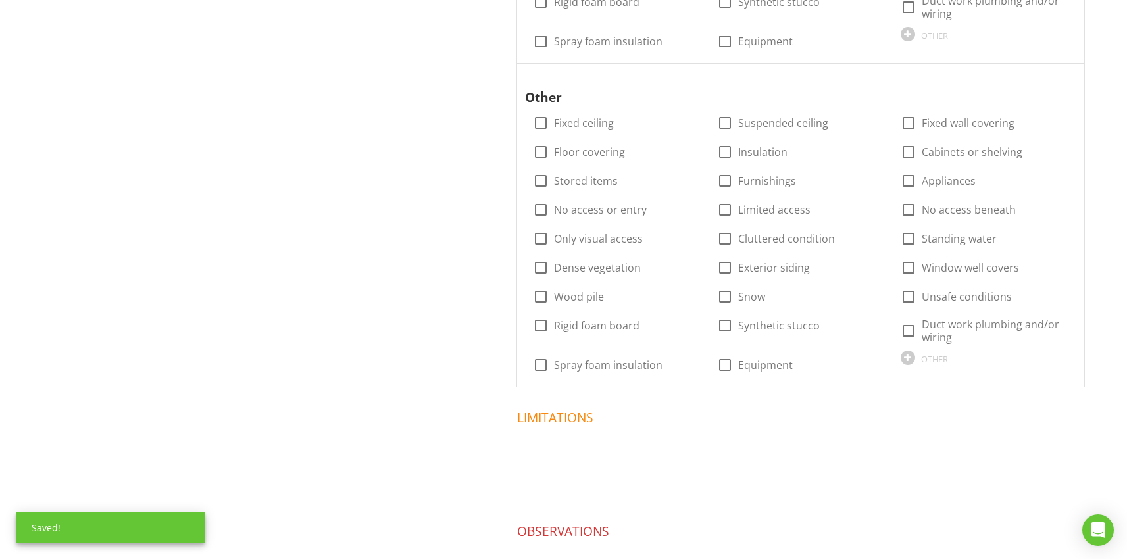
scroll to position [2883, 0]
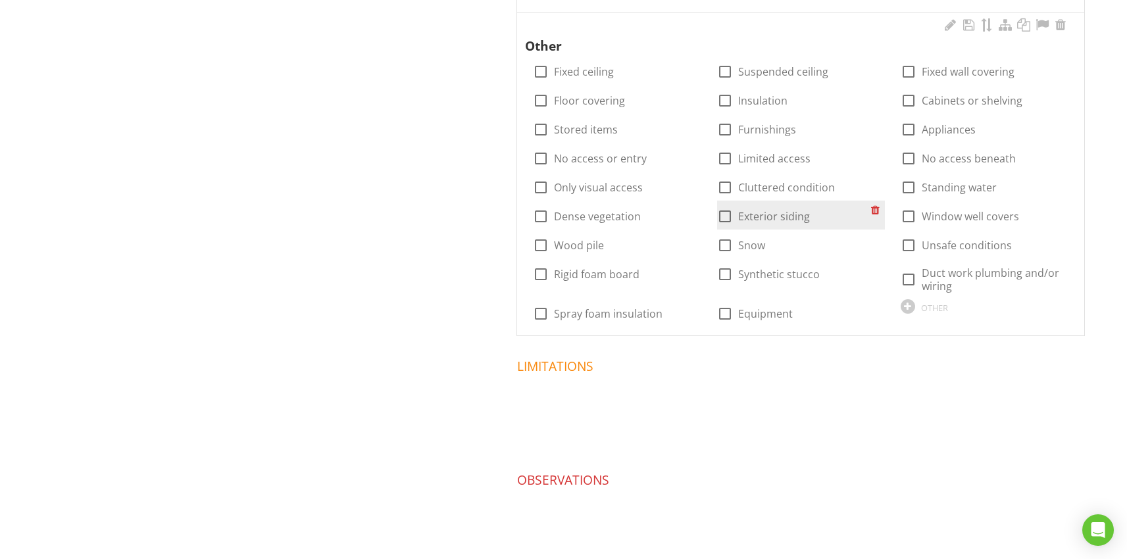
click at [727, 213] on div at bounding box center [725, 216] width 22 height 22
checkbox input "true"
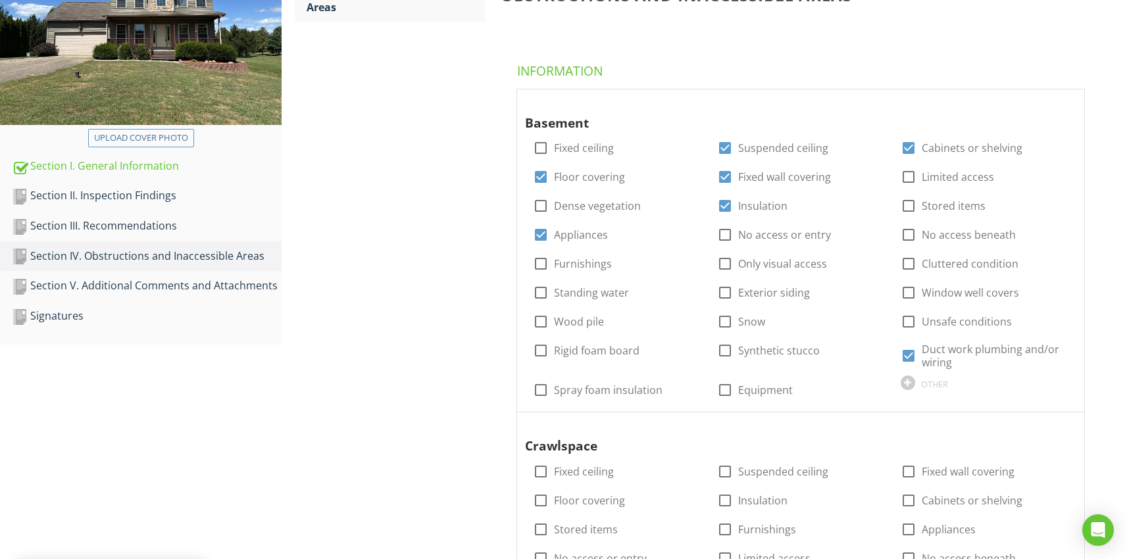
scroll to position [226, 0]
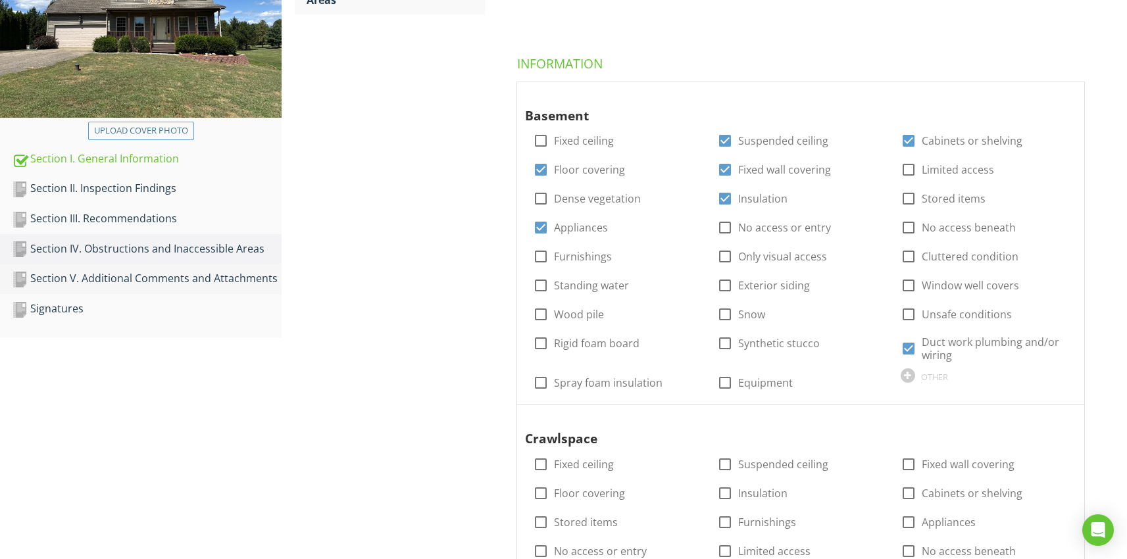
click at [189, 274] on div "Section V. Additional Comments and Attachments" at bounding box center [147, 278] width 270 height 17
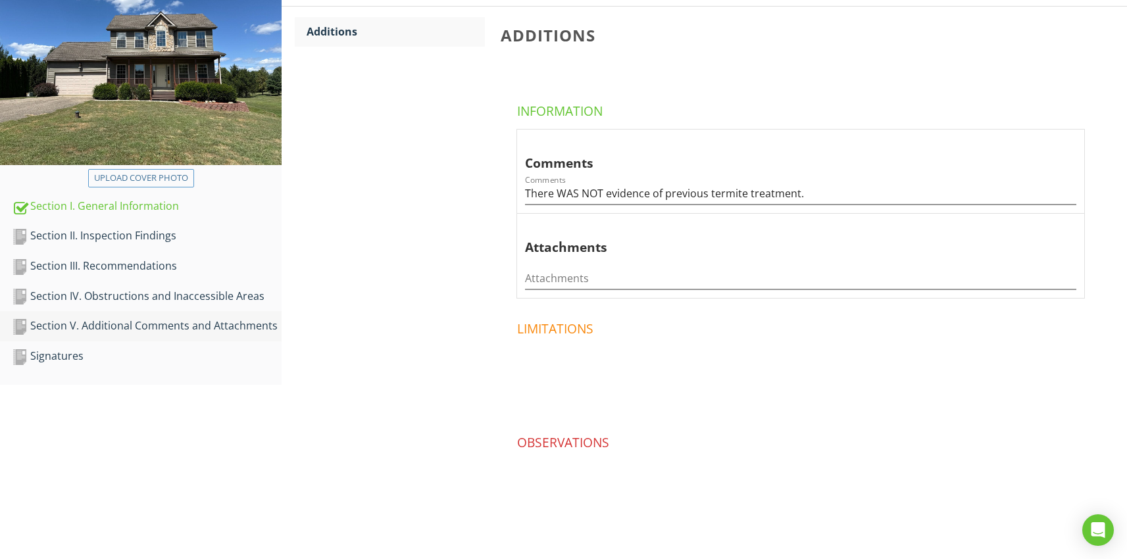
scroll to position [178, 0]
click at [605, 190] on input "There WAS NOT evidence of previous termite treatment." at bounding box center [800, 194] width 551 height 22
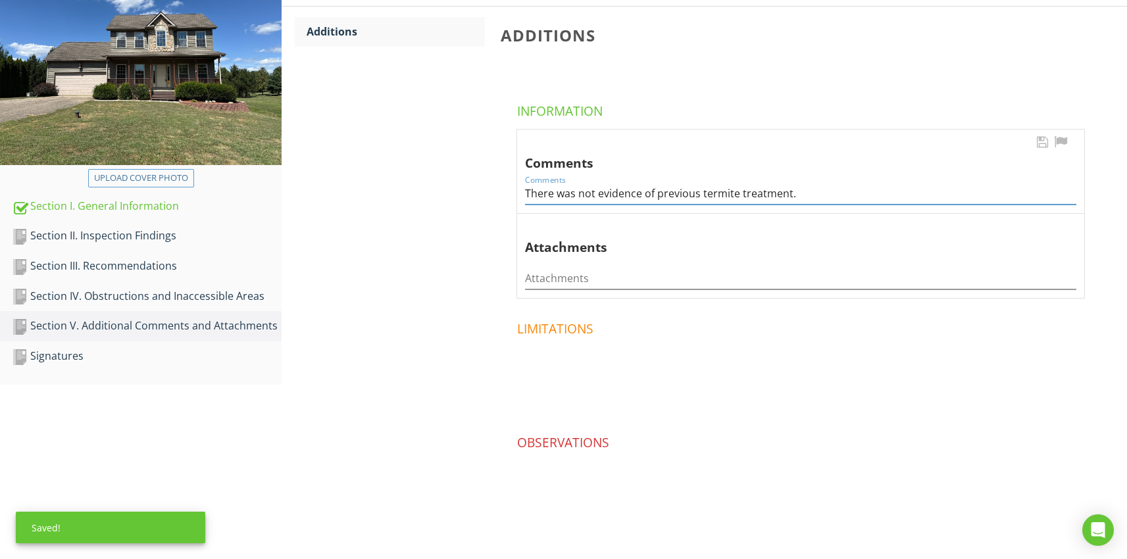
click at [799, 197] on input "There was not evidence of previous termite treatment." at bounding box center [800, 194] width 551 height 22
type input "There was not evidence of previous termite treatment. Other = Deck."
click at [125, 205] on div "Section I. General Information" at bounding box center [147, 206] width 270 height 17
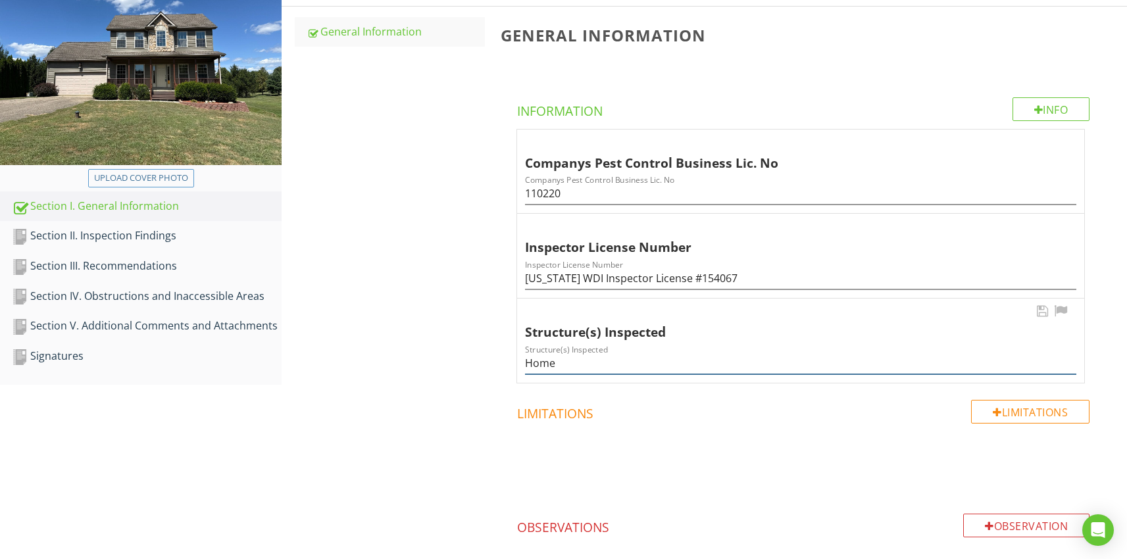
click at [560, 365] on input "Home" at bounding box center [800, 364] width 551 height 22
type input "Home, Deck"
click at [354, 370] on div "Section I. General Information General Information General Information Info Inf…" at bounding box center [705, 298] width 846 height 691
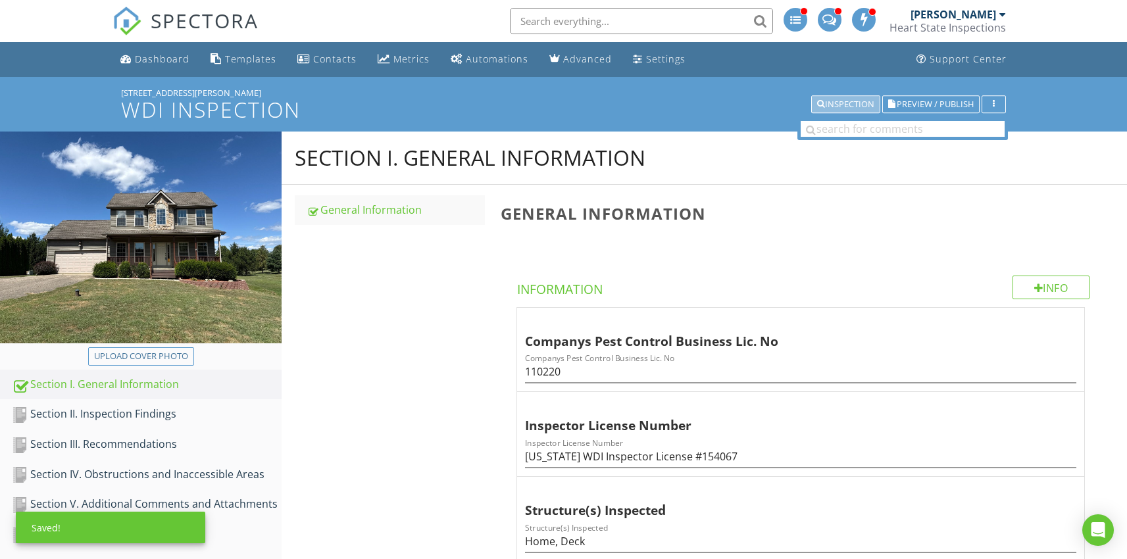
click at [840, 106] on div "Inspection" at bounding box center [845, 104] width 57 height 9
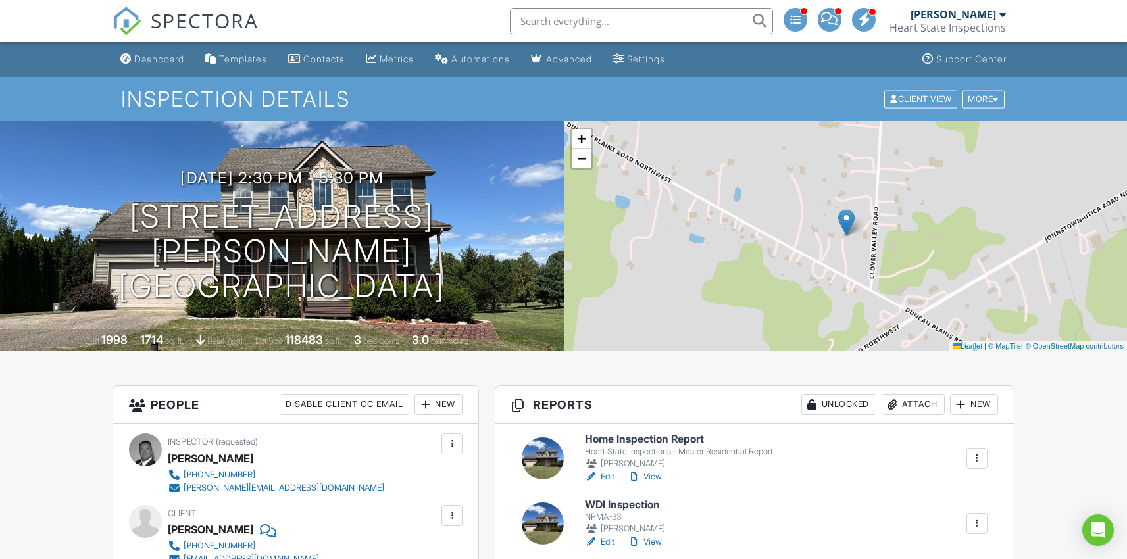
click at [685, 440] on h6 "Home Inspection Report" at bounding box center [679, 440] width 188 height 12
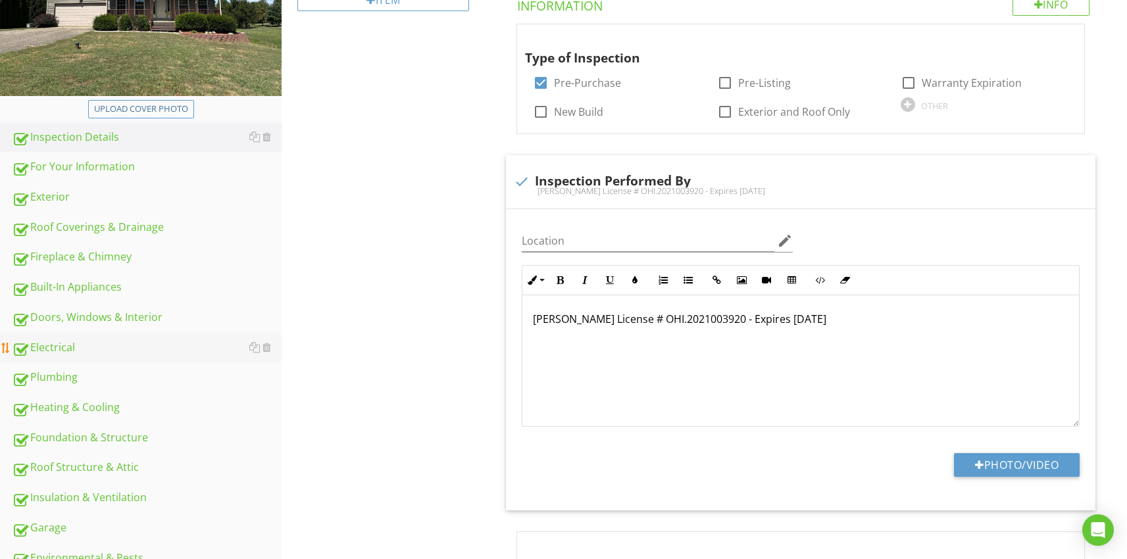
scroll to position [249, 0]
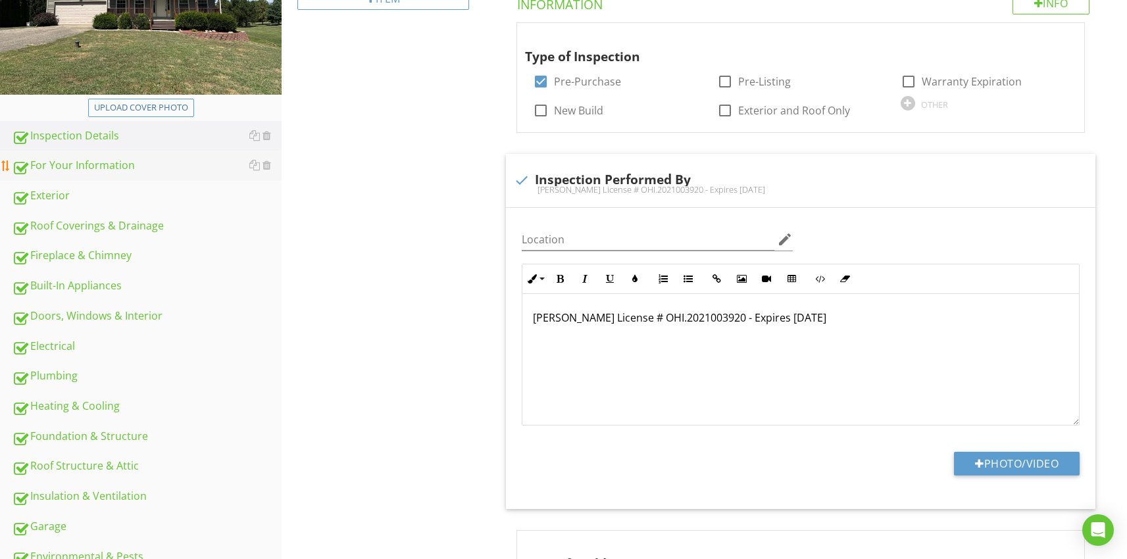
click at [55, 170] on div "For Your Information" at bounding box center [147, 165] width 270 height 17
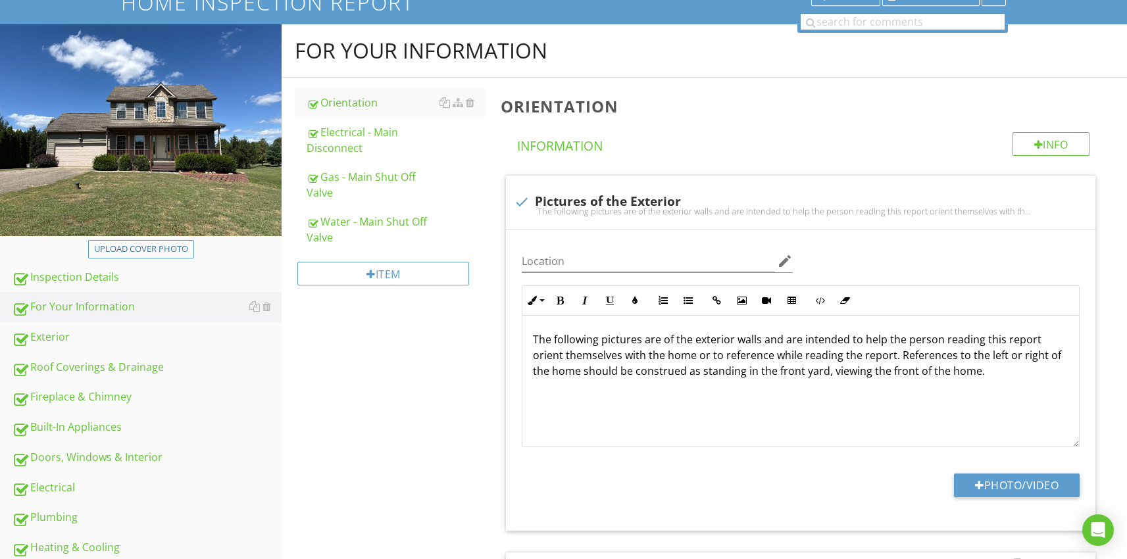
scroll to position [49, 0]
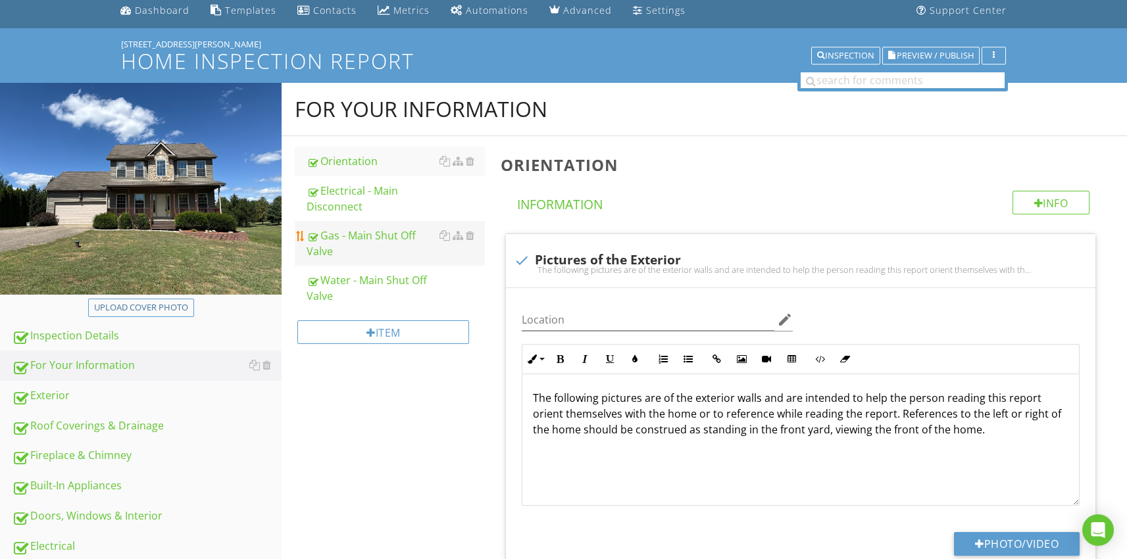
click at [338, 249] on div "Gas - Main Shut Off Valve" at bounding box center [396, 244] width 178 height 32
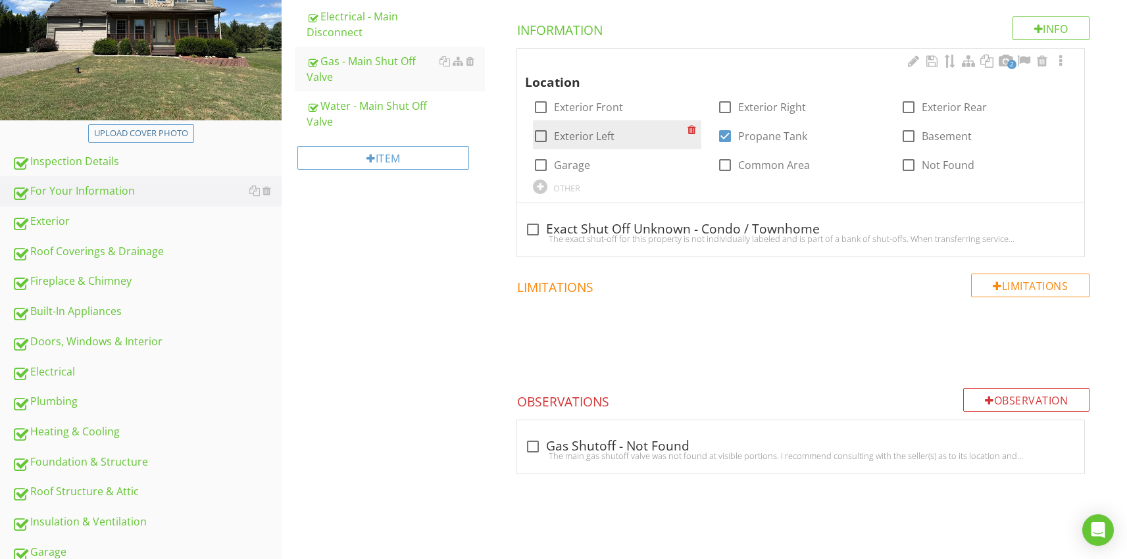
scroll to position [328, 0]
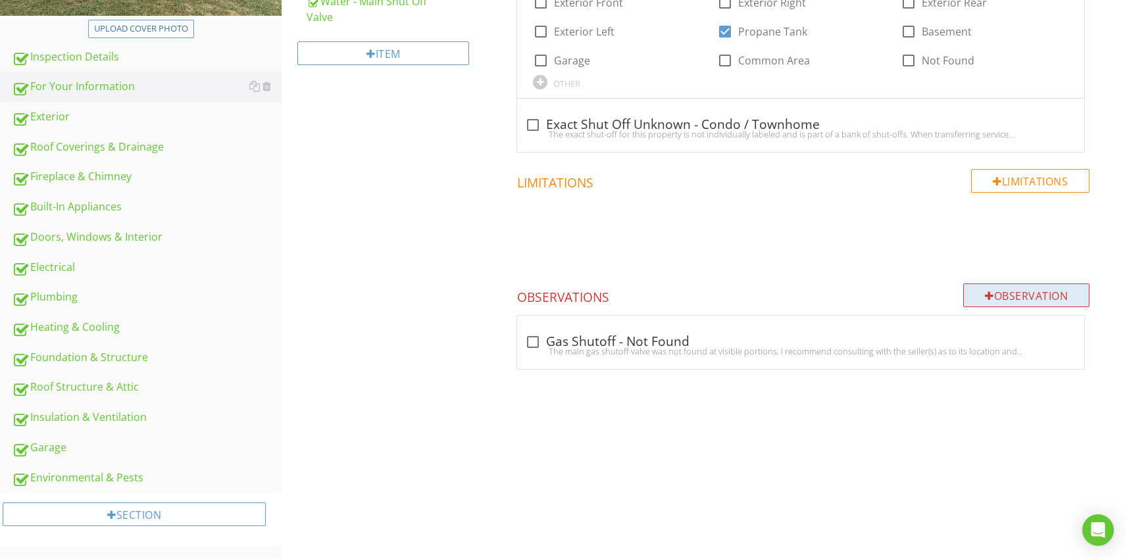
click at [987, 294] on div at bounding box center [989, 296] width 9 height 11
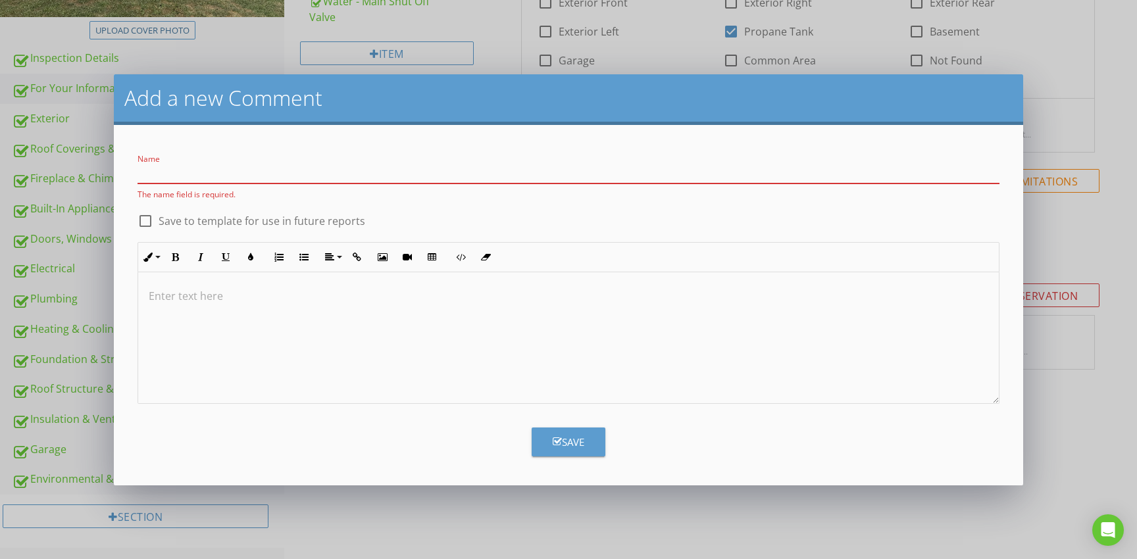
click at [227, 171] on input "Name" at bounding box center [569, 173] width 862 height 22
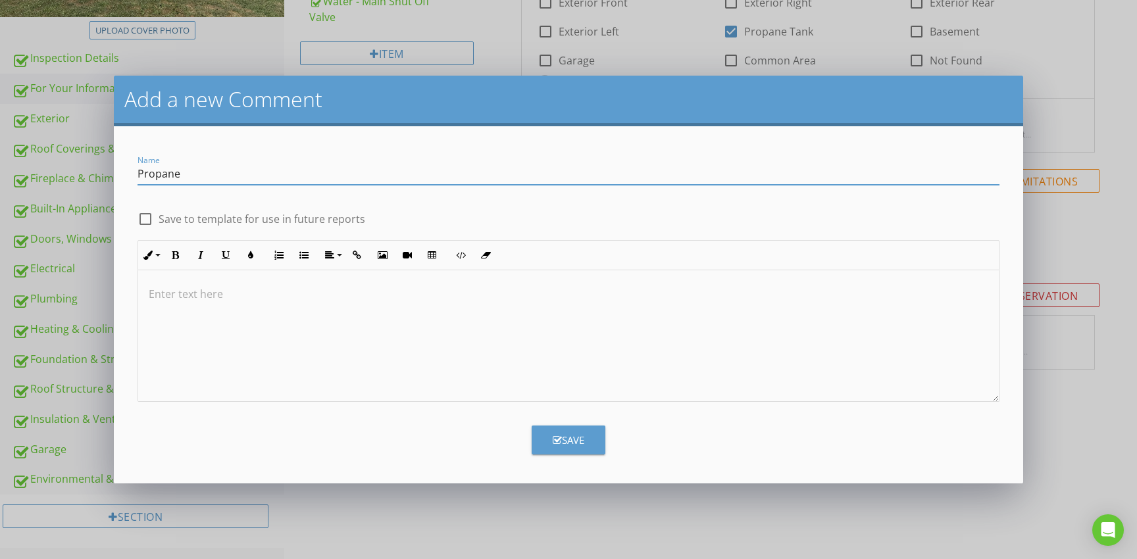
paste input "propane tank service valve assembly"
drag, startPoint x: 360, startPoint y: 174, endPoint x: 181, endPoint y: 176, distance: 179.0
click at [181, 176] on input "Propane propane tank service valve assembly" at bounding box center [569, 174] width 862 height 22
type input "Propane Service Valve Assembly - Leaking"
click at [144, 216] on div at bounding box center [145, 219] width 22 height 22
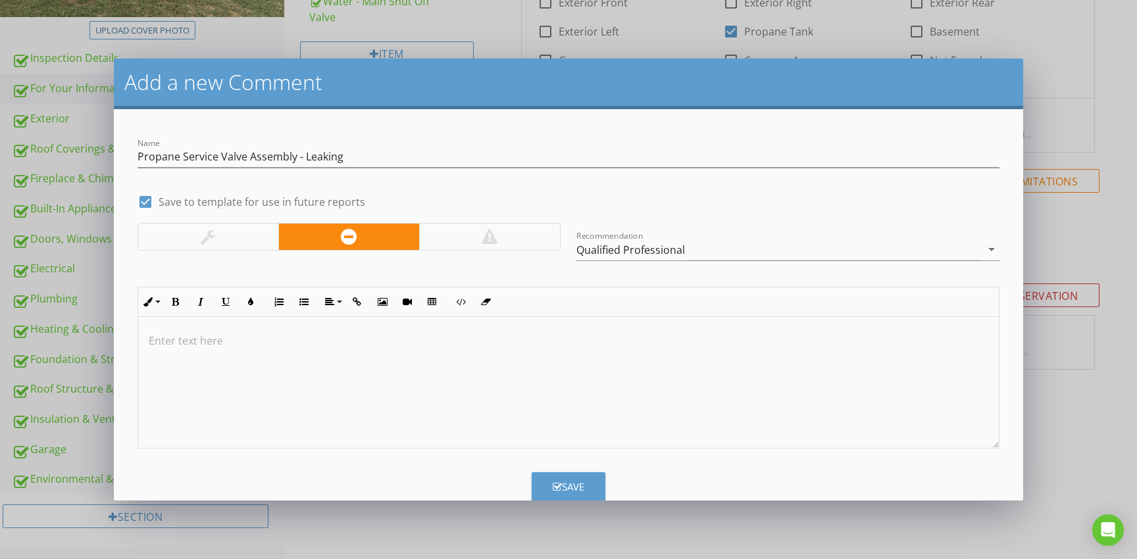
click at [467, 236] on div at bounding box center [489, 237] width 141 height 26
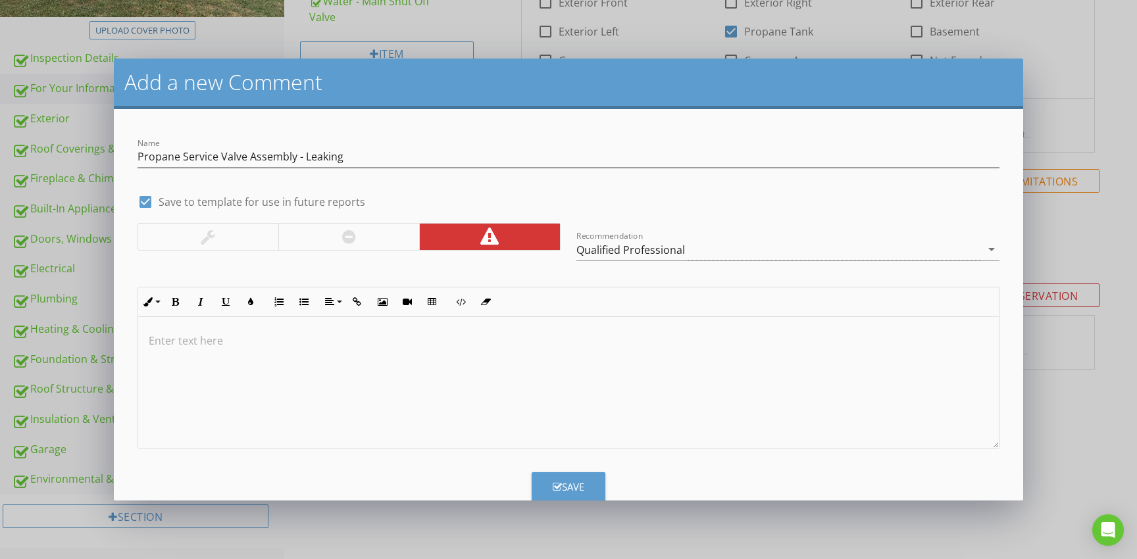
click at [301, 342] on p at bounding box center [569, 341] width 840 height 16
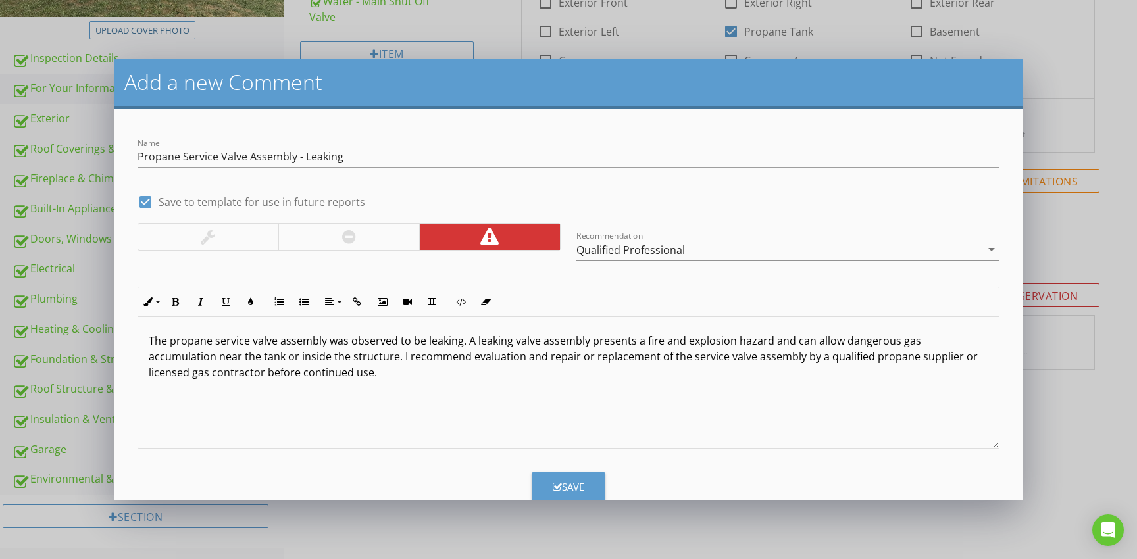
click at [573, 482] on div "Save" at bounding box center [569, 487] width 32 height 15
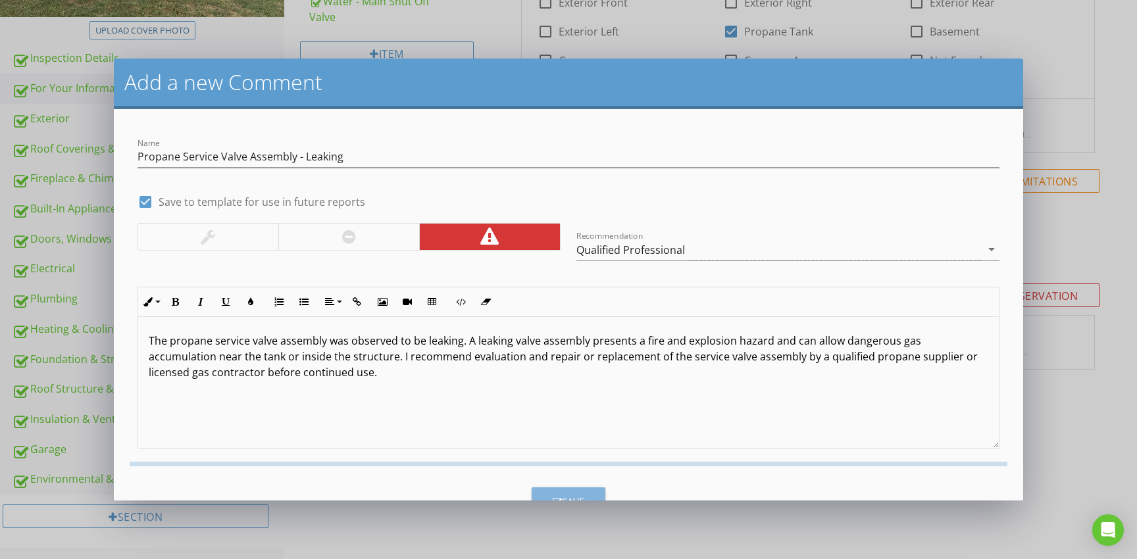
checkbox input "false"
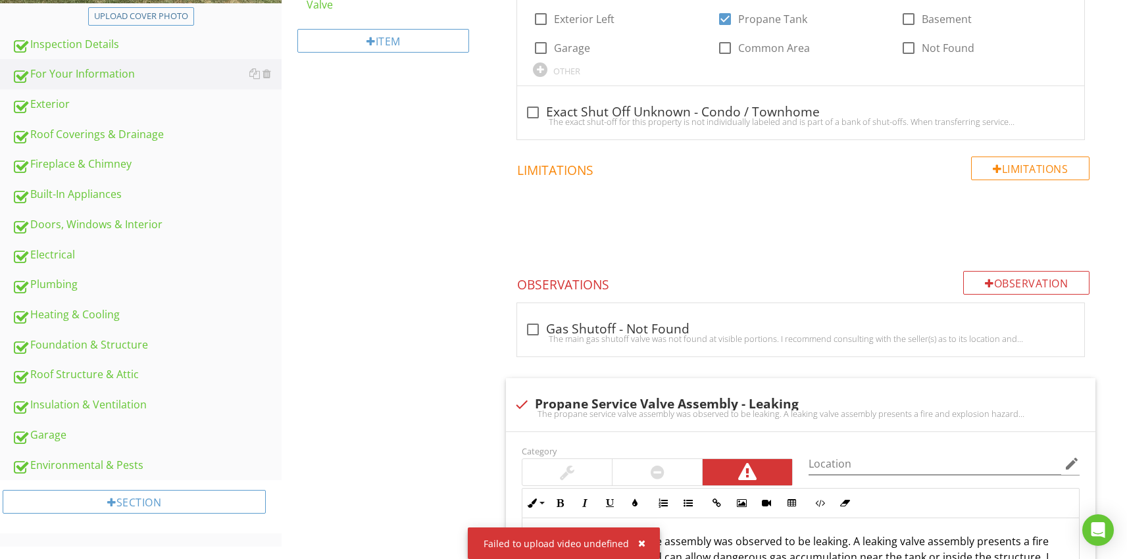
scroll to position [0, 0]
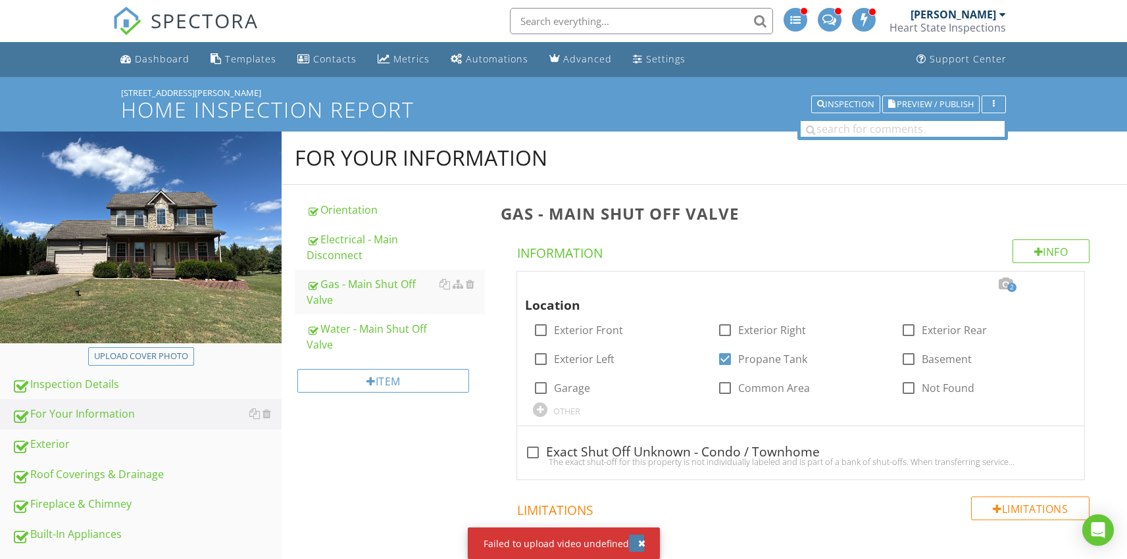
click at [641, 543] on div "button" at bounding box center [641, 543] width 7 height 9
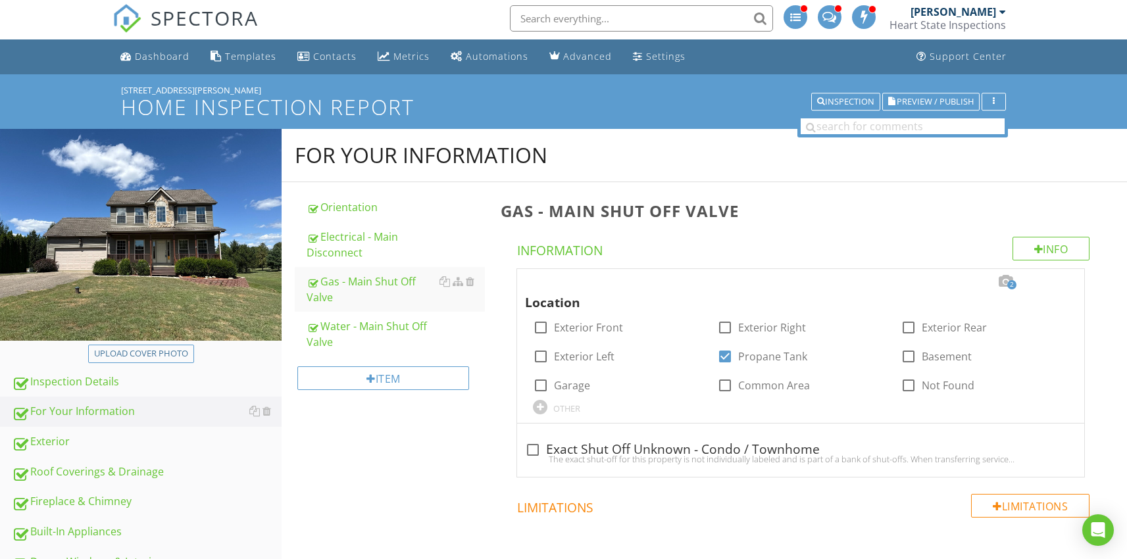
scroll to position [5, 0]
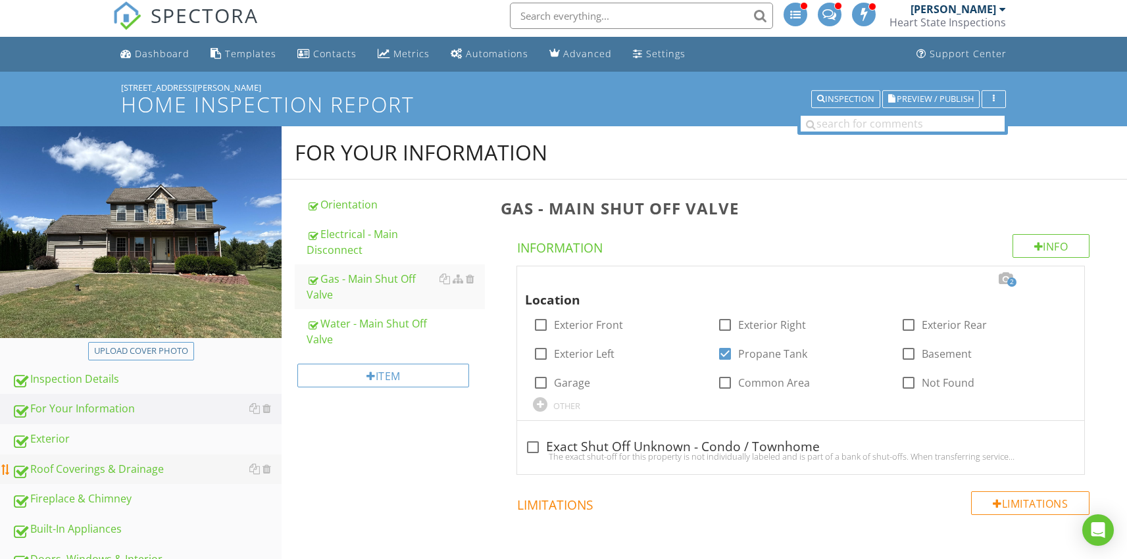
click at [64, 474] on div "Roof Coverings & Drainage" at bounding box center [147, 469] width 270 height 17
